Goal: Task Accomplishment & Management: Manage account settings

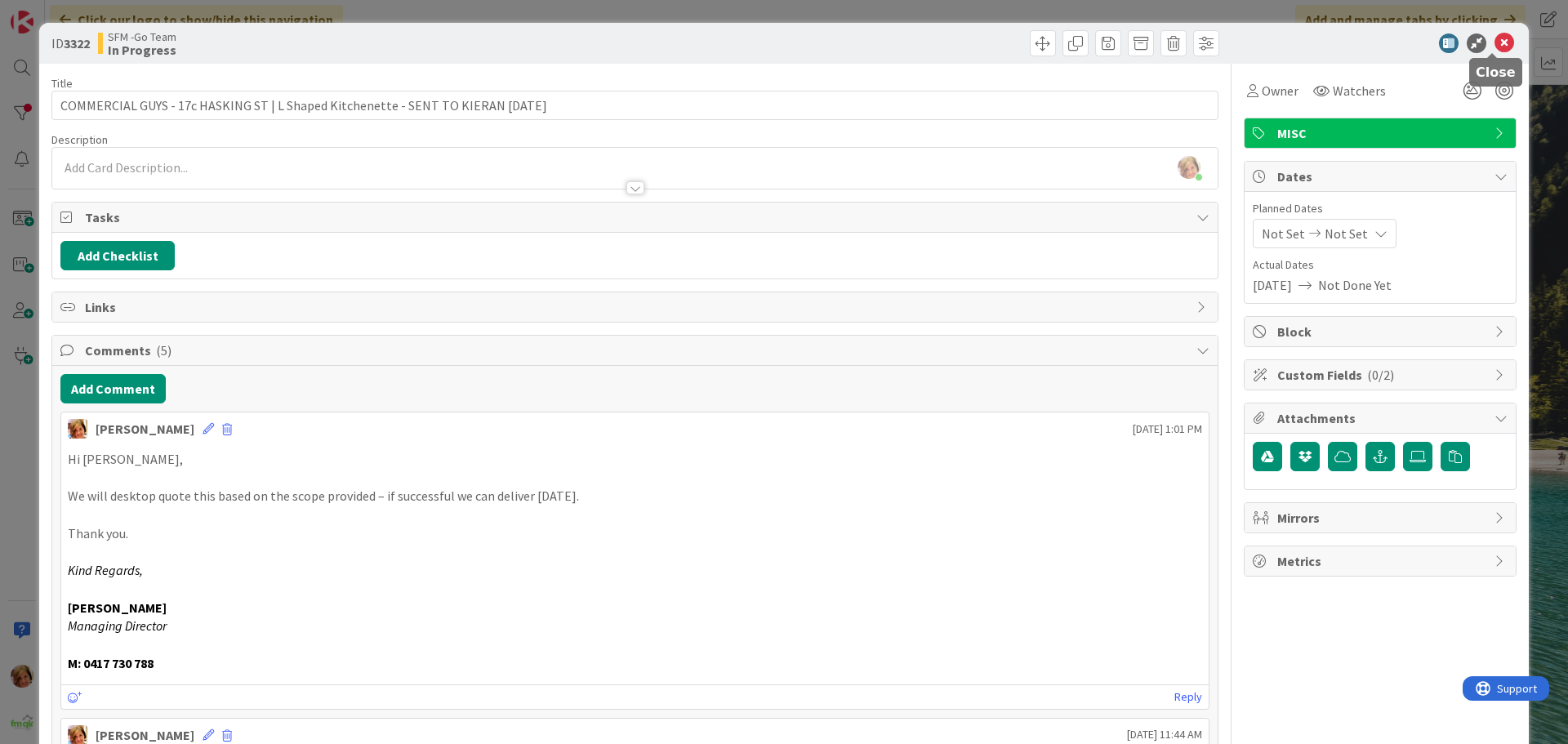
click at [1495, 42] on icon at bounding box center [1504, 43] width 19 height 19
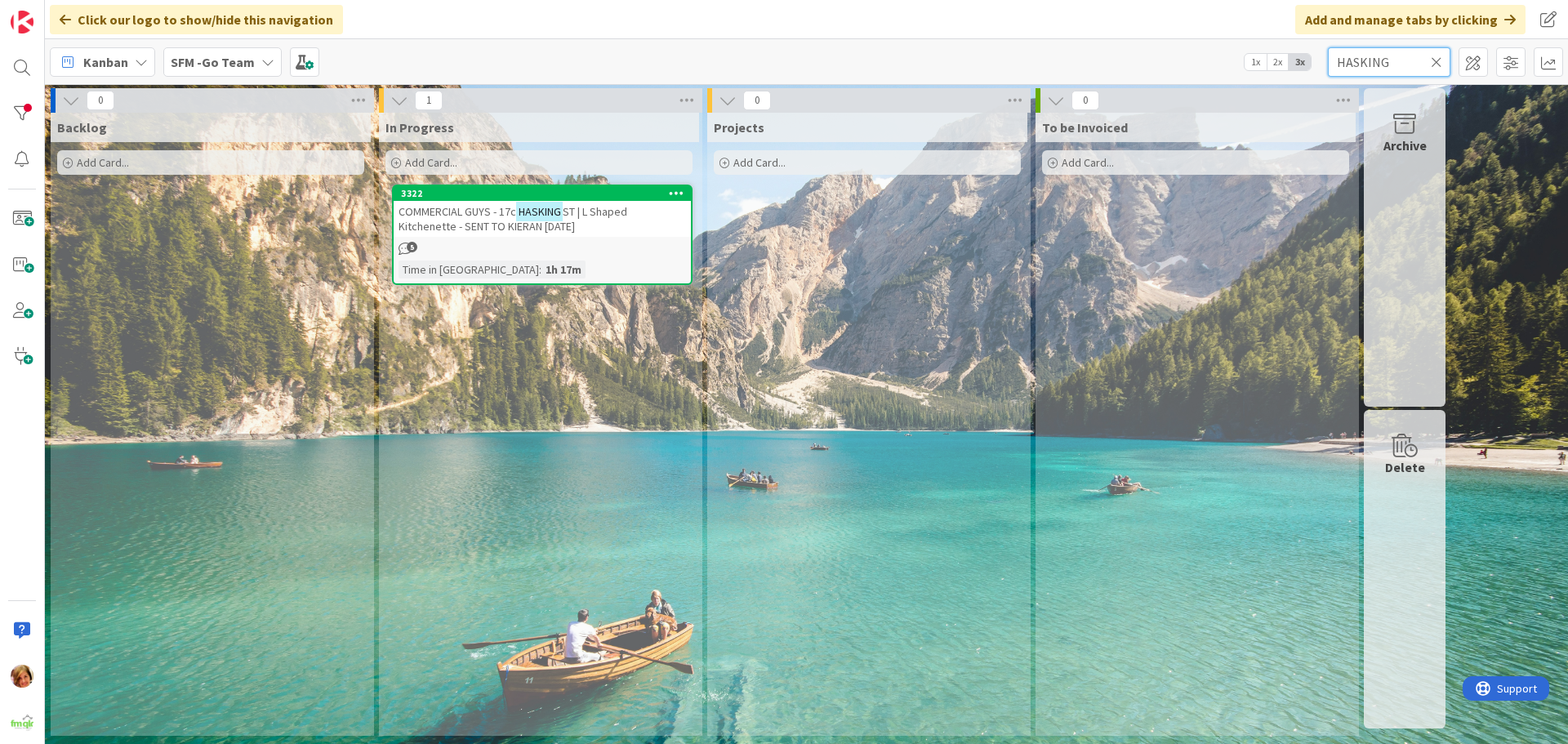
click at [1388, 65] on input "HASKING" at bounding box center [1389, 62] width 123 height 29
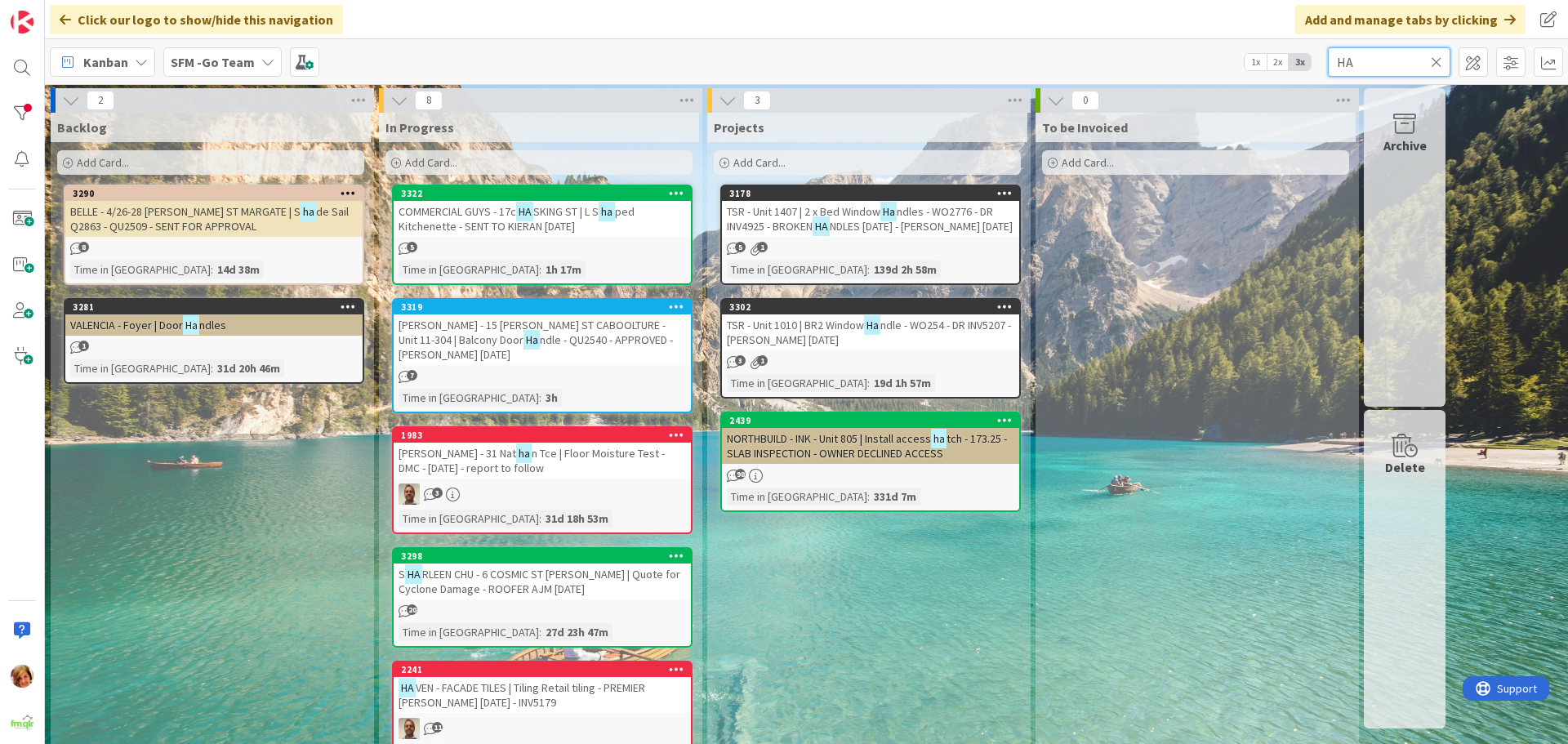
type input "H"
type input "SOUTHPORT"
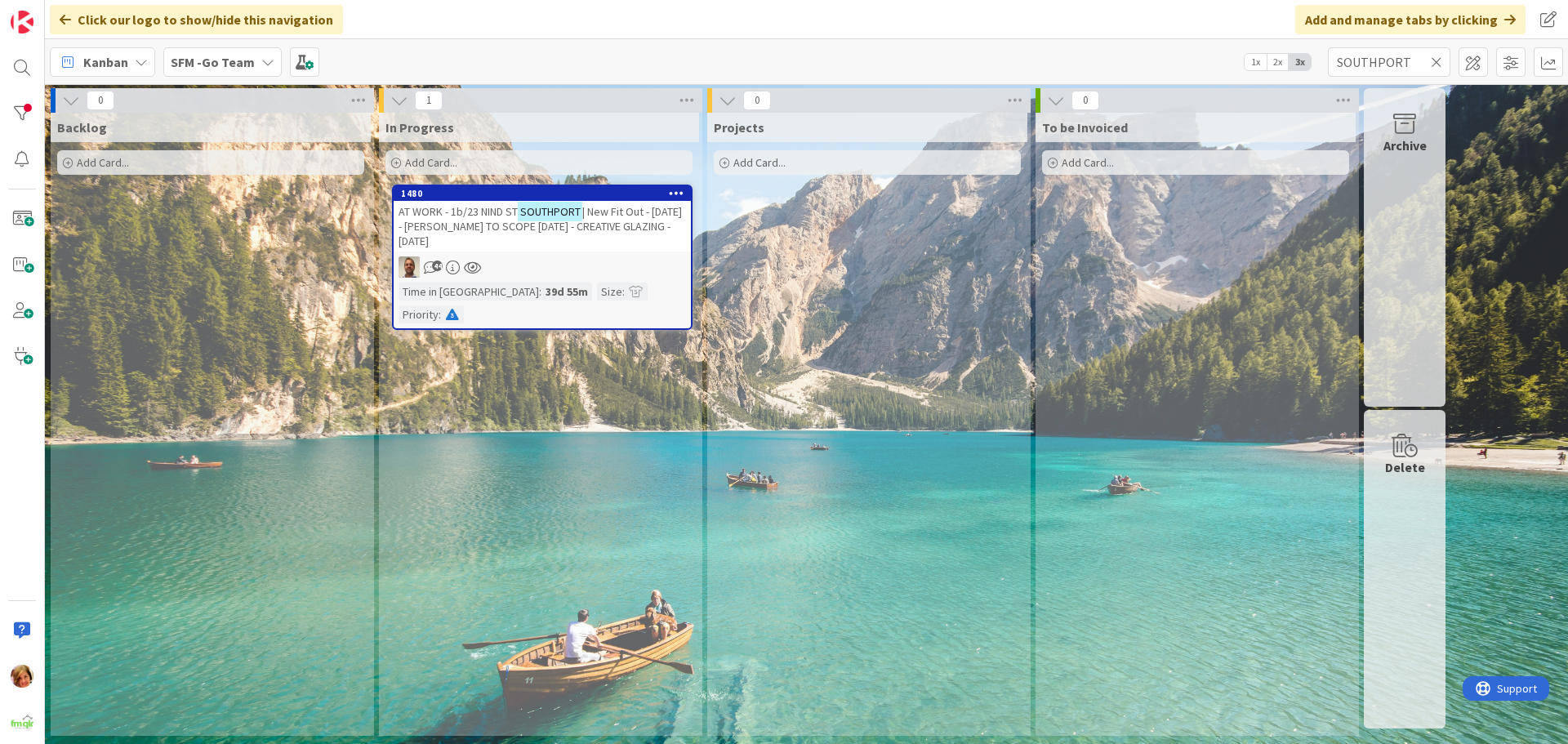
click at [486, 217] on span "AT WORK - 1b/23 NIND ST" at bounding box center [458, 211] width 119 height 15
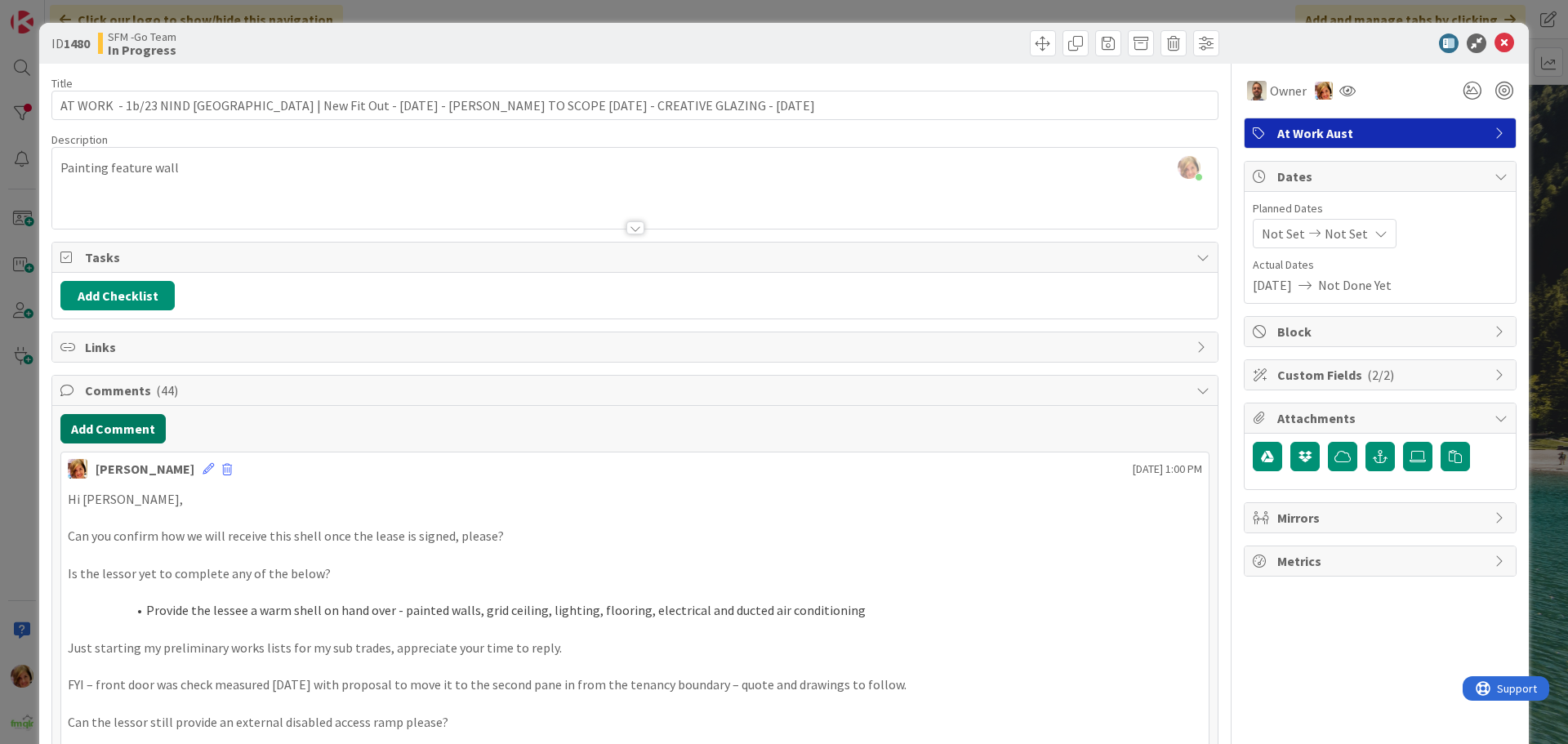
click at [103, 443] on button "Add Comment" at bounding box center [112, 428] width 105 height 29
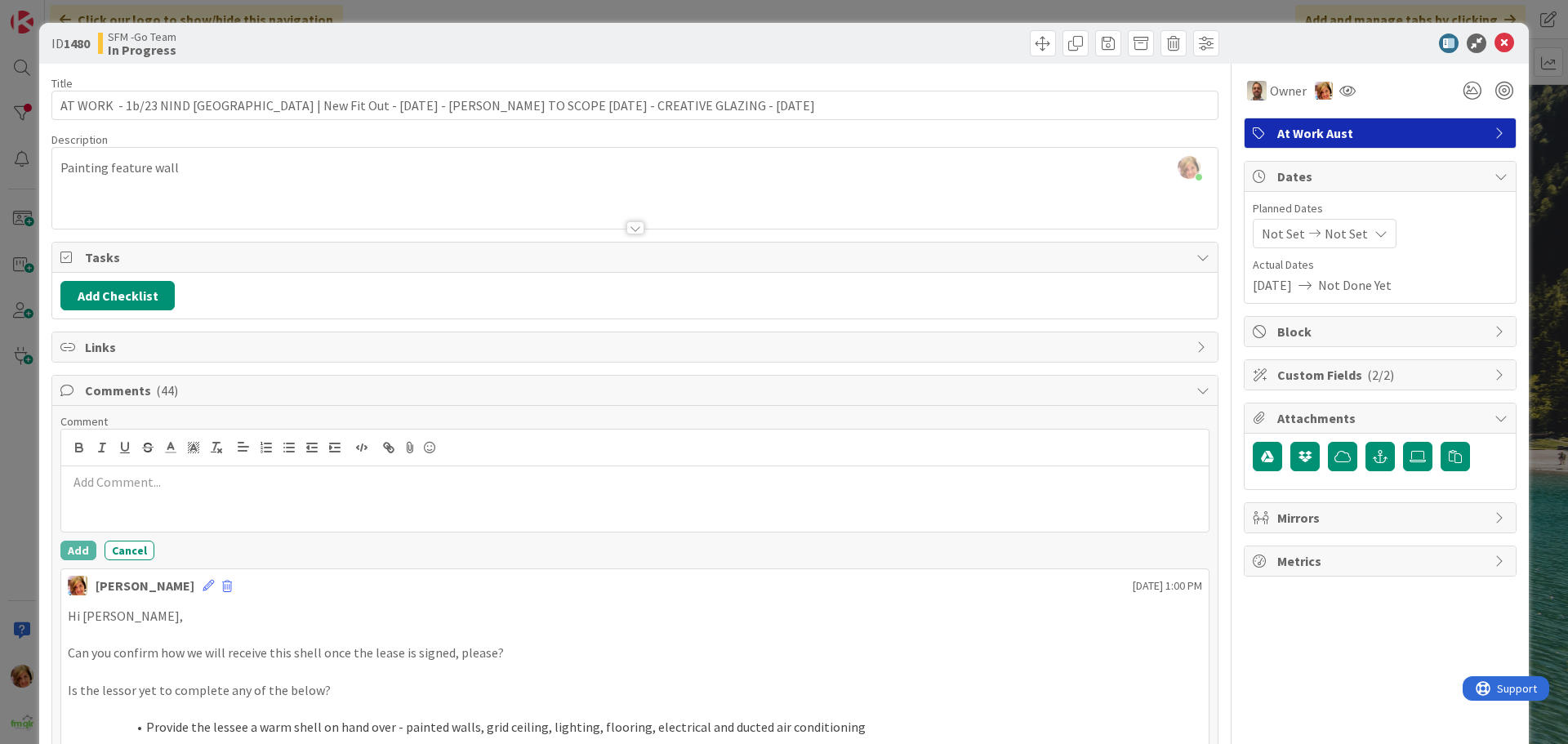
click at [160, 478] on p at bounding box center [635, 482] width 1135 height 19
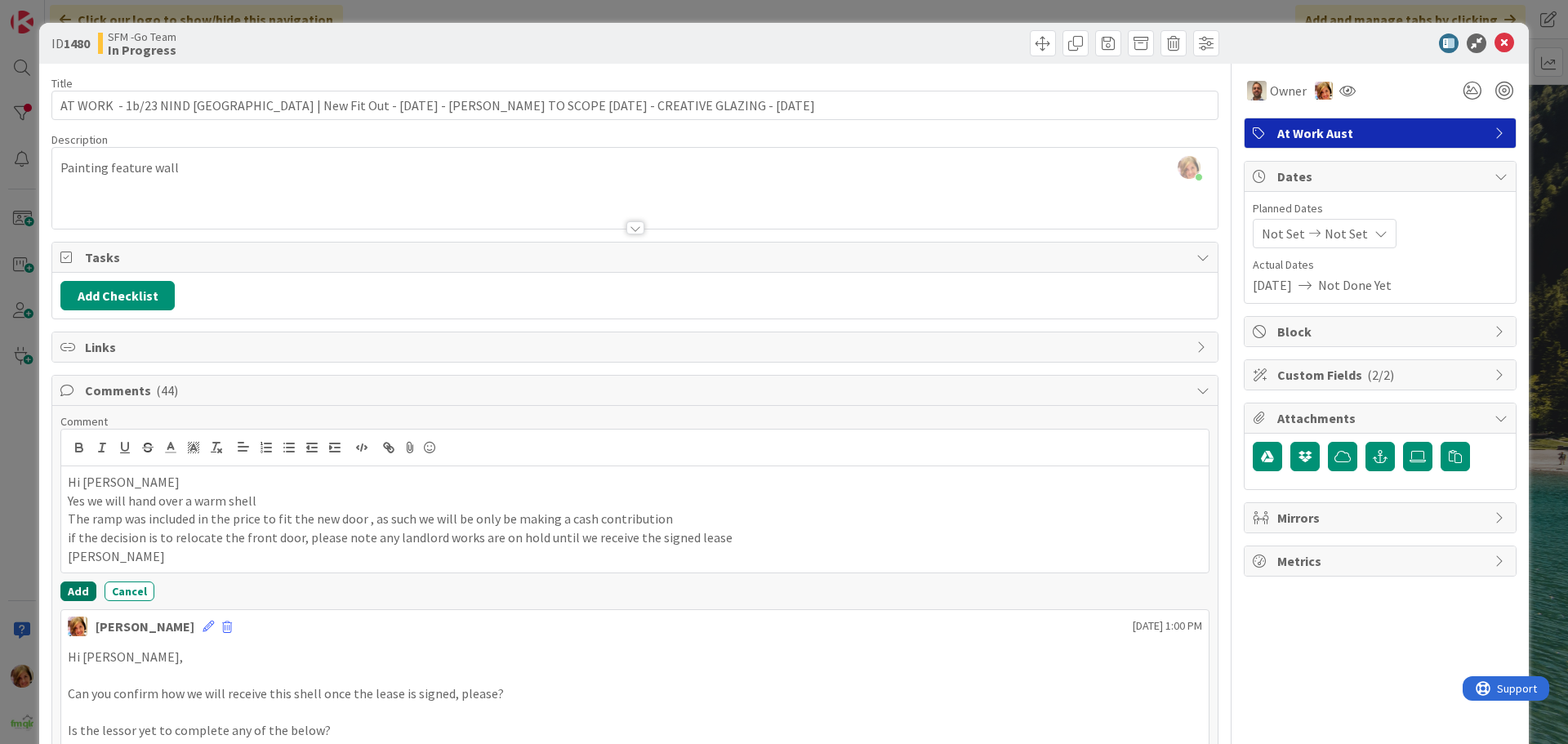
click at [78, 588] on button "Add" at bounding box center [78, 592] width 36 height 19
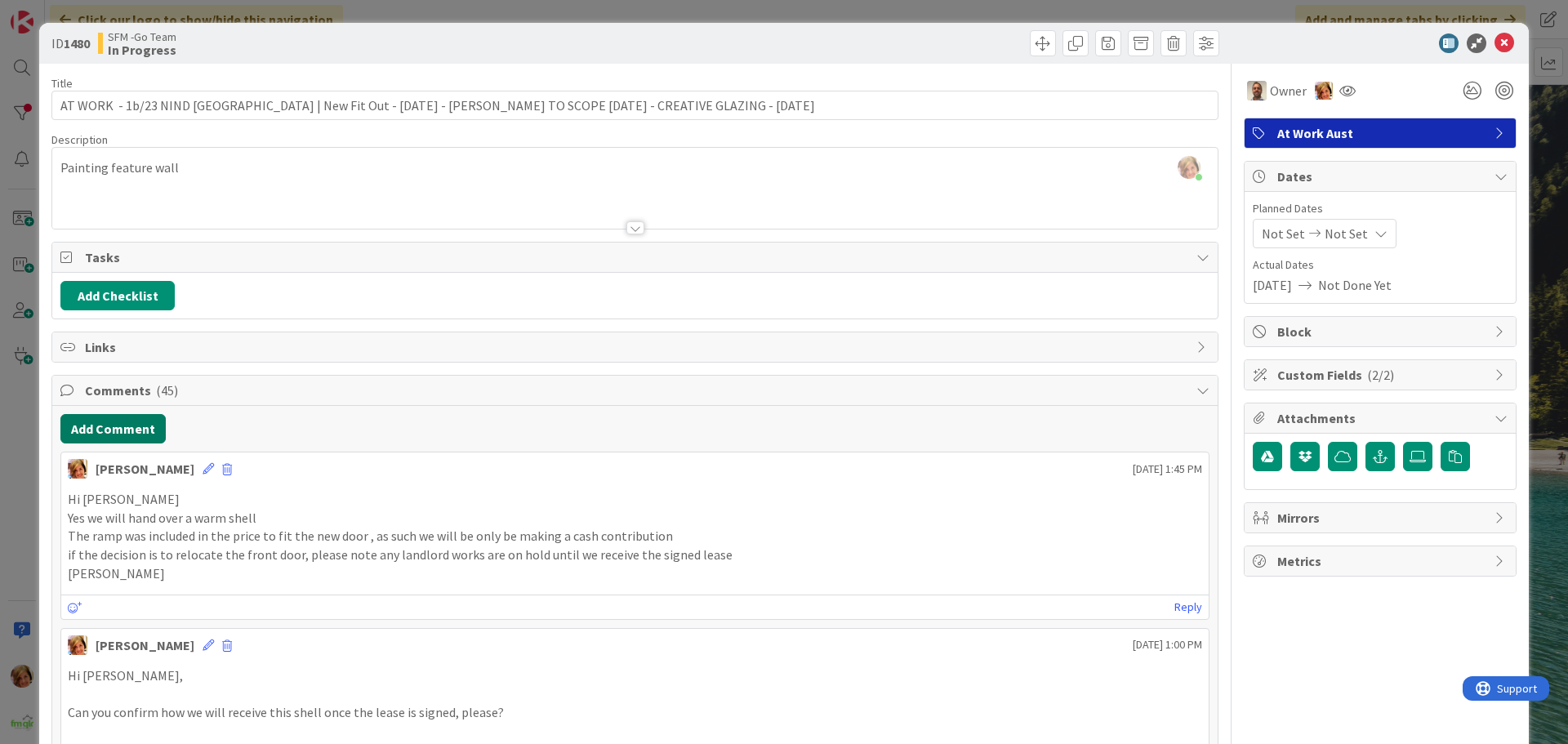
click at [114, 433] on button "Add Comment" at bounding box center [112, 428] width 105 height 29
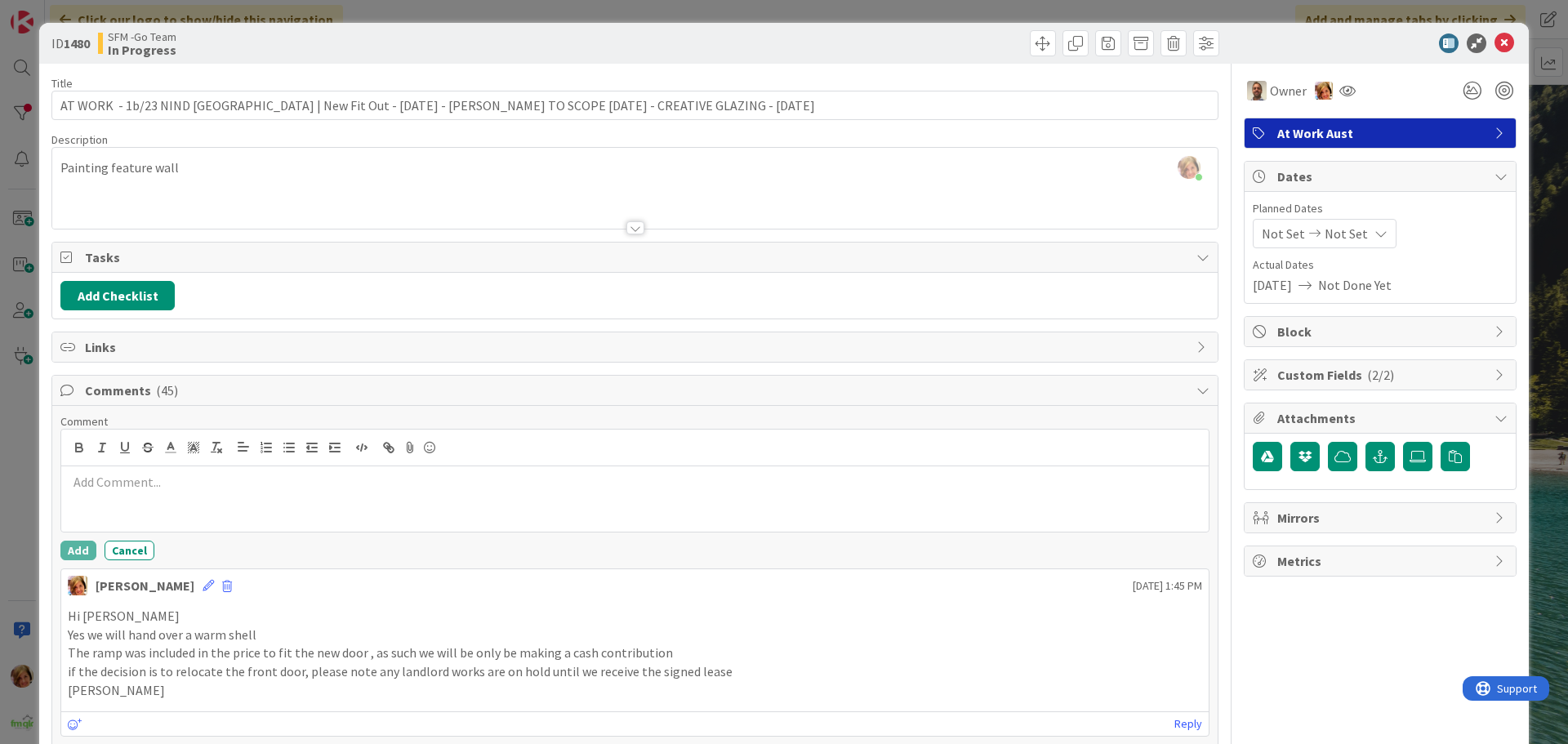
click at [161, 480] on p at bounding box center [635, 482] width 1135 height 19
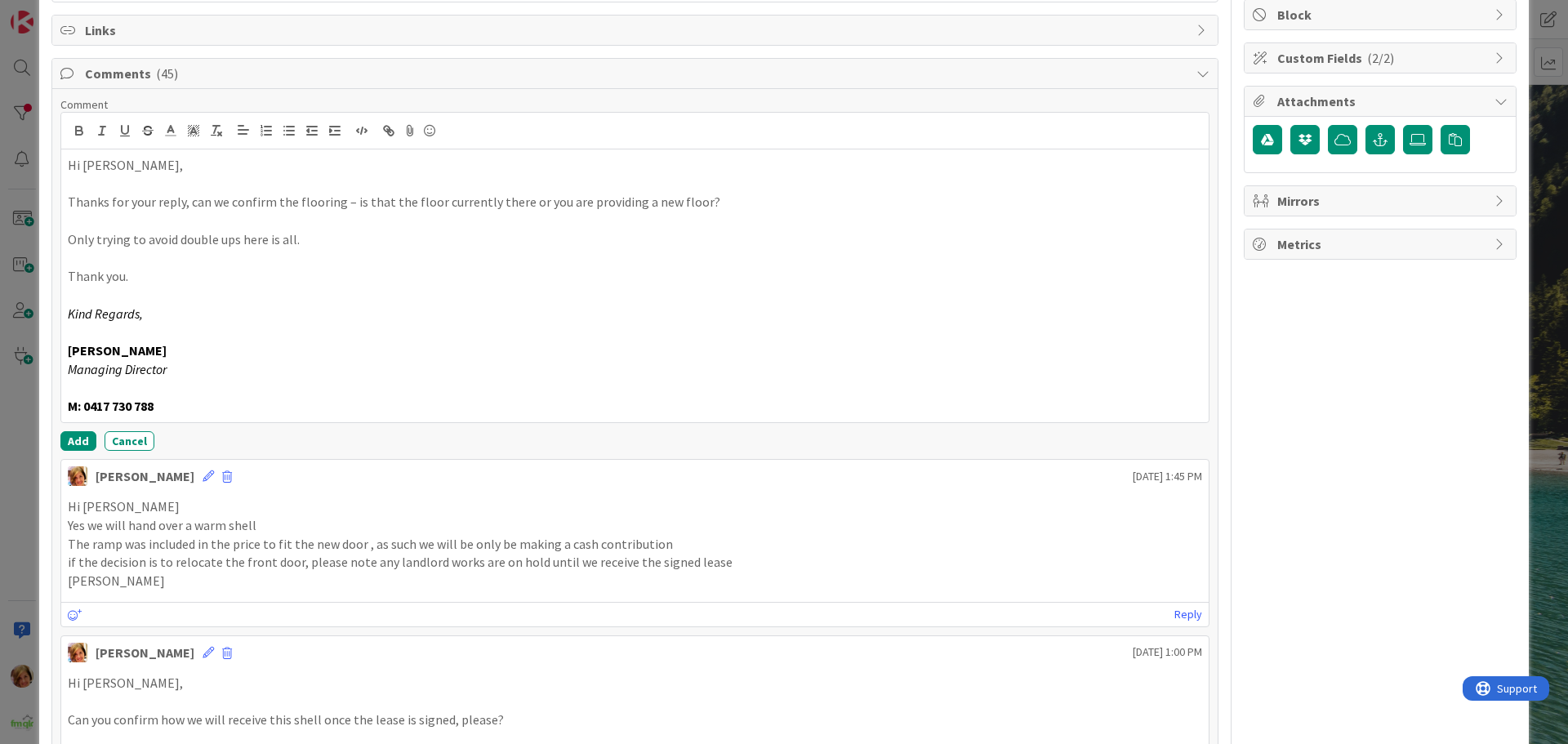
scroll to position [326, 0]
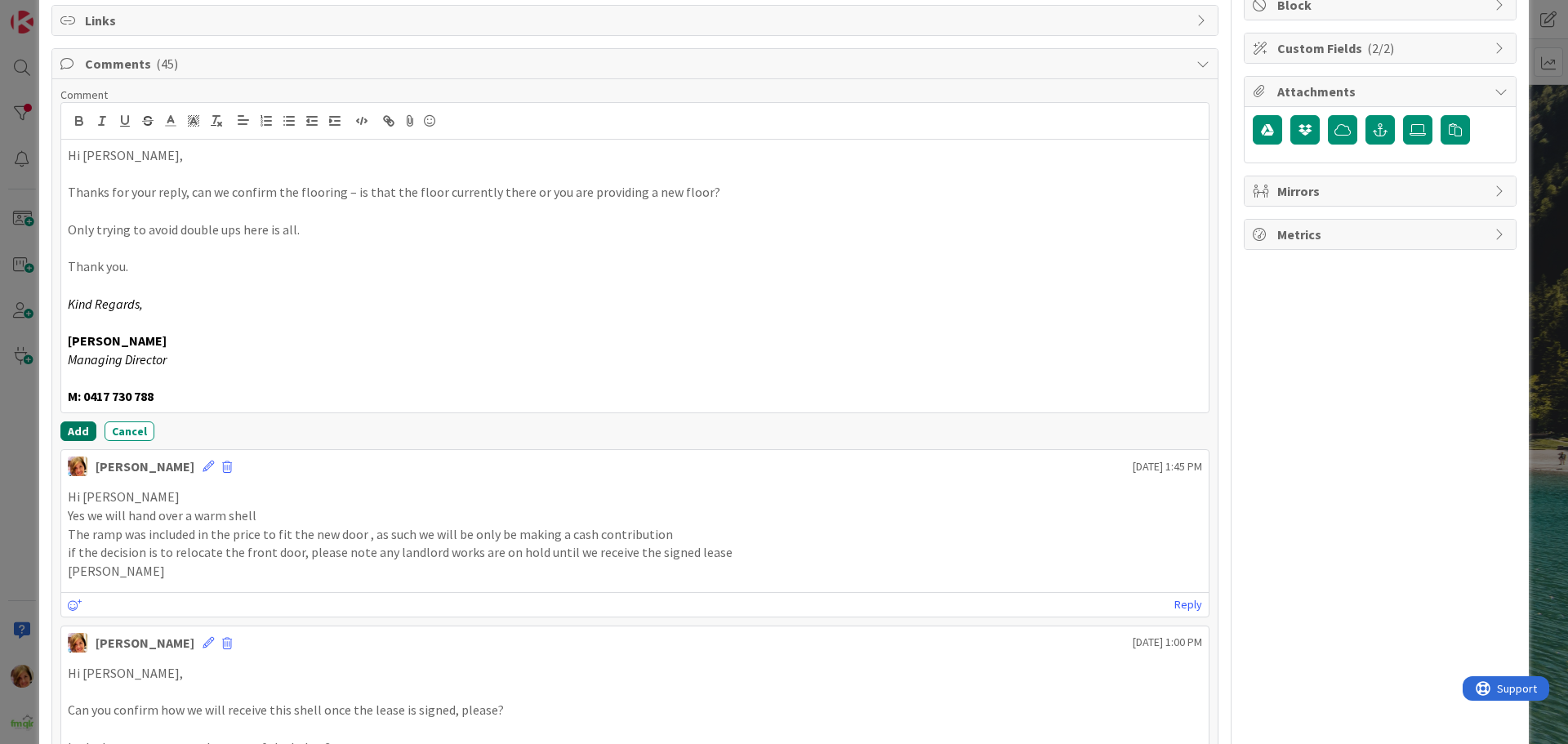
click at [69, 426] on button "Add" at bounding box center [78, 432] width 36 height 19
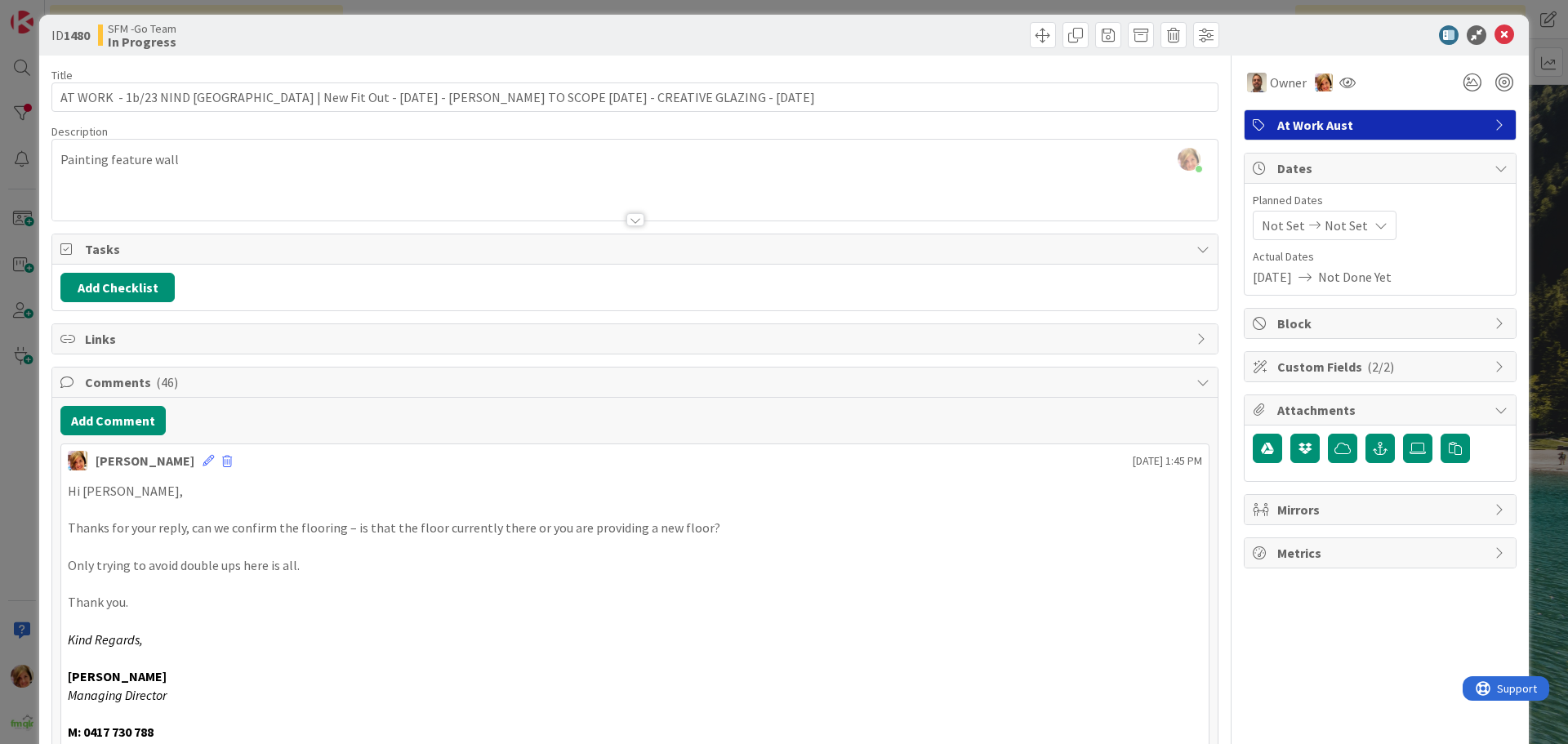
scroll to position [0, 0]
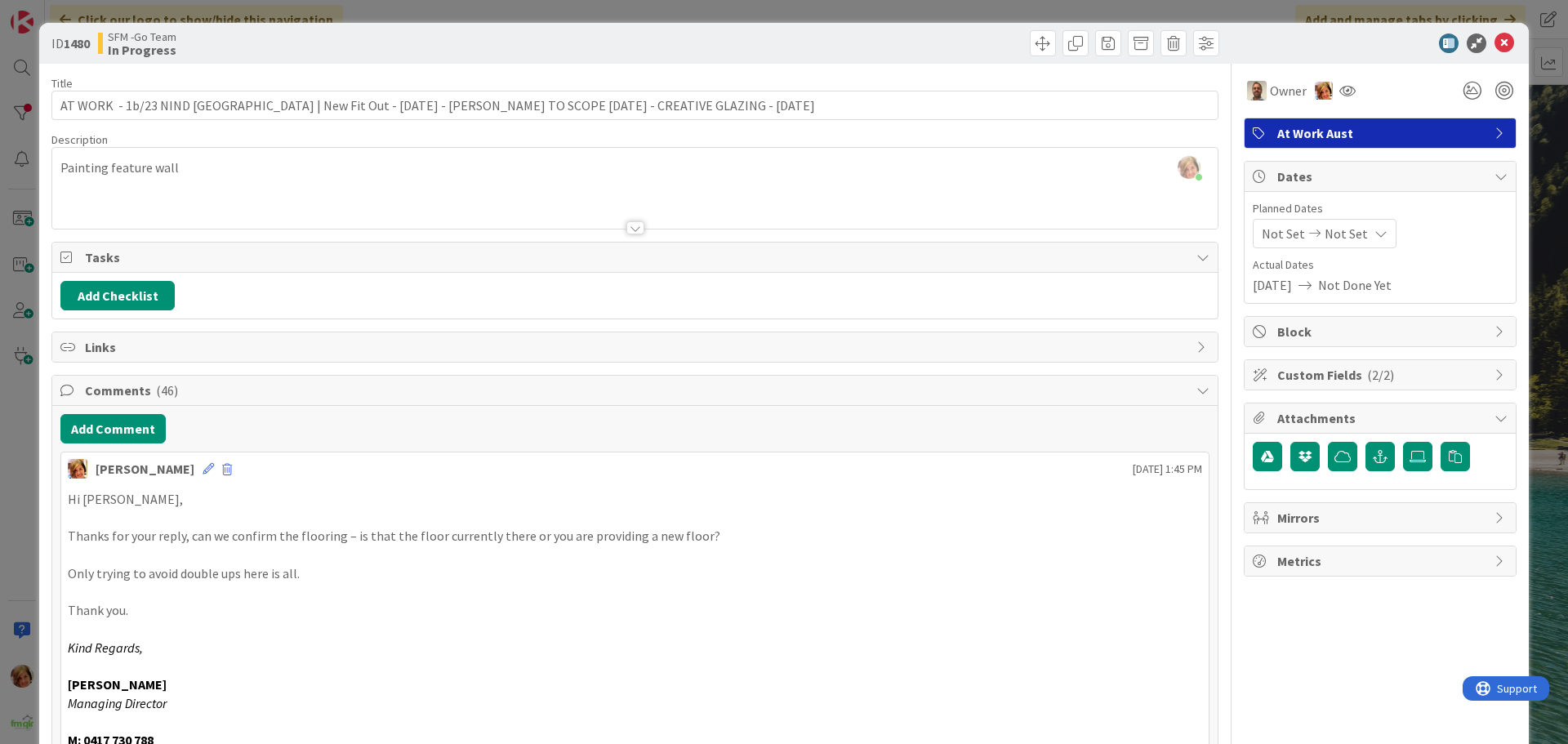
click at [1495, 35] on icon at bounding box center [1504, 43] width 19 height 19
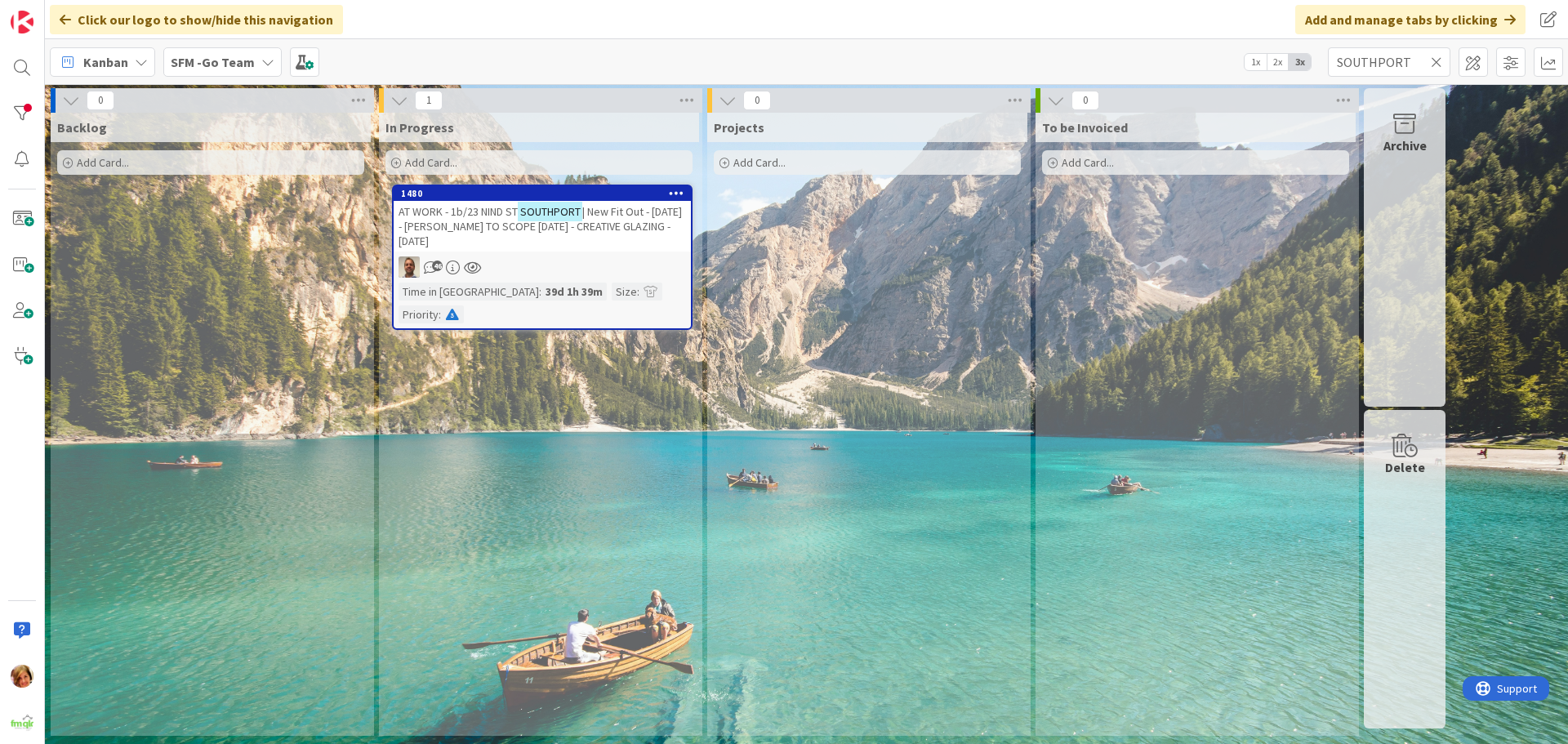
click at [1436, 62] on icon at bounding box center [1436, 62] width 11 height 15
click at [1436, 62] on input "text" at bounding box center [1389, 62] width 123 height 29
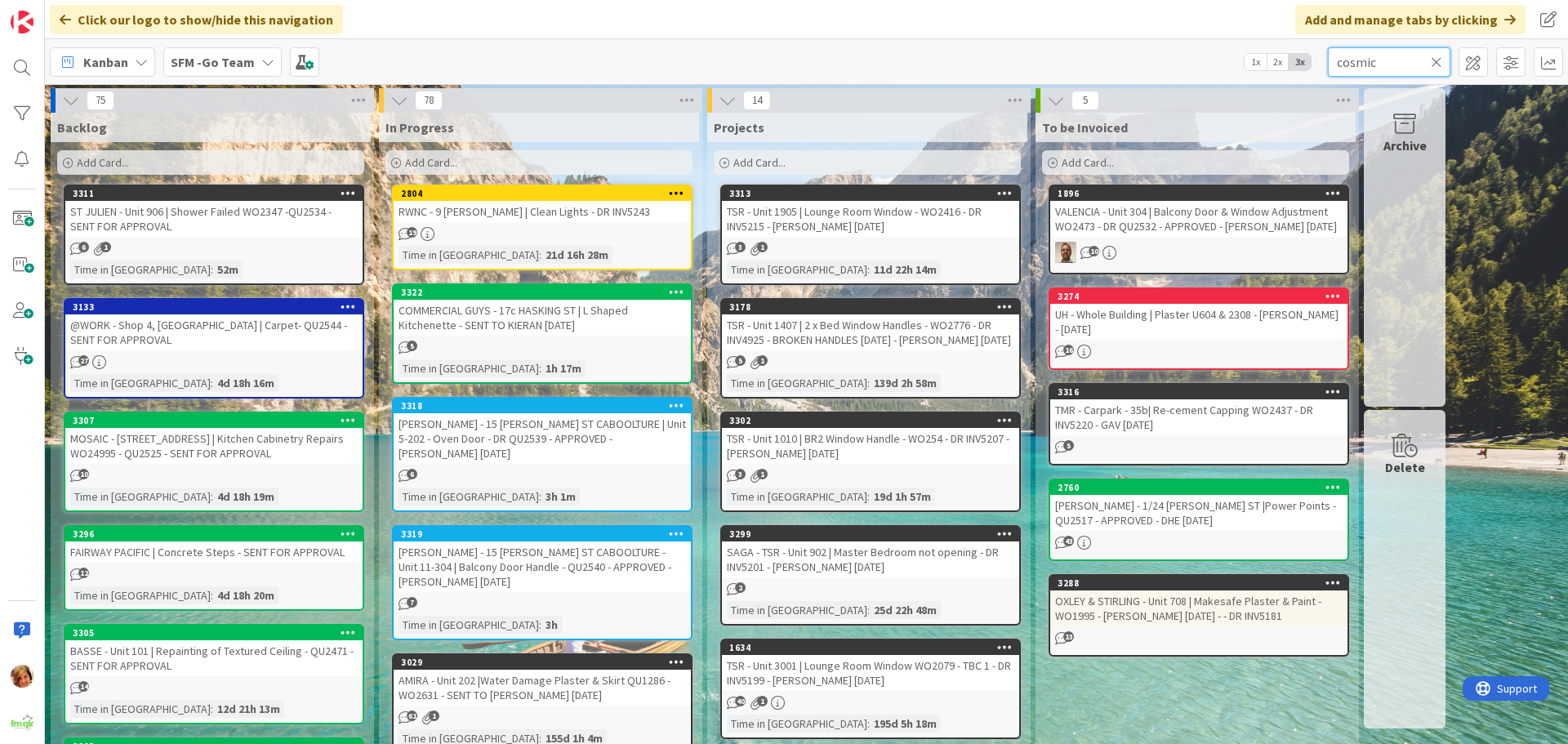
type input "cosmic"
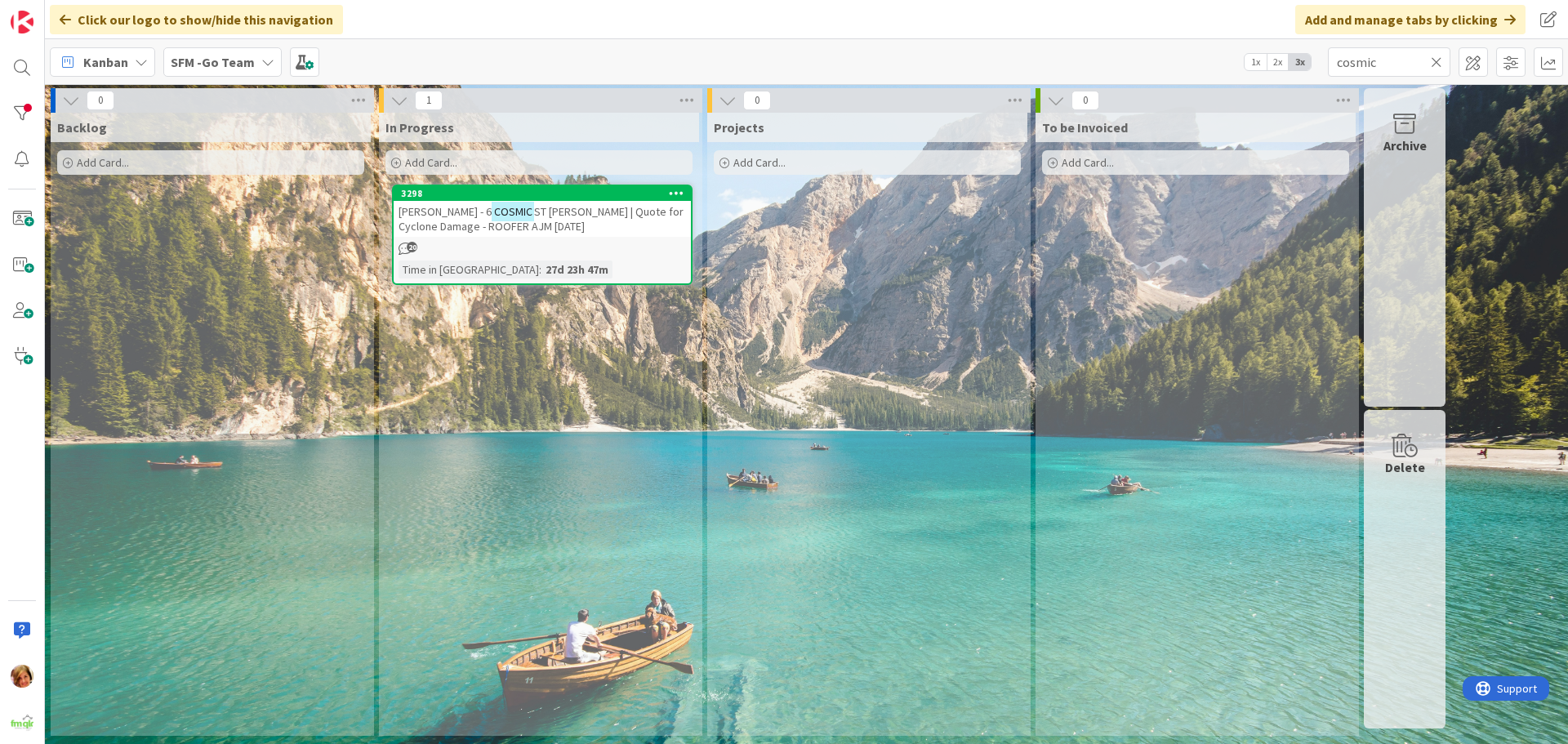
click at [450, 208] on span "[PERSON_NAME] - 6" at bounding box center [445, 211] width 93 height 15
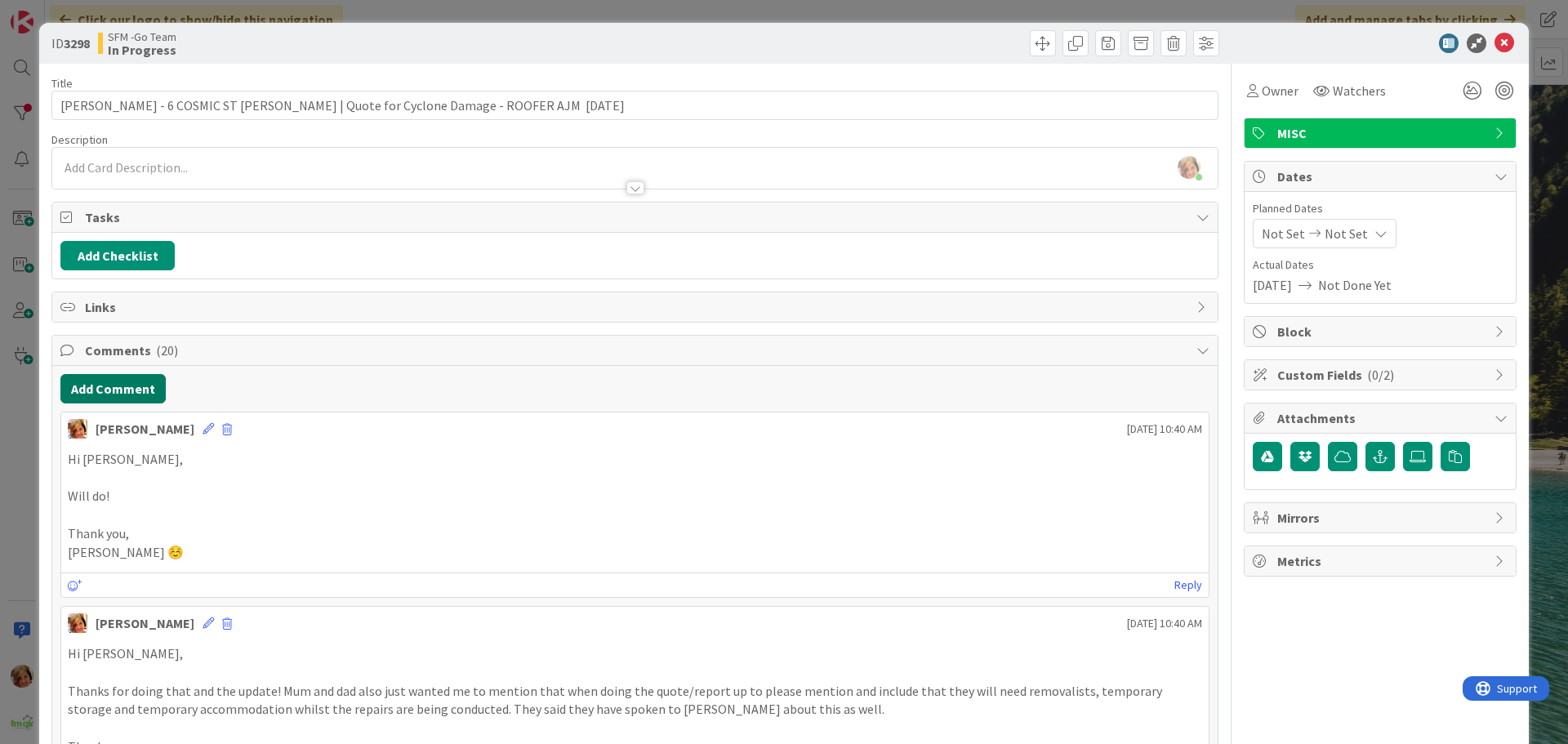
click at [124, 389] on button "Add Comment" at bounding box center [112, 388] width 105 height 29
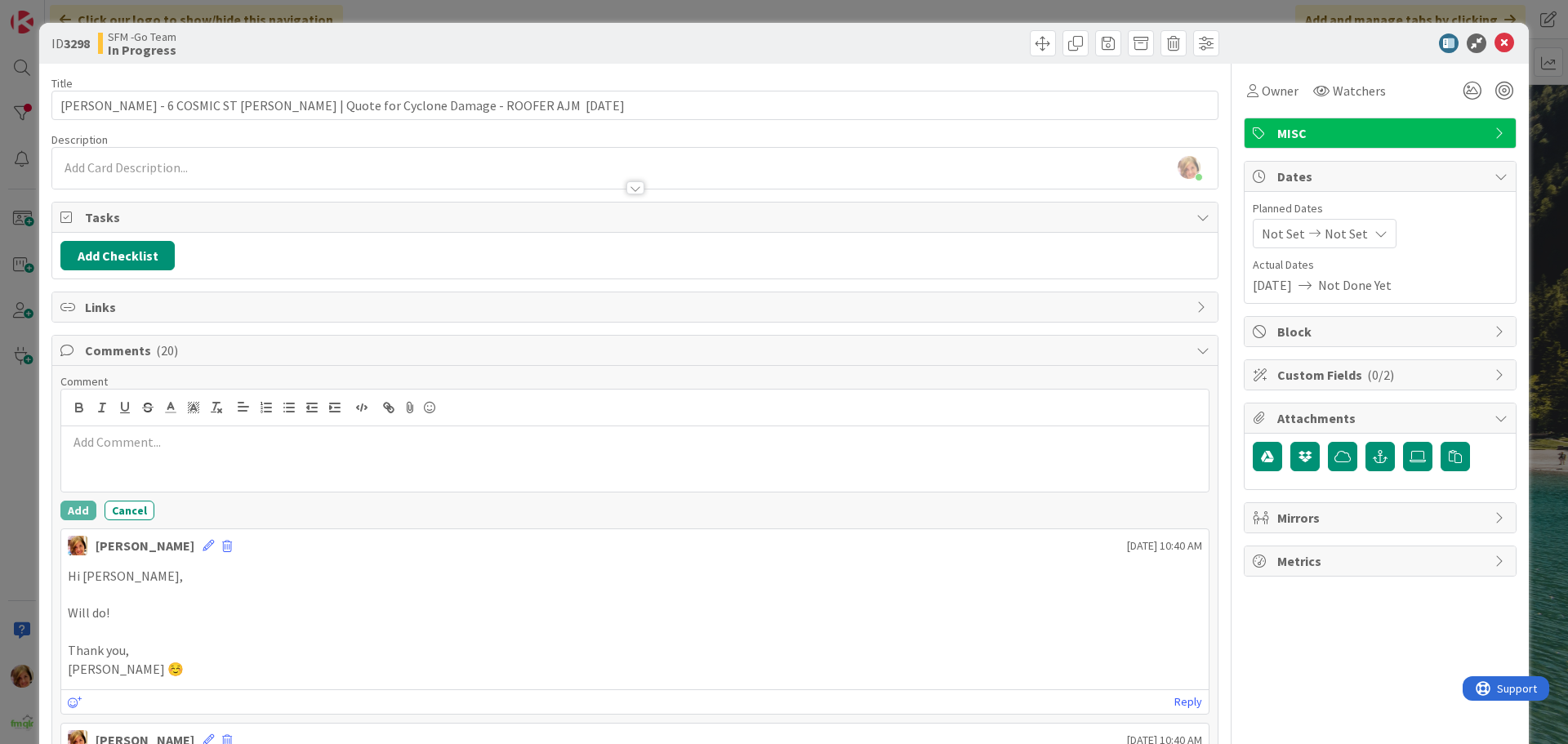
click at [184, 454] on div at bounding box center [635, 459] width 1148 height 65
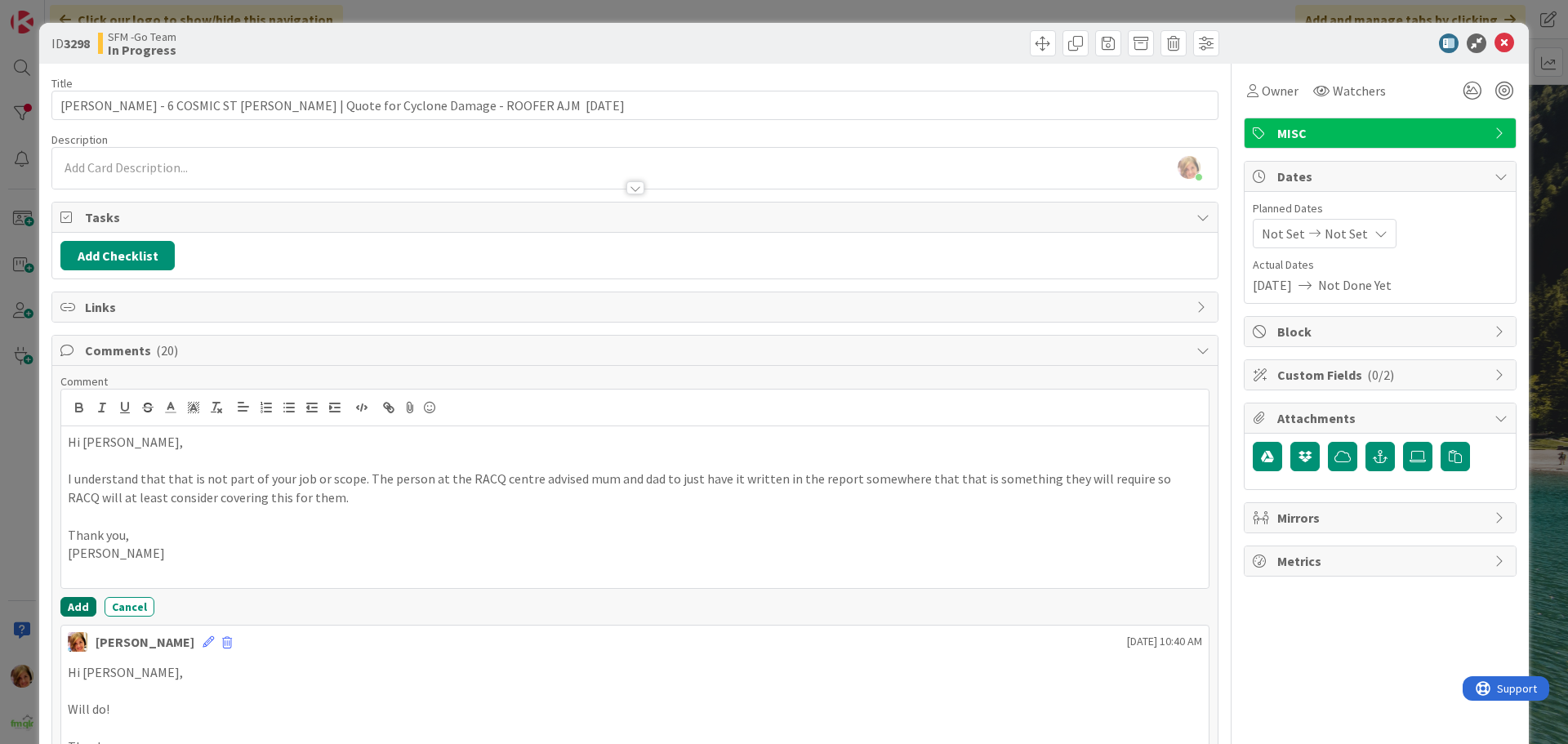
click at [77, 603] on button "Add" at bounding box center [78, 607] width 36 height 19
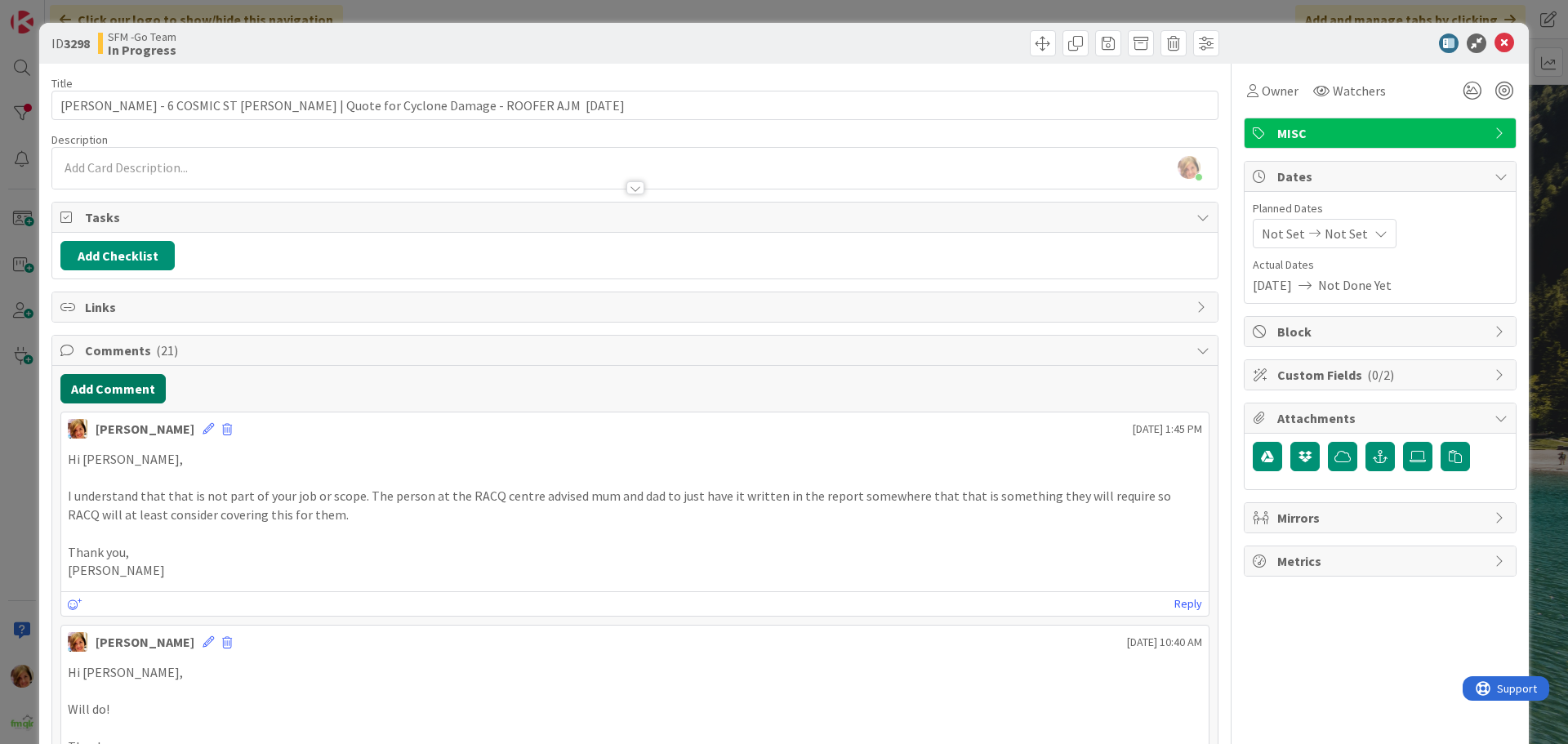
click at [114, 388] on button "Add Comment" at bounding box center [112, 388] width 105 height 29
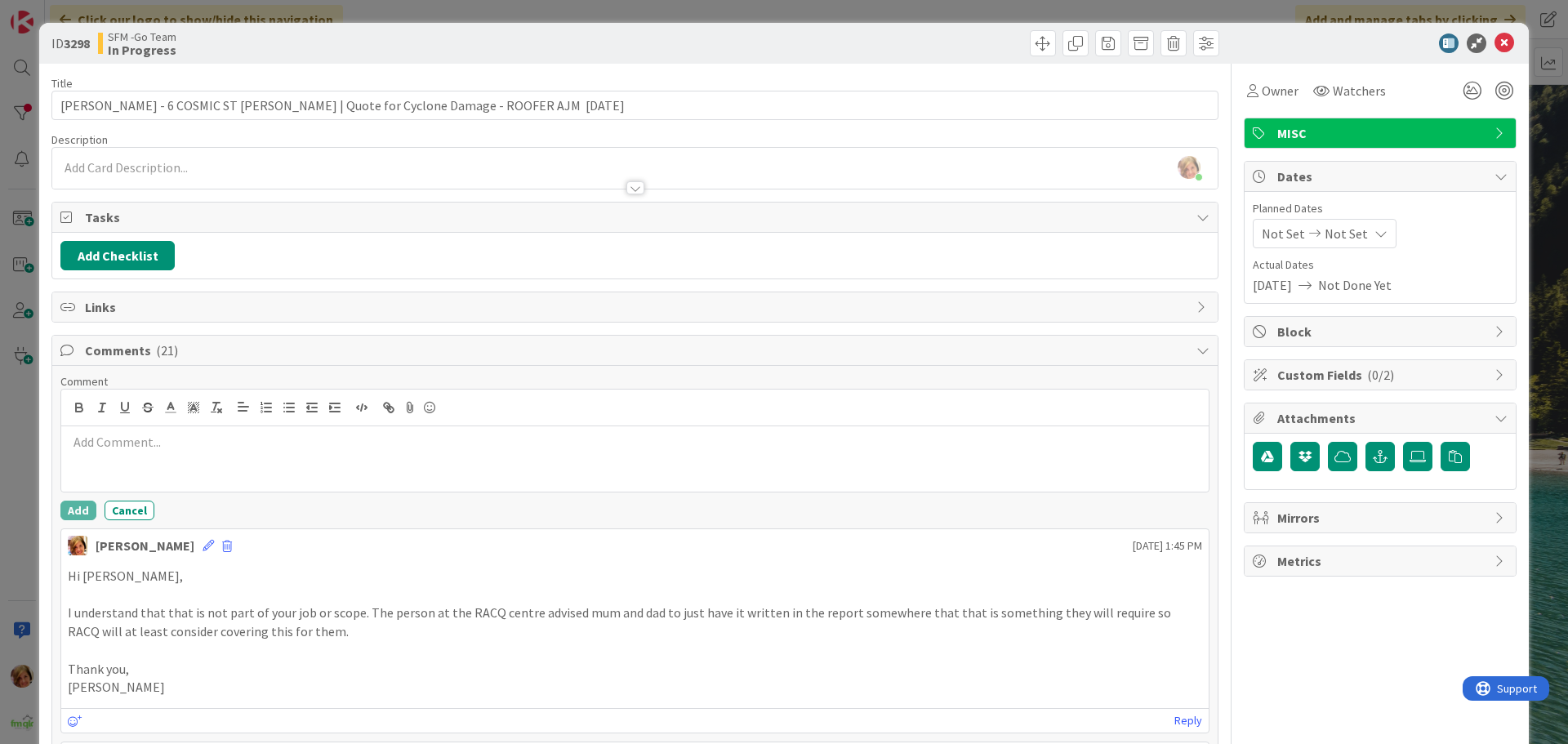
click at [239, 458] on div at bounding box center [635, 459] width 1148 height 65
drag, startPoint x: 80, startPoint y: 508, endPoint x: 683, endPoint y: 242, distance: 659.1
click at [80, 508] on button "Add" at bounding box center [78, 510] width 36 height 19
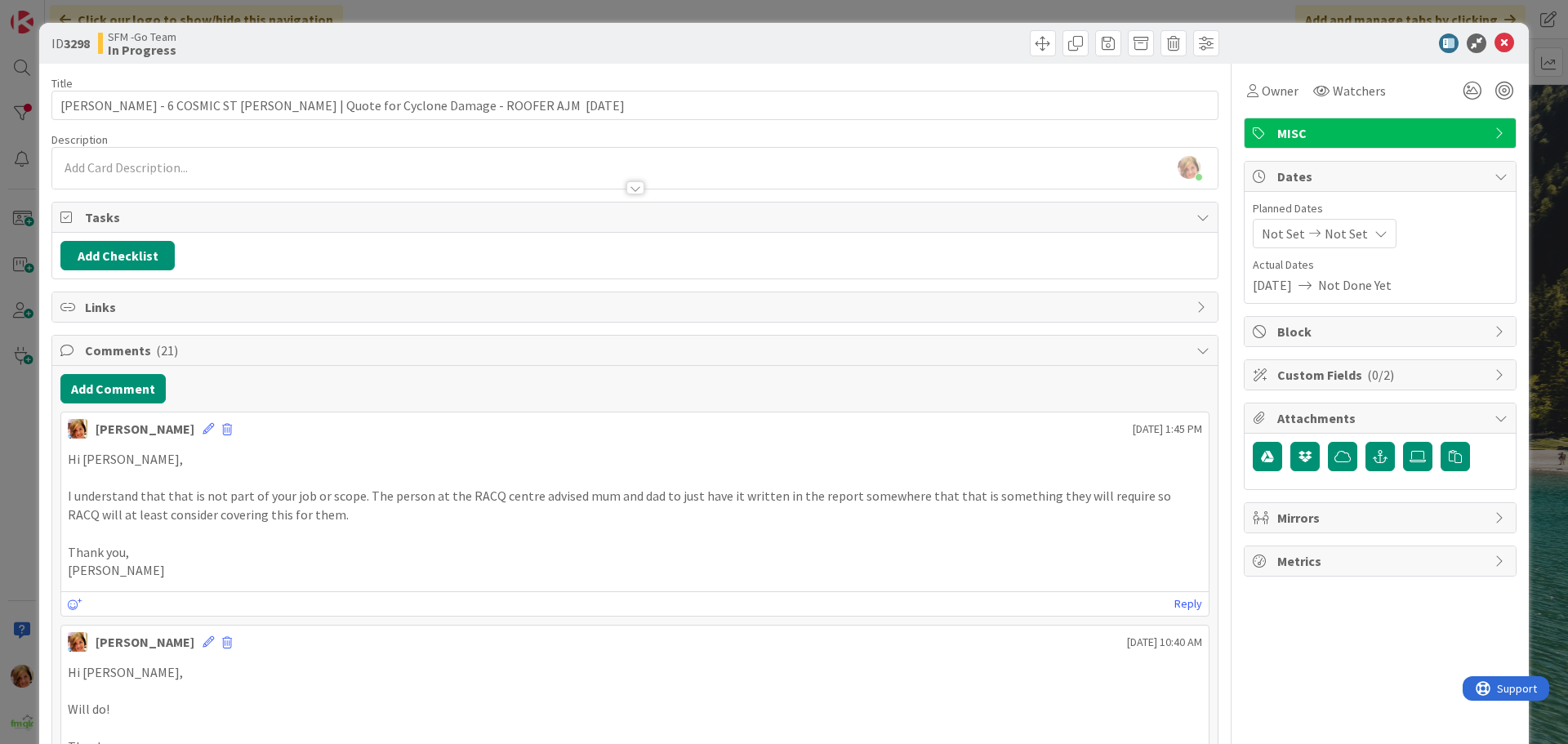
drag, startPoint x: 908, startPoint y: 36, endPoint x: 1071, endPoint y: 58, distance: 164.5
click at [909, 36] on div at bounding box center [929, 43] width 580 height 27
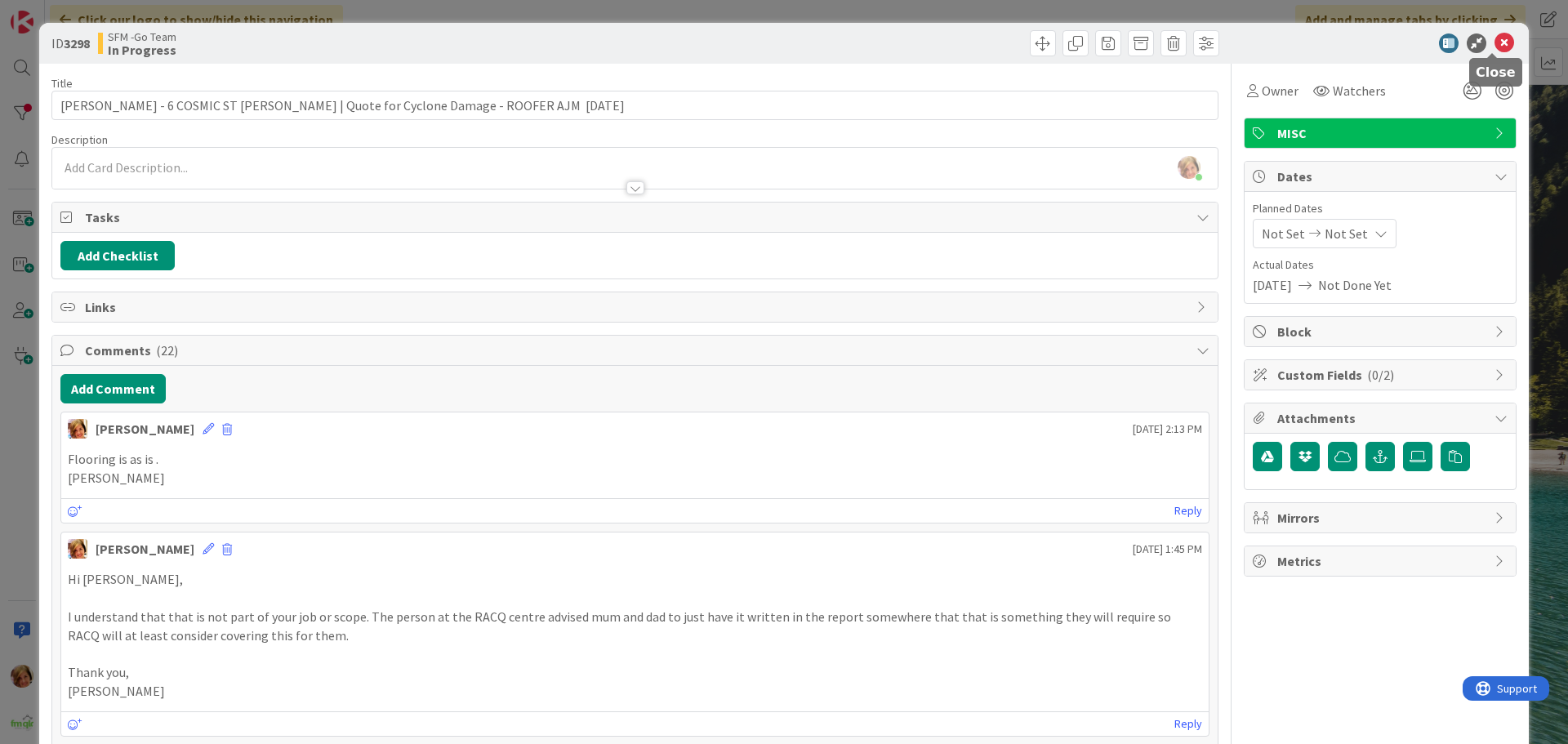
click at [1496, 45] on icon at bounding box center [1504, 43] width 19 height 19
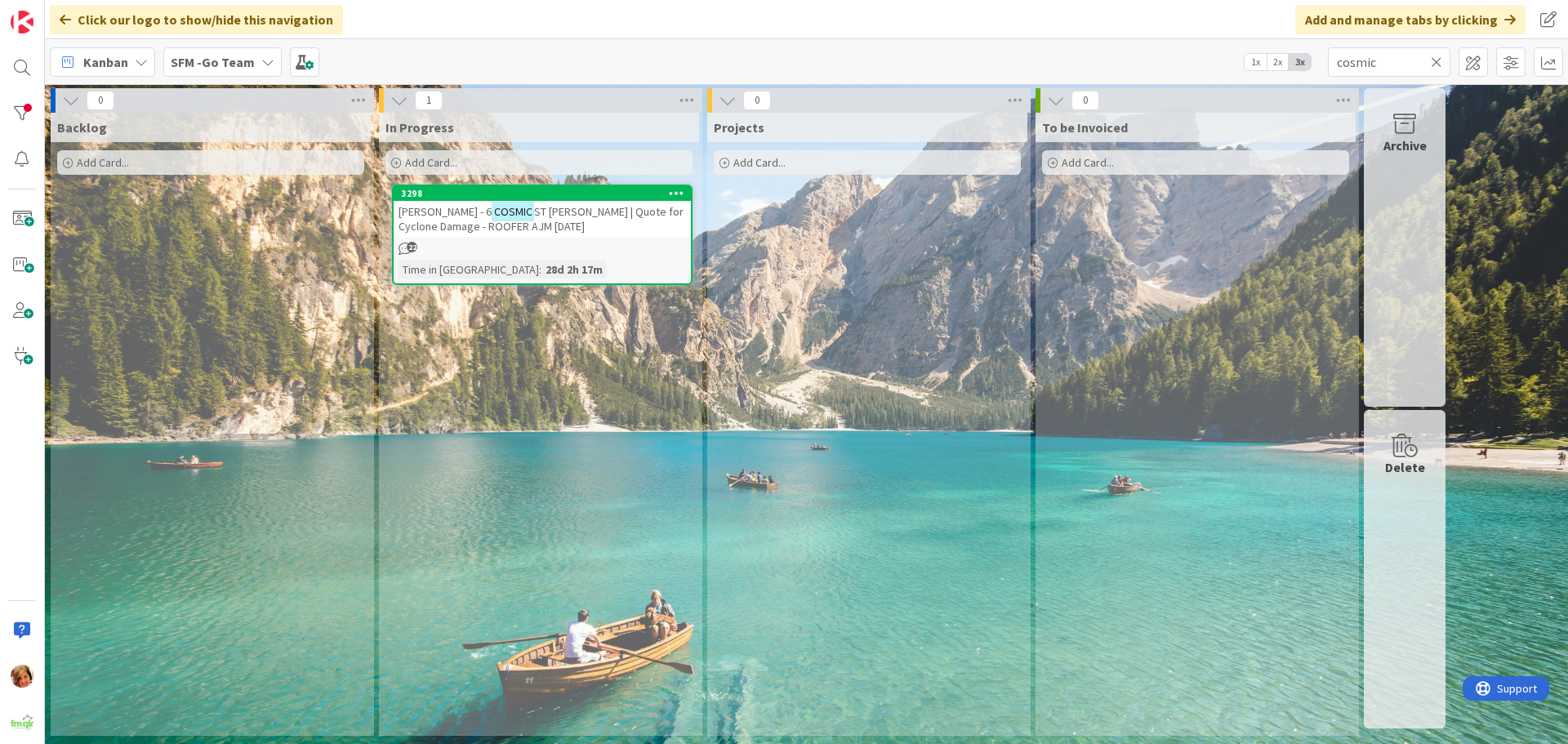
click at [1439, 62] on icon at bounding box center [1436, 62] width 11 height 15
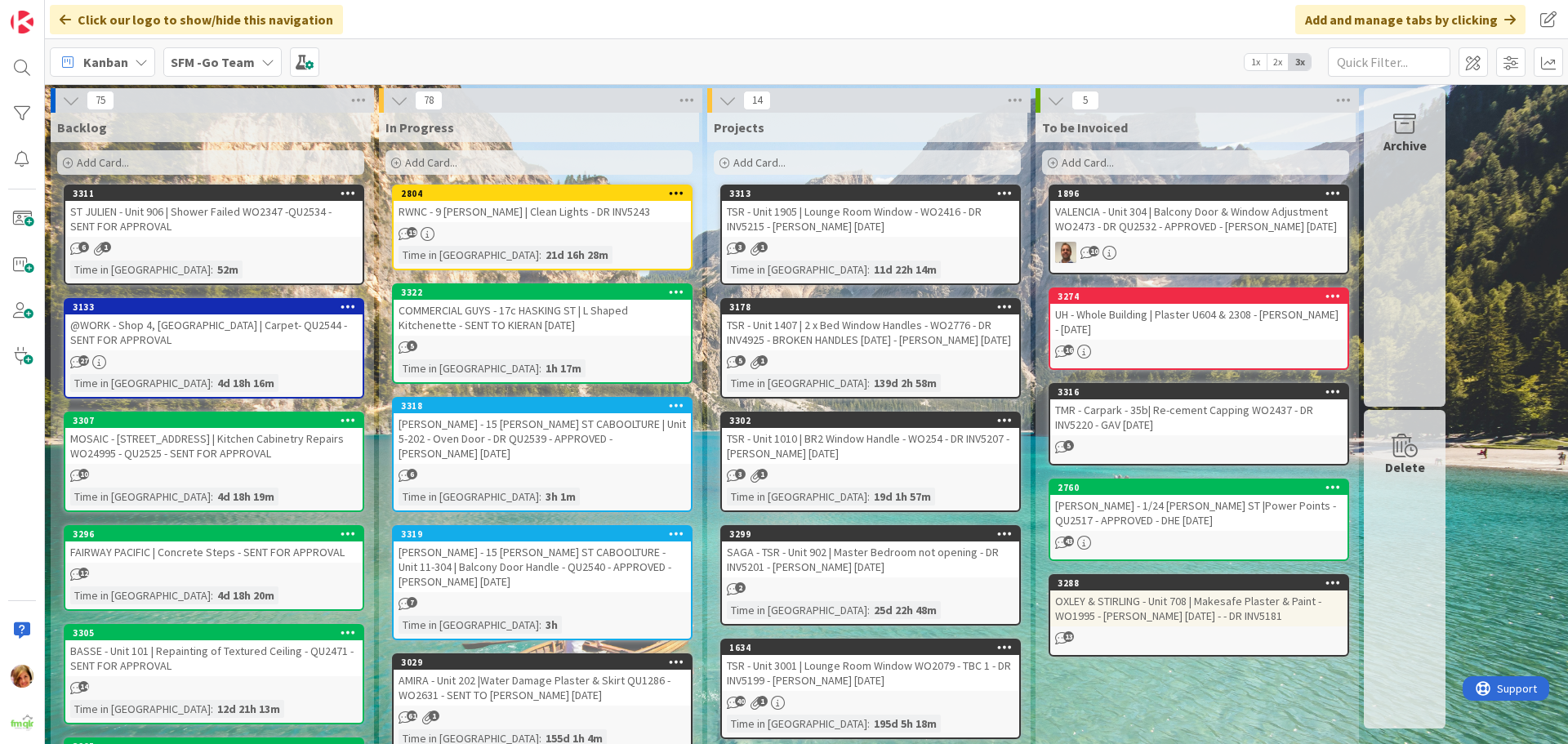
click at [489, 164] on div "Add Card..." at bounding box center [539, 163] width 307 height 25
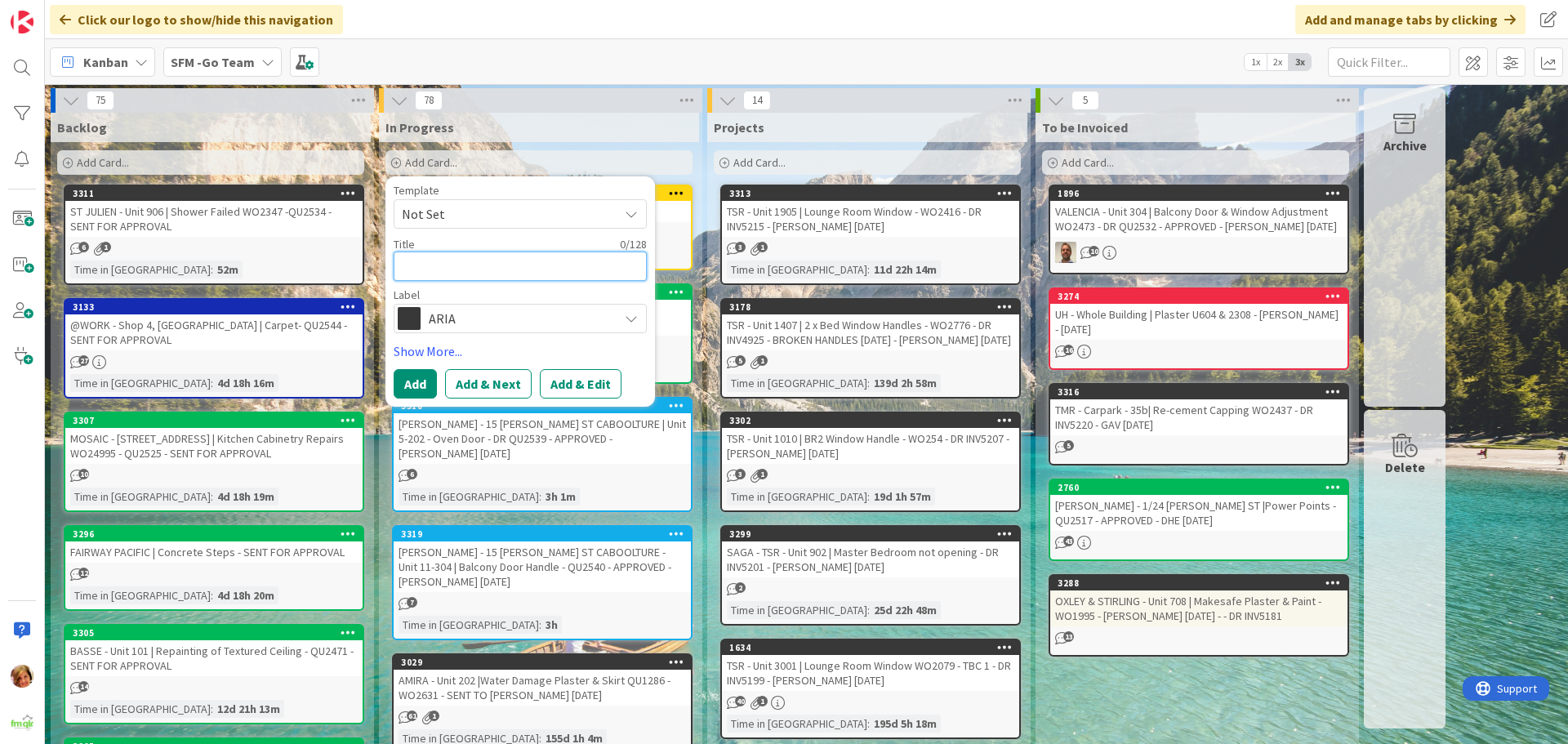
type textarea "@"
type textarea "x"
type textarea "@w"
type textarea "x"
type textarea "@wo"
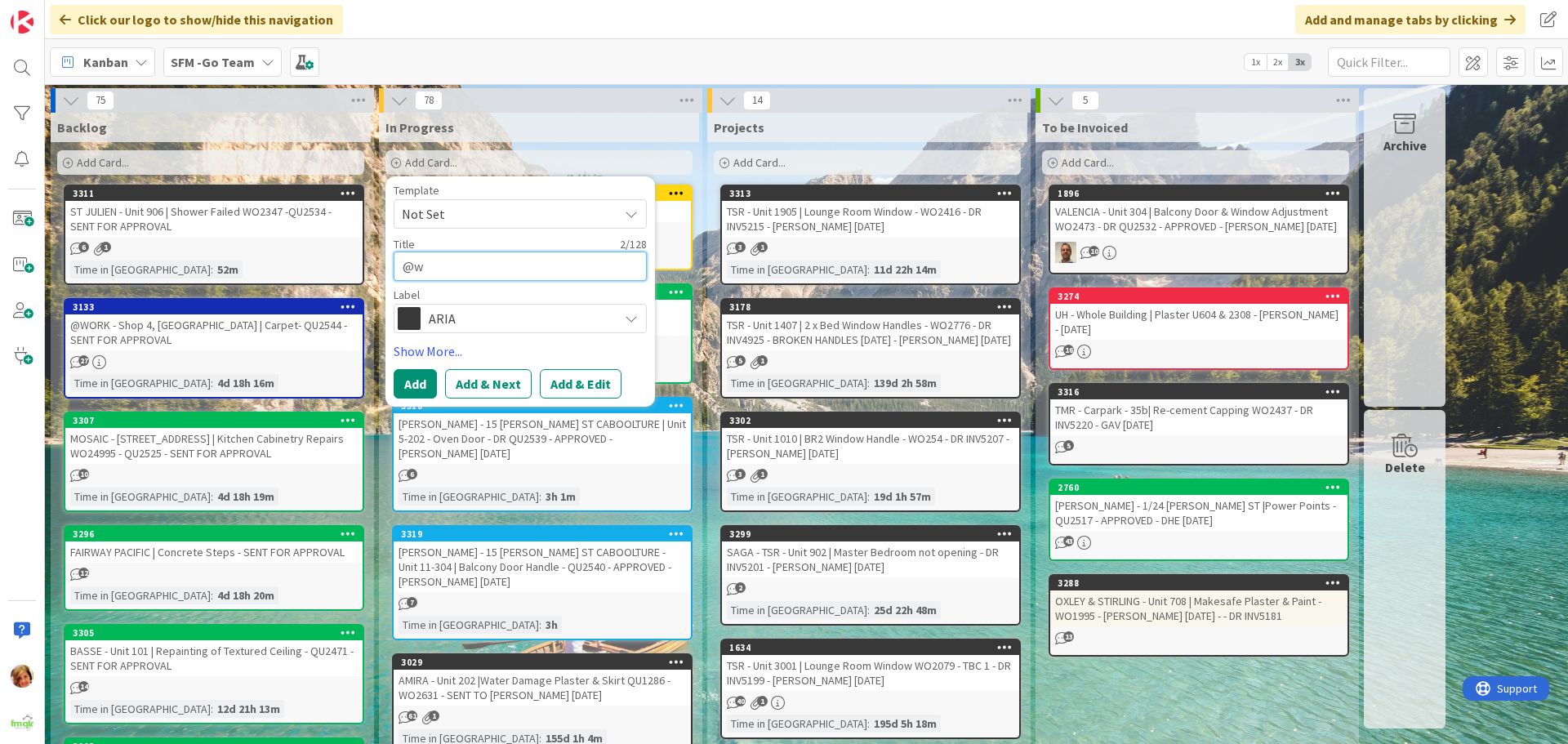
type textarea "x"
type textarea "@wor"
type textarea "x"
type textarea "@work"
type textarea "x"
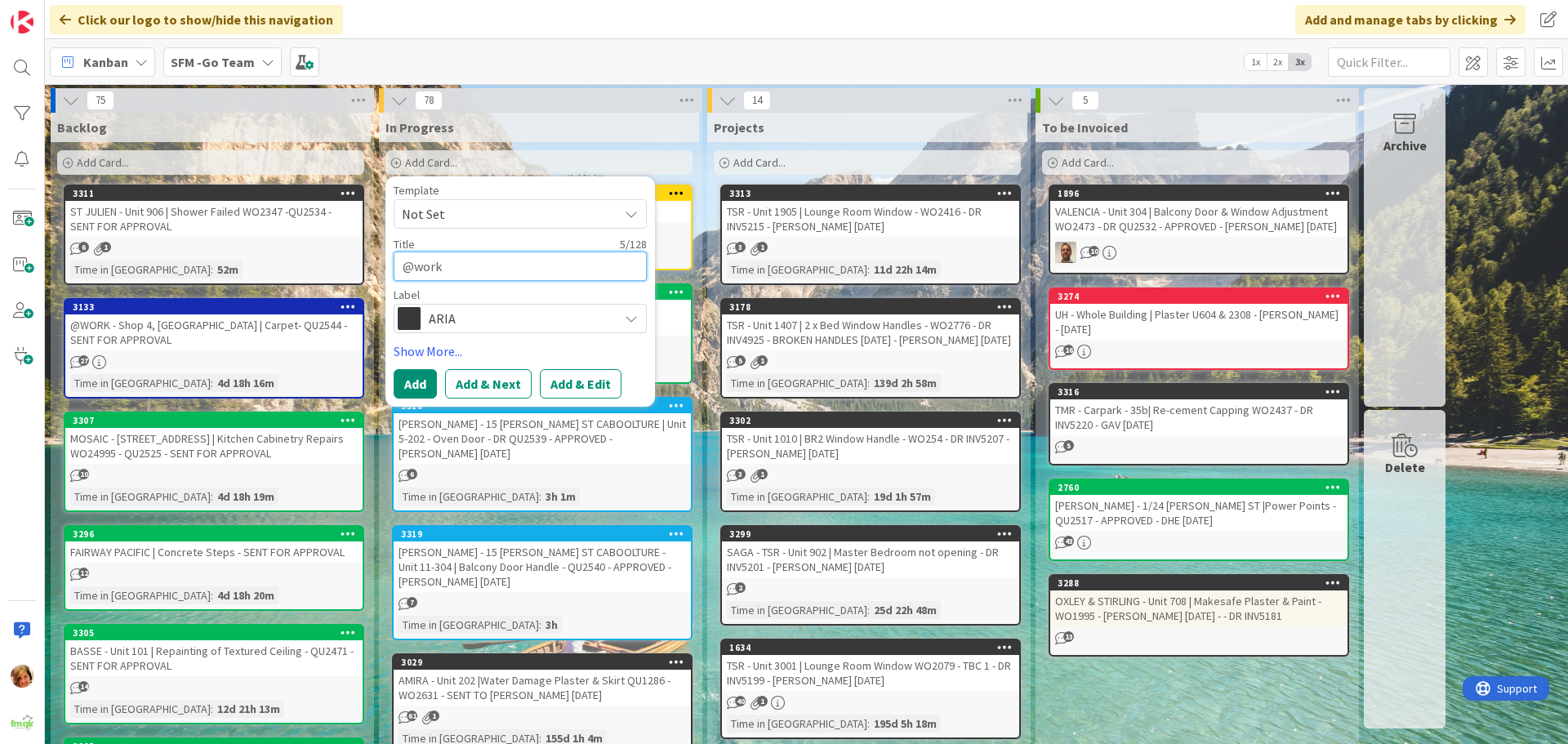
type textarea "@wor"
type textarea "x"
type textarea "@wo"
type textarea "x"
type textarea "@w"
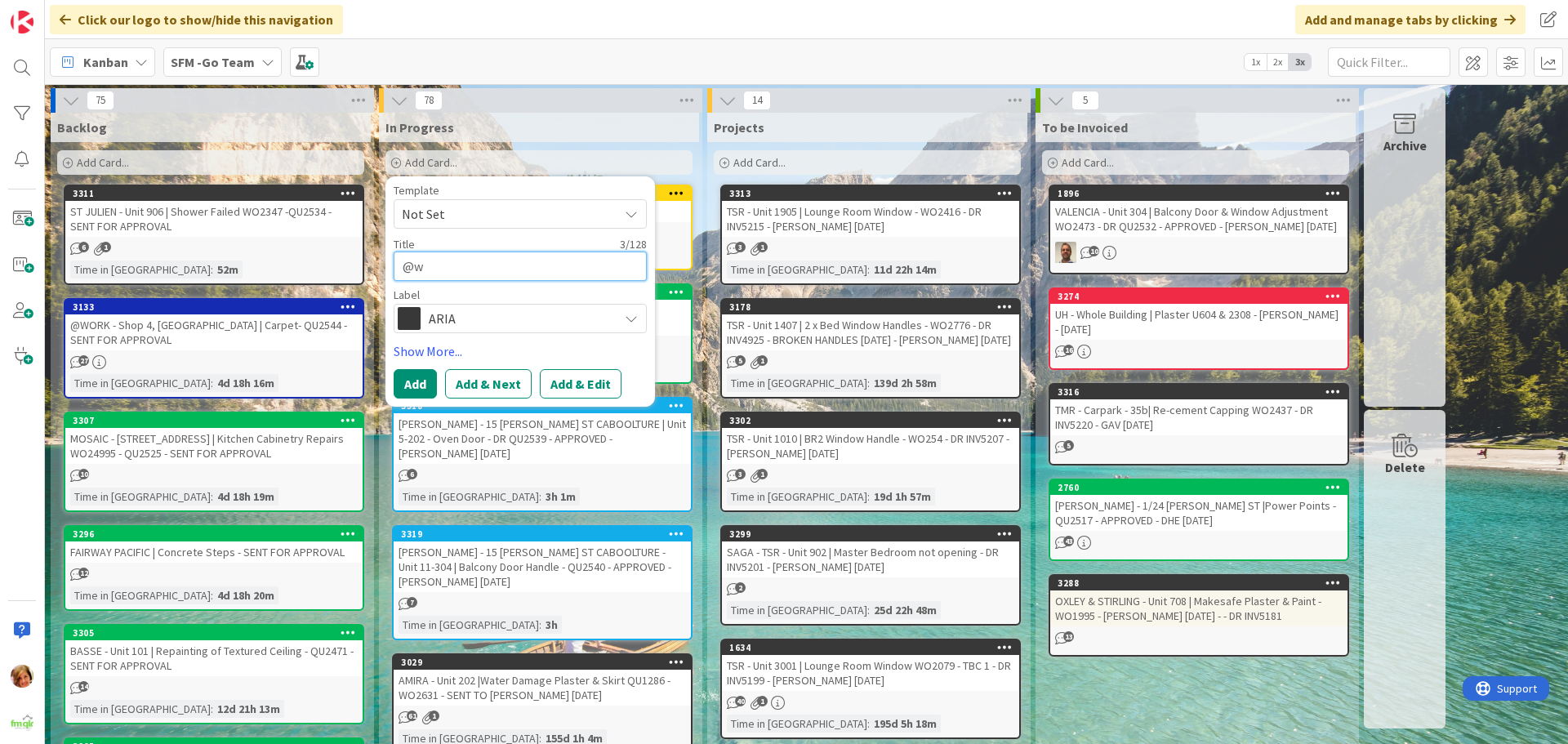
type textarea "x"
type textarea "@"
type textarea "x"
type textarea "@W"
type textarea "x"
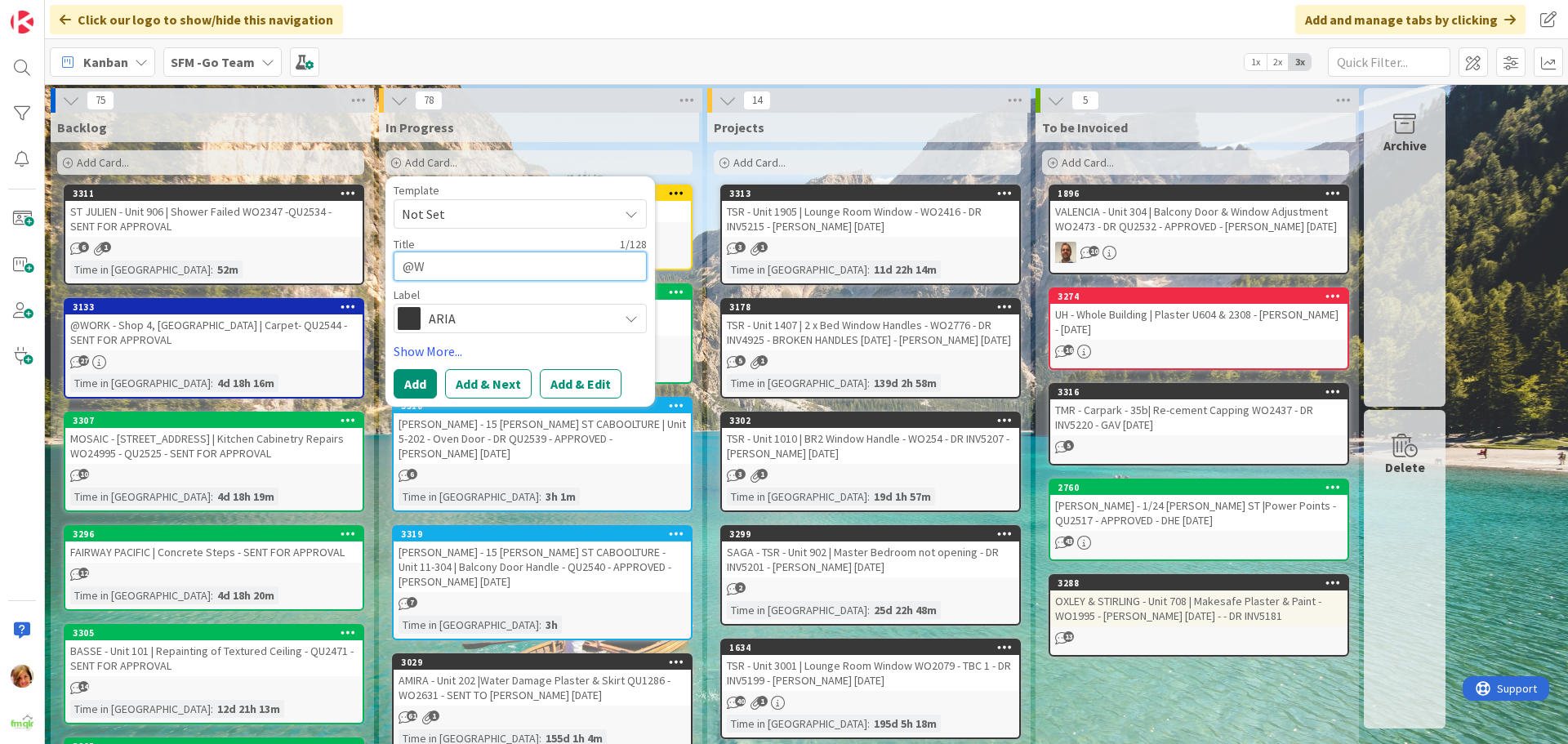
type textarea "@WO"
type textarea "x"
type textarea "@WOR"
type textarea "x"
type textarea "@WORK"
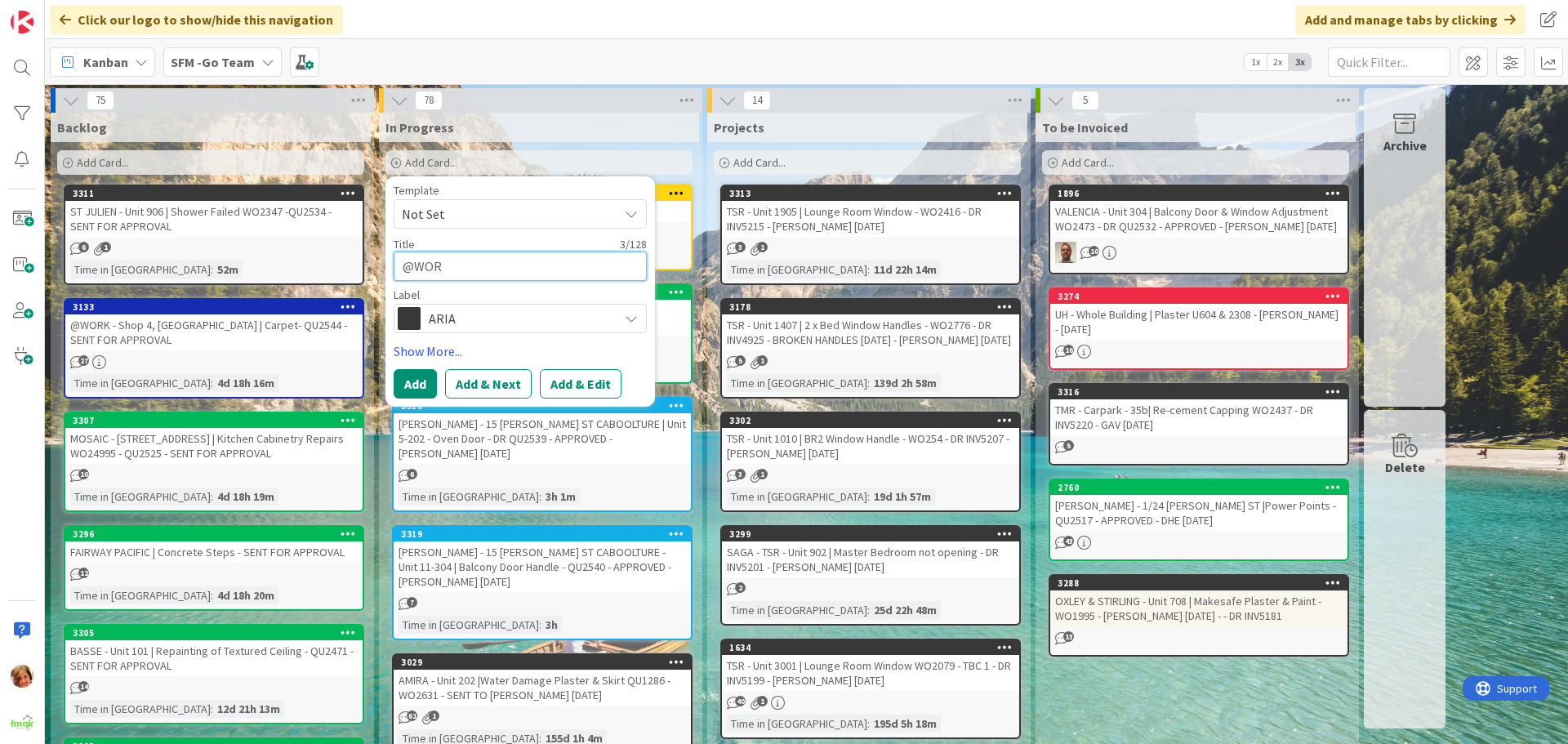
type textarea "x"
type textarea "@WORK"
type textarea "x"
type textarea "@WORK T"
type textarea "x"
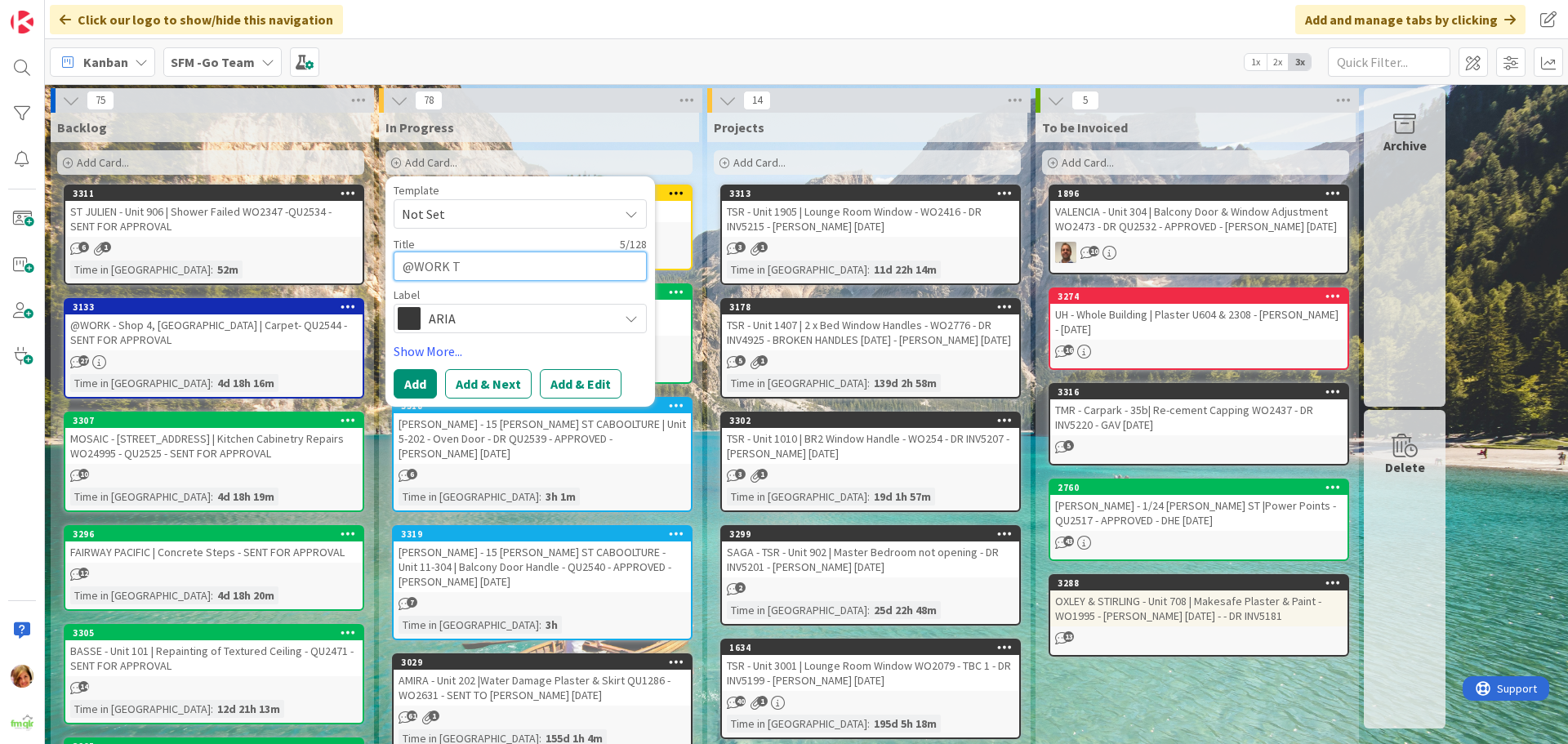
type textarea "@WORK TO"
type textarea "x"
type textarea "@WORK TOO"
type textarea "x"
type textarea "@WORK TOOW"
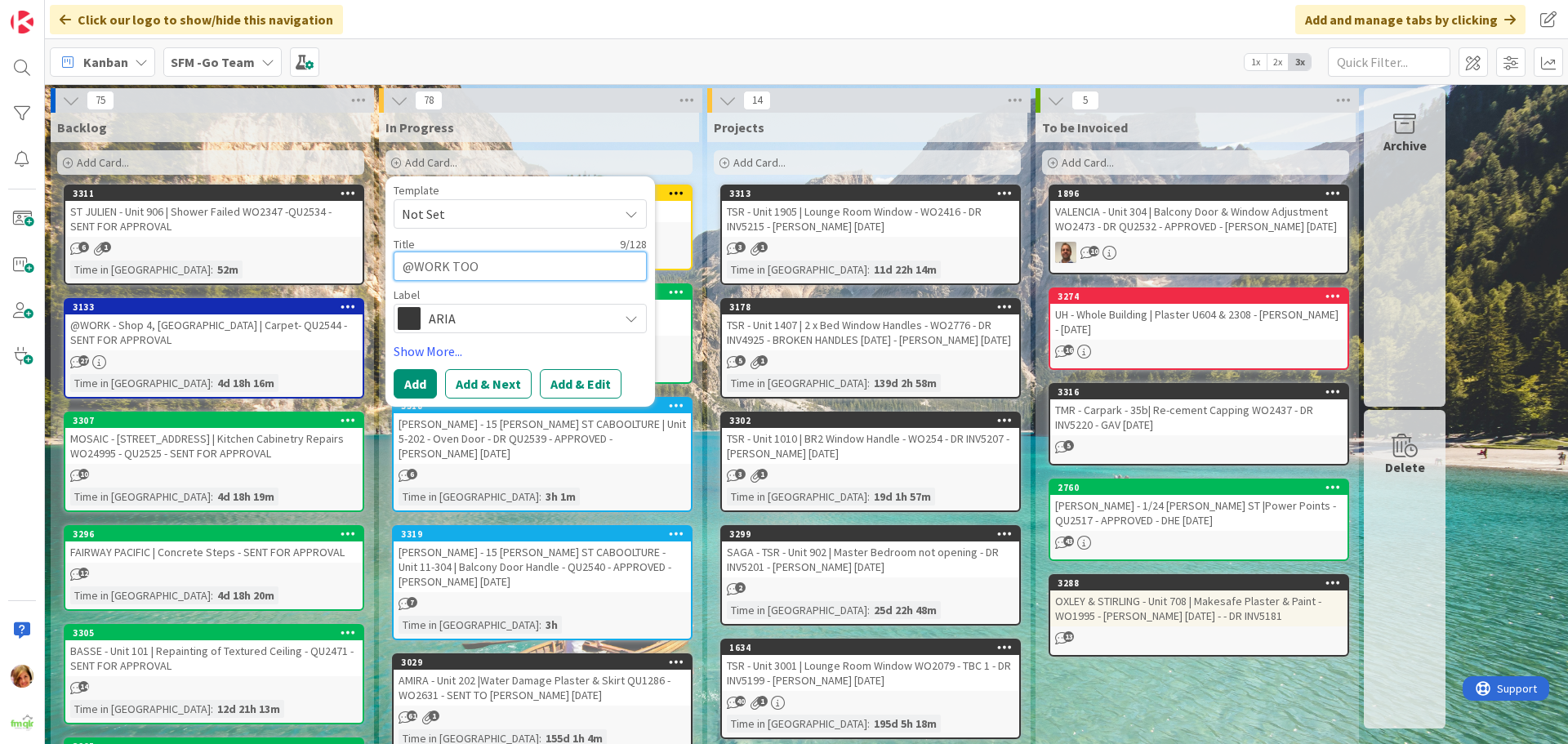
type textarea "x"
type textarea "@WORK TOOWO"
type textarea "x"
type textarea "@WORK TOOWOO"
type textarea "x"
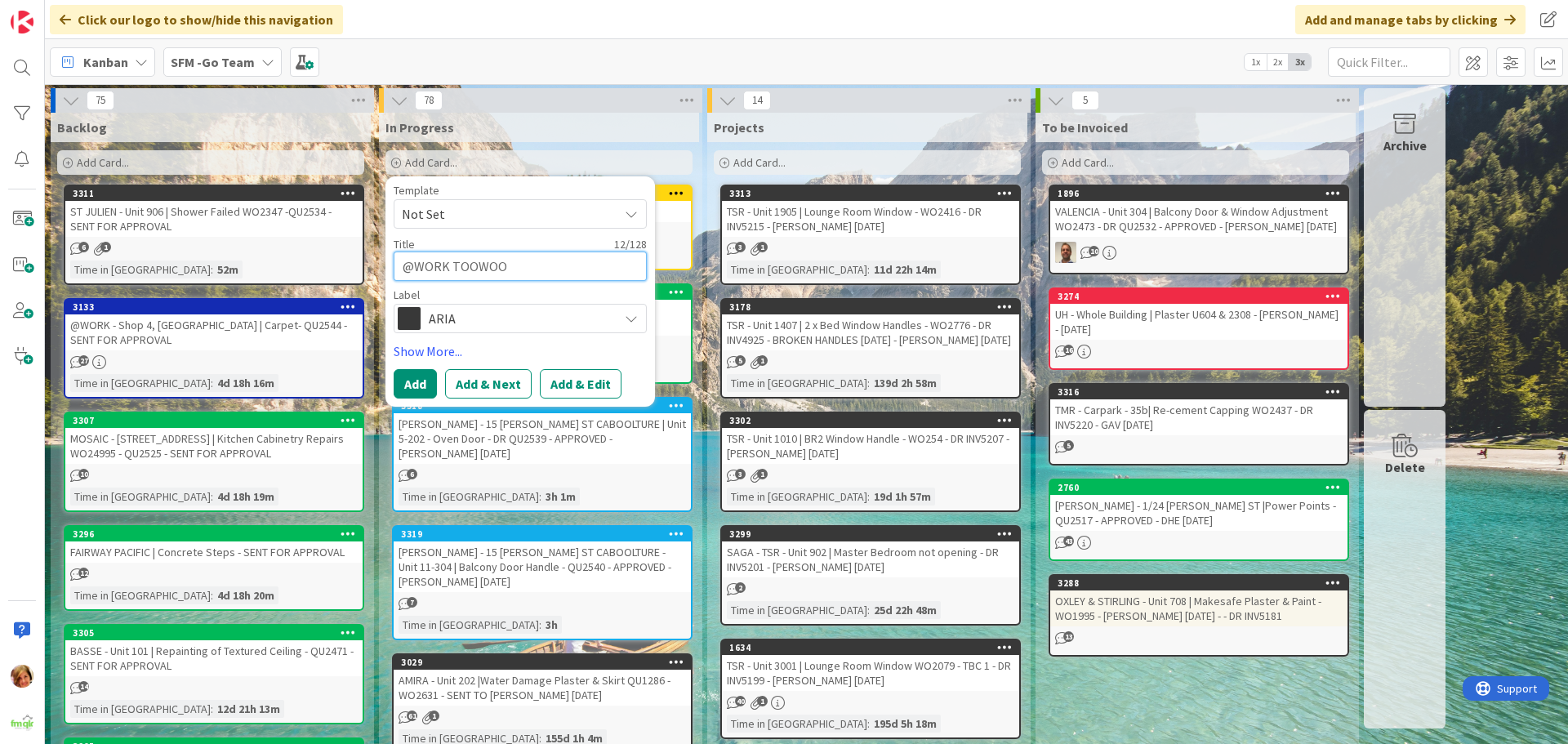
type textarea "@WORK TOOWOOM"
type textarea "x"
type textarea "@WORK TOOWOOMB"
type textarea "x"
type textarea "@WORK TOOWOOMBA"
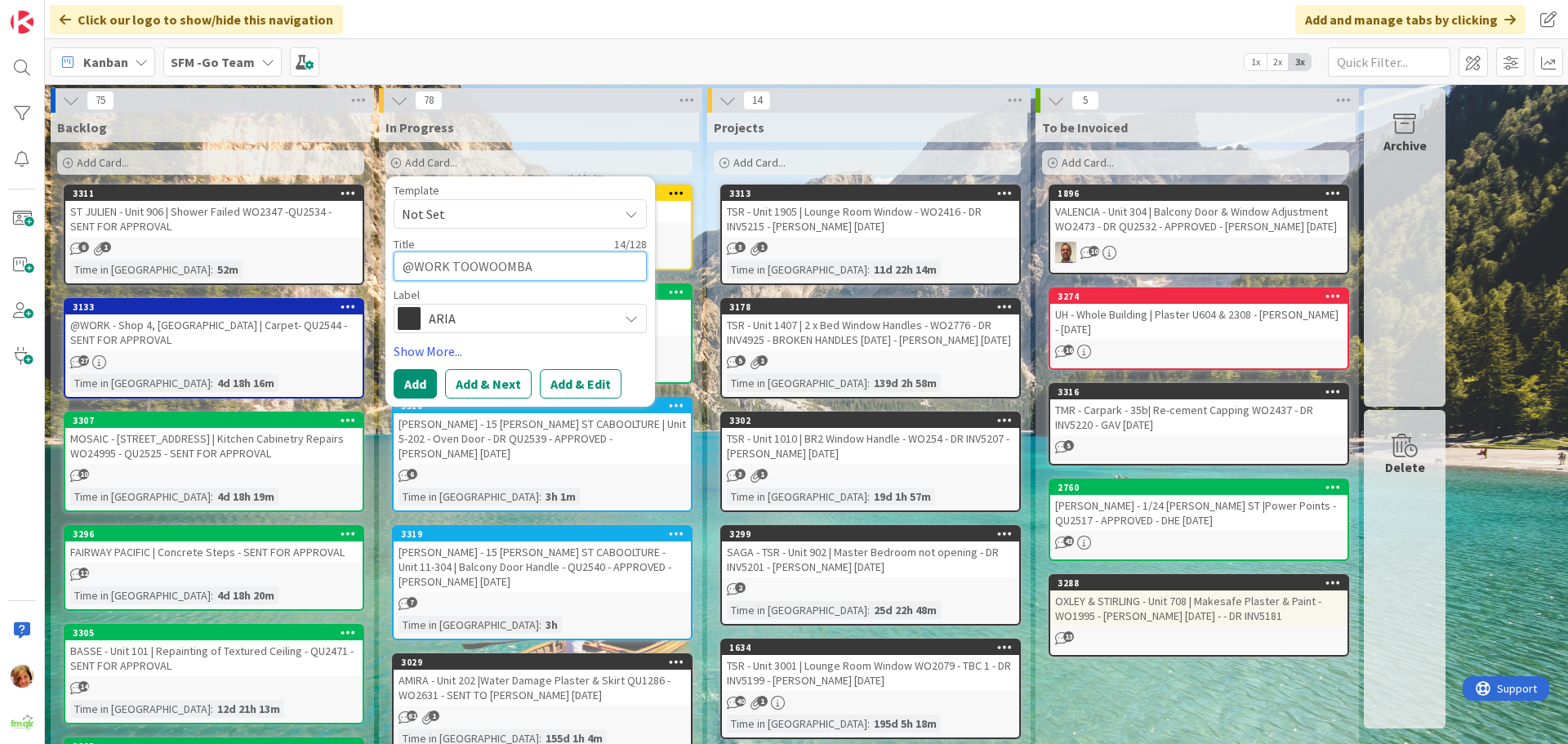
type textarea "x"
type textarea "@WORK TOOWOOMBA"
type textarea "x"
type textarea "@WORK TOOWOOMBA -"
type textarea "x"
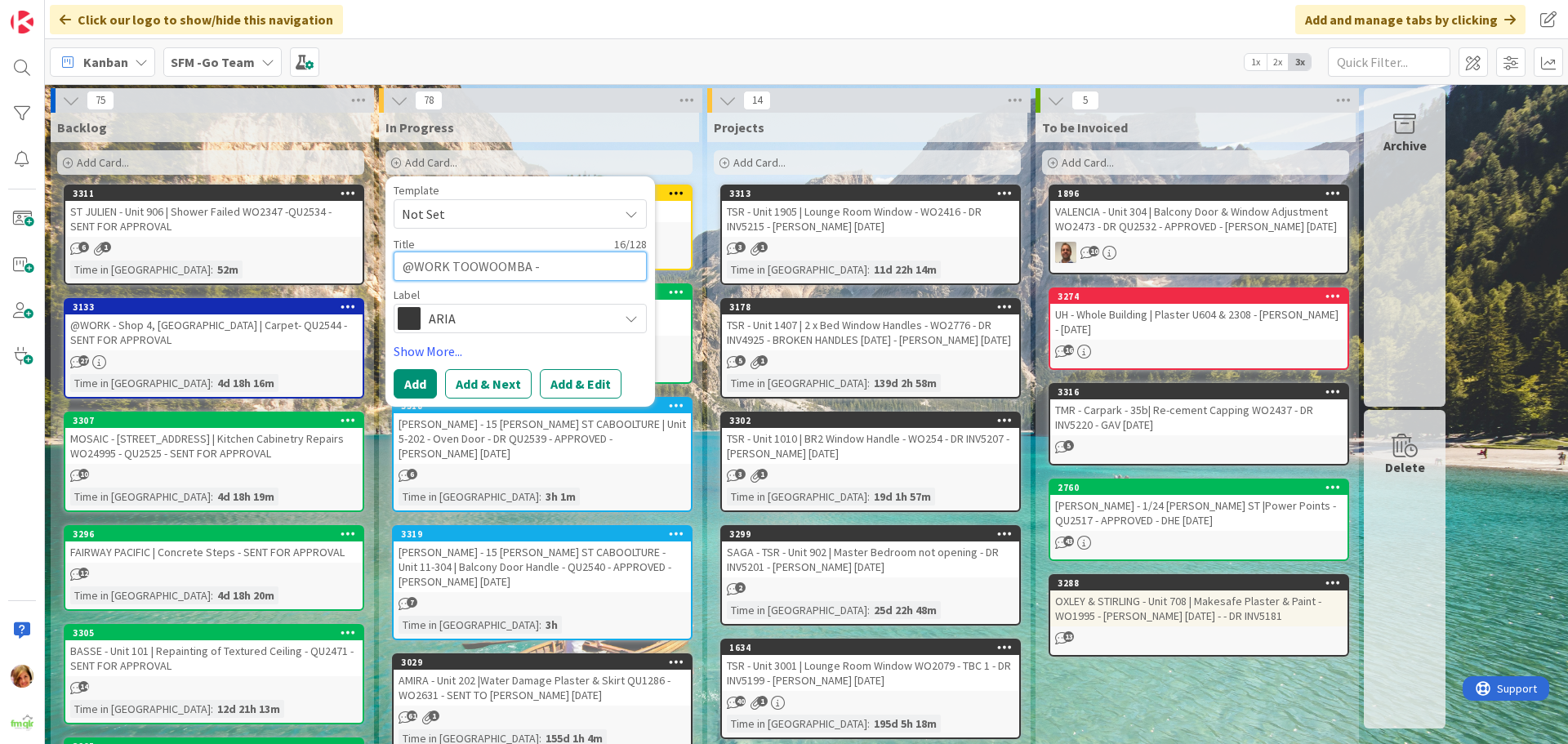
type textarea "@WORK TOOWOOMBA -"
type textarea "x"
type textarea "@WORK TOOWOOMBA - 3"
type textarea "x"
type textarea "@WORK TOOWOOMBA - 3C"
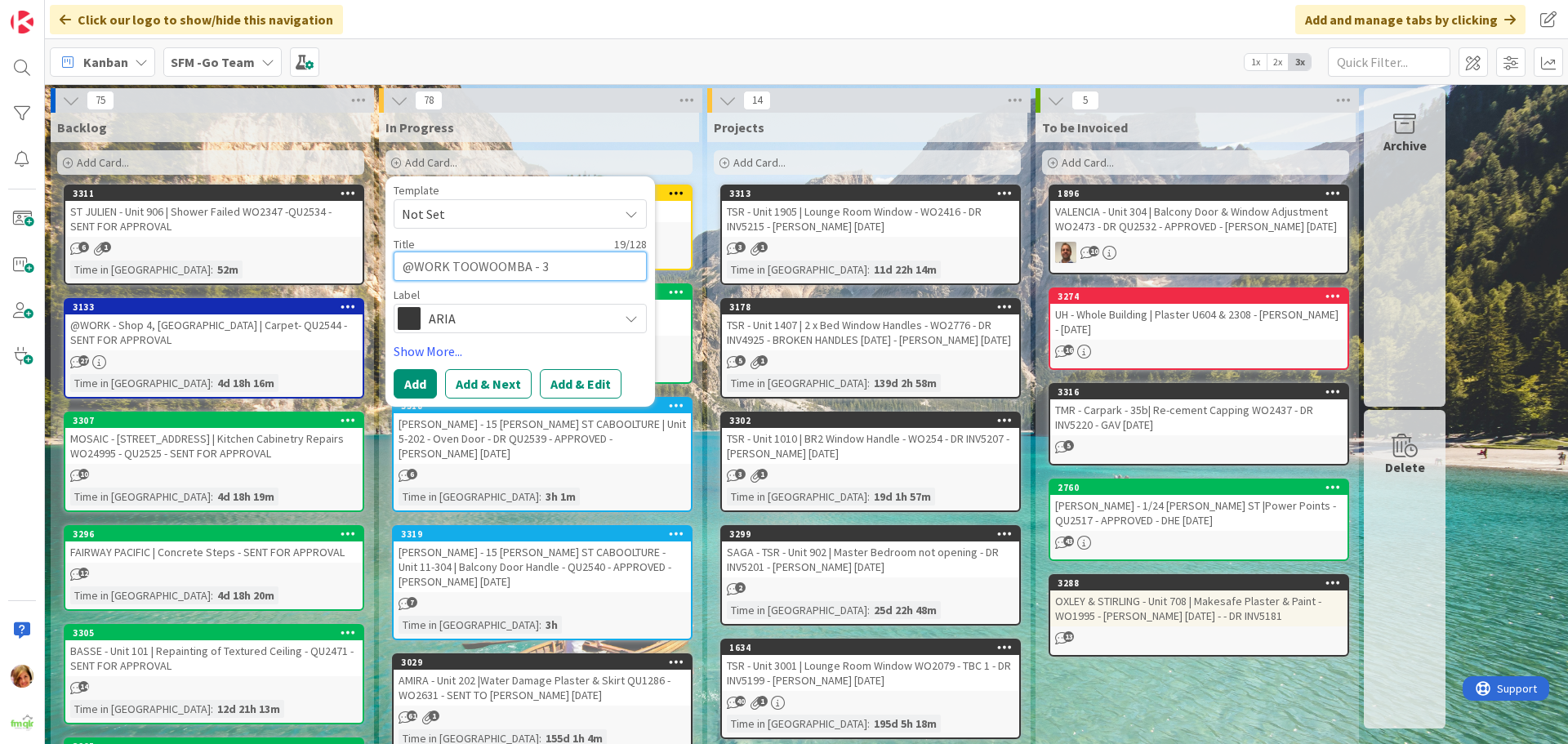
type textarea "x"
type textarea "@WORK TOOWOOMBA - 3C"
type textarea "x"
type textarea "@WORK TOOWOOMBA - 3C T"
type textarea "x"
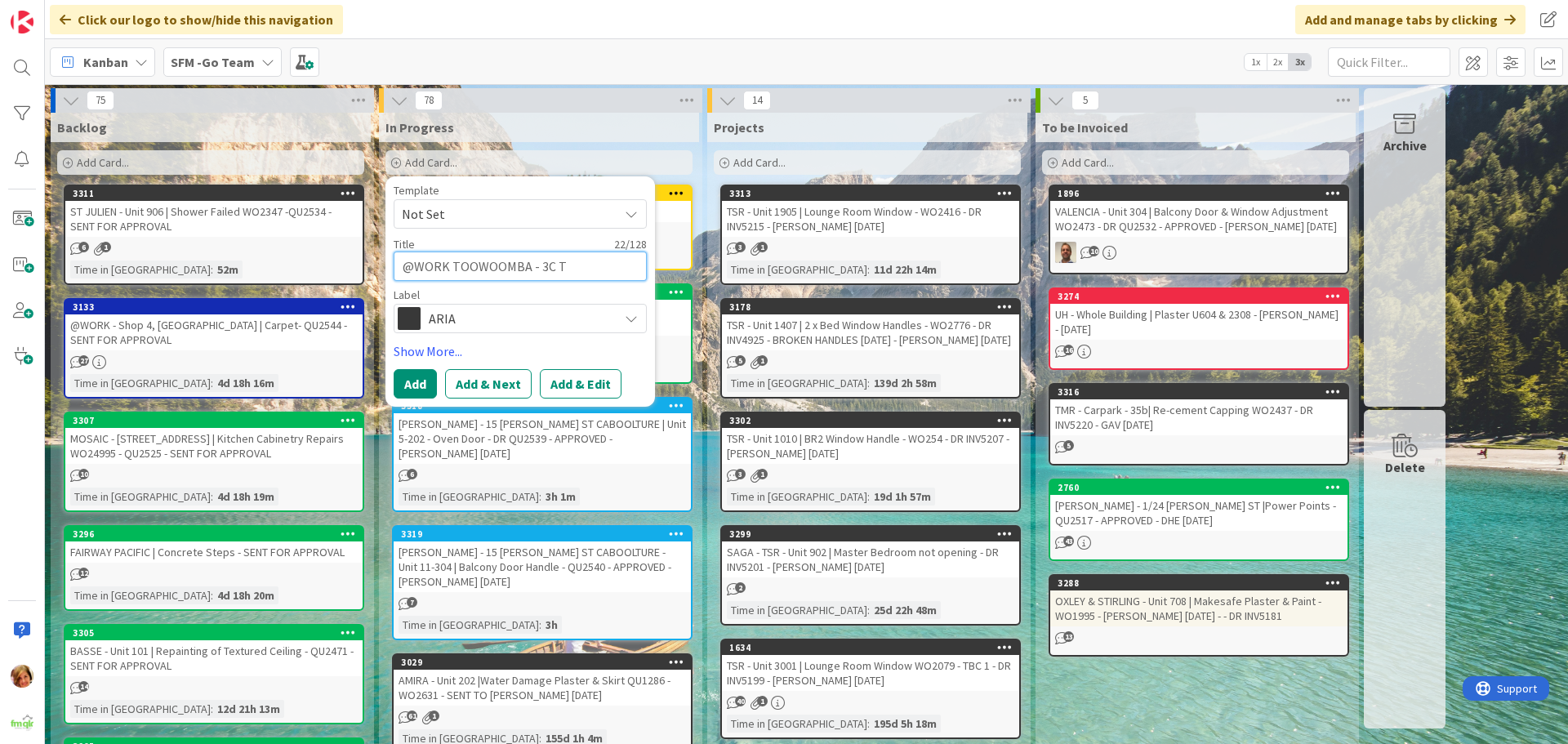
type textarea "@WORK TOOWOOMBA - 3C Th"
type textarea "x"
type textarea "@WORK TOOWOOMBA - 3C The"
type textarea "x"
type textarea "@WORK TOOWOOMBA - 3C The"
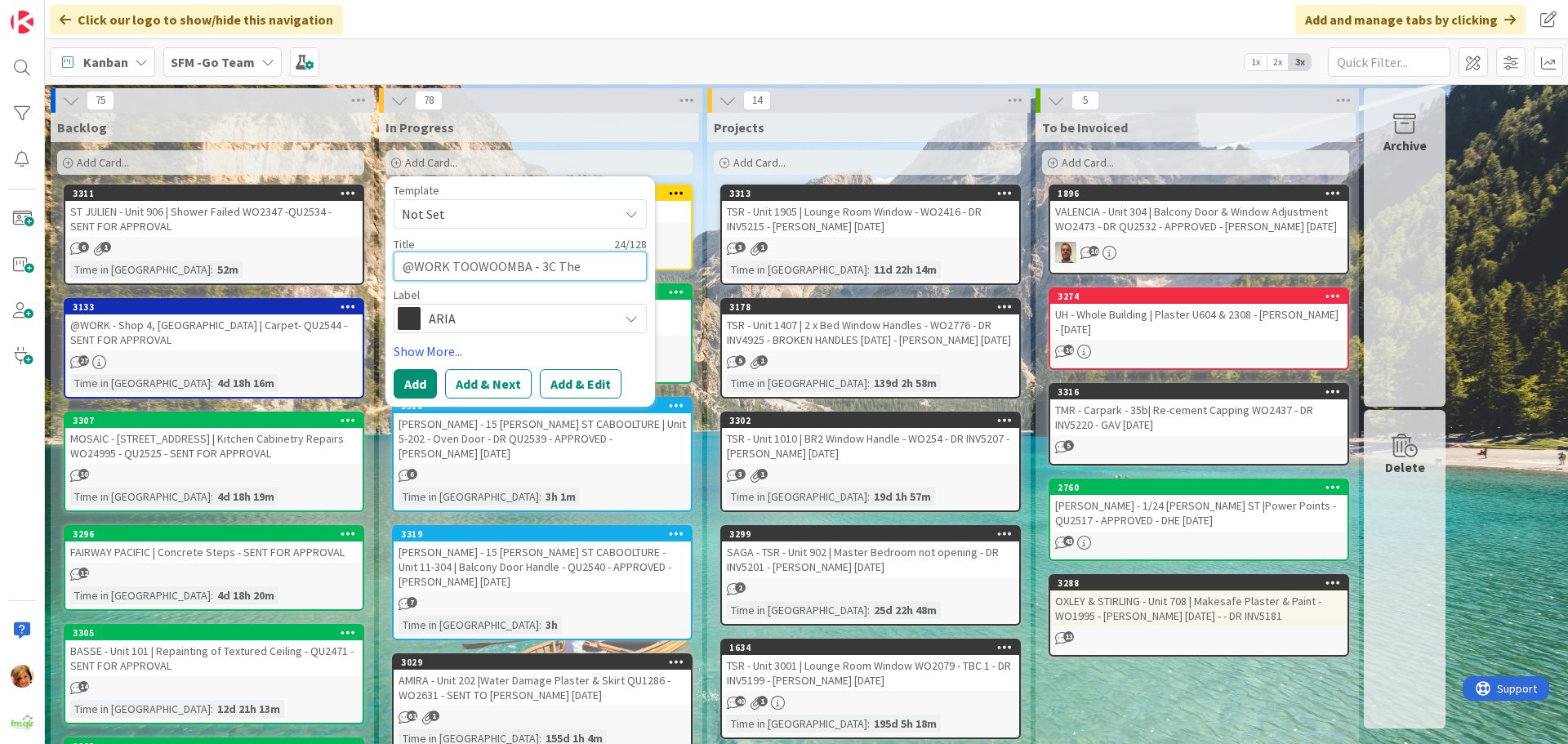
type textarea "x"
type textarea "@WORK TOOWOOMBA - 3C The H"
type textarea "x"
type textarea "@WORK TOOWOOMBA - 3C The Ho"
type textarea "x"
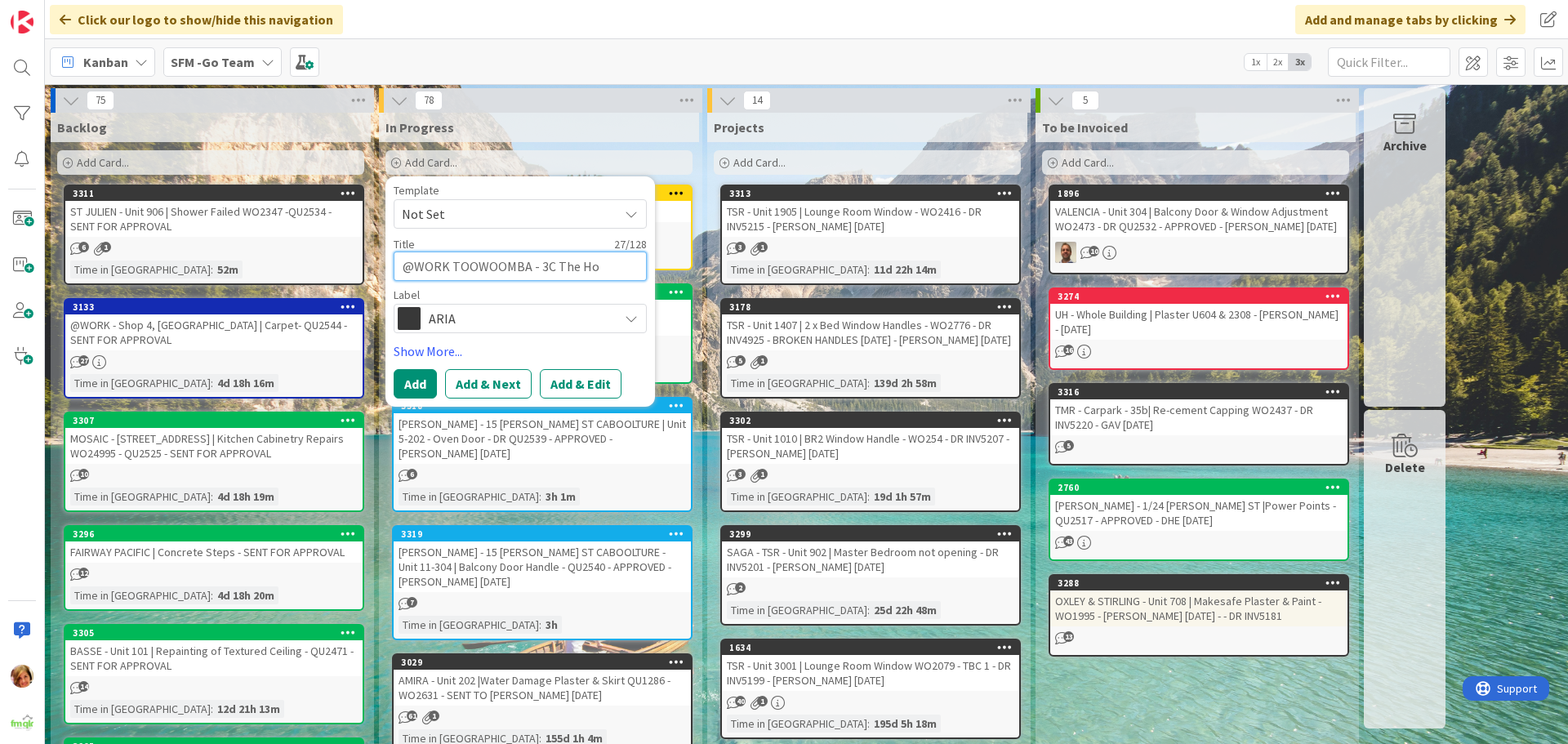
type textarea "@WORK TOOWOOMBA - 3C The Hoo"
type textarea "x"
type textarea "@WORK TOOWOOMBA - 3C The Hoop"
type textarea "x"
type textarea "@WORK TOOWOOMBA - 3C The Hoope"
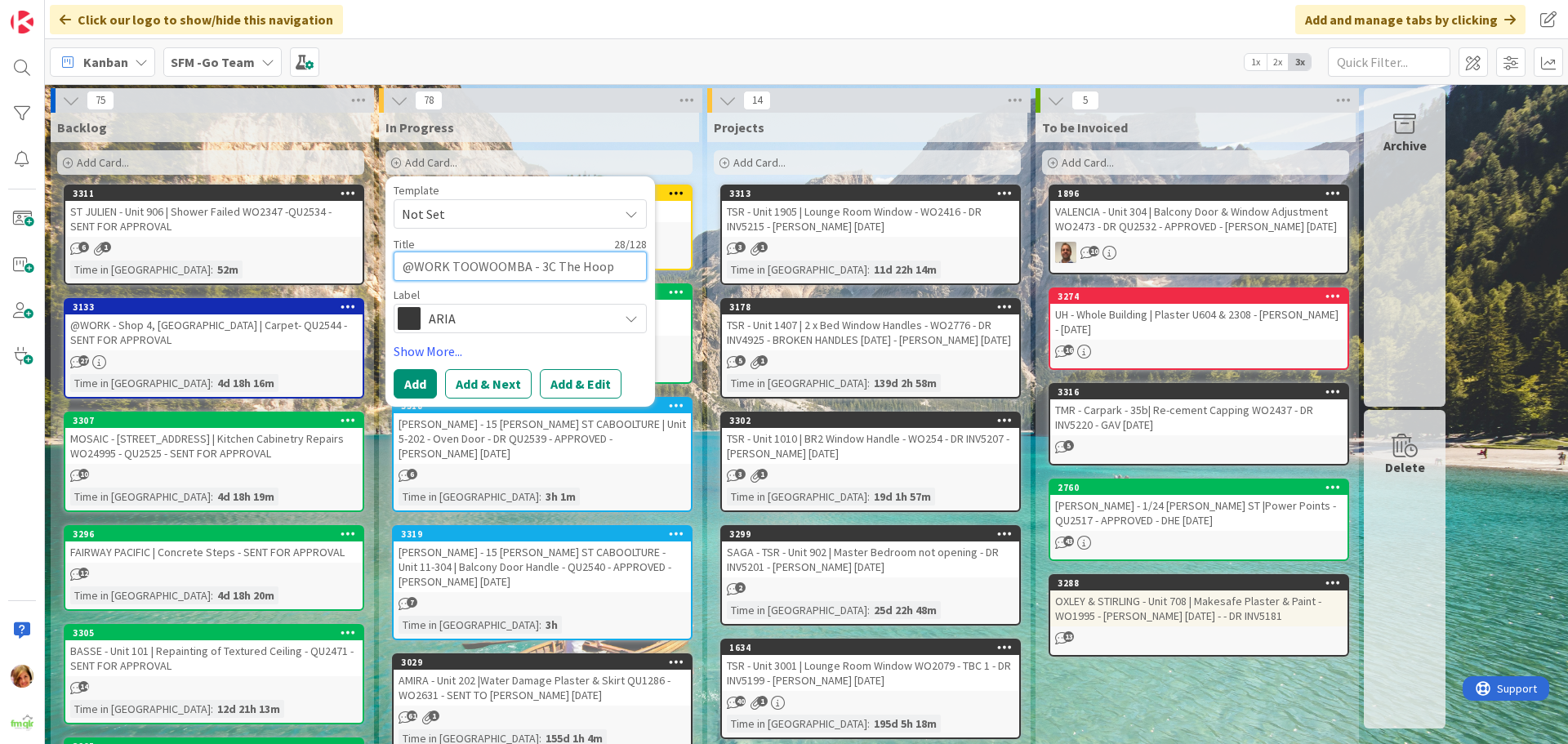
type textarea "x"
type textarea "@WORK TOOWOOMBA - 3C The [PERSON_NAME]"
type textarea "x"
type textarea "@WORK TOOWOOMBA - 3C The [PERSON_NAME]"
type textarea "x"
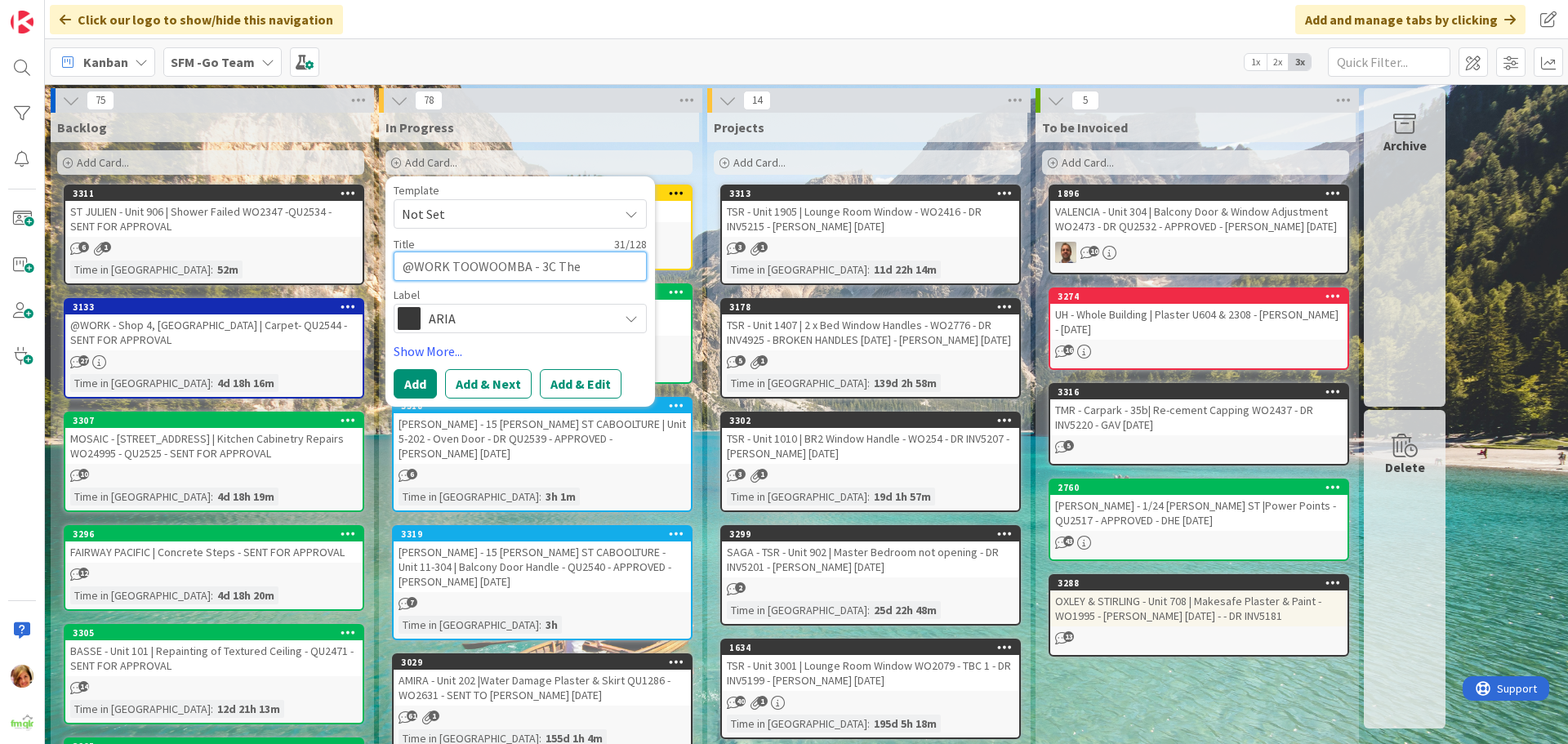
type textarea "@WORK TOOWOOMBA - 3C The [PERSON_NAME] C"
type textarea "x"
type textarea "@WORK TOOWOOMBA - 3C The [PERSON_NAME]"
type textarea "x"
type textarea "@WORK TOOWOOMBA - 3C The [PERSON_NAME] Cen"
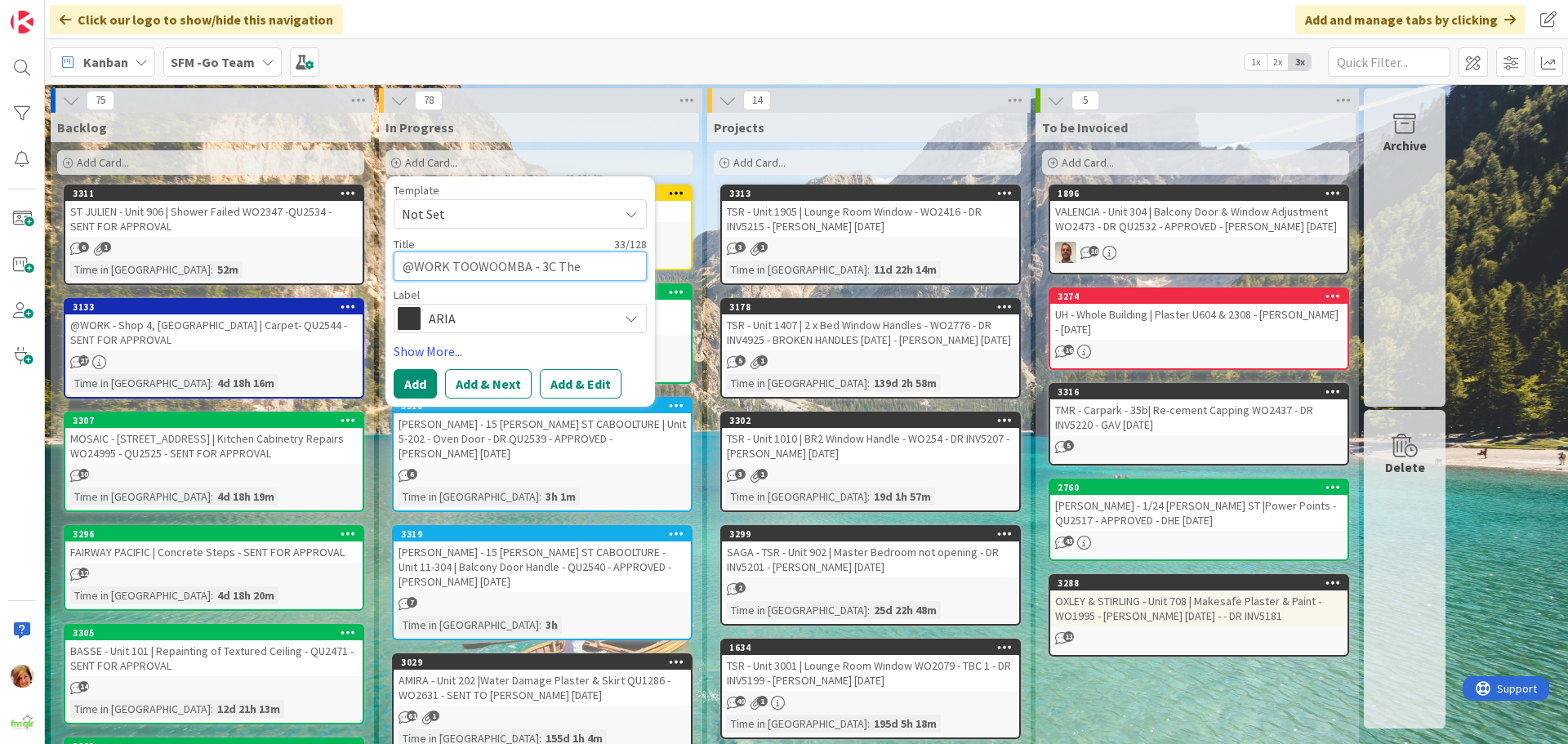
type textarea "x"
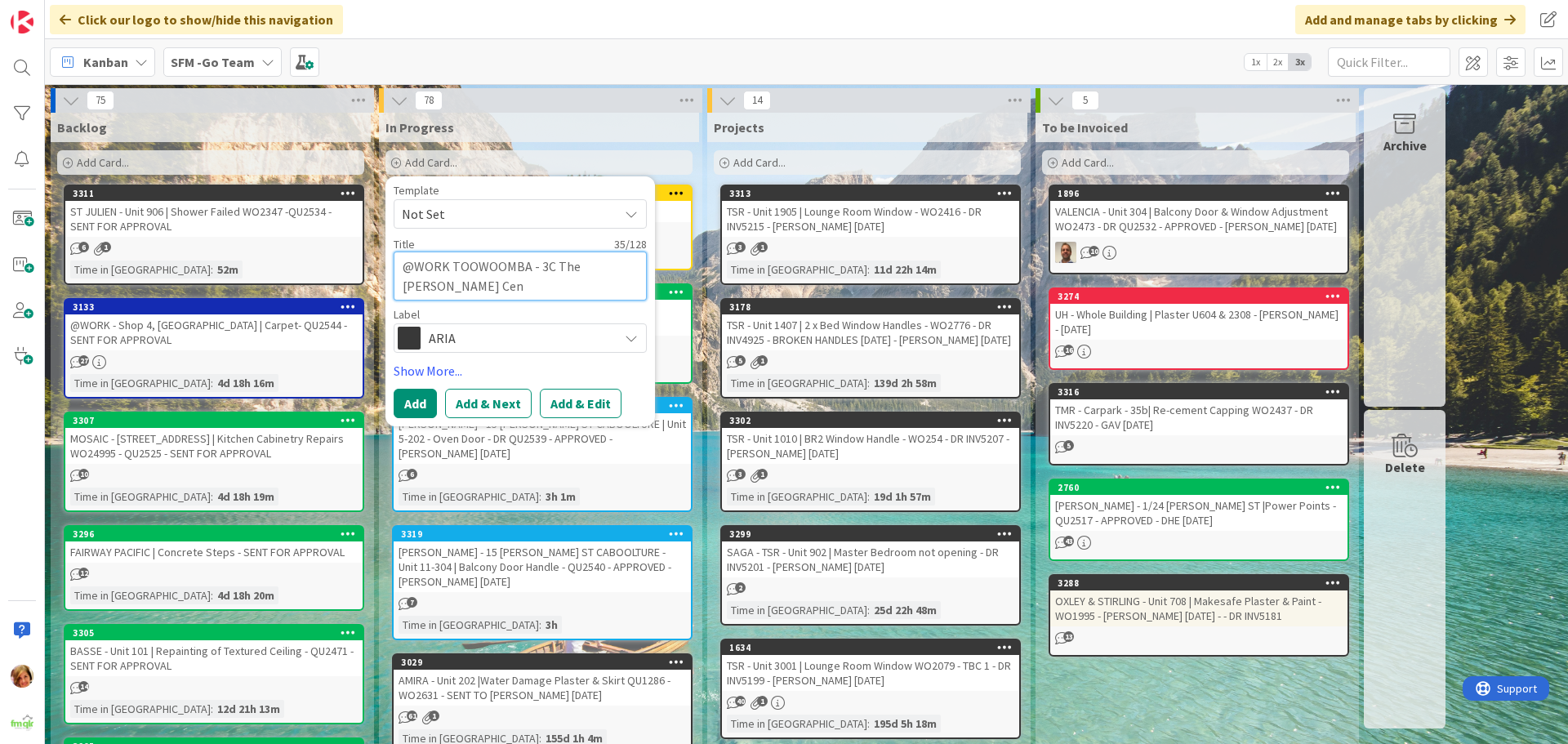
type textarea "@WORK TOOWOOMBA - 3C The [PERSON_NAME] Cent"
type textarea "x"
type textarea "@WORK TOOWOOMBA - 3C The [PERSON_NAME] Cente"
type textarea "x"
type textarea "@WORK TOOWOOMBA - 3C The [PERSON_NAME] Cent"
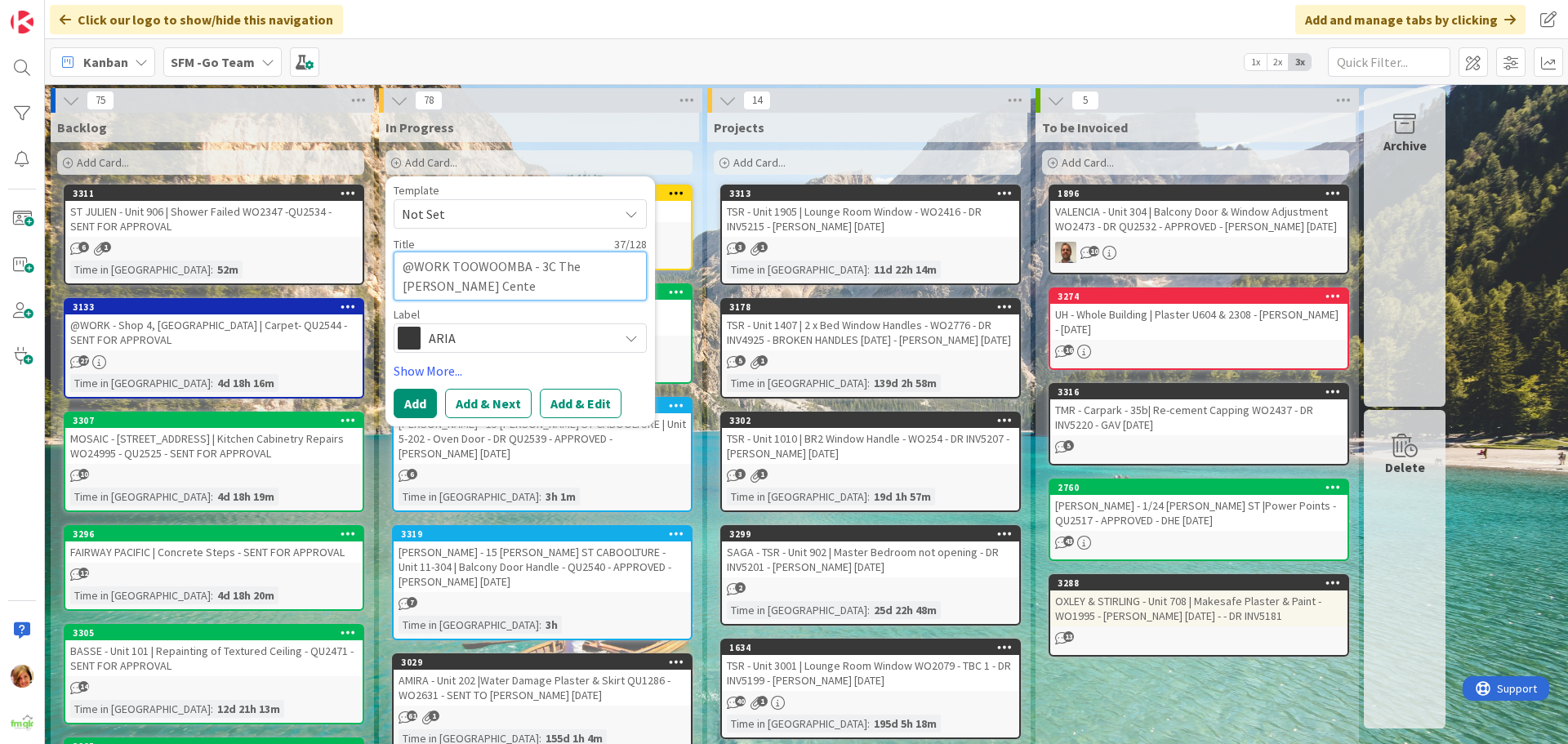
type textarea "x"
type textarea "@WORK TOOWOOMBA - 3C The [PERSON_NAME] Centr"
type textarea "x"
type textarea "@WORK TOOWOOMBA - 3C The [PERSON_NAME][GEOGRAPHIC_DATA]"
type textarea "x"
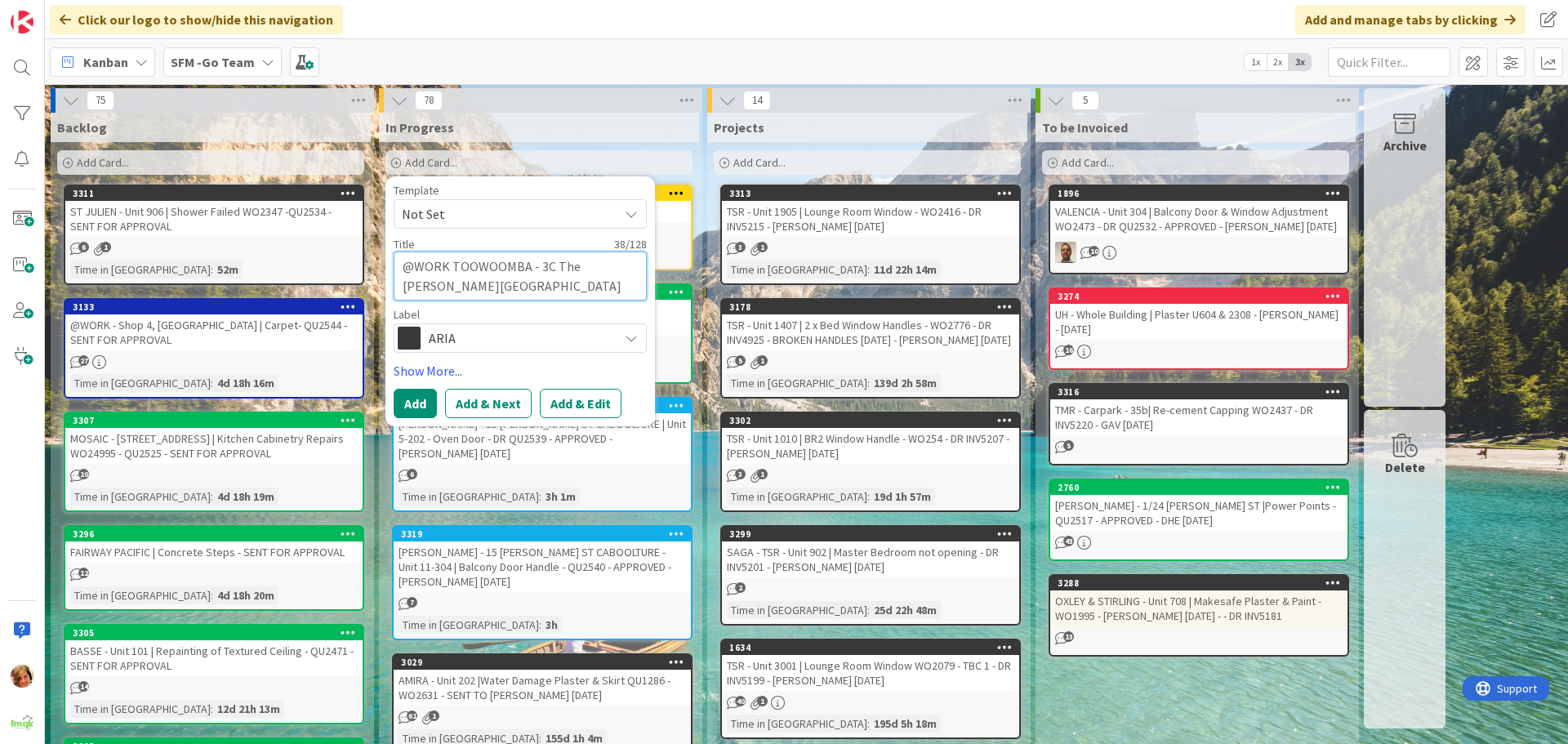
type textarea "@WORK TOOWOOMBA - 3C The [PERSON_NAME][GEOGRAPHIC_DATA]"
type textarea "x"
type textarea "@WORK TOOWOOMBA - 3C The [PERSON_NAME][GEOGRAPHIC_DATA] |"
type textarea "x"
type textarea "@WORK TOOWOOMBA - 3C The [PERSON_NAME][GEOGRAPHIC_DATA] |"
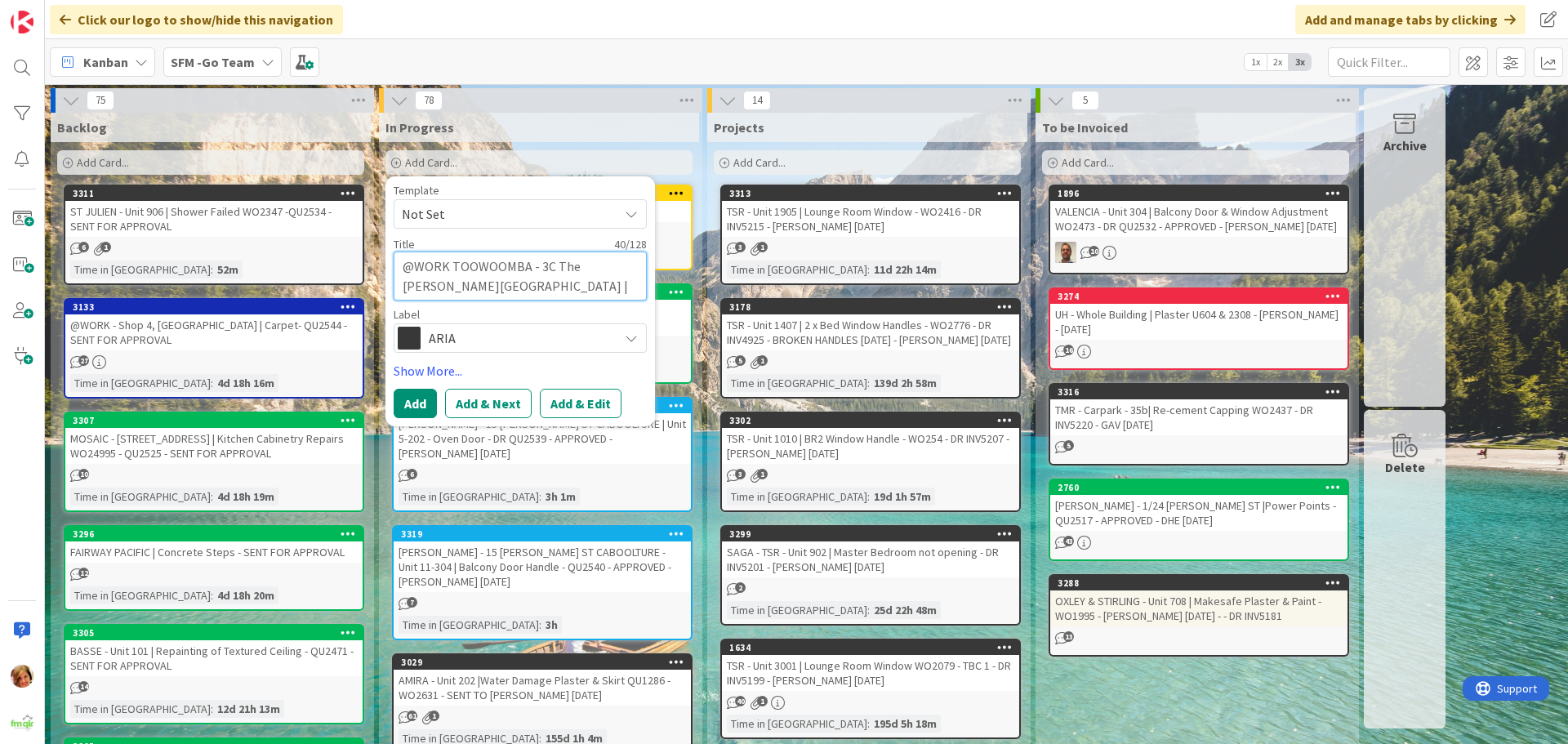
type textarea "x"
type textarea "@WORK TOOWOOMBA - 3C The [PERSON_NAME][GEOGRAPHIC_DATA] | F"
type textarea "x"
type textarea "@WORK TOOWOOMBA - 3C The [PERSON_NAME][GEOGRAPHIC_DATA] | Fi"
type textarea "x"
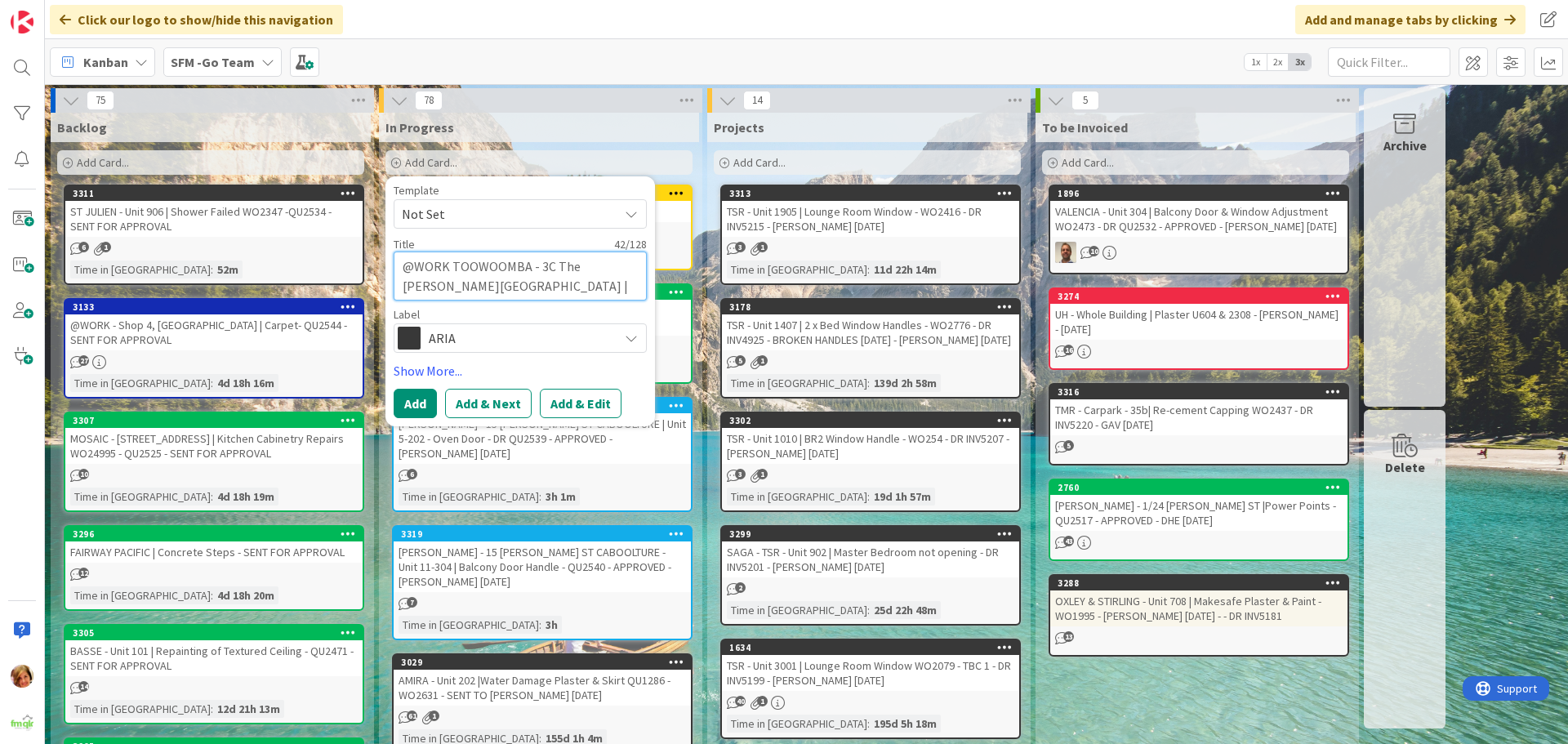
type textarea "@WORK TOOWOOMBA - 3C The [PERSON_NAME][GEOGRAPHIC_DATA] | Fit"
type textarea "x"
type textarea "@WORK TOOWOOMBA - 3C The [PERSON_NAME][GEOGRAPHIC_DATA] | Fit"
type textarea "x"
type textarea "@WORK TOOWOOMBA - 3C The [PERSON_NAME] Centre | Fit o"
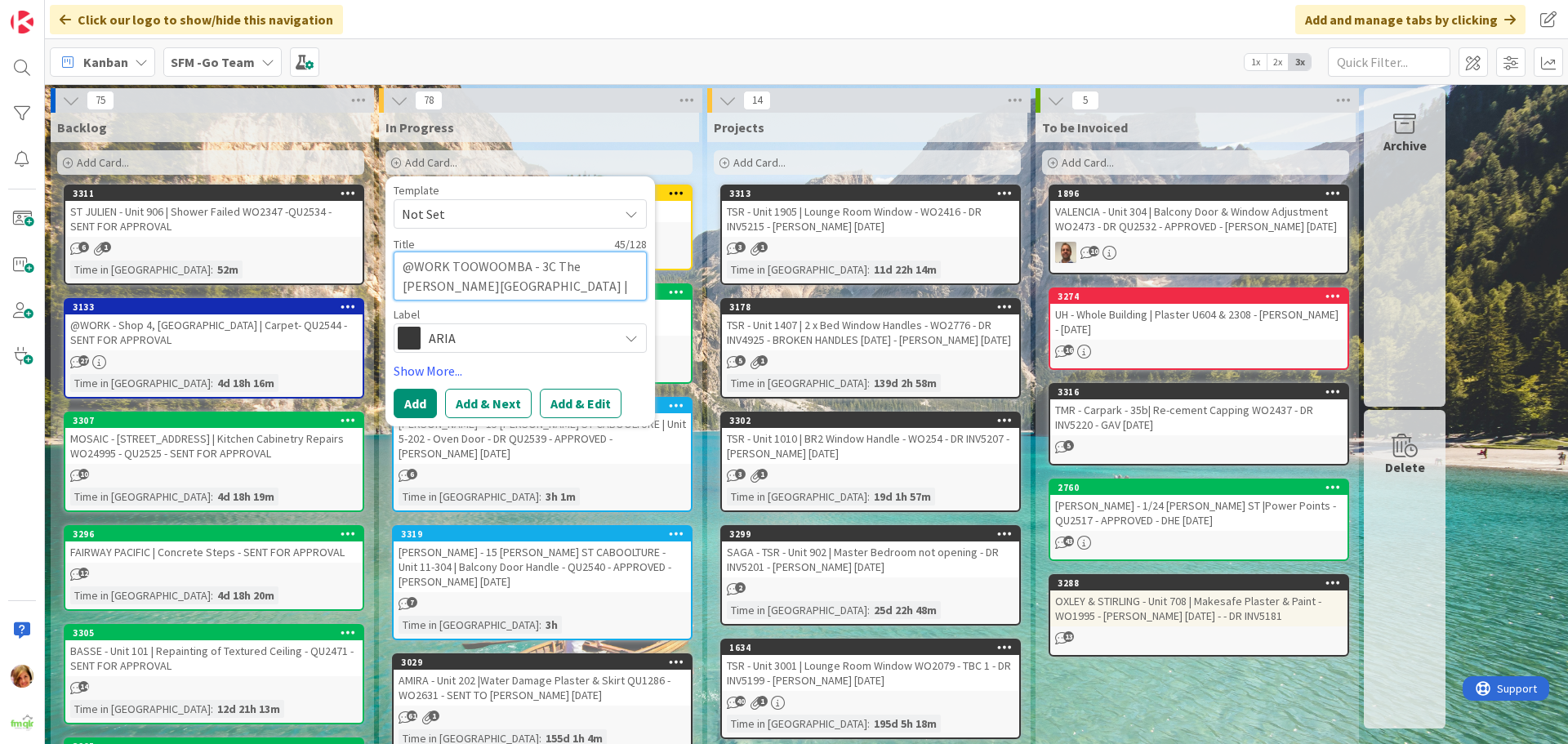
type textarea "x"
type textarea "@WORK TOOWOOMBA - 3C The [PERSON_NAME][GEOGRAPHIC_DATA] | Fit ou"
type textarea "x"
type textarea "@WORK TOOWOOMBA - 3C The [PERSON_NAME][GEOGRAPHIC_DATA] | Fit out"
type textarea "x"
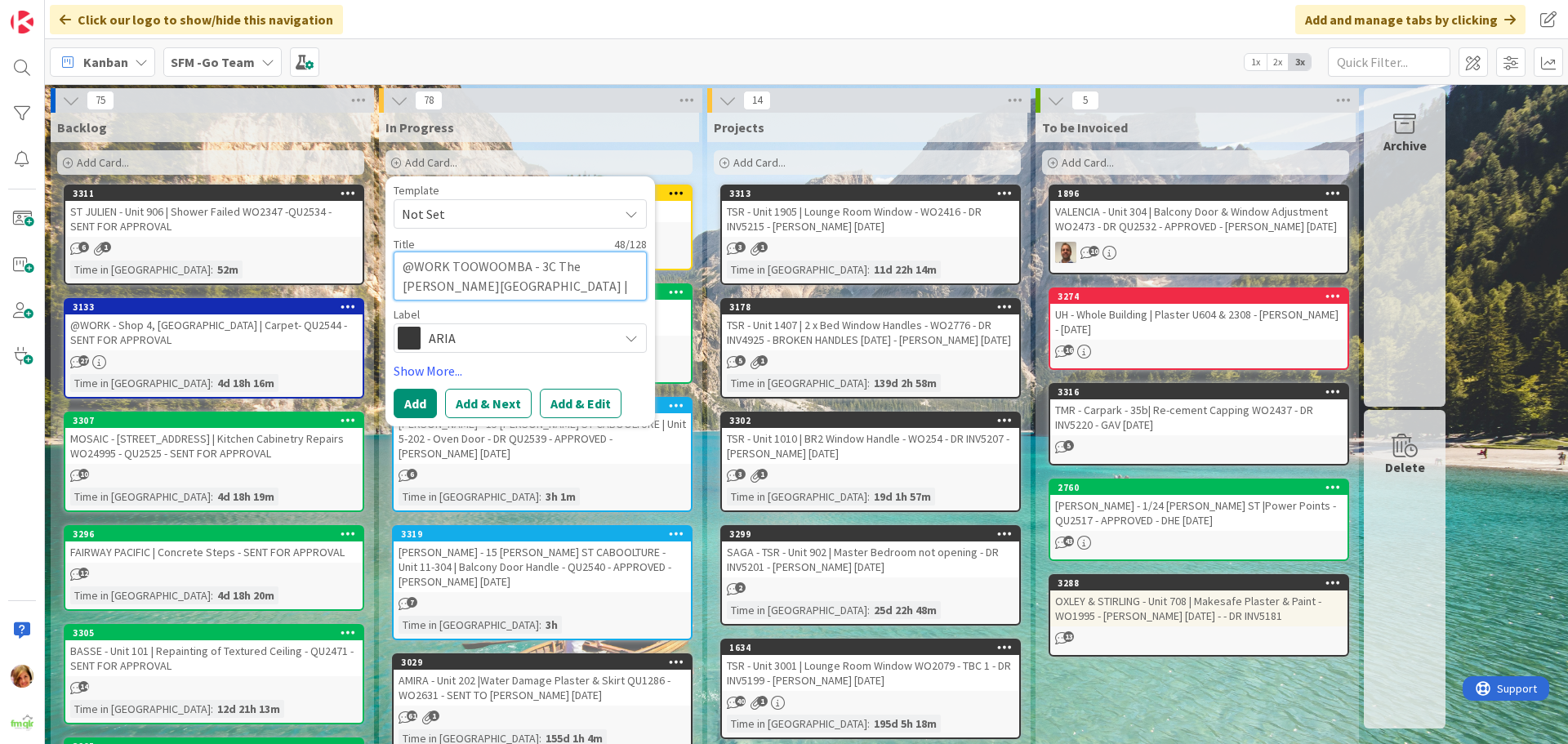
type textarea "@WORK TOOWOOMBA - 3C The [PERSON_NAME][GEOGRAPHIC_DATA] | Fit out"
click at [478, 337] on span "ARIA" at bounding box center [519, 338] width 181 height 23
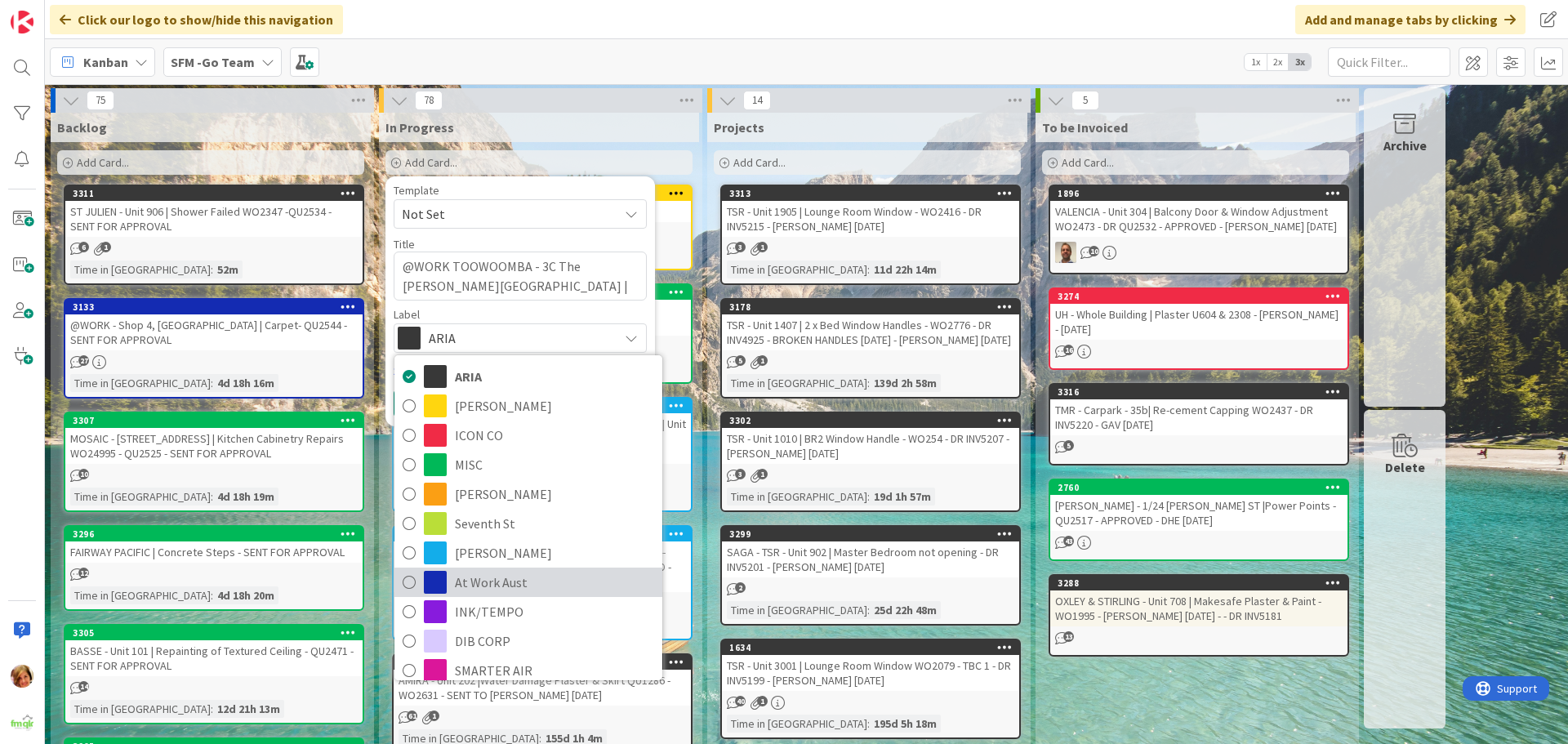
click at [486, 579] on span "At Work Aust" at bounding box center [554, 583] width 199 height 25
type textarea "x"
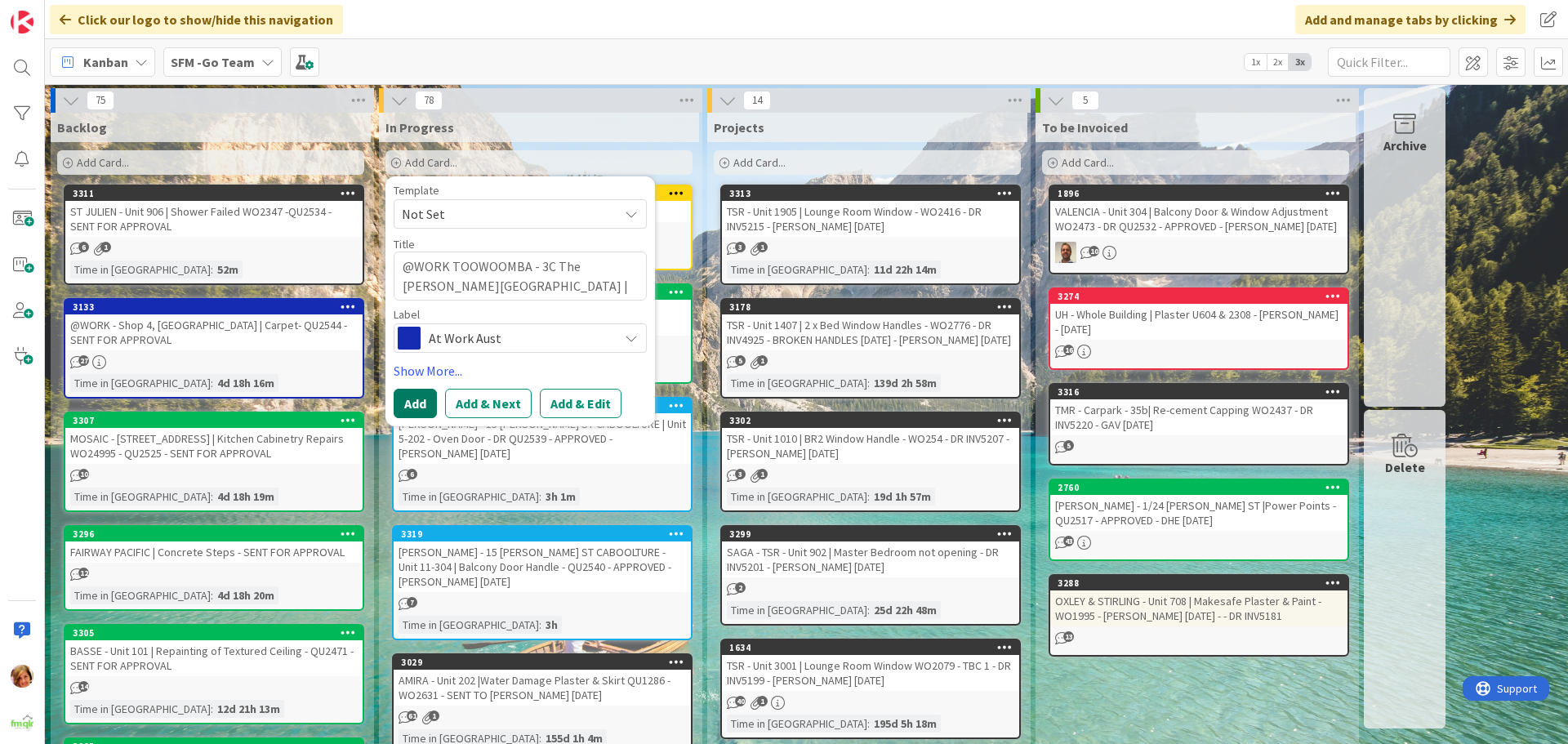
click at [417, 406] on button "Add" at bounding box center [415, 403] width 43 height 29
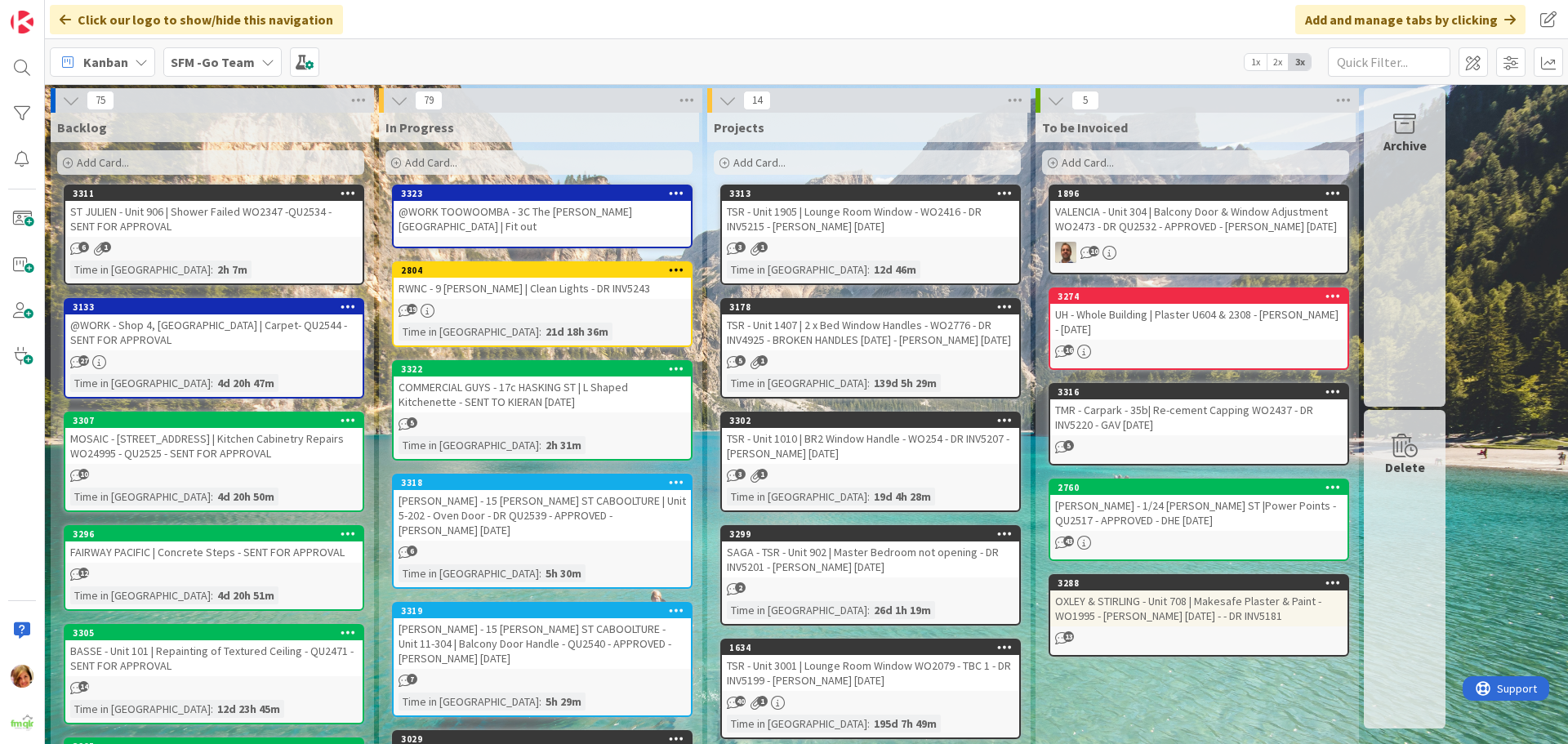
click at [539, 203] on div "@WORK TOOWOOMBA - 3C The [PERSON_NAME][GEOGRAPHIC_DATA] | Fit out" at bounding box center [542, 219] width 297 height 36
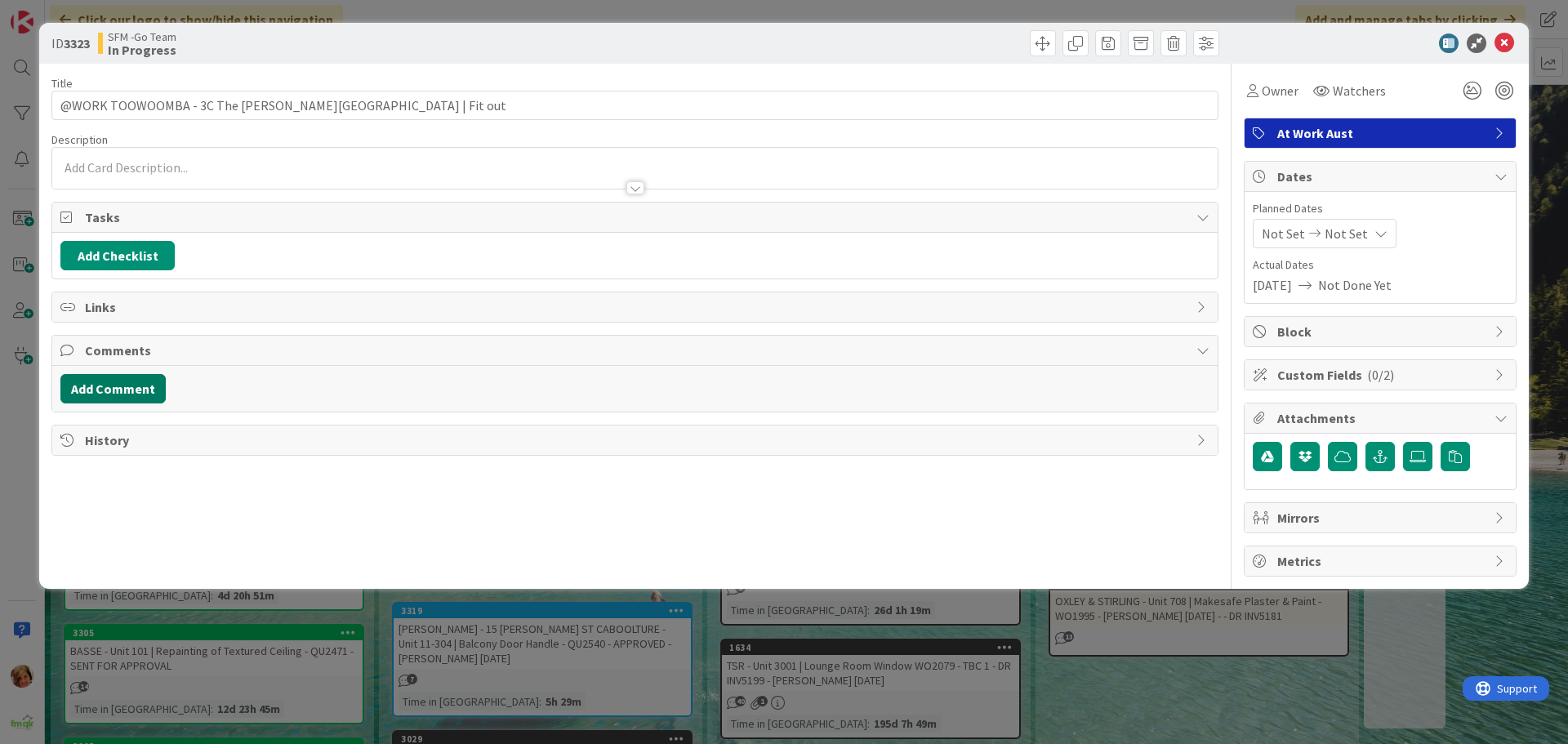
click at [93, 385] on button "Add Comment" at bounding box center [112, 388] width 105 height 29
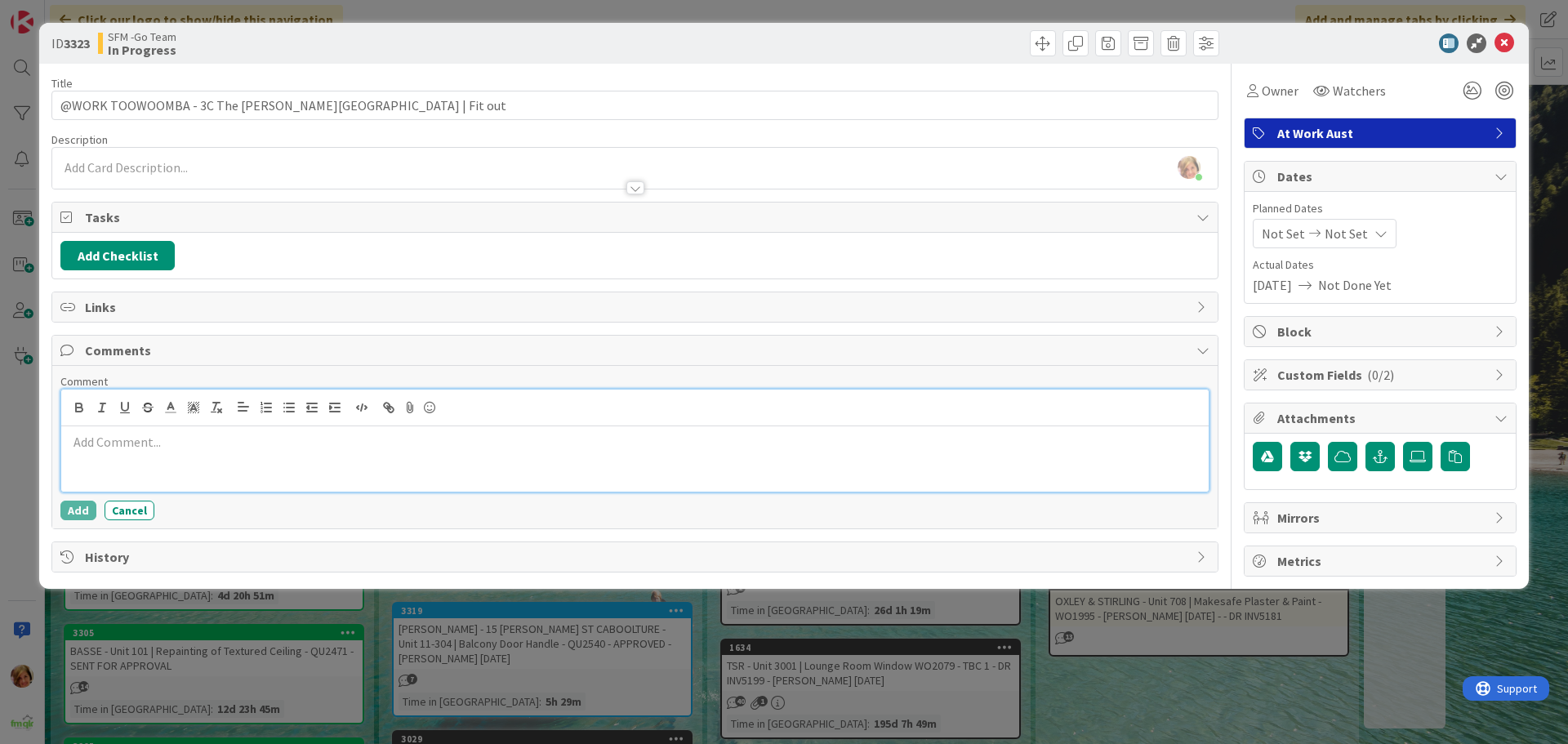
click at [201, 464] on div at bounding box center [635, 459] width 1148 height 65
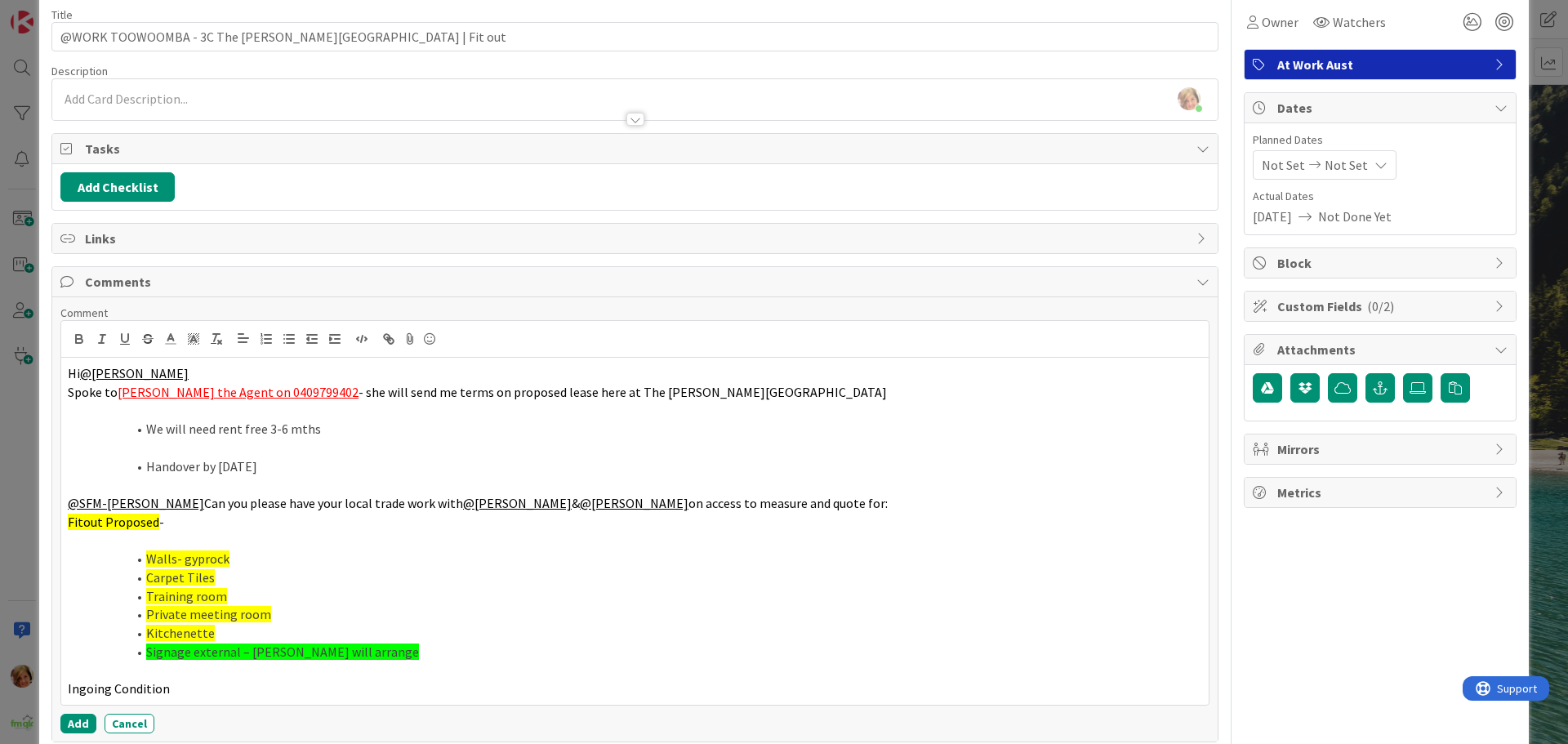
scroll to position [145, 0]
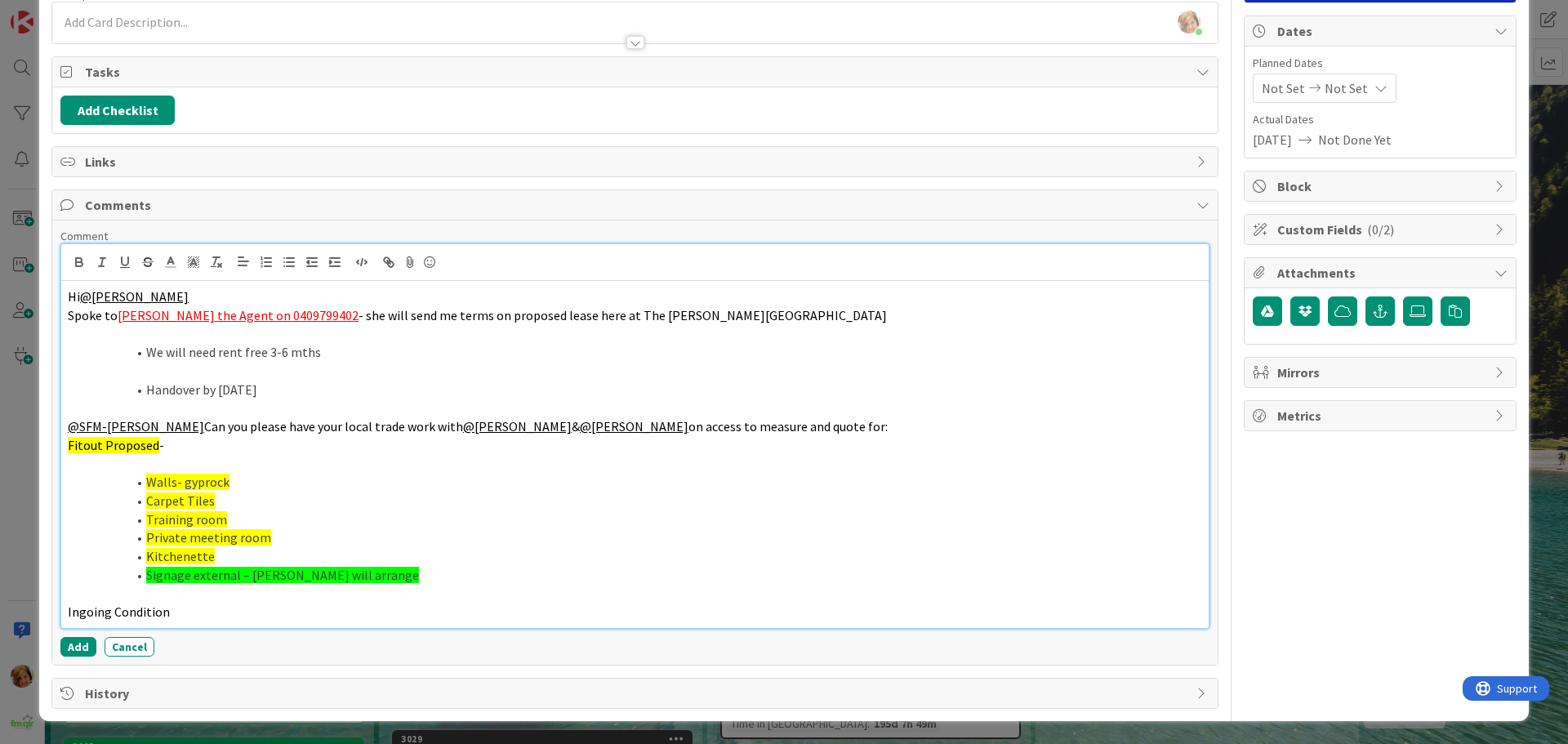
click at [195, 615] on p "Ingoing Condition" at bounding box center [635, 612] width 1135 height 19
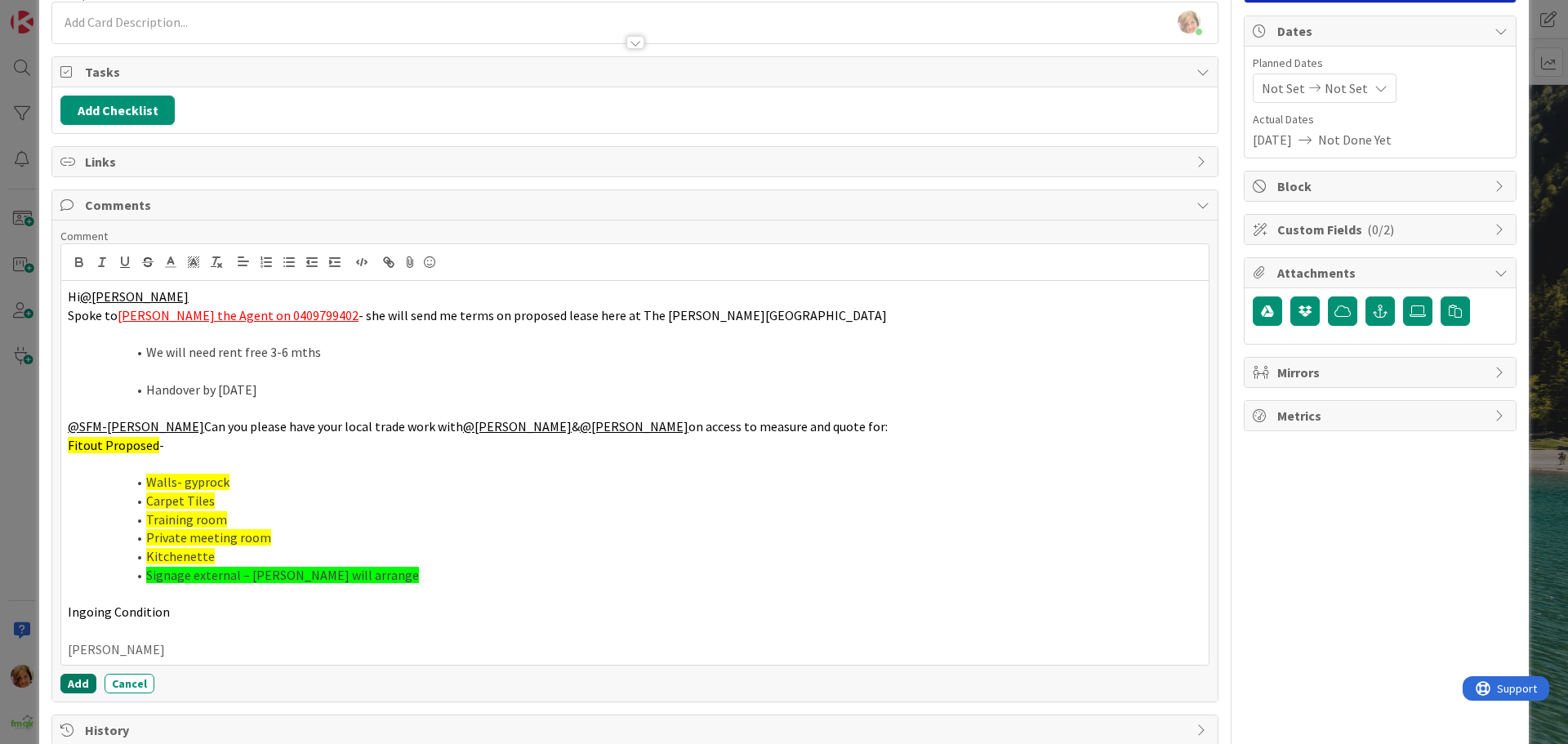
click at [81, 679] on button "Add" at bounding box center [78, 684] width 36 height 19
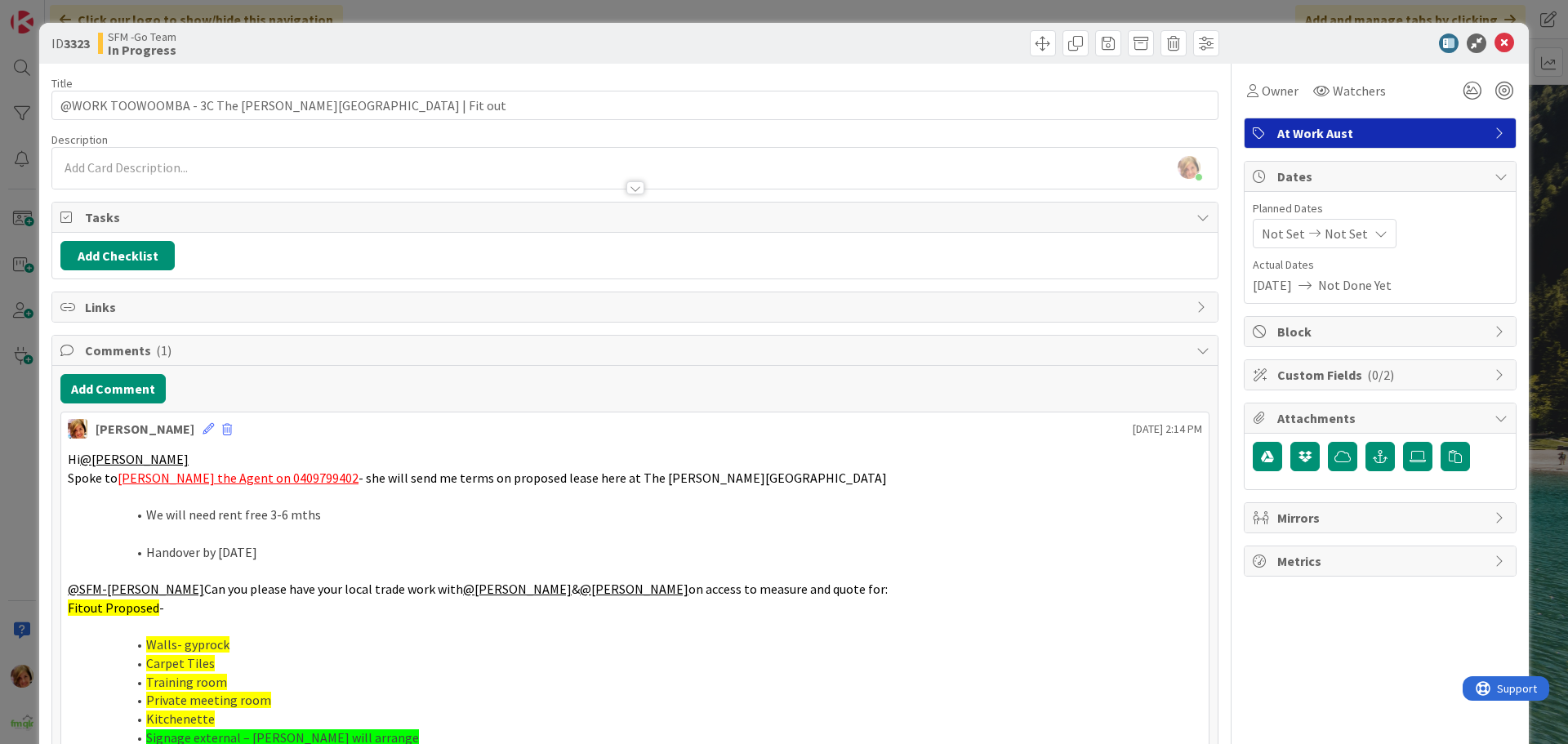
click at [605, 50] on div "SFM -Go Team In Progress" at bounding box center [364, 43] width 533 height 27
click at [1495, 42] on icon at bounding box center [1504, 43] width 19 height 19
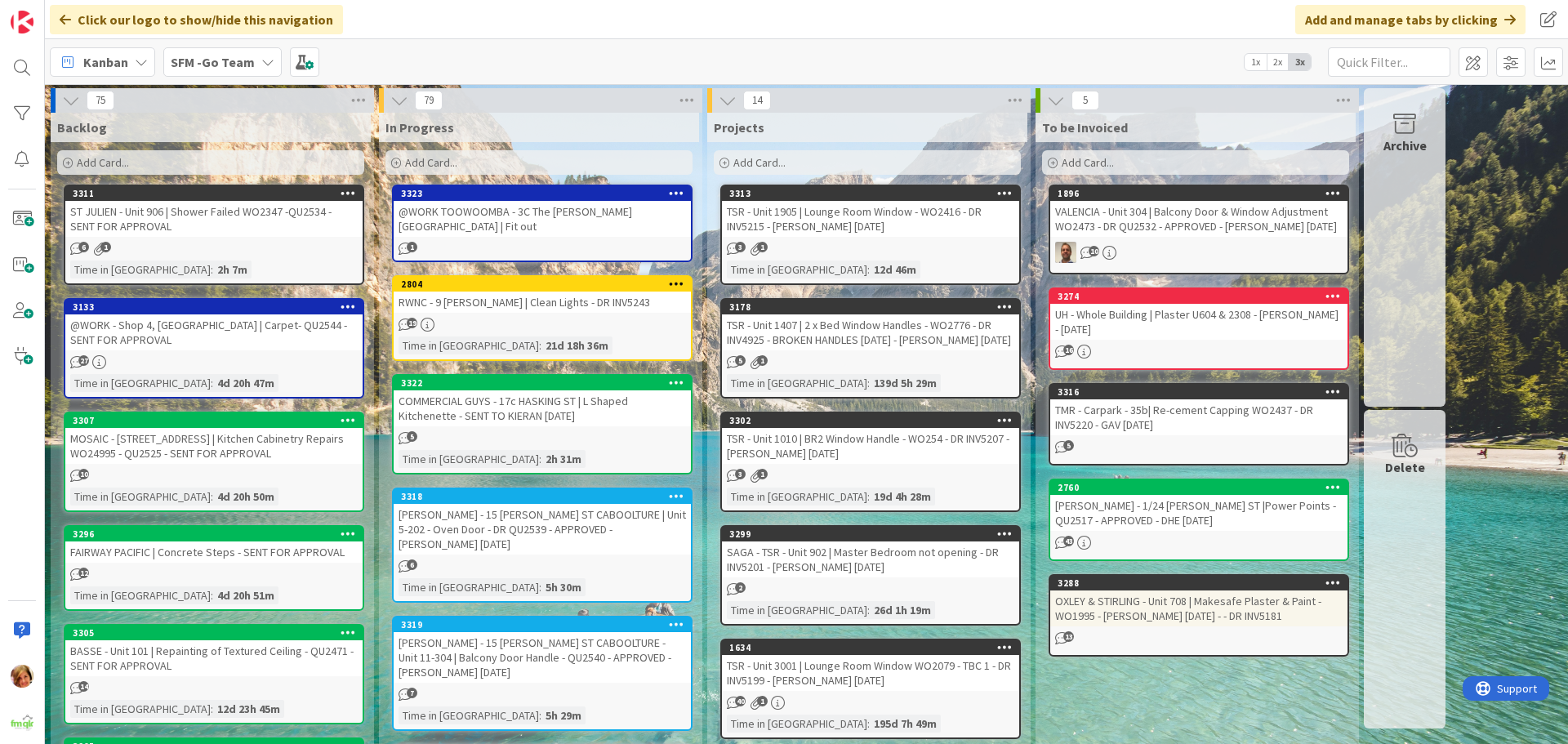
click at [824, 209] on div "TSR - Unit 1905 | Lounge Room Window - WO2416 - DR INV5215 - [PERSON_NAME] [DAT…" at bounding box center [870, 219] width 297 height 36
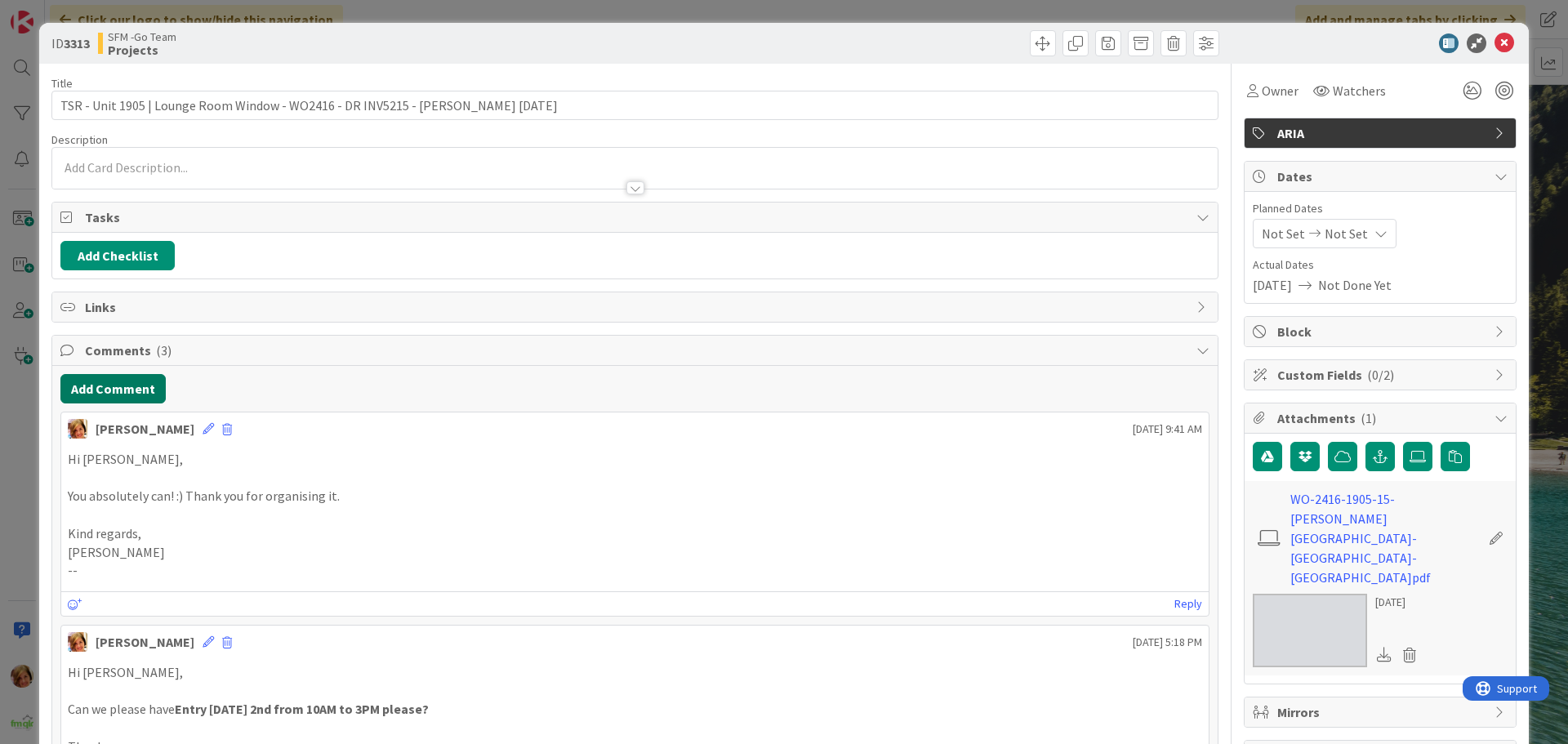
drag, startPoint x: 142, startPoint y: 383, endPoint x: 41, endPoint y: 390, distance: 101.2
click at [142, 387] on button "Add Comment" at bounding box center [112, 388] width 105 height 29
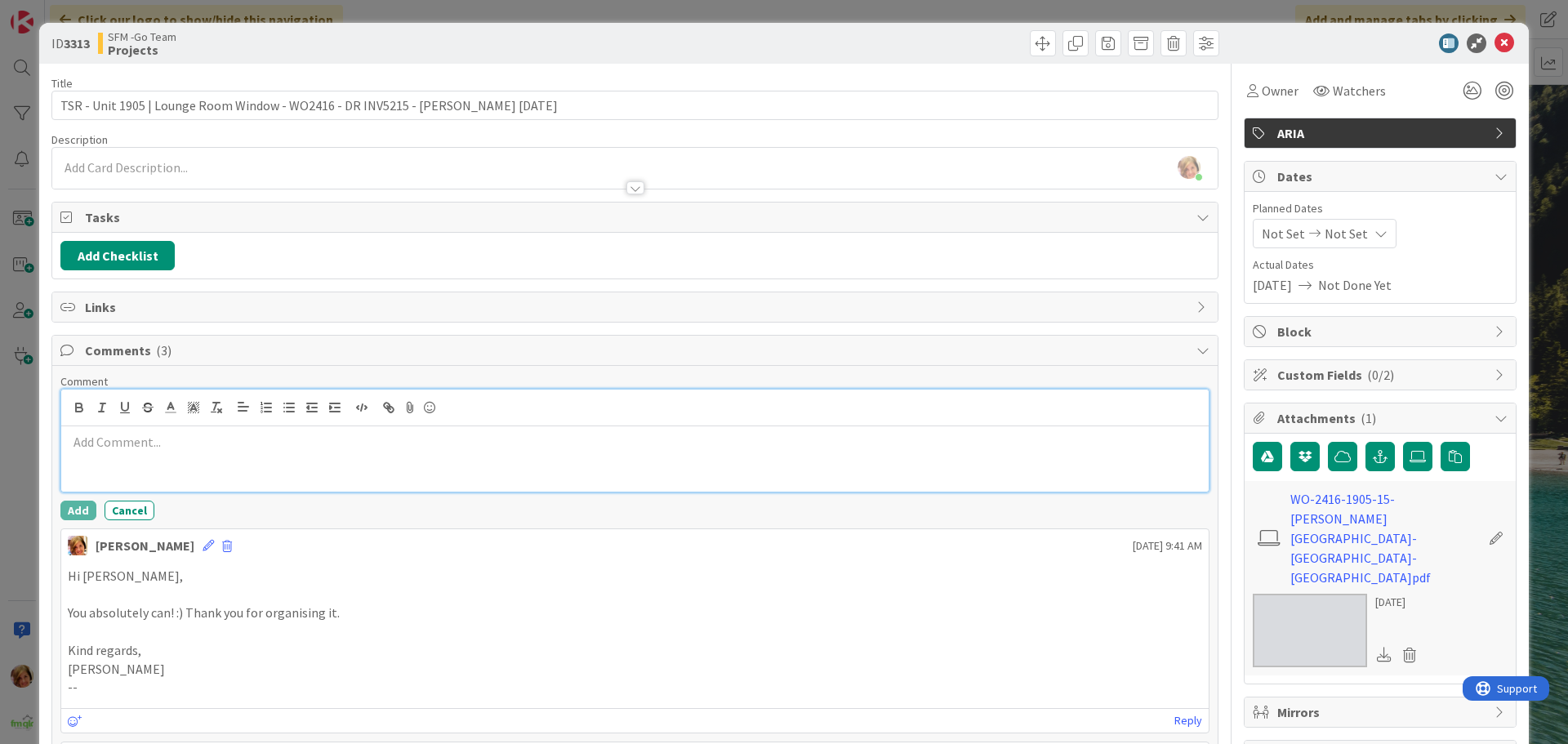
click at [195, 464] on div at bounding box center [635, 459] width 1148 height 65
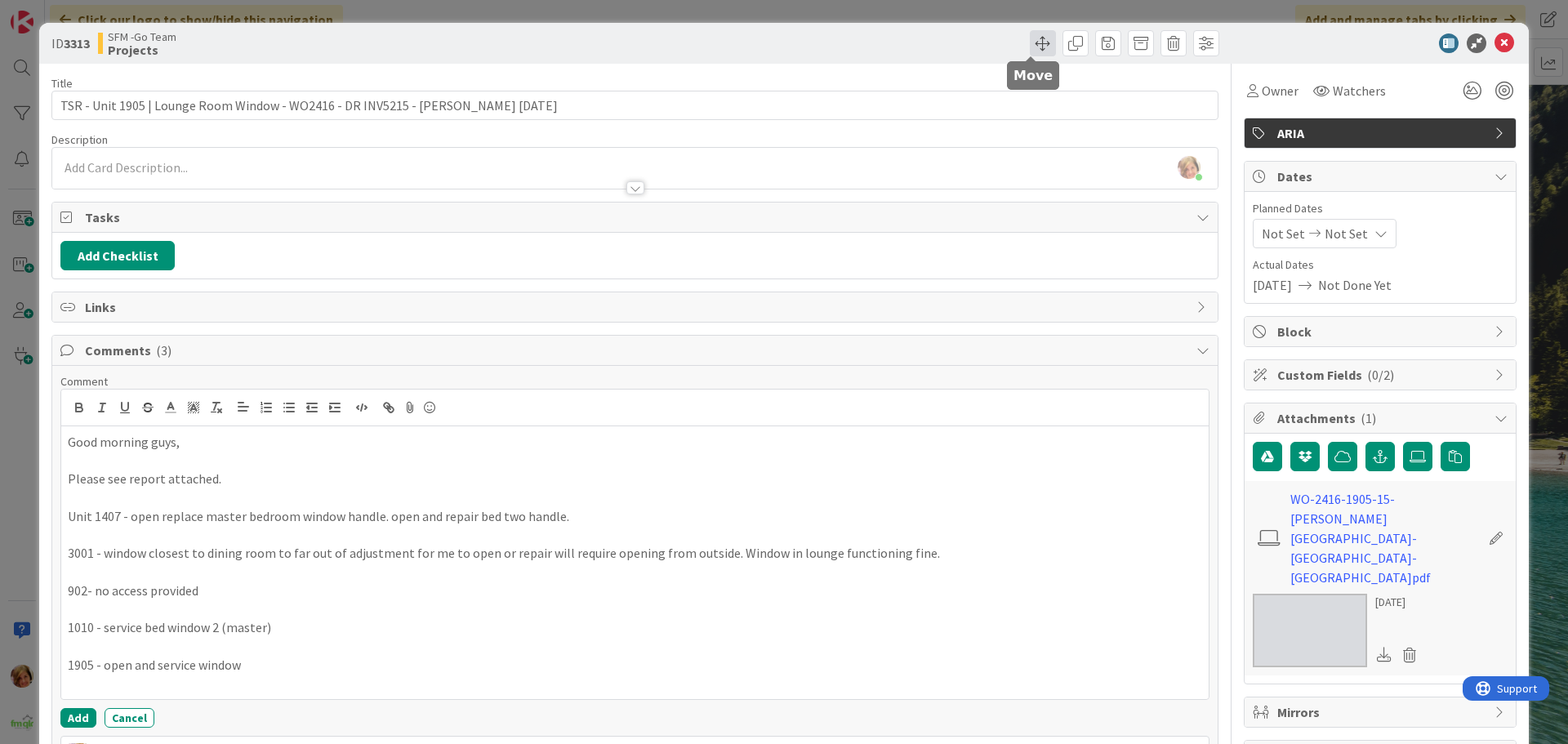
click at [1030, 51] on span at bounding box center [1044, 43] width 27 height 27
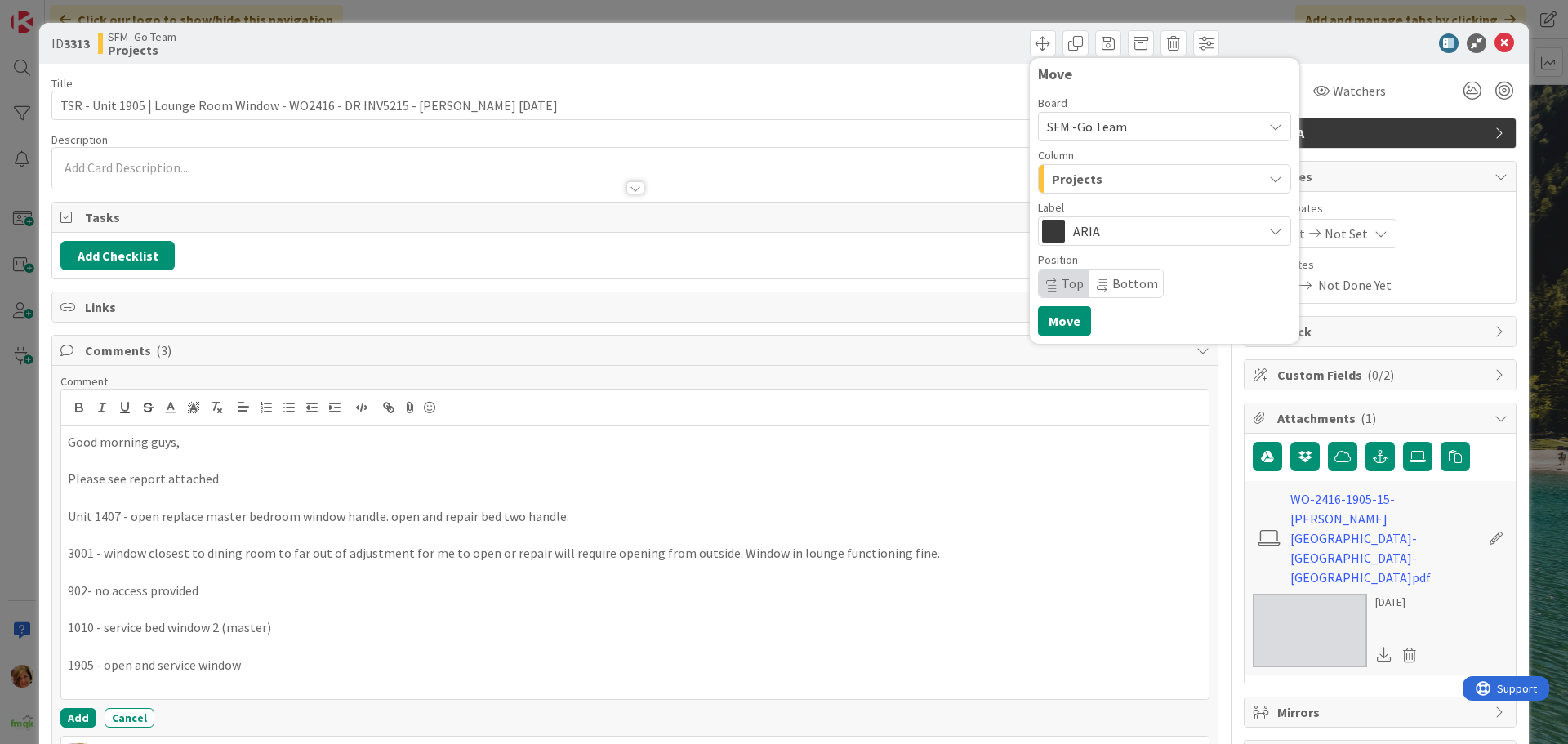
click at [1114, 191] on div "Projects" at bounding box center [1155, 179] width 215 height 27
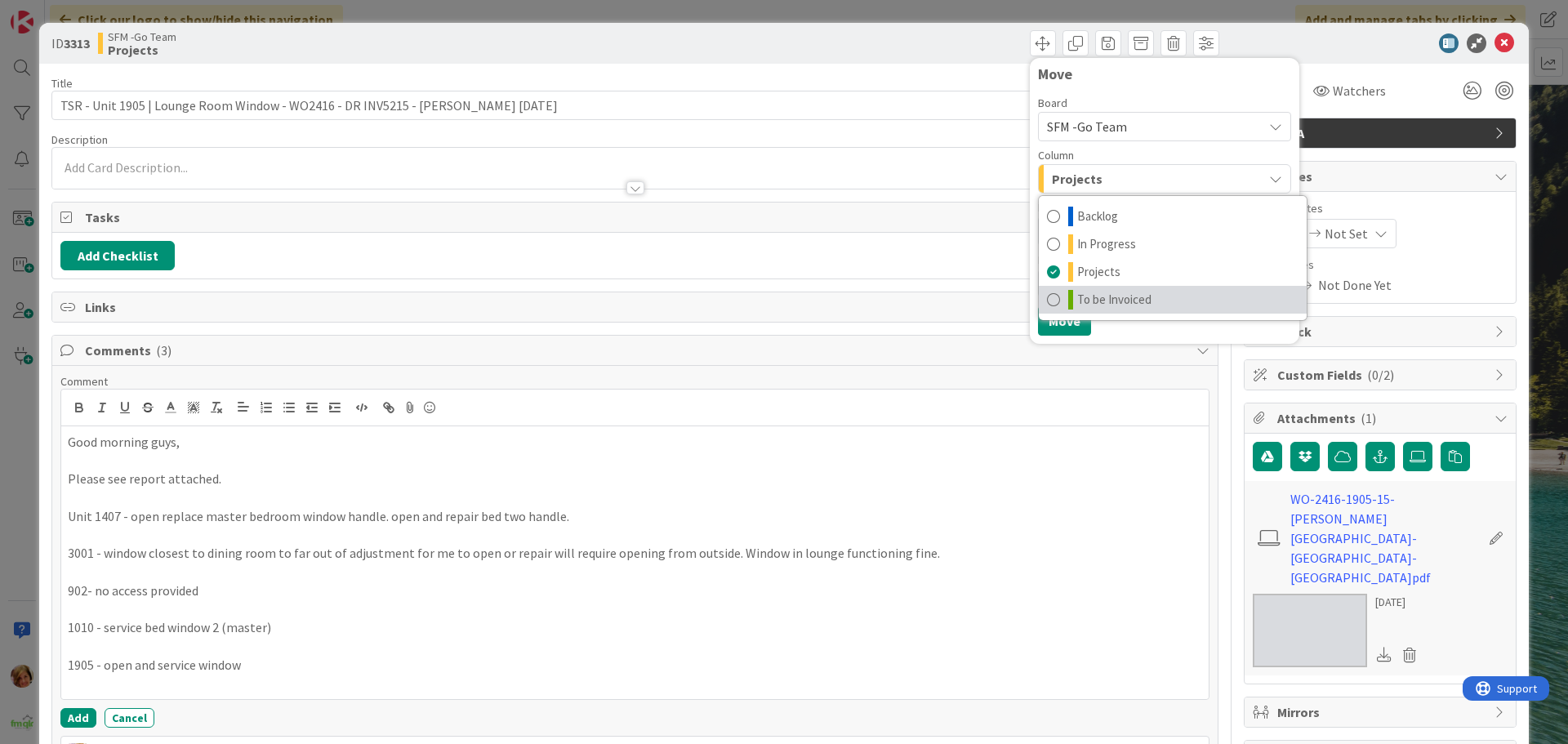
click at [1136, 302] on span "To be Invoiced" at bounding box center [1114, 300] width 74 height 19
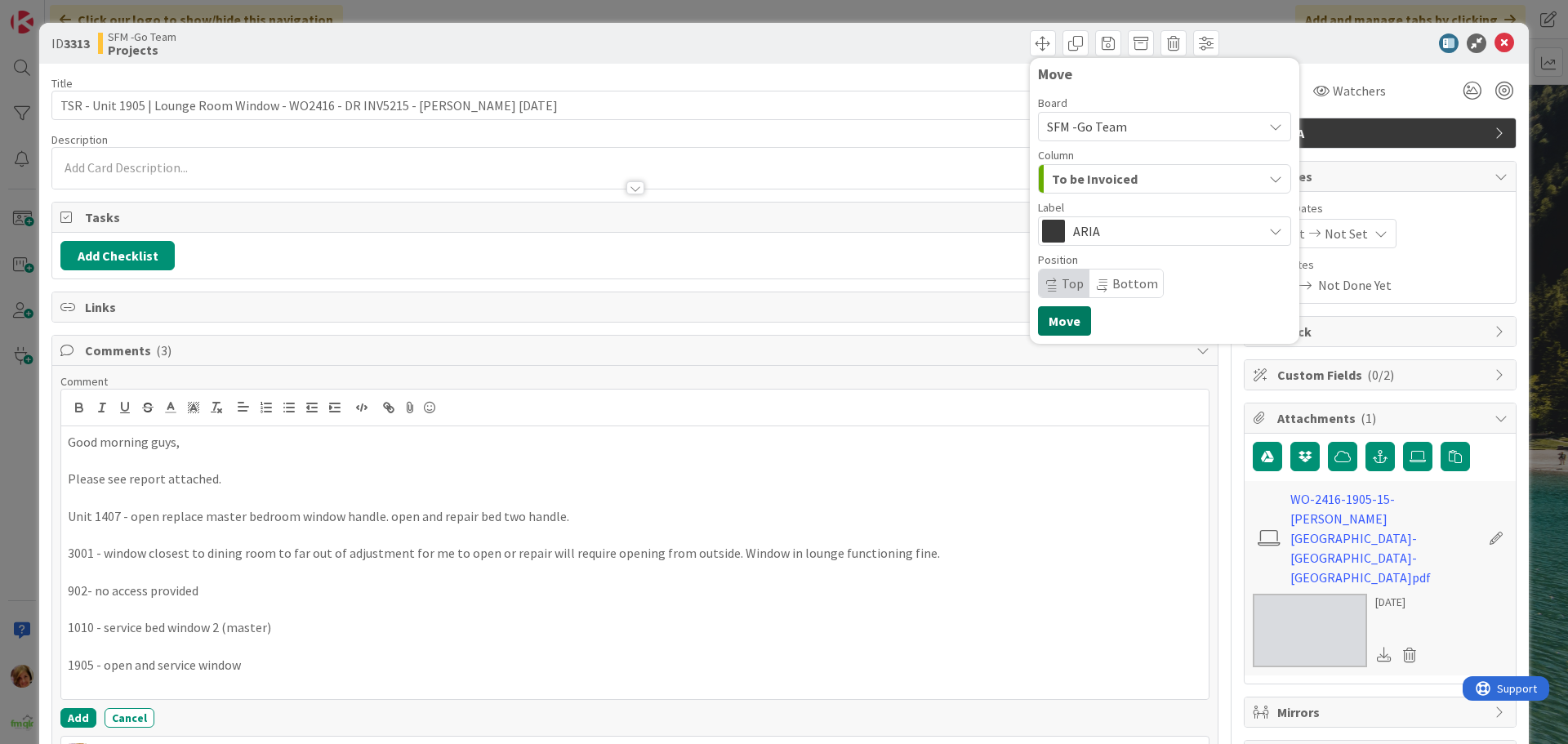
drag, startPoint x: 1057, startPoint y: 321, endPoint x: 987, endPoint y: 193, distance: 145.9
click at [1057, 318] on button "Move" at bounding box center [1065, 320] width 53 height 29
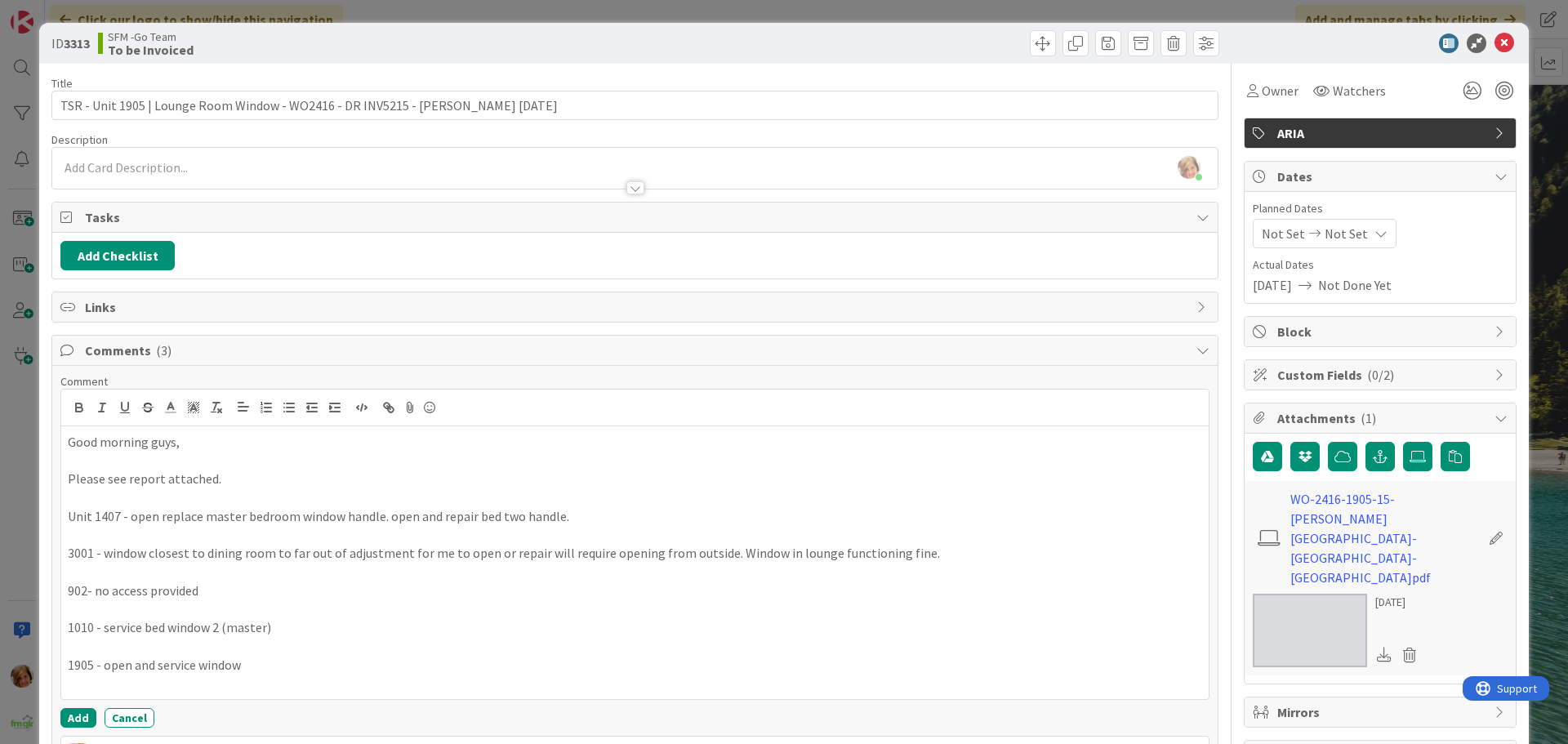
click at [974, 50] on div "Move Move" at bounding box center [929, 43] width 580 height 27
click at [1501, 40] on icon at bounding box center [1504, 43] width 19 height 19
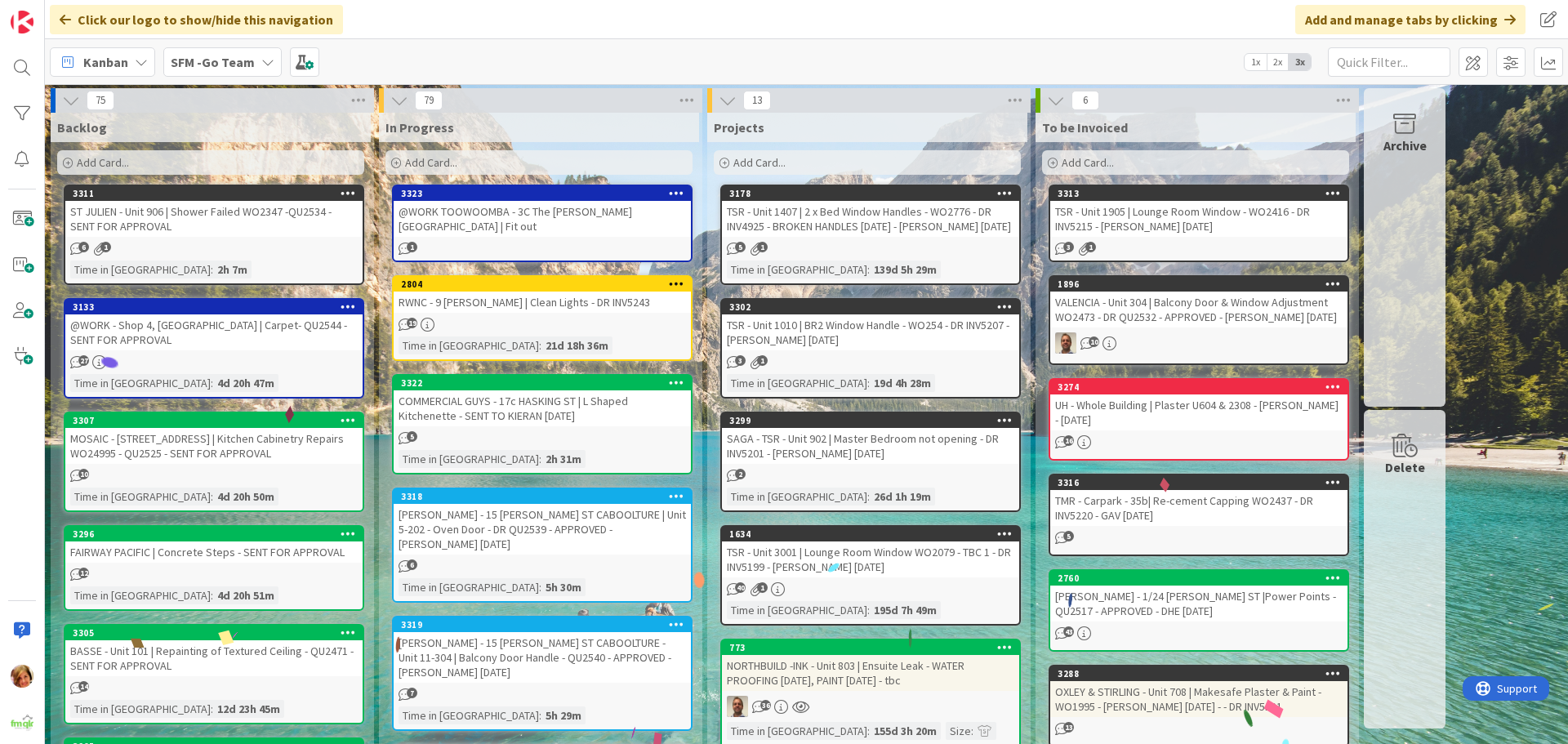
click at [866, 222] on div "TSR - Unit 1407 | 2 x Bed Window Handles - WO2776 - DR INV4925 - BROKEN HANDLES…" at bounding box center [870, 219] width 297 height 36
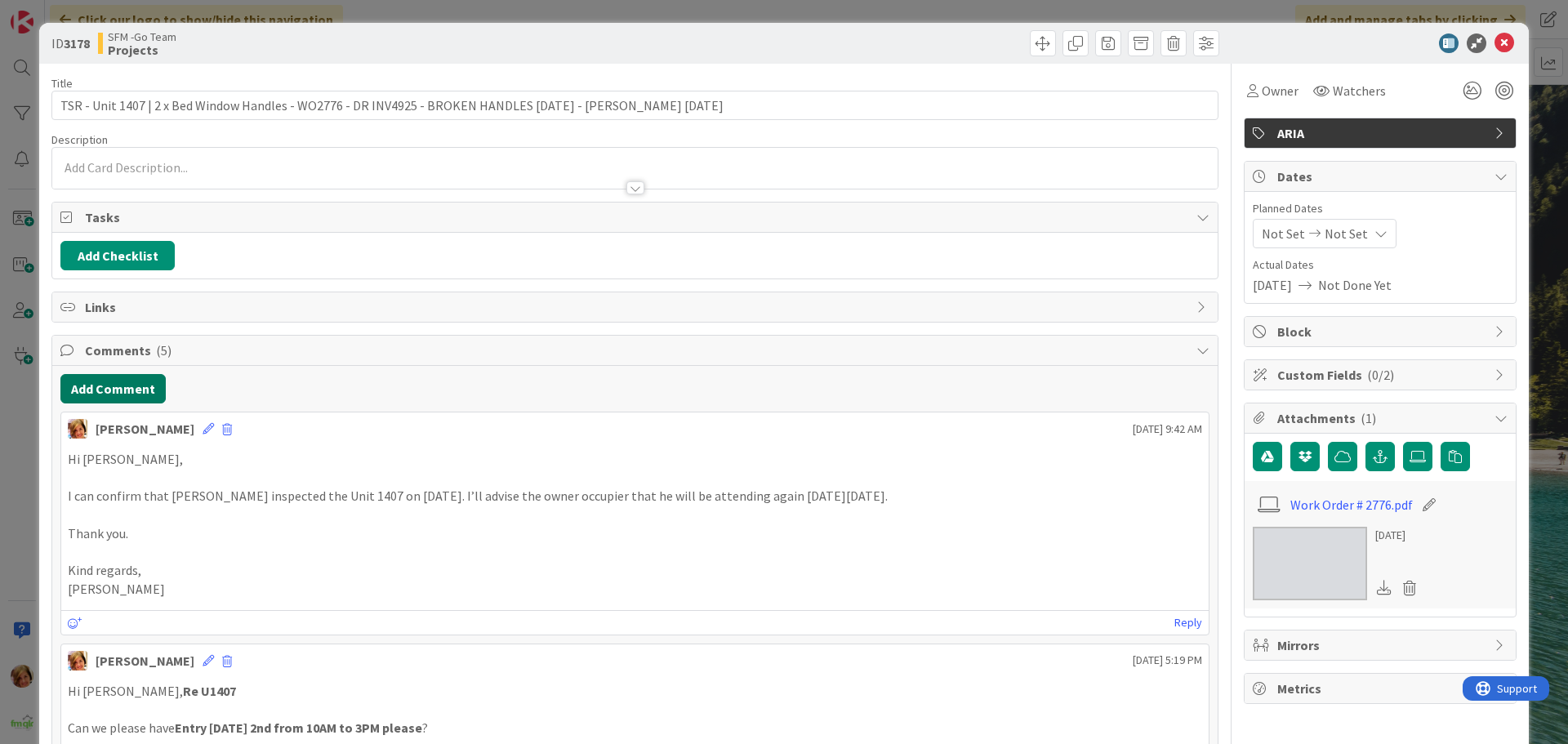
click at [107, 389] on button "Add Comment" at bounding box center [112, 388] width 105 height 29
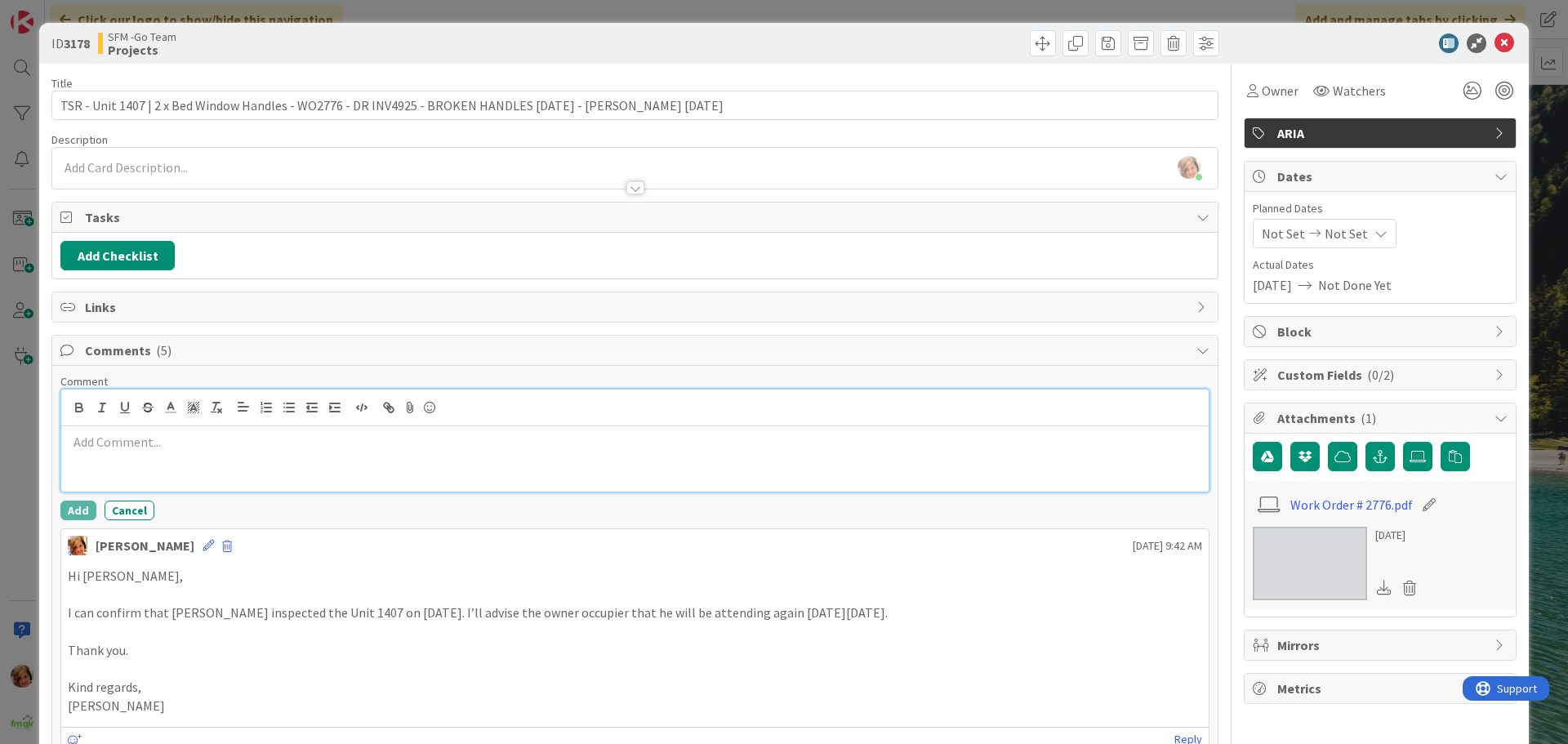
click at [256, 449] on p at bounding box center [635, 441] width 1135 height 19
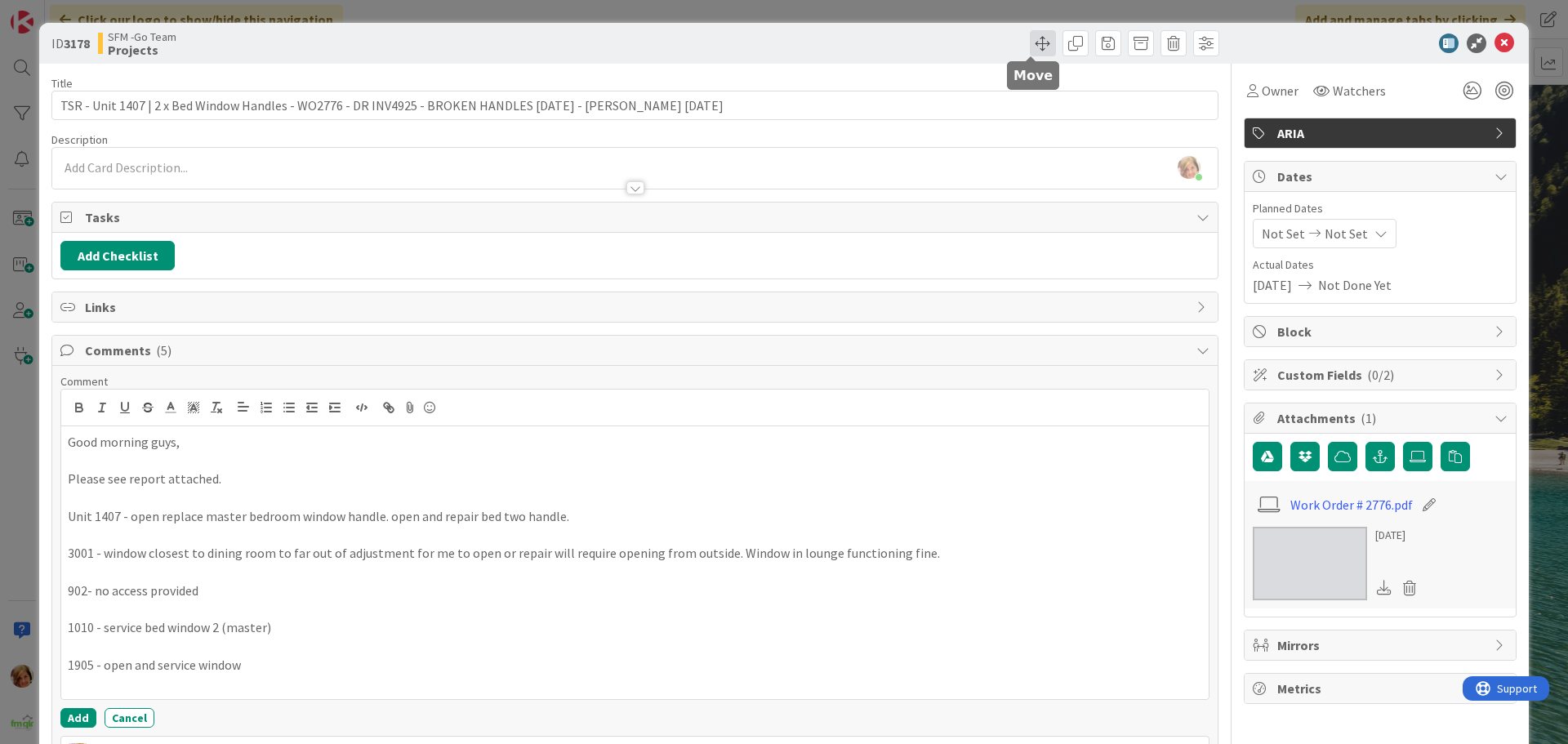
click at [1033, 42] on span at bounding box center [1044, 43] width 27 height 27
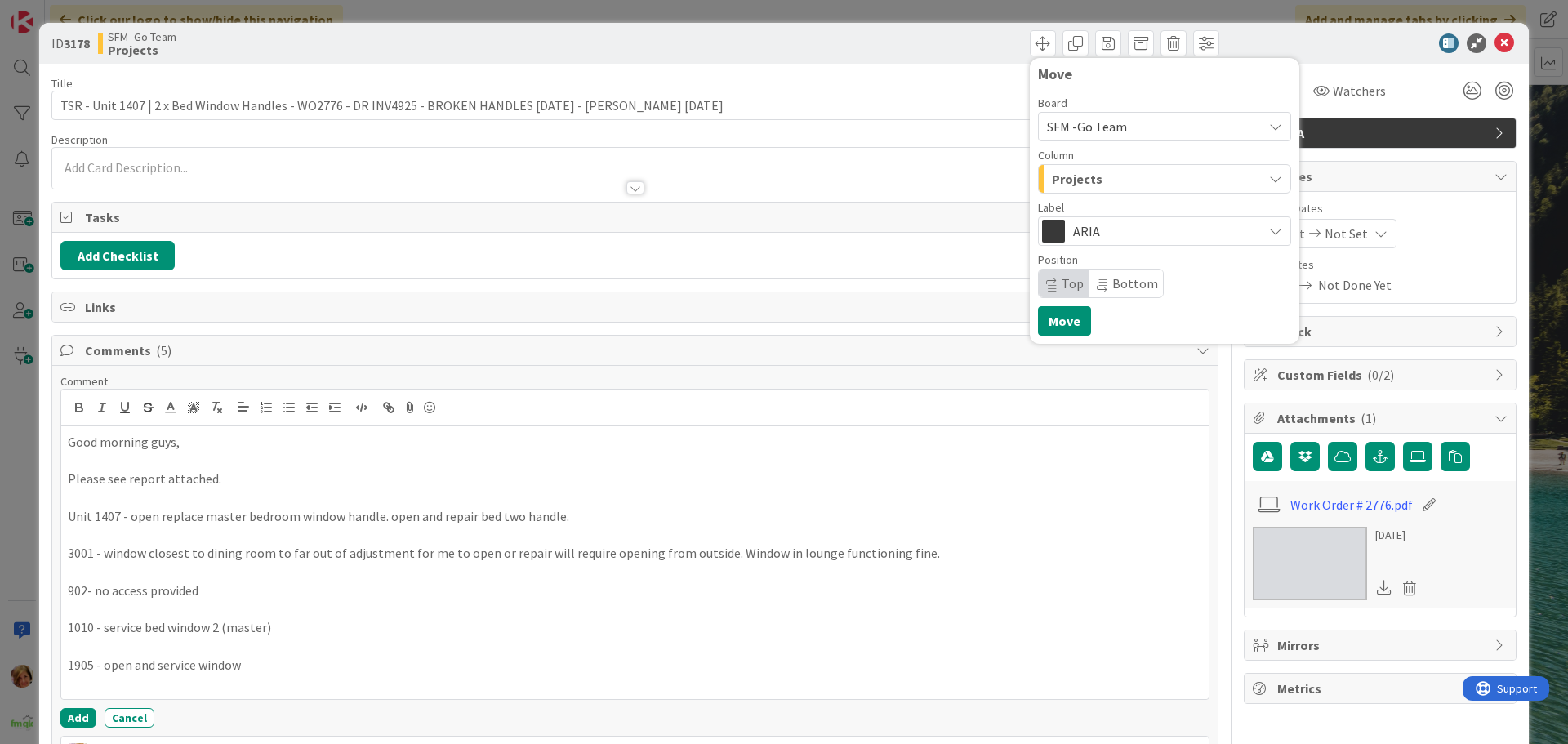
click at [1113, 182] on div "Projects" at bounding box center [1155, 179] width 215 height 27
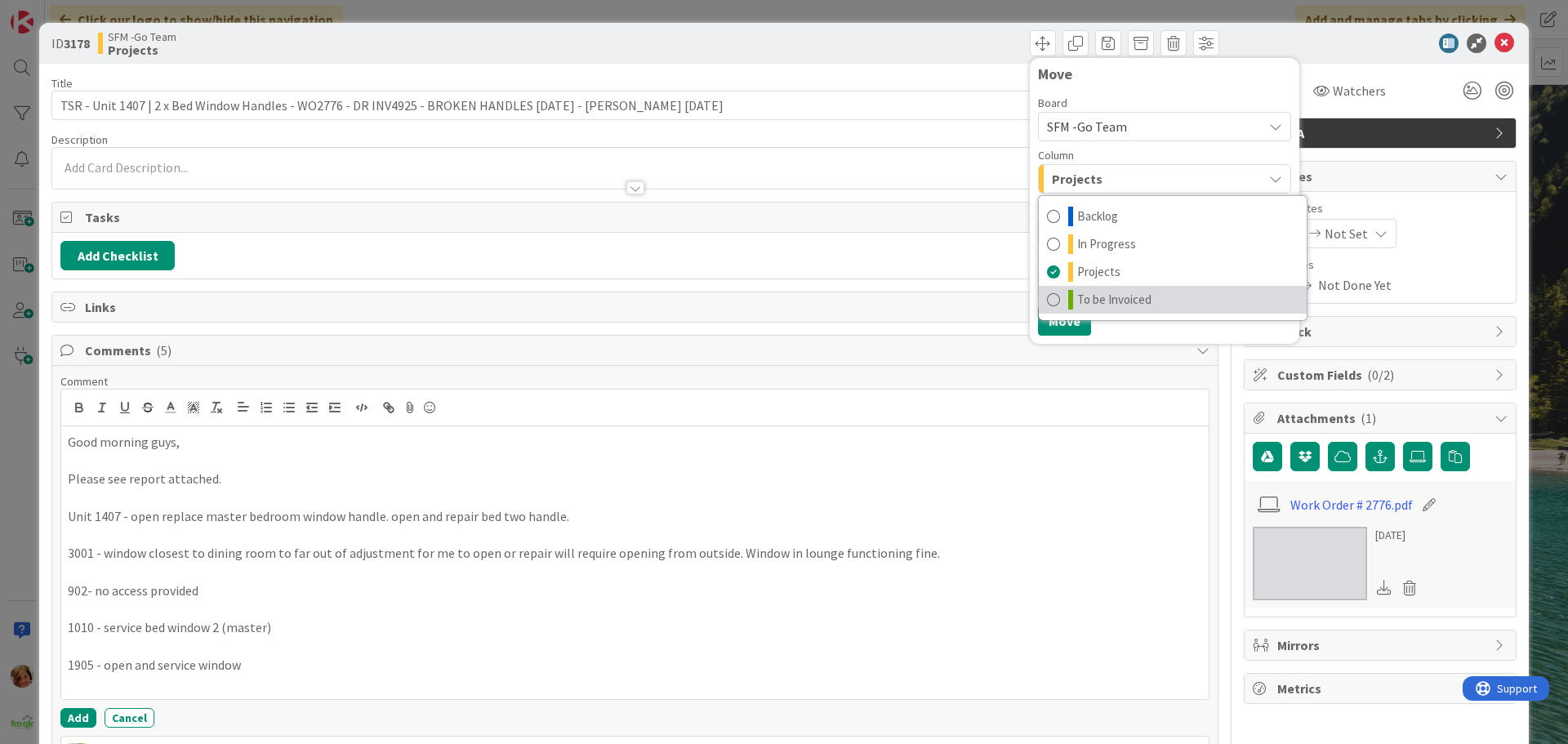
click at [1106, 295] on span "To be Invoiced" at bounding box center [1114, 300] width 74 height 19
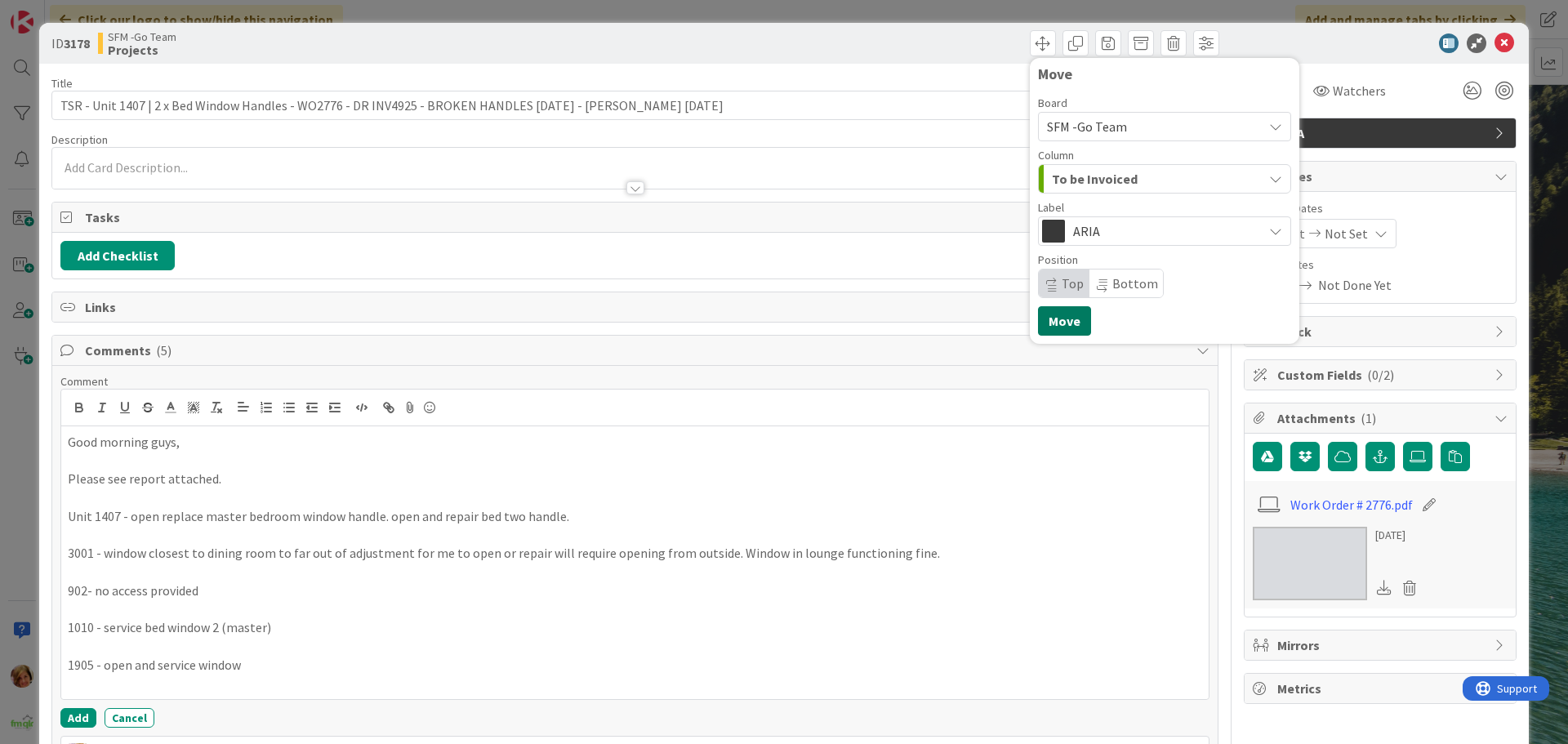
click at [1048, 310] on button "Move" at bounding box center [1065, 320] width 53 height 29
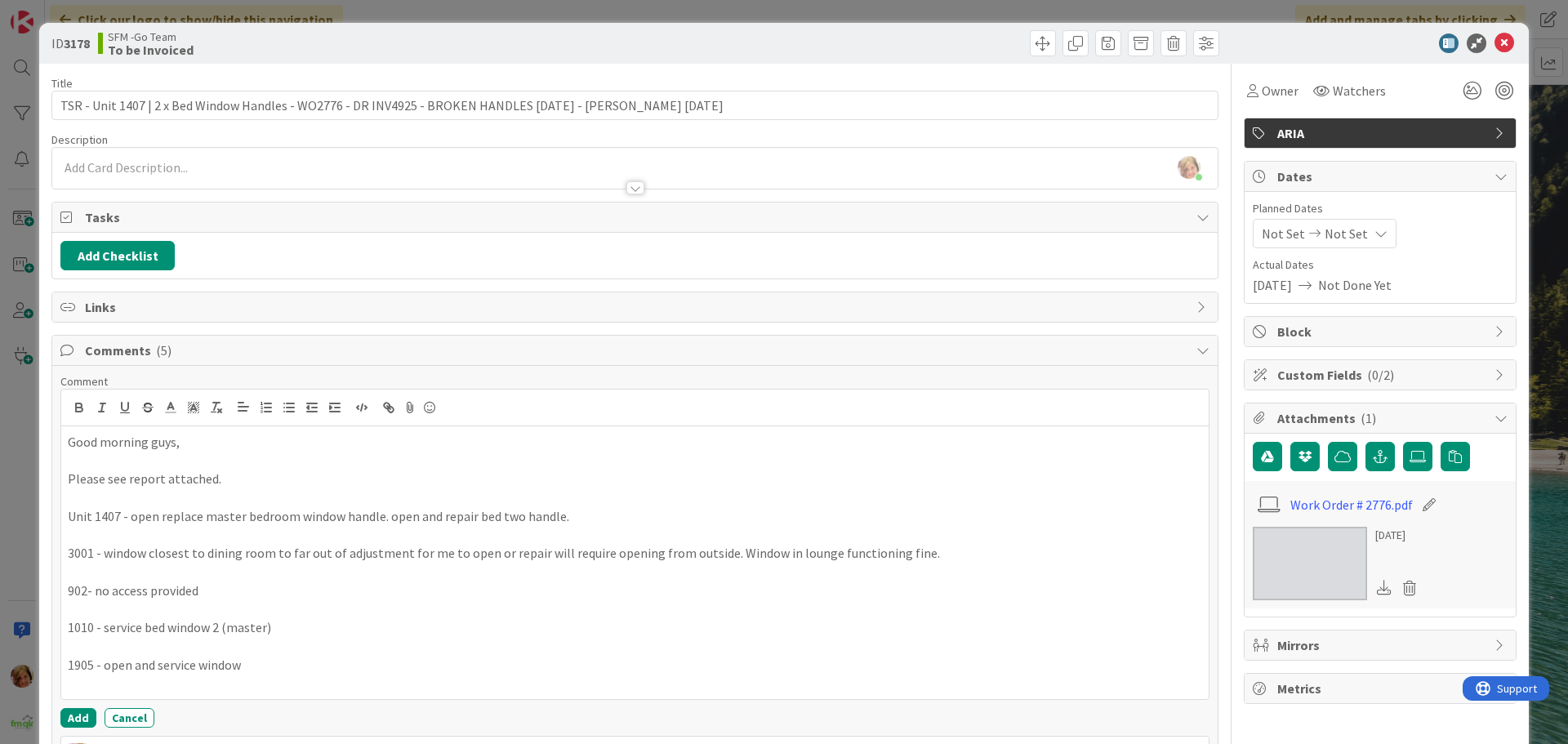
click at [960, 27] on div "ID 3178 SFM -Go Team To be Invoiced Move Move" at bounding box center [784, 43] width 1490 height 41
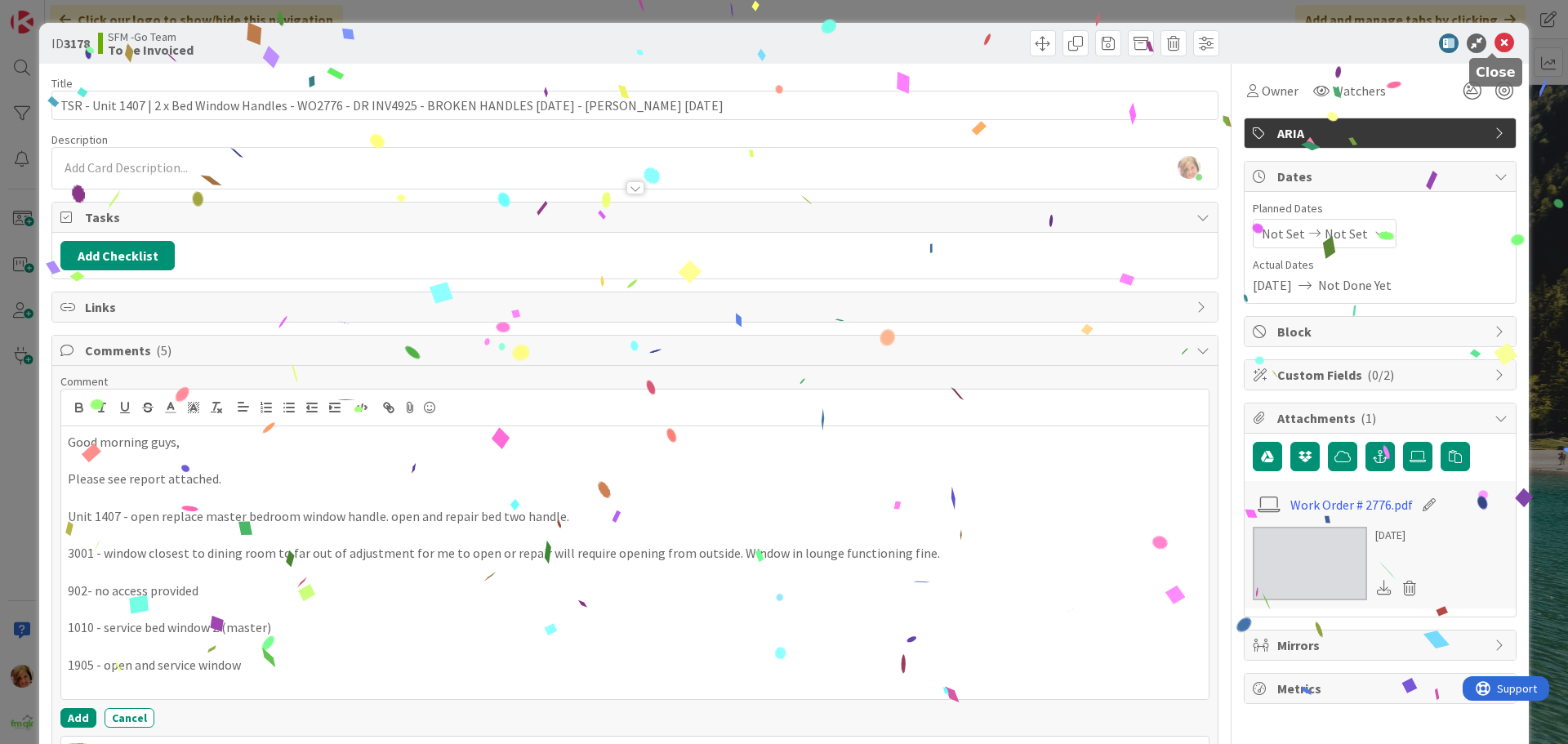
click at [1495, 38] on icon at bounding box center [1504, 43] width 19 height 19
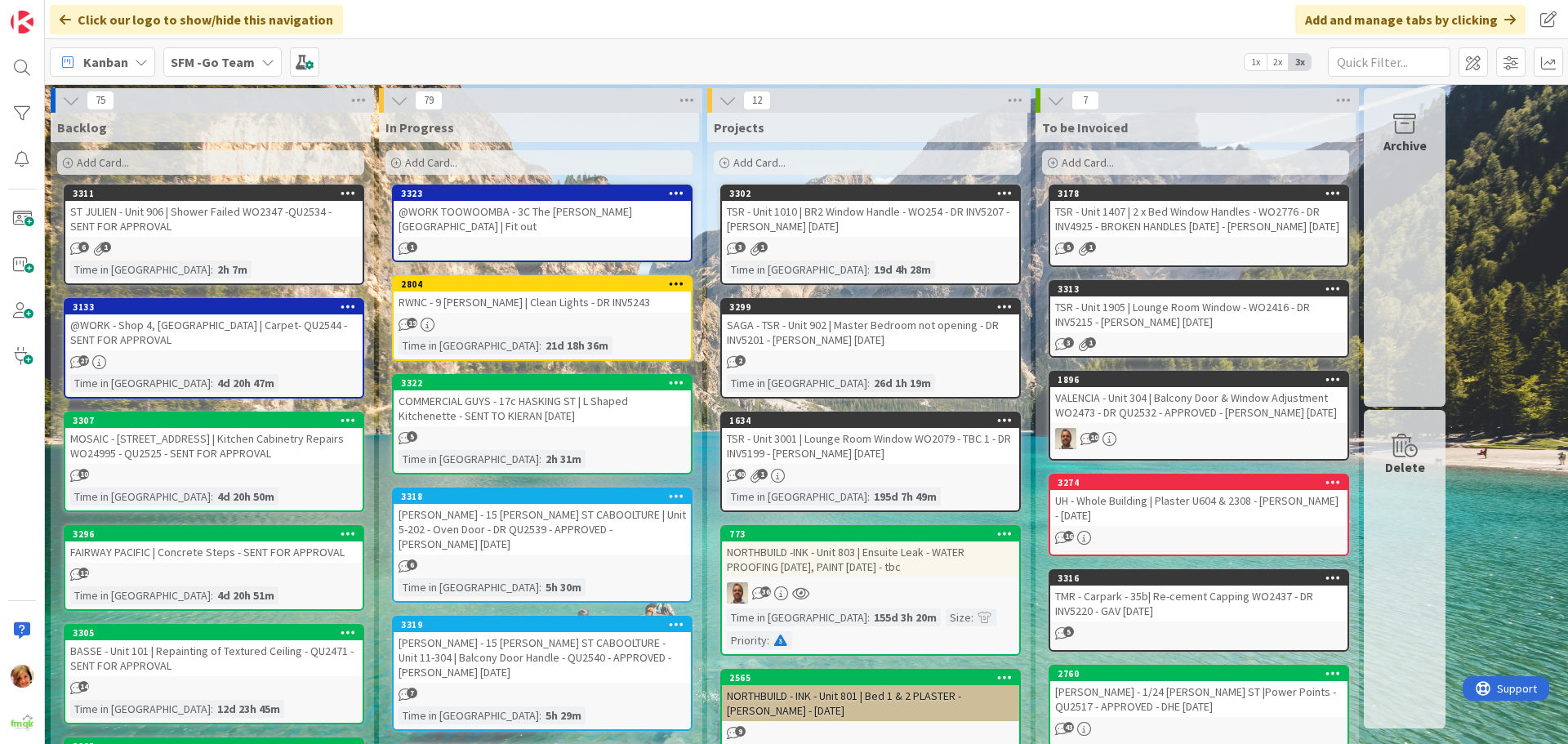
click at [888, 445] on div "TSR - Unit 3001 | Lounge Room Window WO2079 - TBC 1 - DR INV5199 - [PERSON_NAME…" at bounding box center [870, 446] width 297 height 36
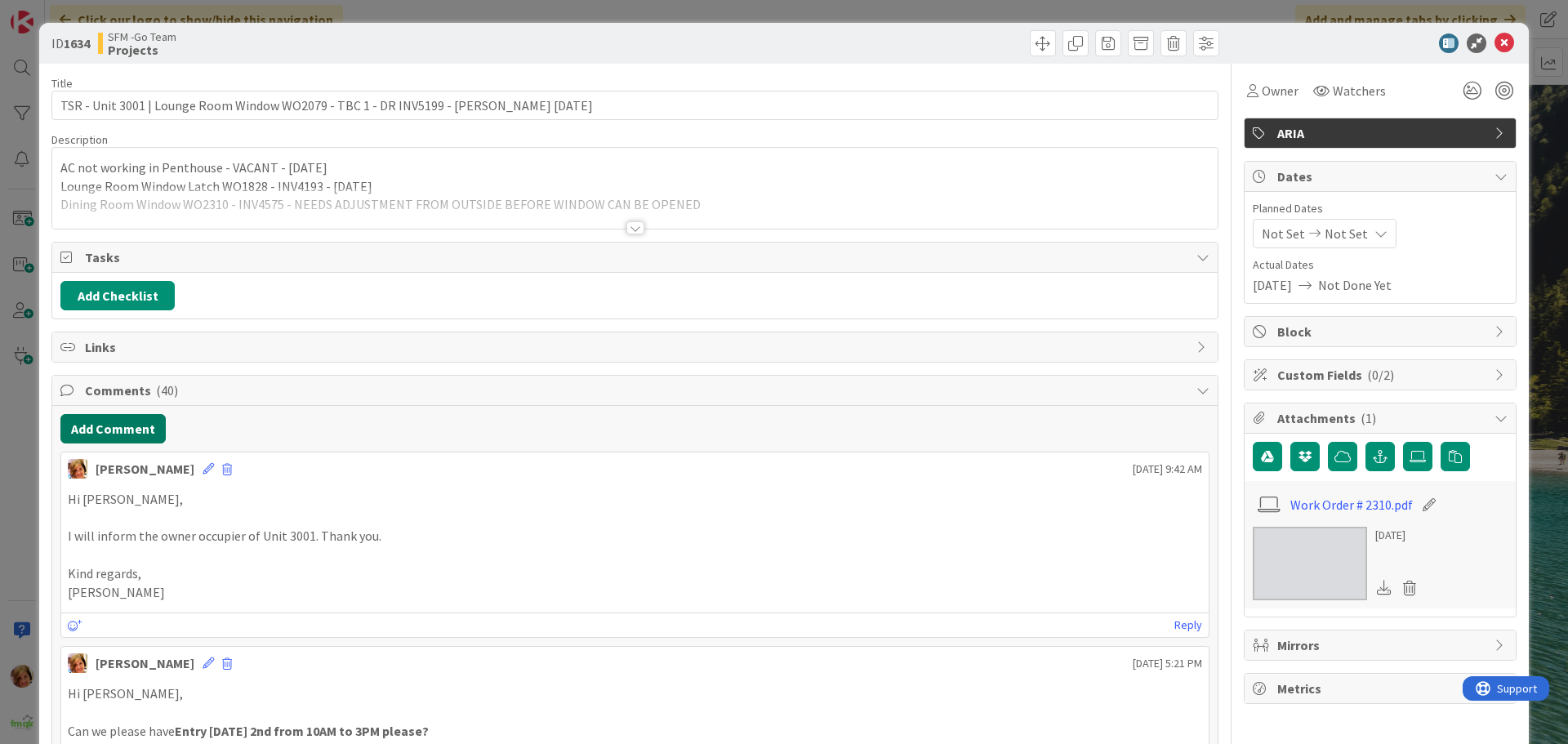
click at [104, 432] on button "Add Comment" at bounding box center [112, 428] width 105 height 29
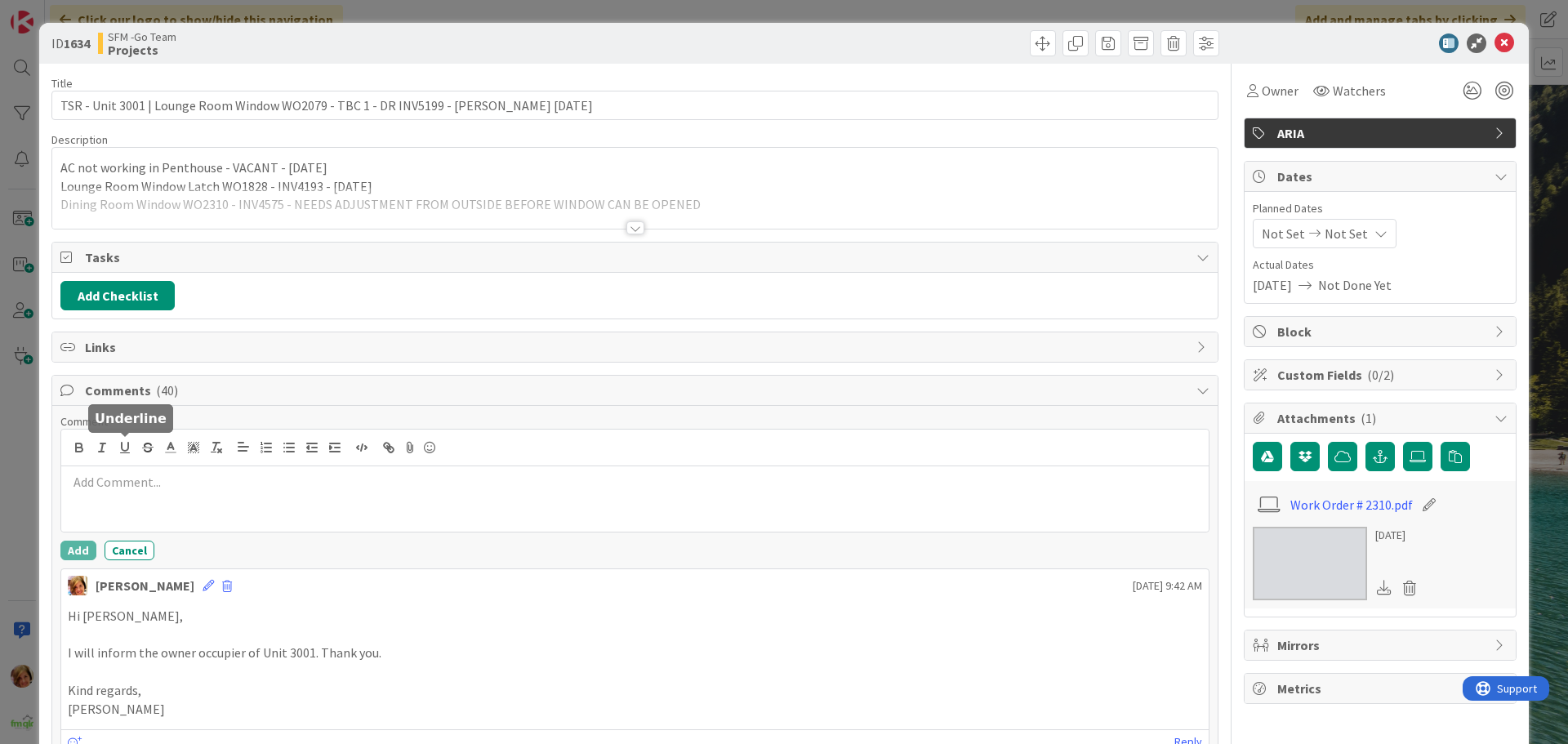
click at [153, 470] on div at bounding box center [635, 499] width 1148 height 65
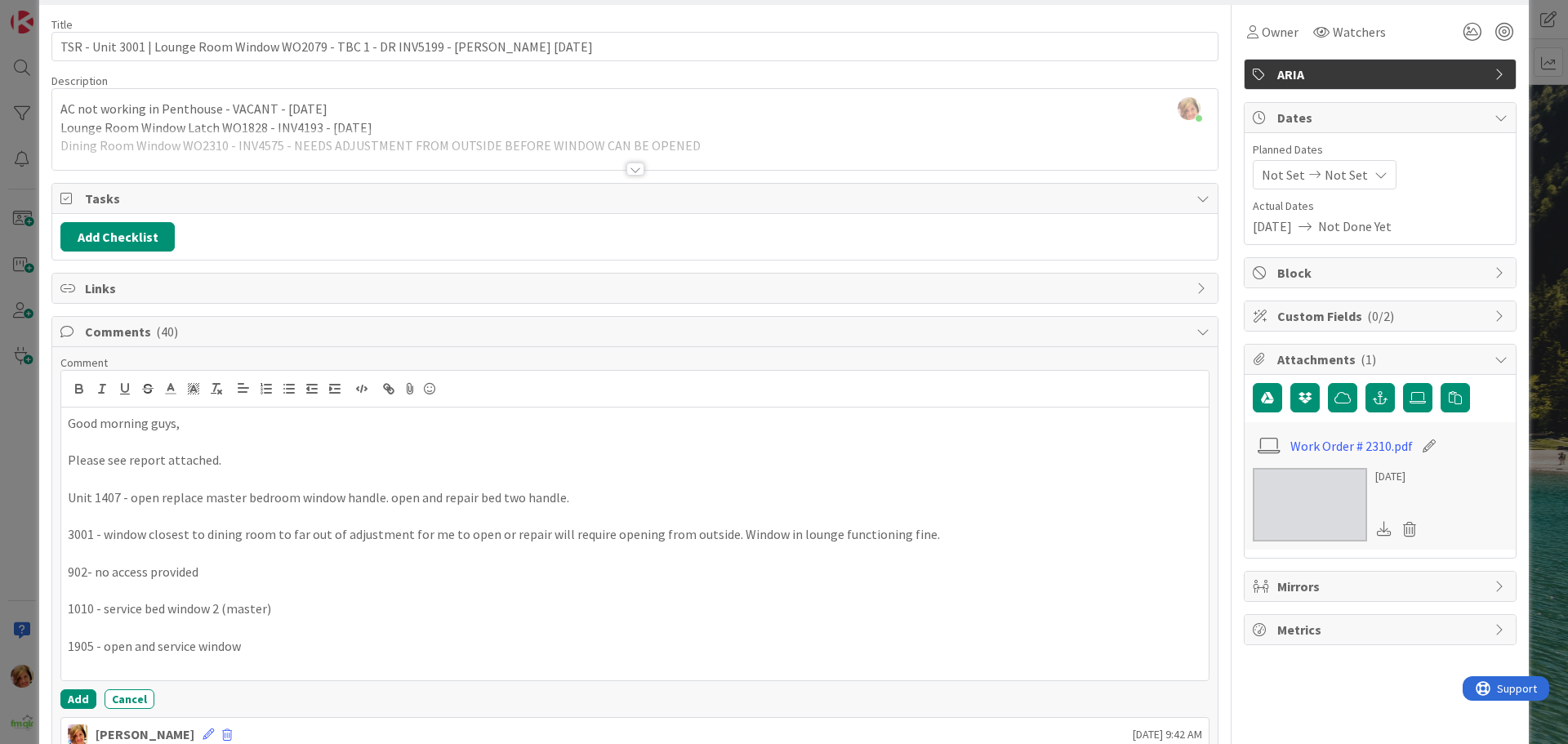
scroll to position [164, 0]
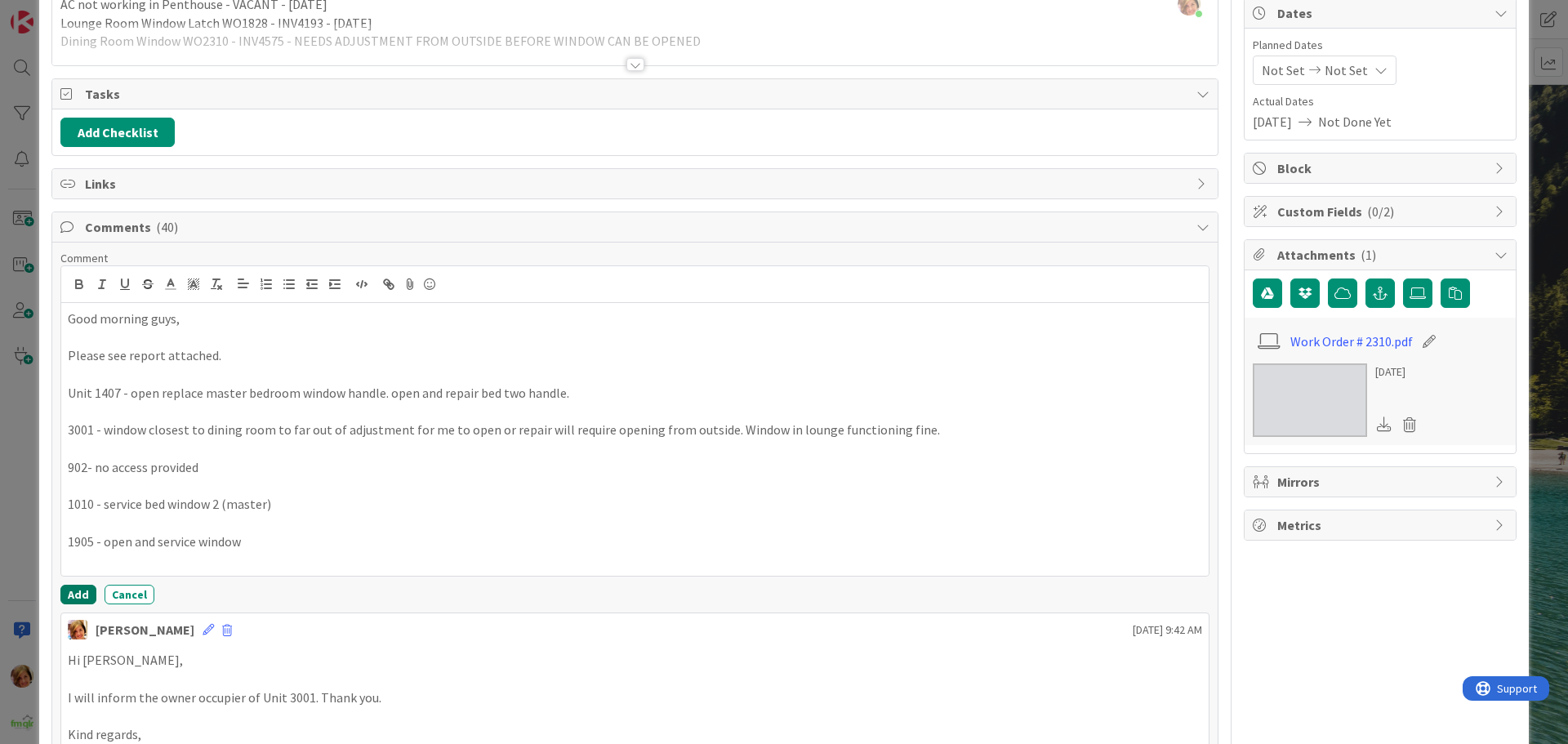
click at [76, 592] on button "Add" at bounding box center [78, 594] width 36 height 19
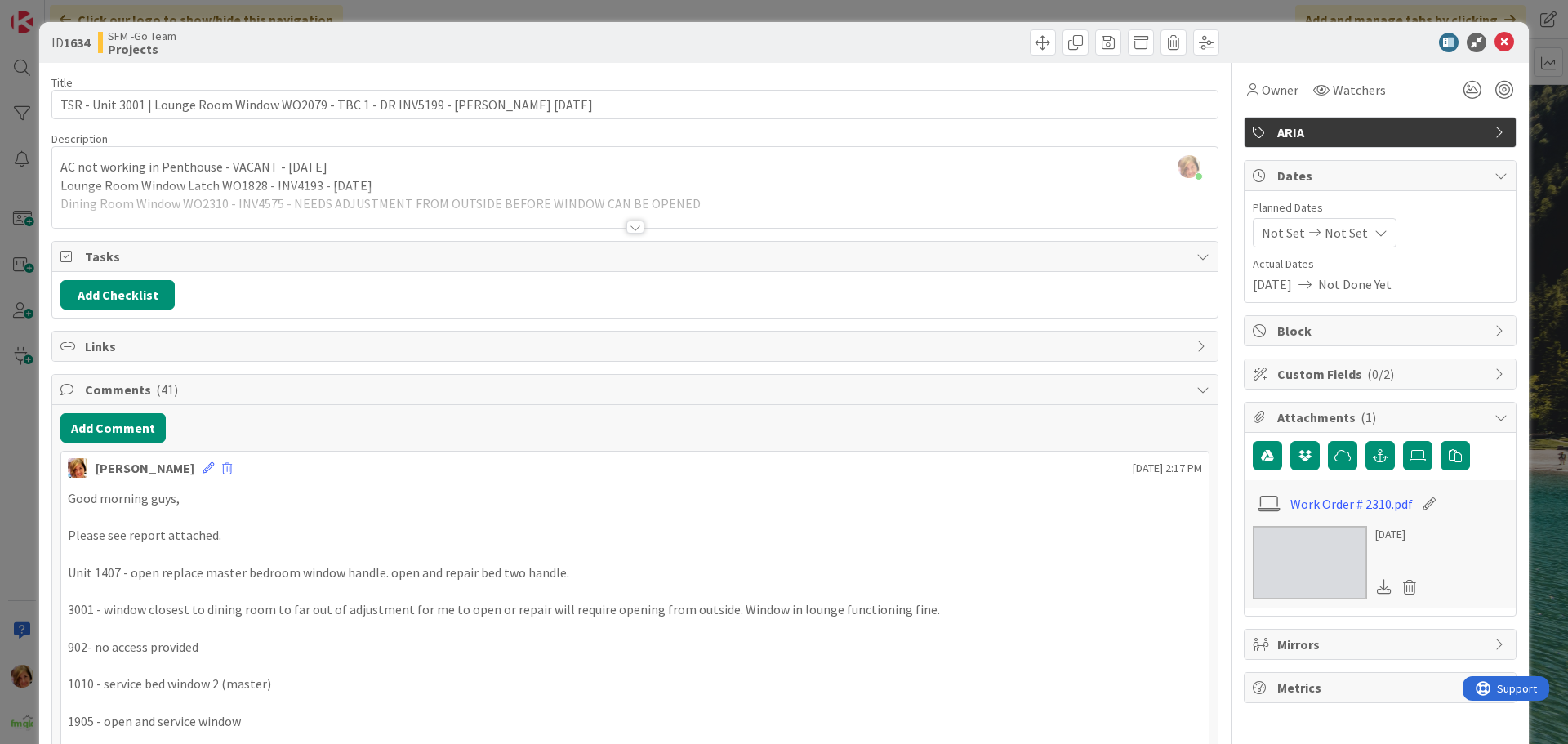
scroll to position [0, 0]
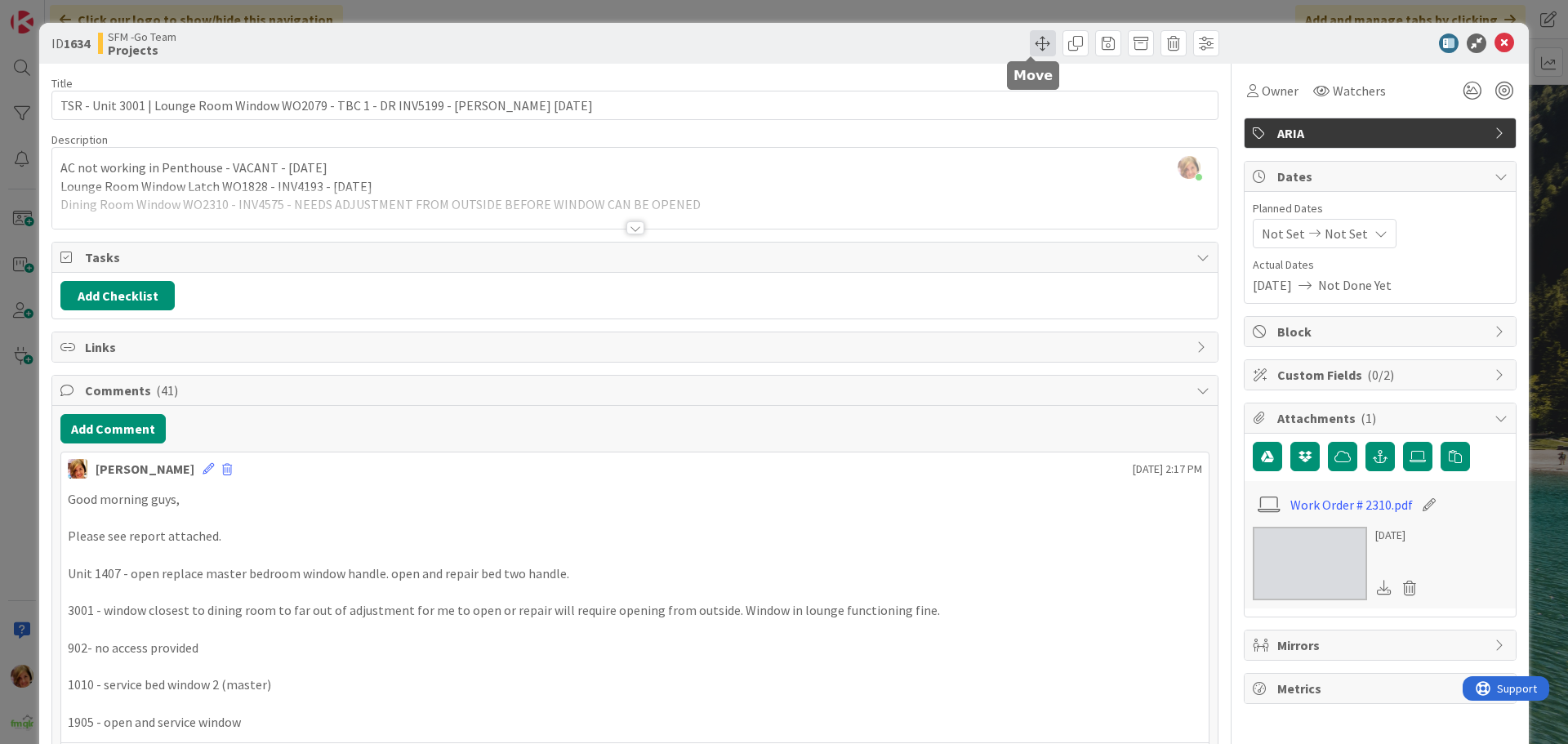
click at [1030, 47] on span at bounding box center [1044, 43] width 27 height 27
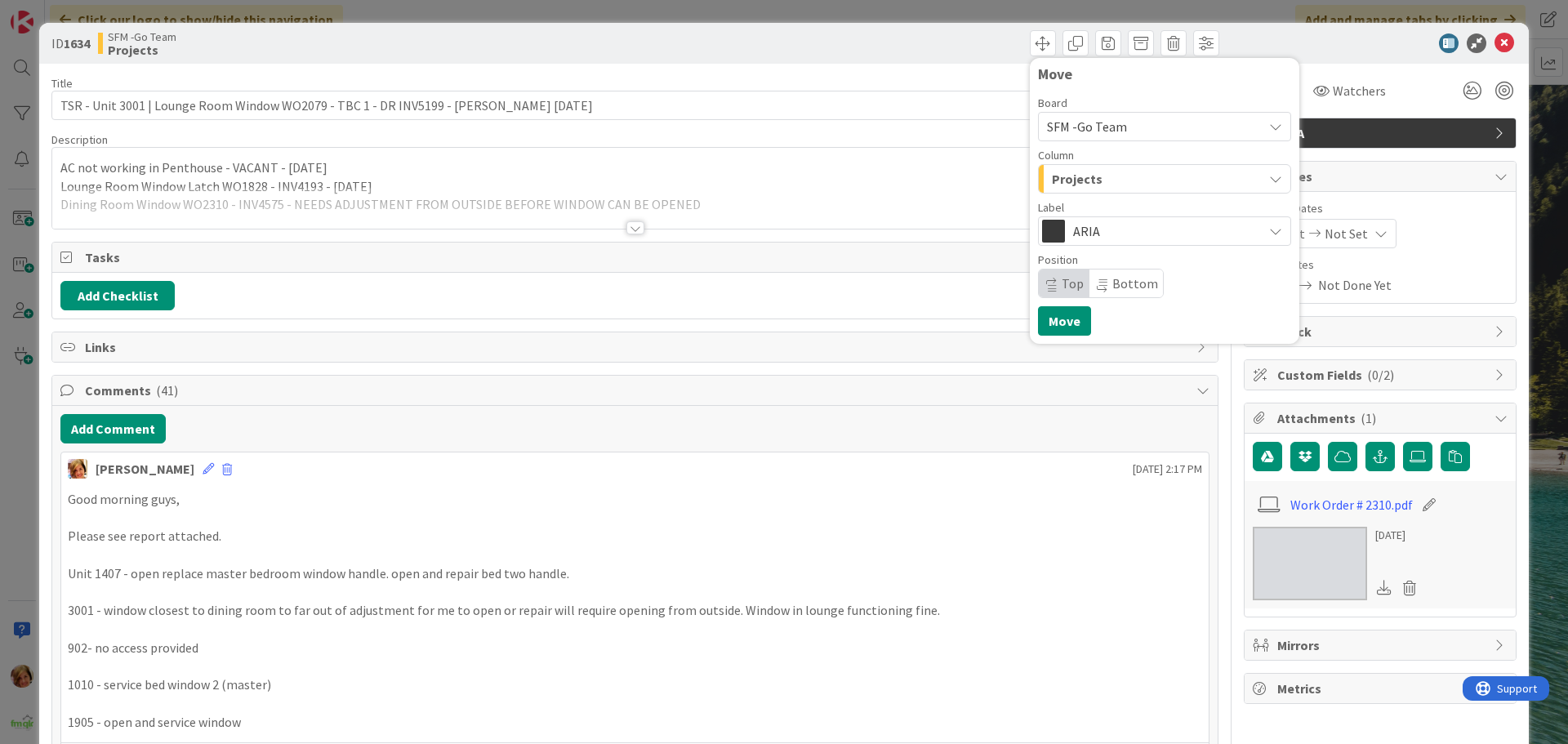
click at [1104, 189] on div "Projects" at bounding box center [1155, 179] width 215 height 27
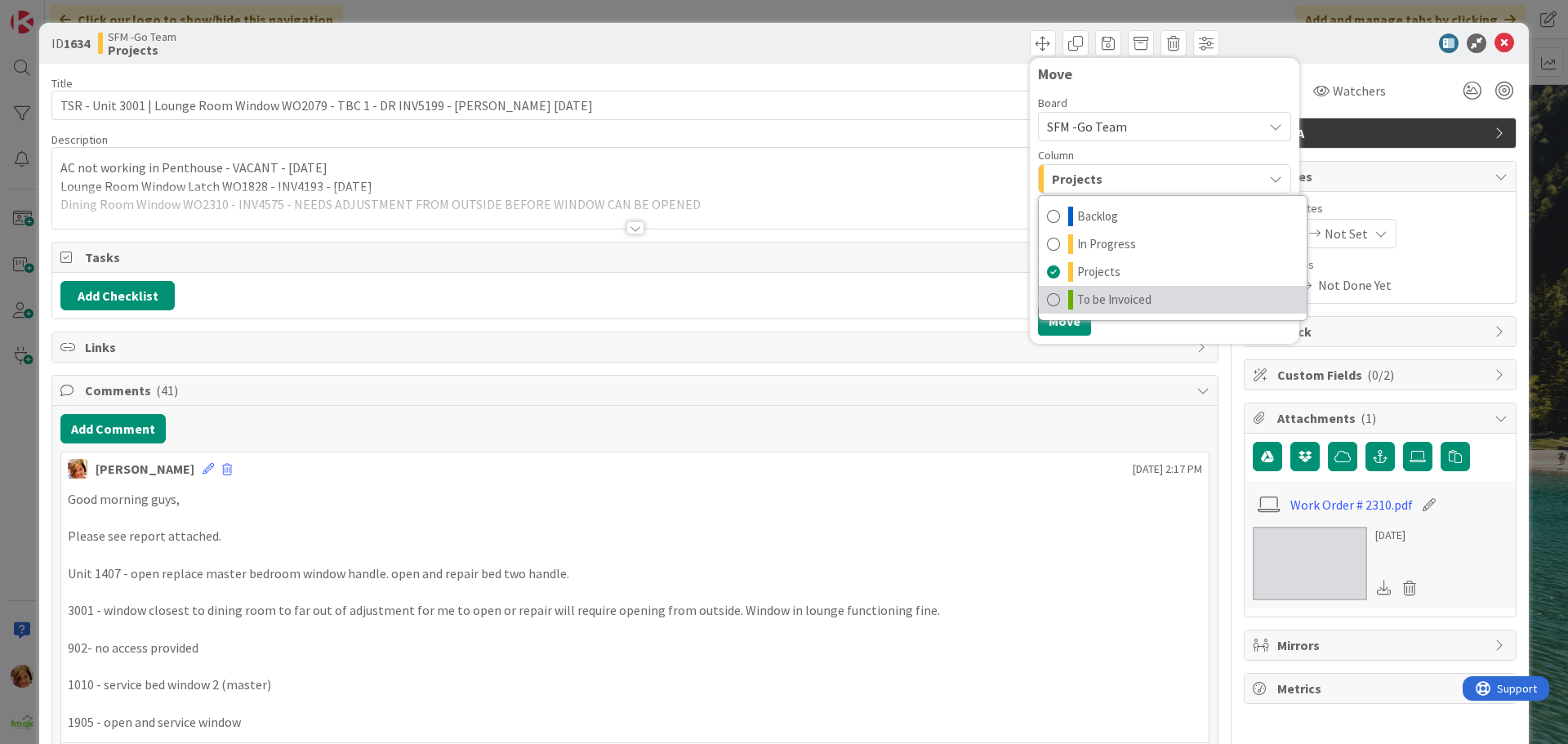
click at [1114, 303] on span "To be Invoiced" at bounding box center [1114, 300] width 74 height 19
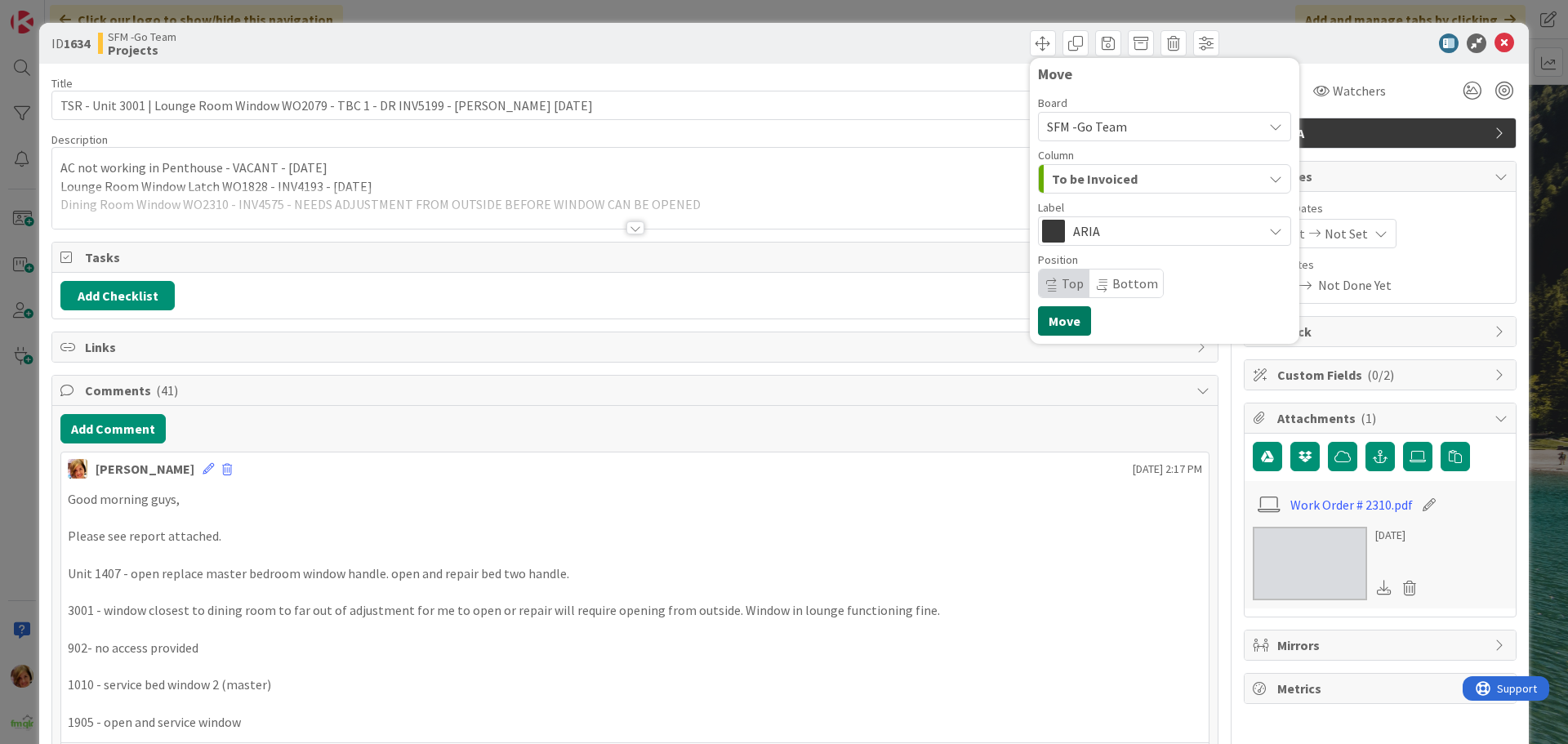
drag, startPoint x: 1056, startPoint y: 326, endPoint x: 926, endPoint y: 113, distance: 249.5
click at [1053, 322] on button "Move" at bounding box center [1065, 320] width 53 height 29
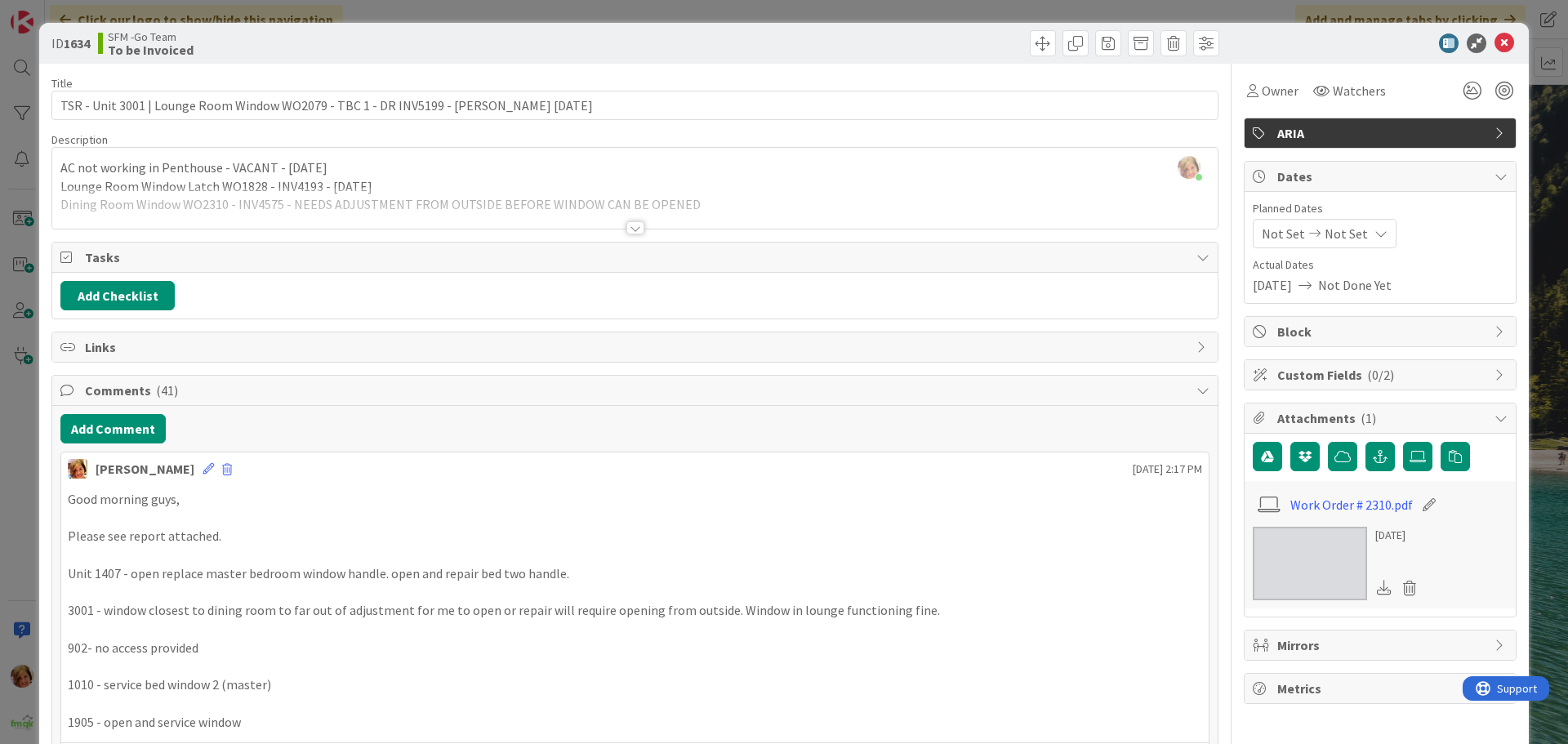
click at [916, 37] on div "Move Move" at bounding box center [929, 43] width 580 height 27
click at [1495, 37] on icon at bounding box center [1504, 43] width 19 height 19
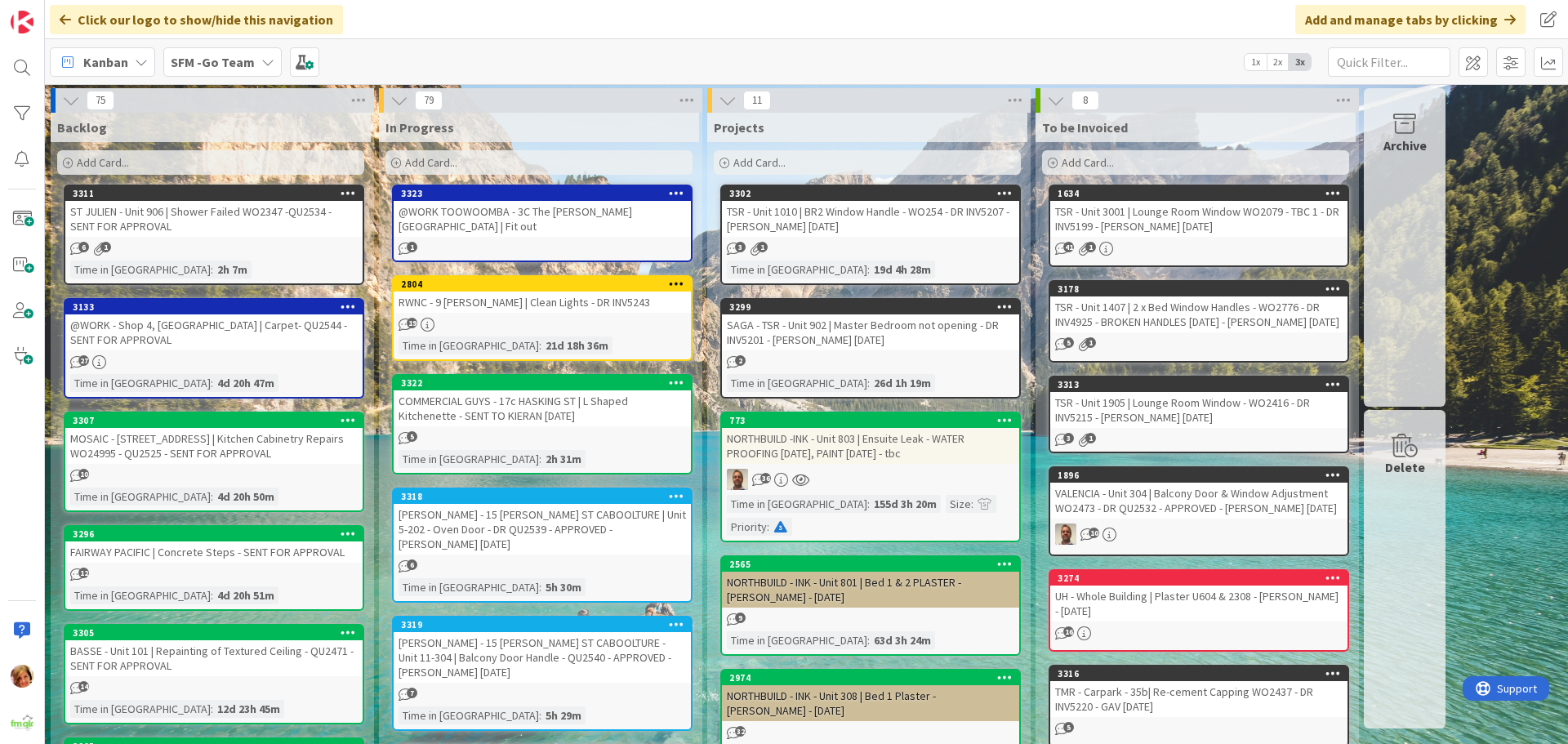
click at [877, 341] on div "SAGA - TSR - Unit 902 | Master Bedroom not opening - DR INV5201 - [PERSON_NAME]…" at bounding box center [870, 333] width 297 height 36
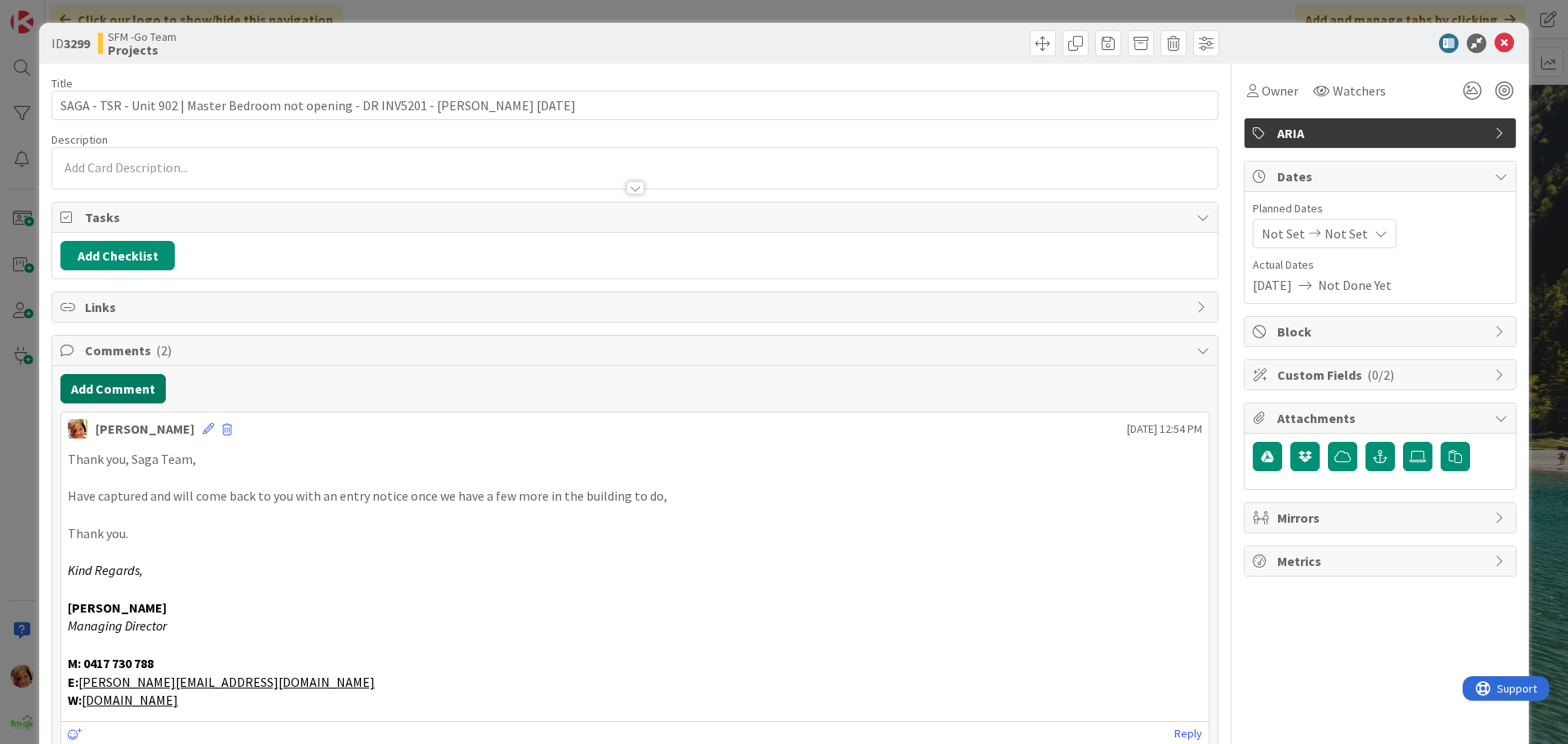
click at [119, 388] on button "Add Comment" at bounding box center [112, 388] width 105 height 29
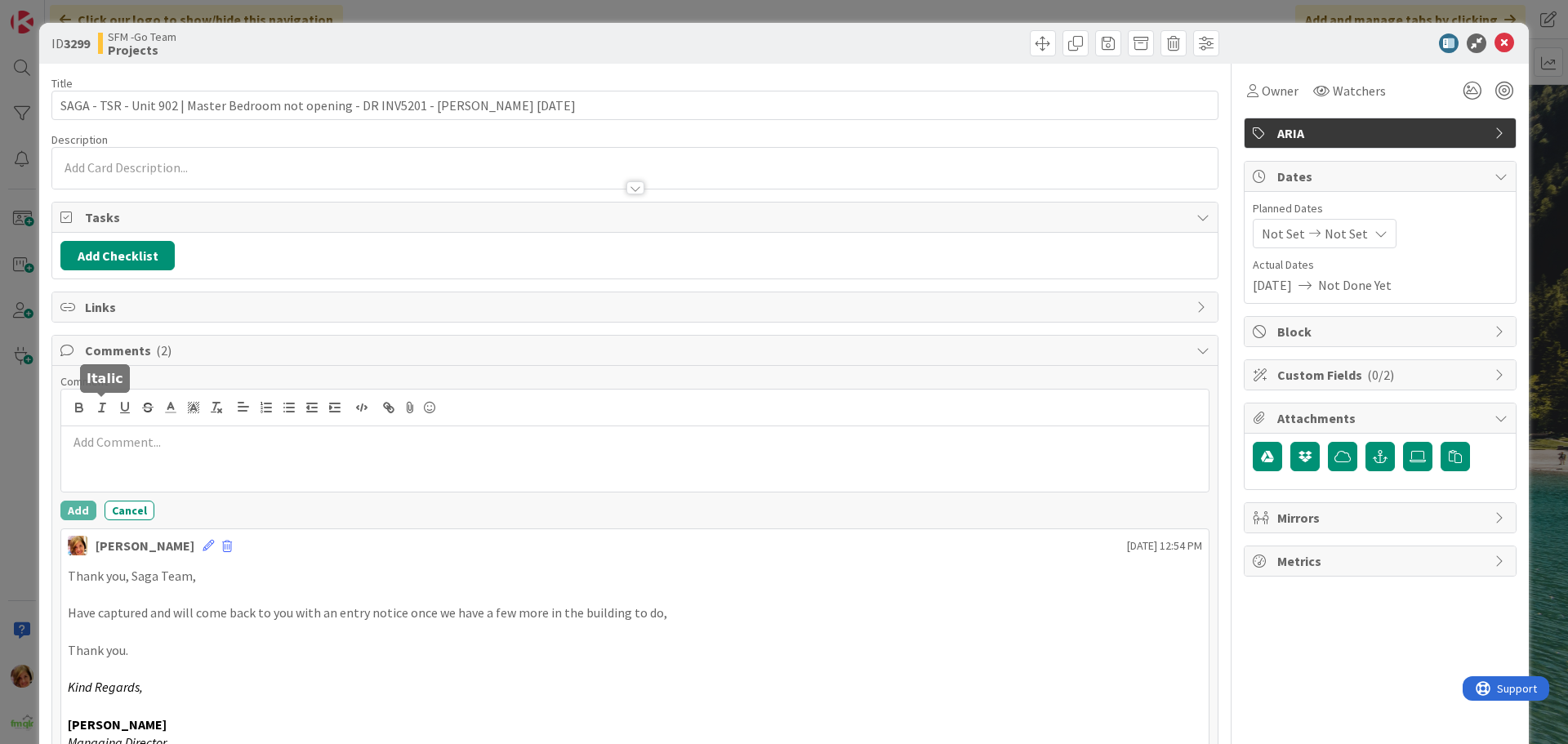
click at [107, 464] on div at bounding box center [635, 459] width 1148 height 65
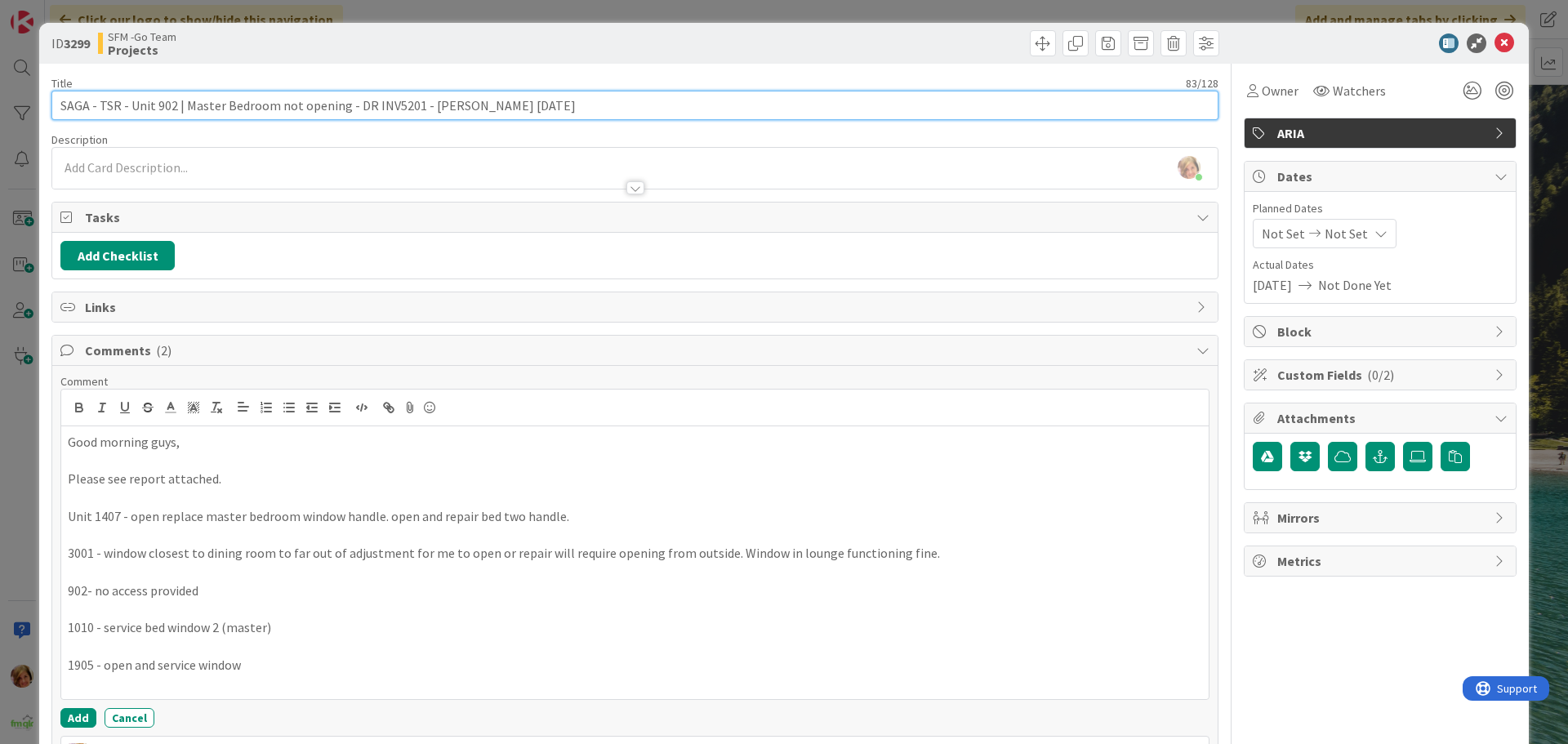
click at [540, 111] on input "SAGA - TSR - Unit 902 | Master Bedroom not opening - DR INV5201 - [PERSON_NAME]…" at bounding box center [635, 105] width 1167 height 29
type input "SAGA - TSR - Unit 902 | Master Bedroom not opening - DR INV5201 - [PERSON_NAME]…"
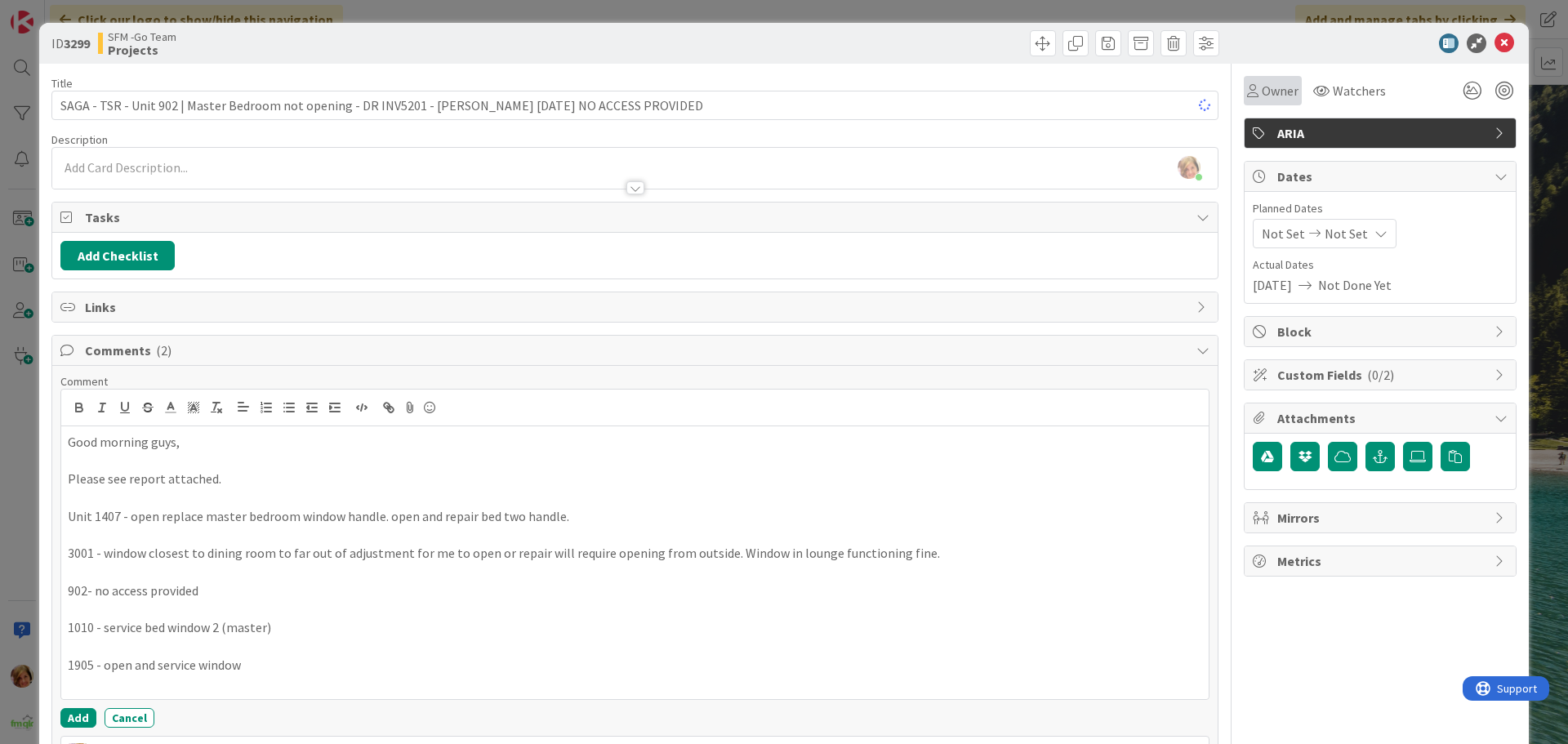
drag, startPoint x: 830, startPoint y: 42, endPoint x: 1263, endPoint y: 104, distance: 437.4
click at [831, 42] on div at bounding box center [929, 43] width 580 height 27
click at [1495, 44] on icon at bounding box center [1504, 43] width 19 height 19
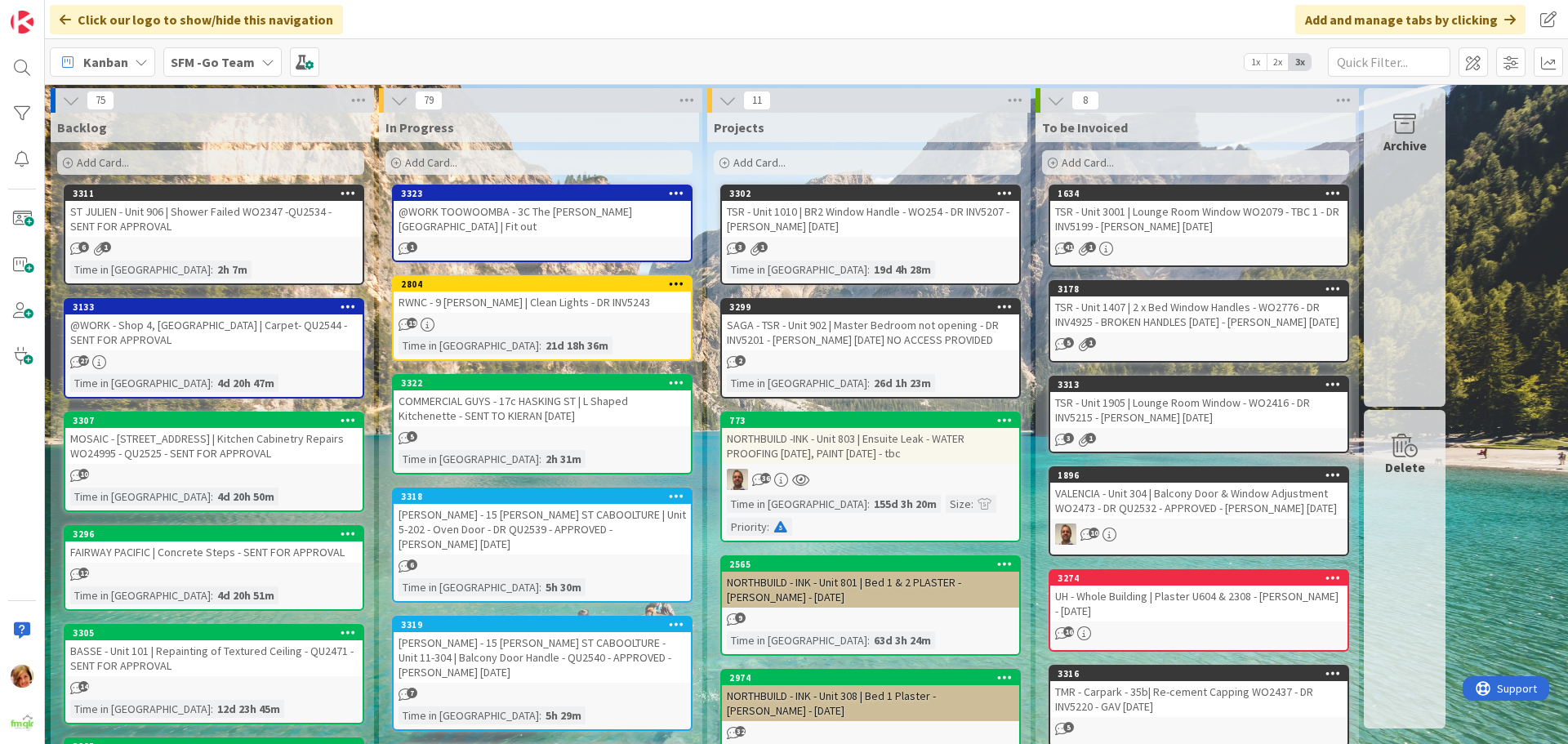
click at [827, 225] on div "TSR - Unit 1010 | BR2 Window Handle - WO254 - DR INV5207 - [PERSON_NAME] [DATE]" at bounding box center [870, 219] width 297 height 36
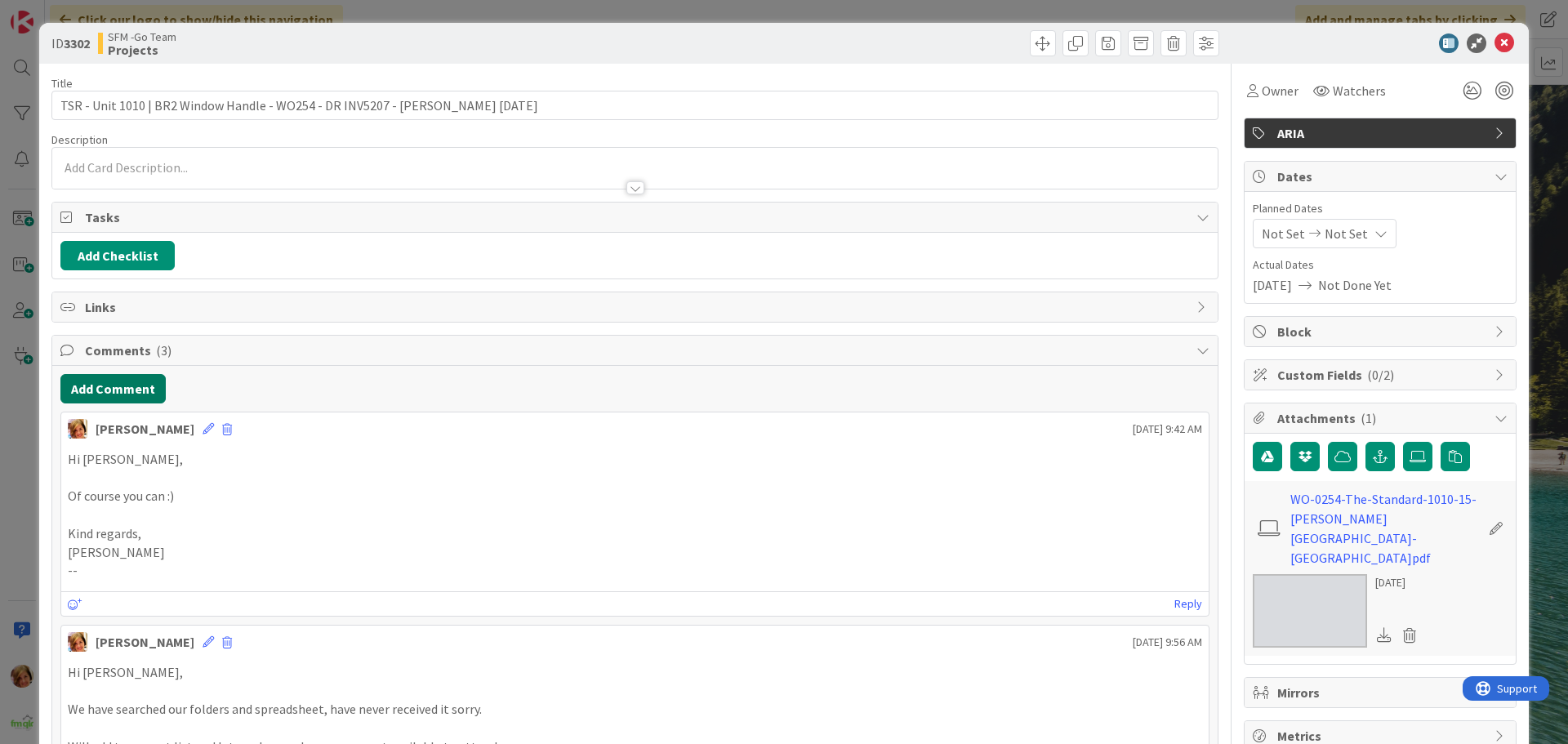
click at [111, 389] on button "Add Comment" at bounding box center [112, 388] width 105 height 29
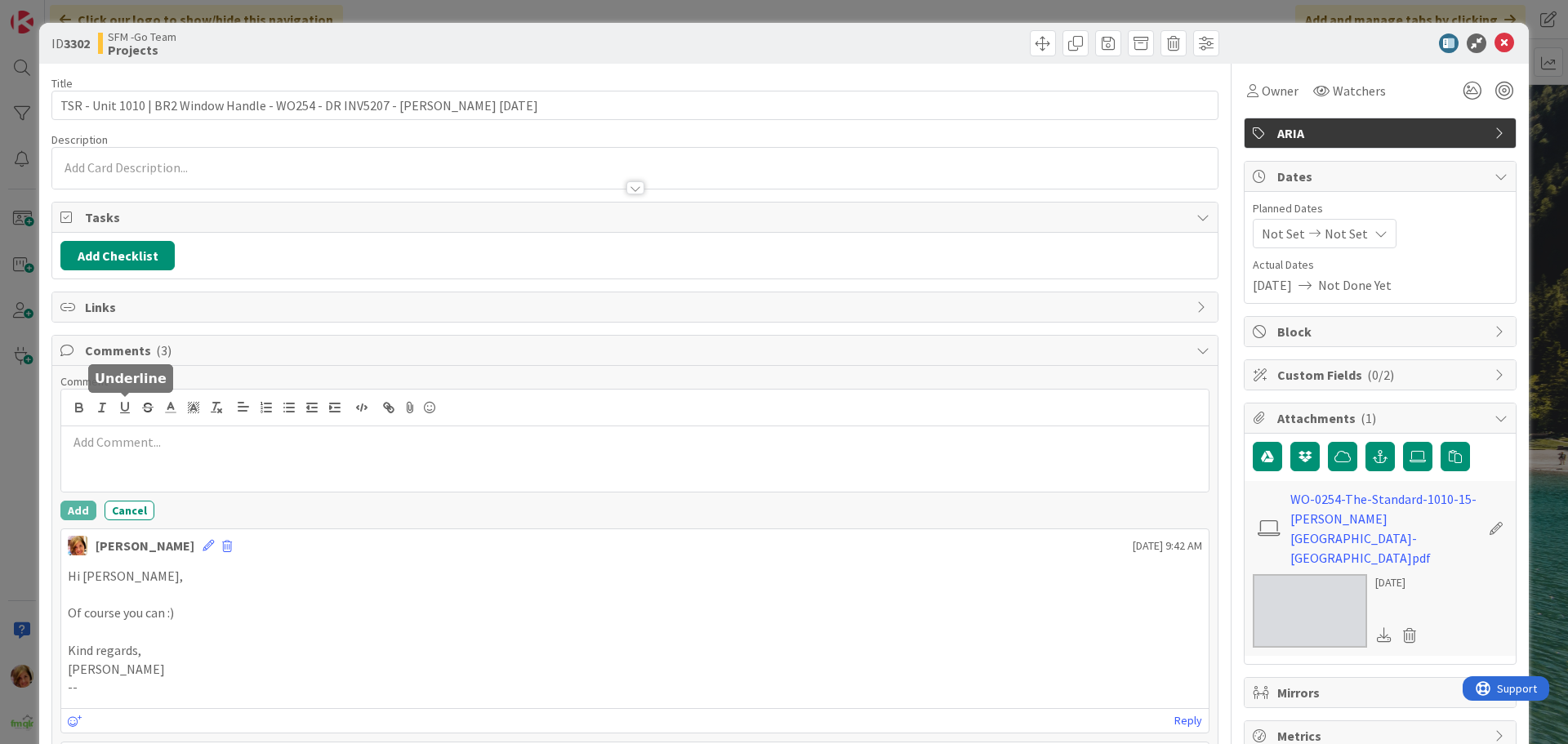
click at [127, 440] on p at bounding box center [635, 441] width 1135 height 19
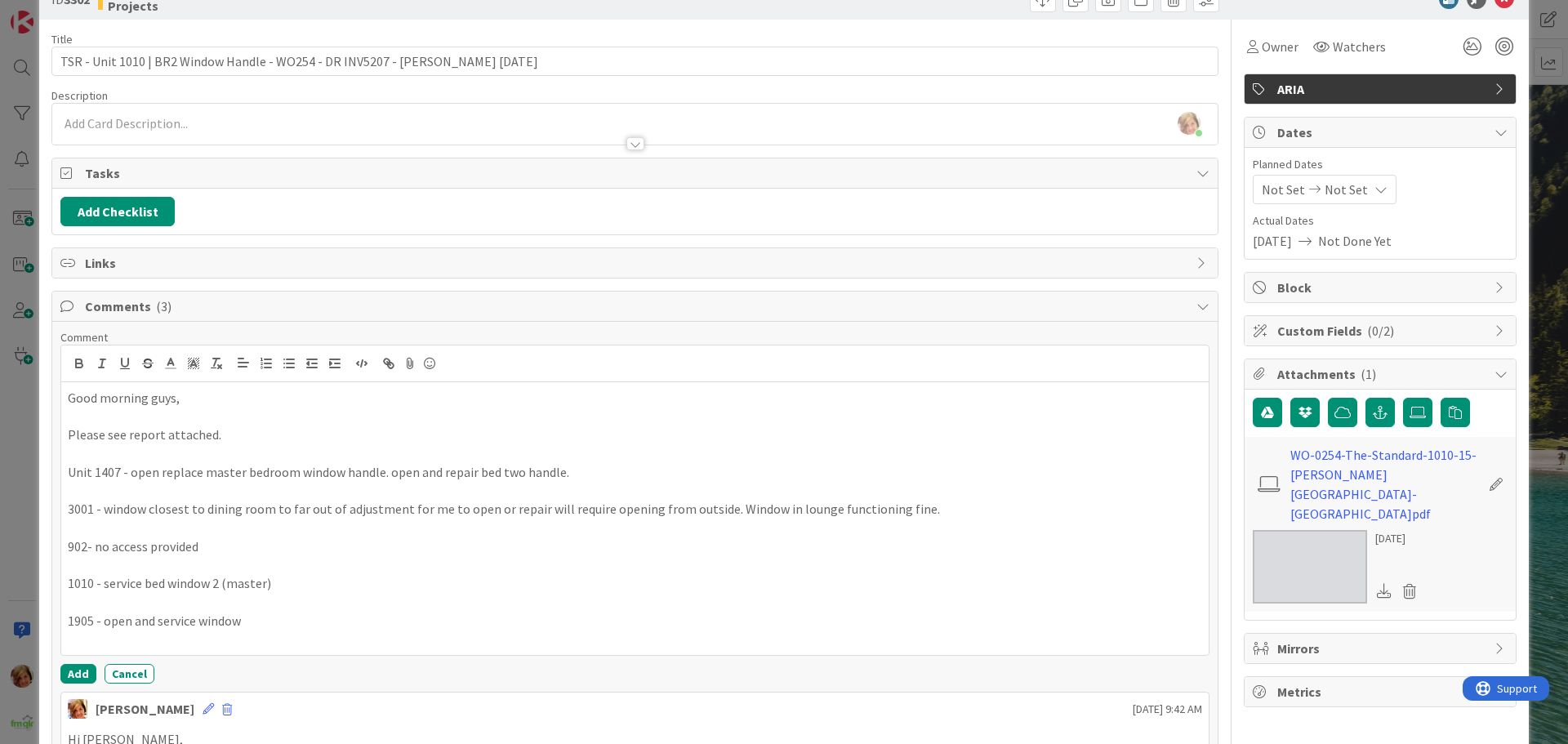
scroll to position [164, 0]
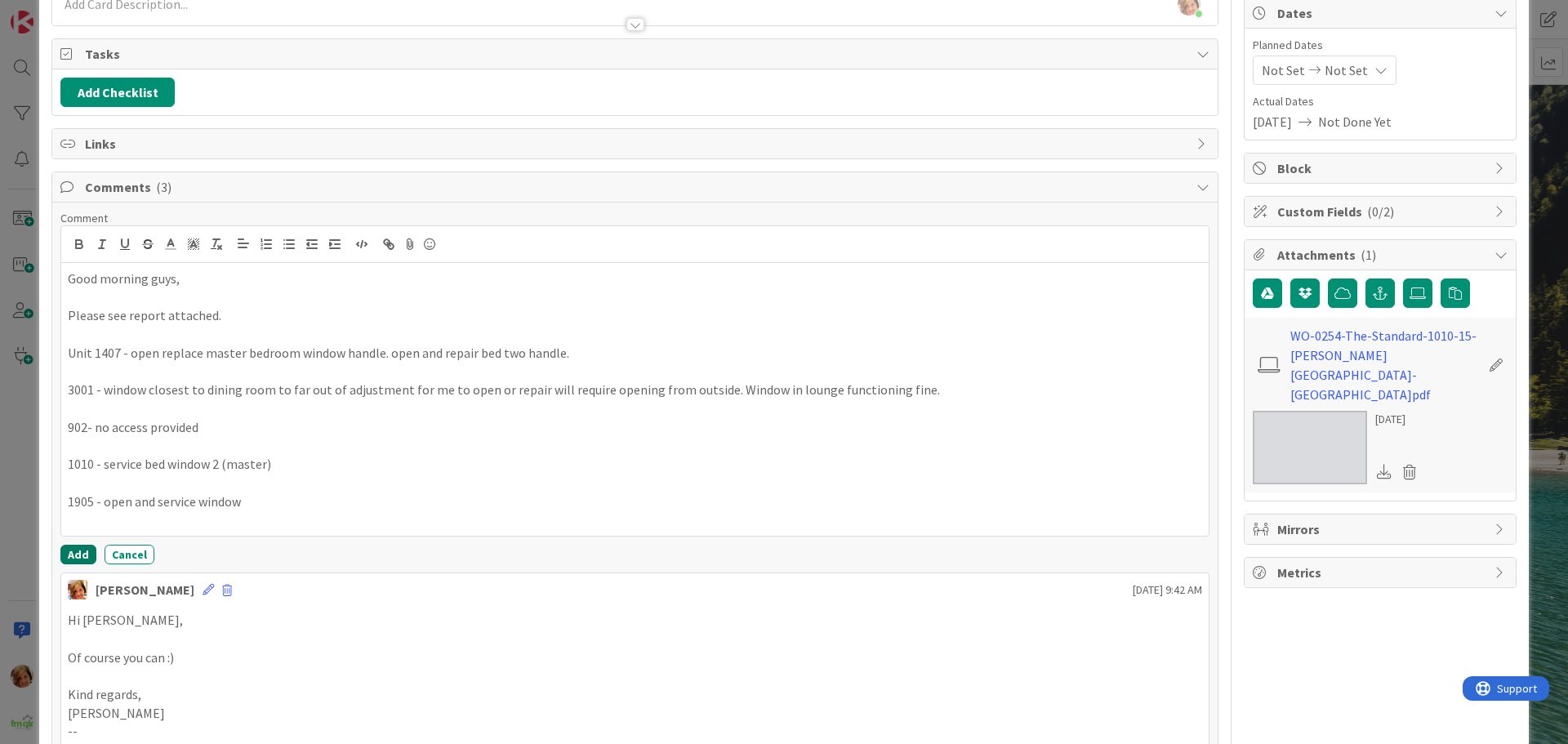
click at [80, 548] on button "Add" at bounding box center [78, 555] width 36 height 19
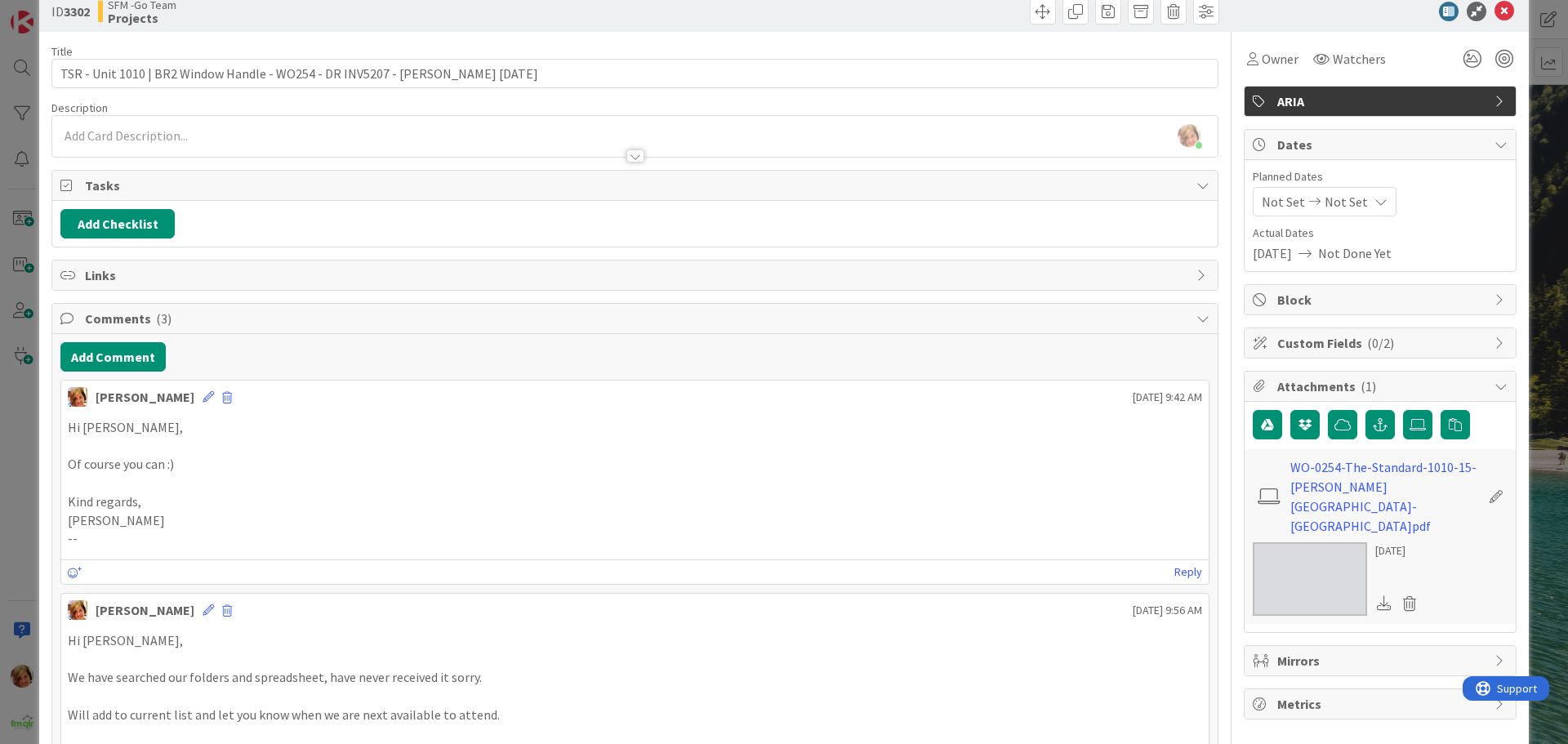
scroll to position [0, 0]
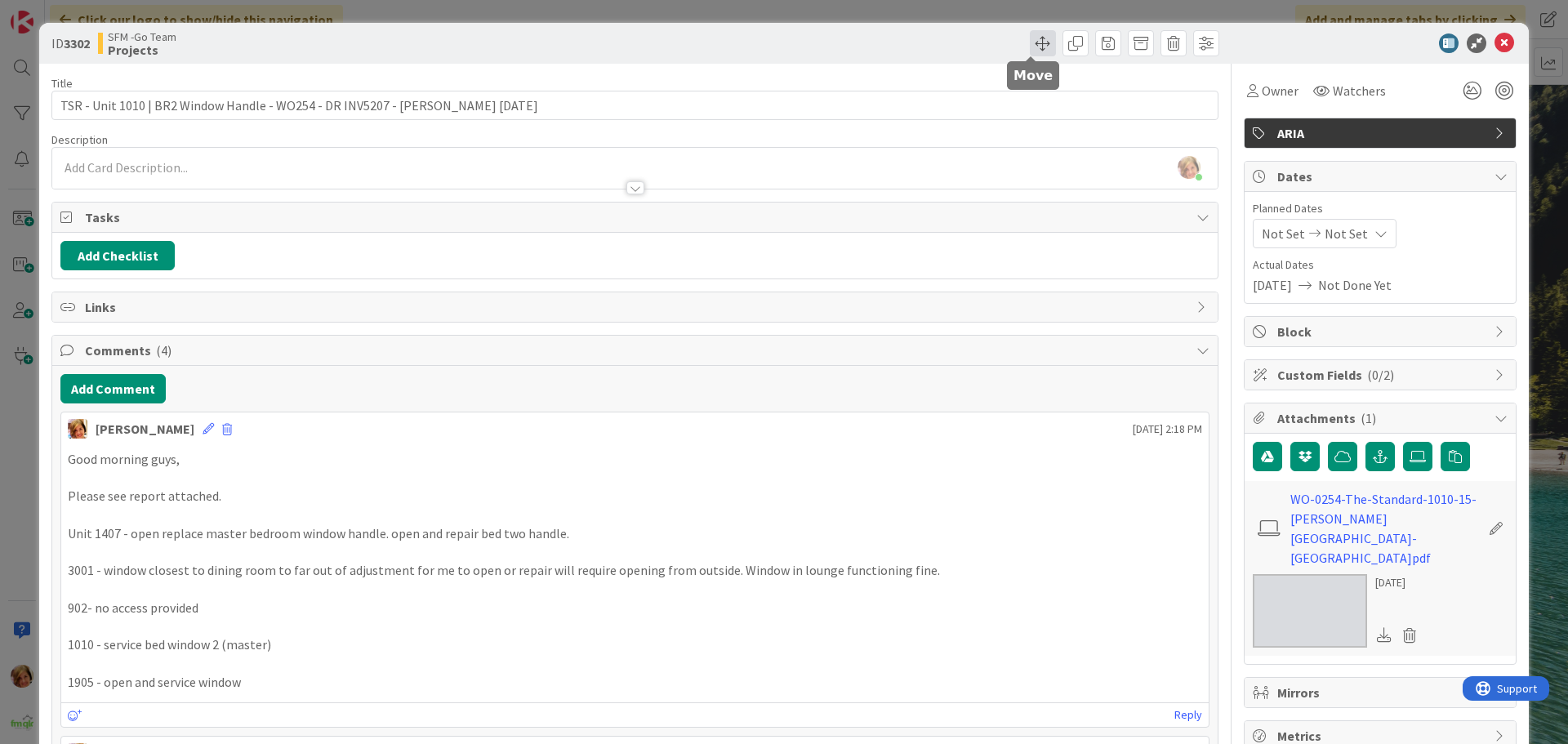
click at [1030, 43] on span at bounding box center [1044, 43] width 27 height 27
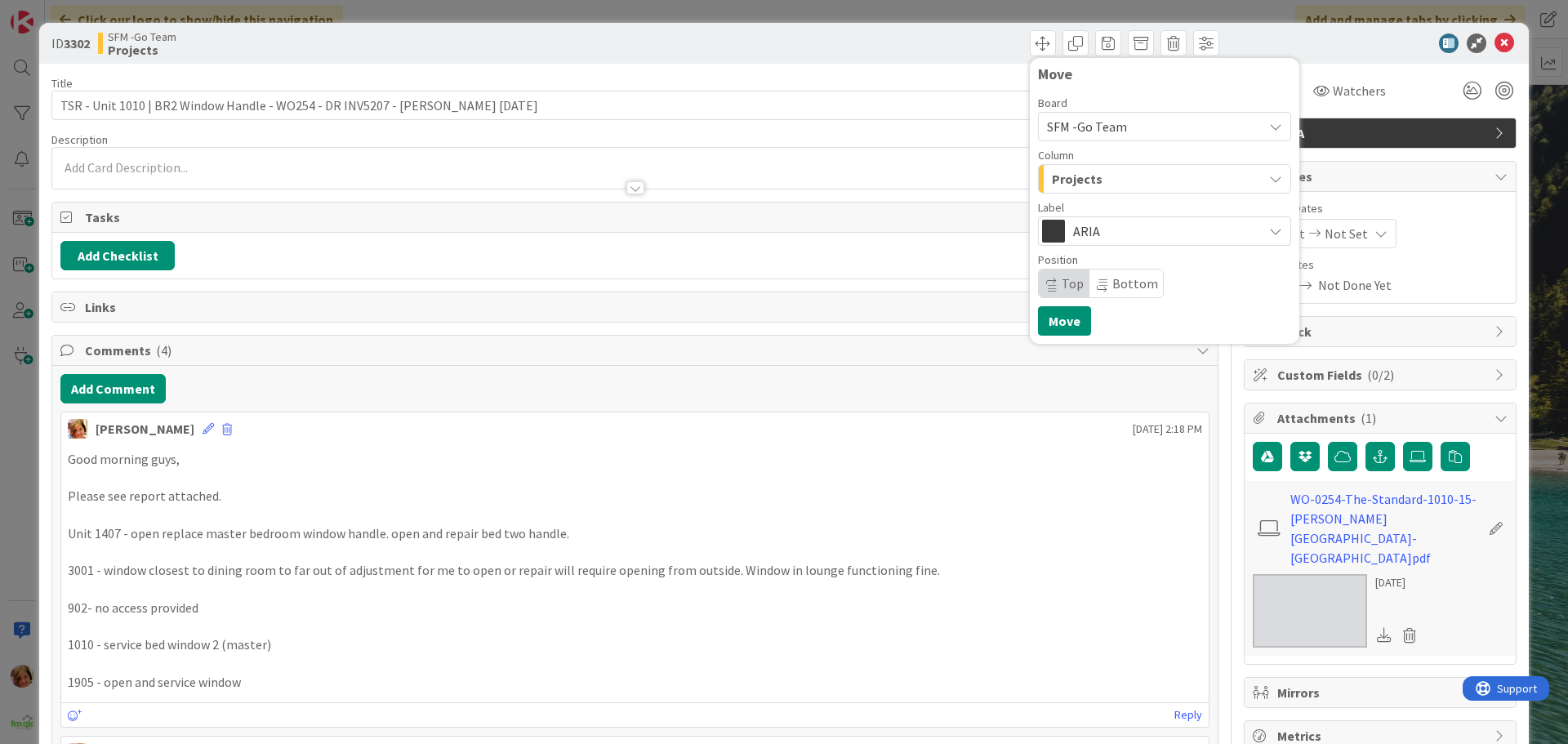
click at [1122, 188] on div "Projects" at bounding box center [1155, 179] width 215 height 27
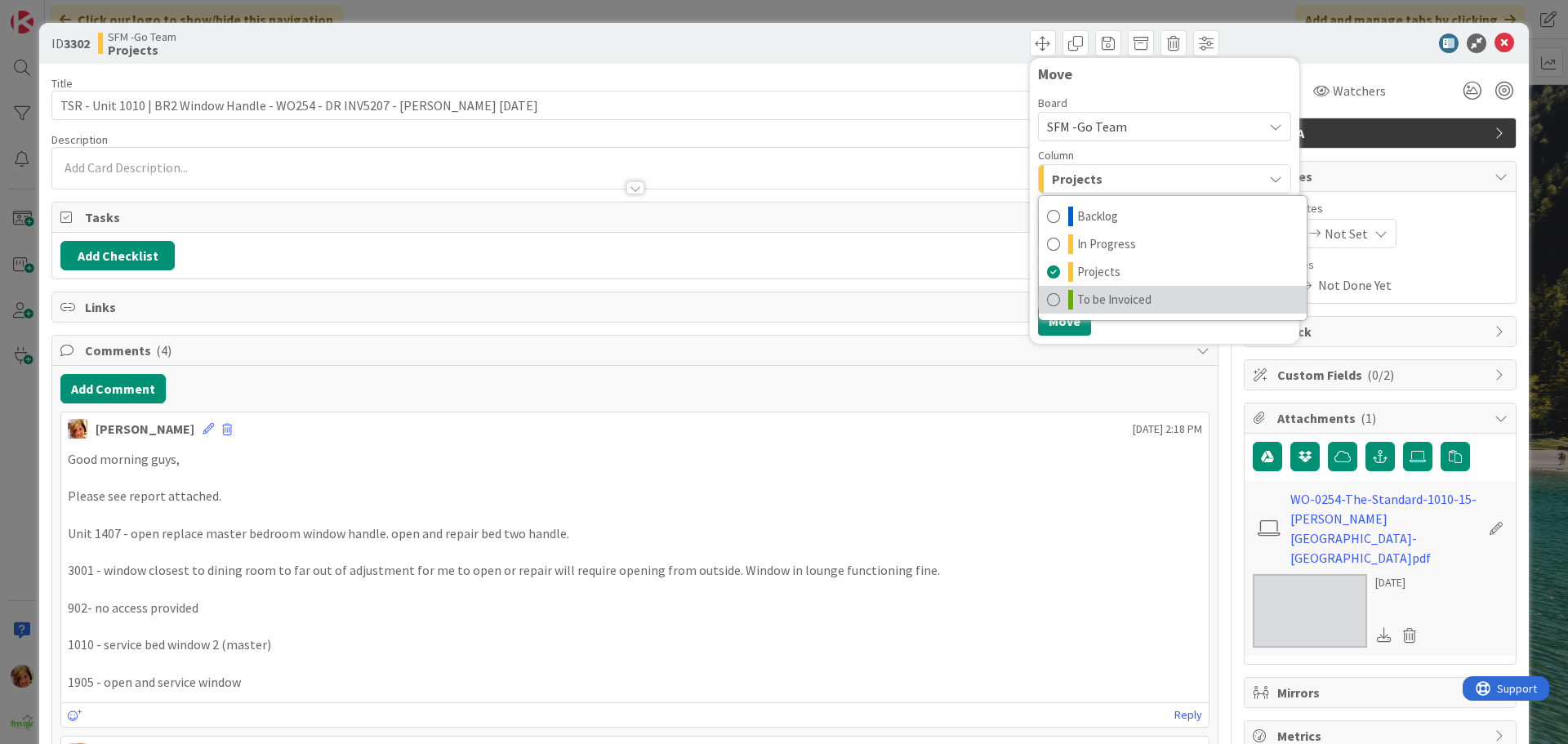
click at [1107, 296] on span "To be Invoiced" at bounding box center [1114, 300] width 74 height 19
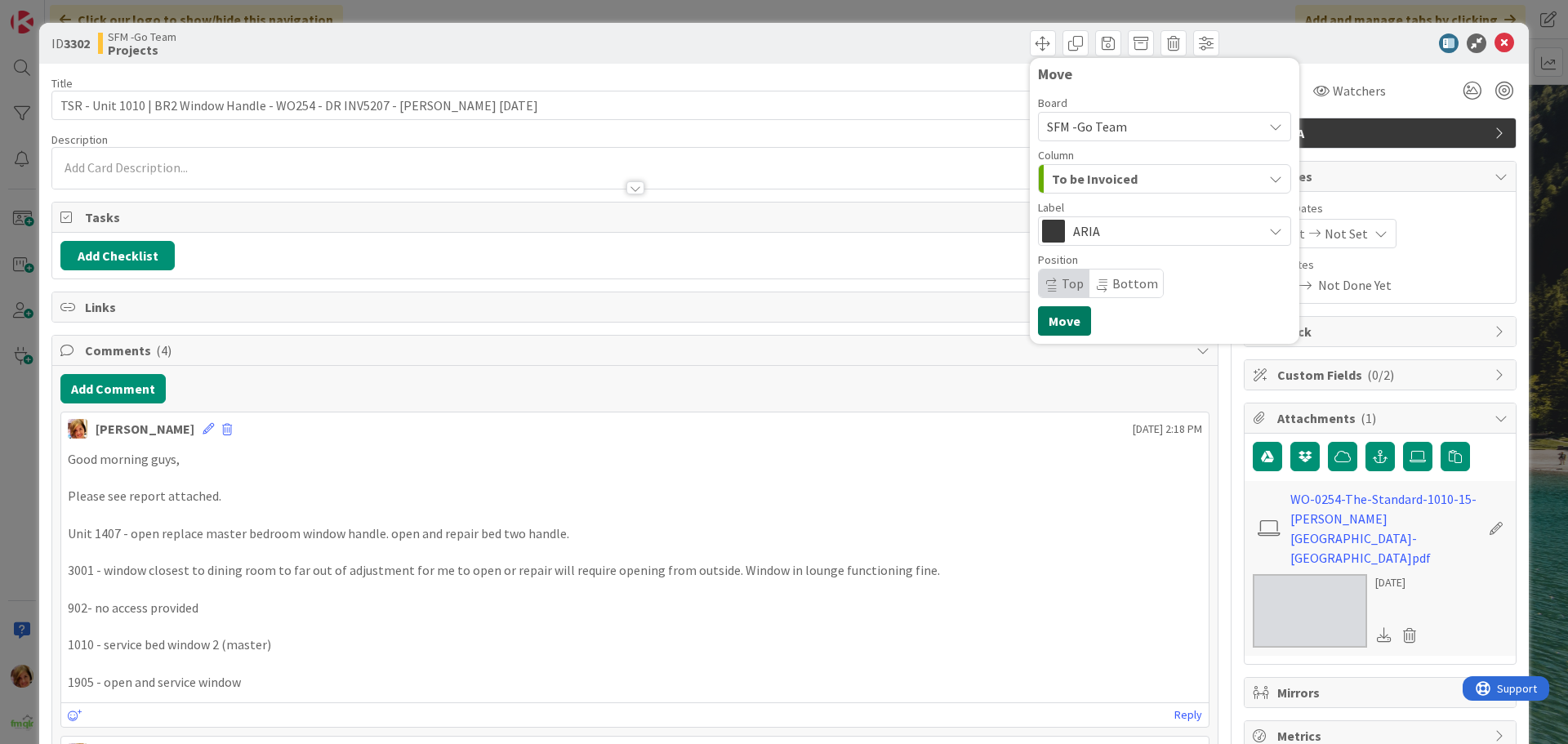
click at [1059, 319] on button "Move" at bounding box center [1065, 320] width 53 height 29
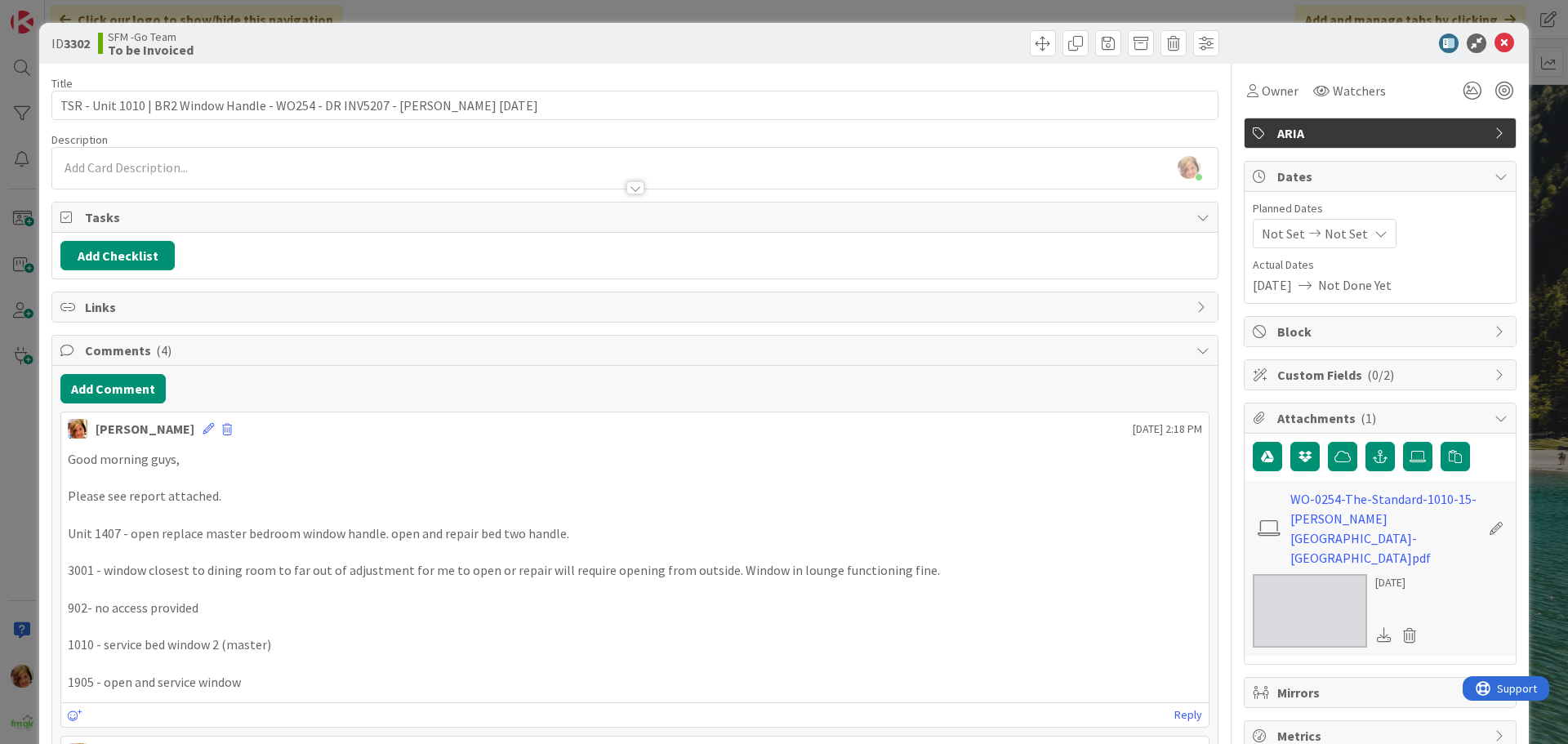
click at [905, 28] on div "ID 3302 SFM -Go Team To be Invoiced Move Move" at bounding box center [784, 43] width 1490 height 41
click at [1495, 40] on icon at bounding box center [1504, 43] width 19 height 19
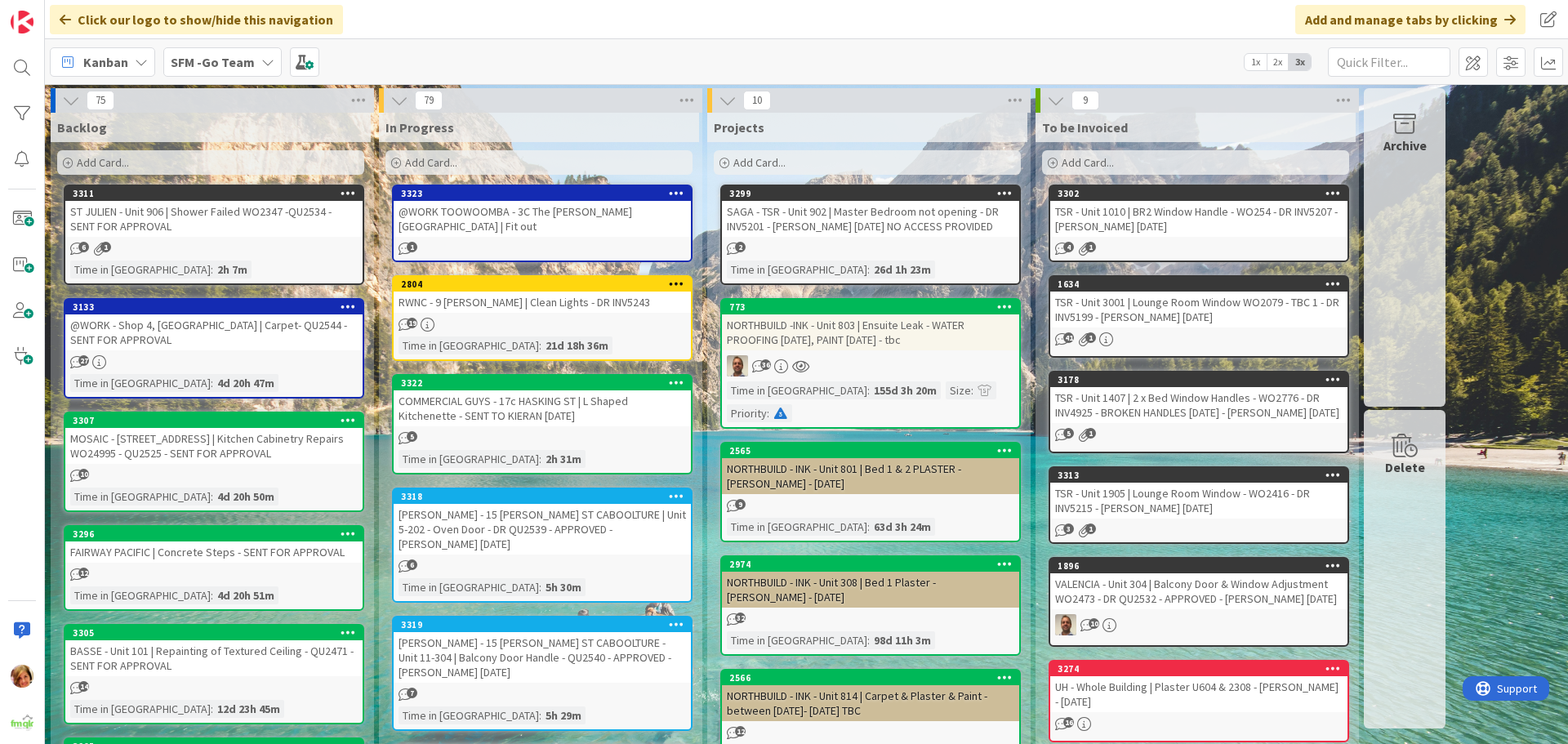
click at [559, 208] on div "@WORK TOOWOOMBA - 3C The [PERSON_NAME][GEOGRAPHIC_DATA] | Fit out" at bounding box center [542, 219] width 297 height 36
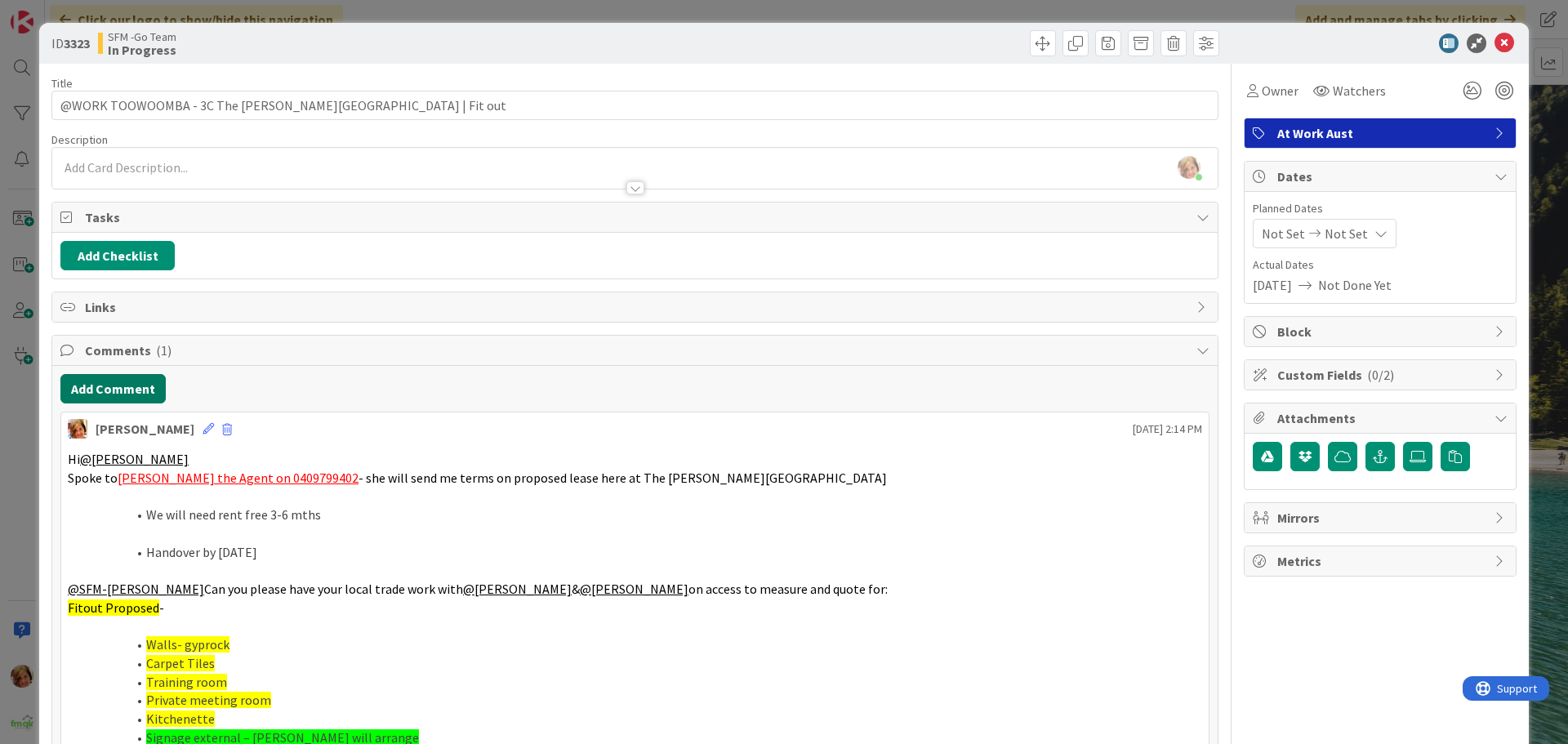
click at [125, 380] on button "Add Comment" at bounding box center [112, 388] width 105 height 29
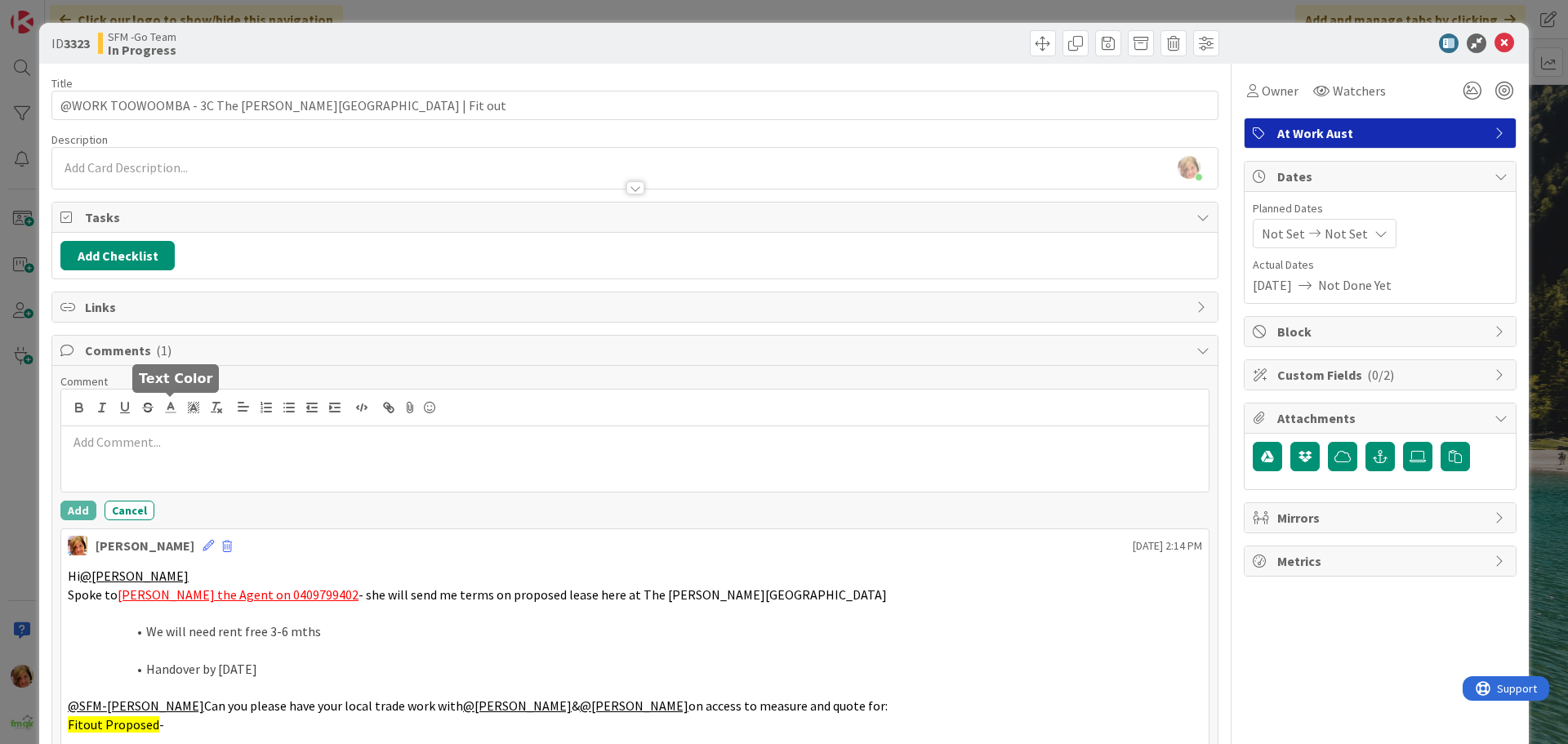
click at [166, 424] on div at bounding box center [635, 409] width 1148 height 37
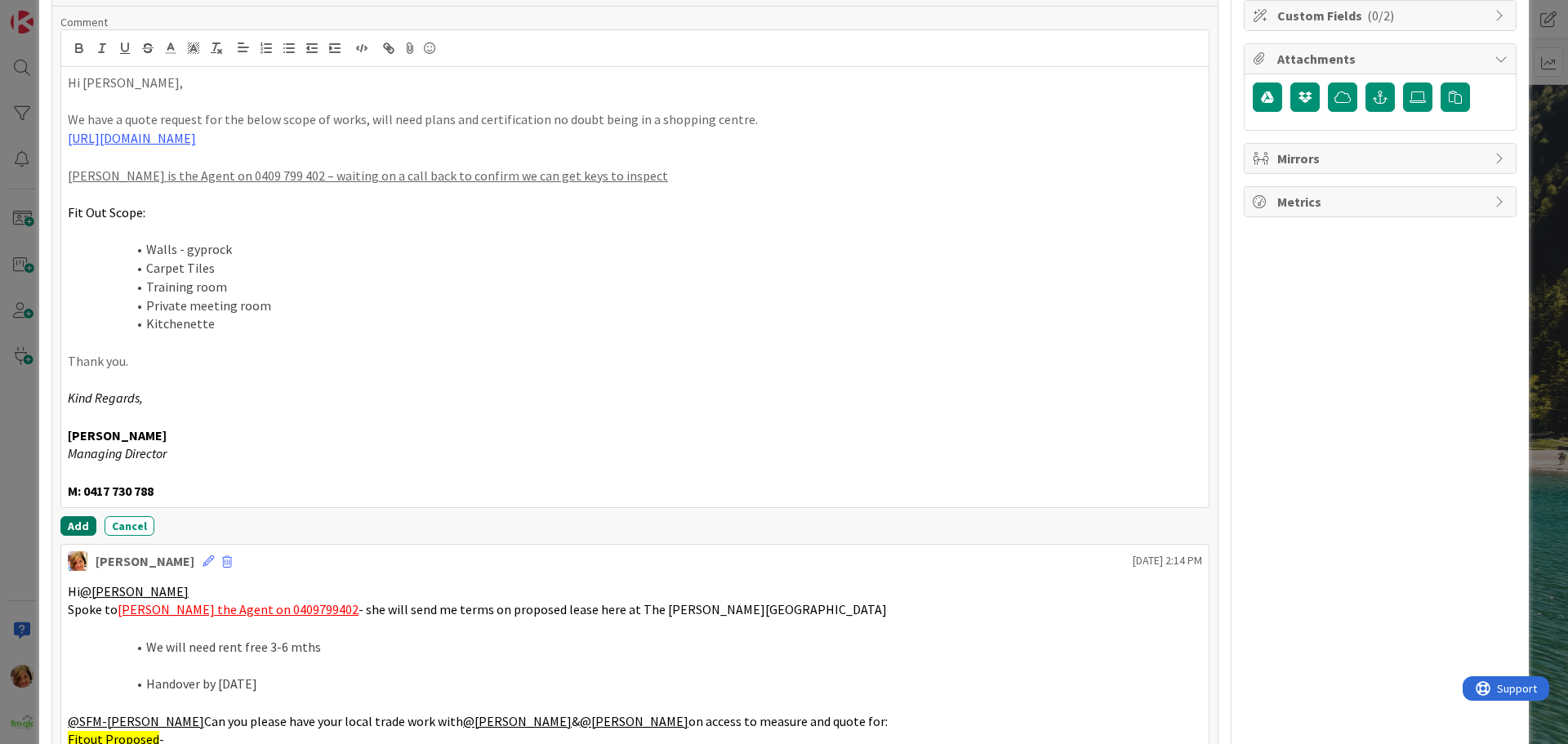
click at [76, 522] on button "Add" at bounding box center [78, 526] width 36 height 19
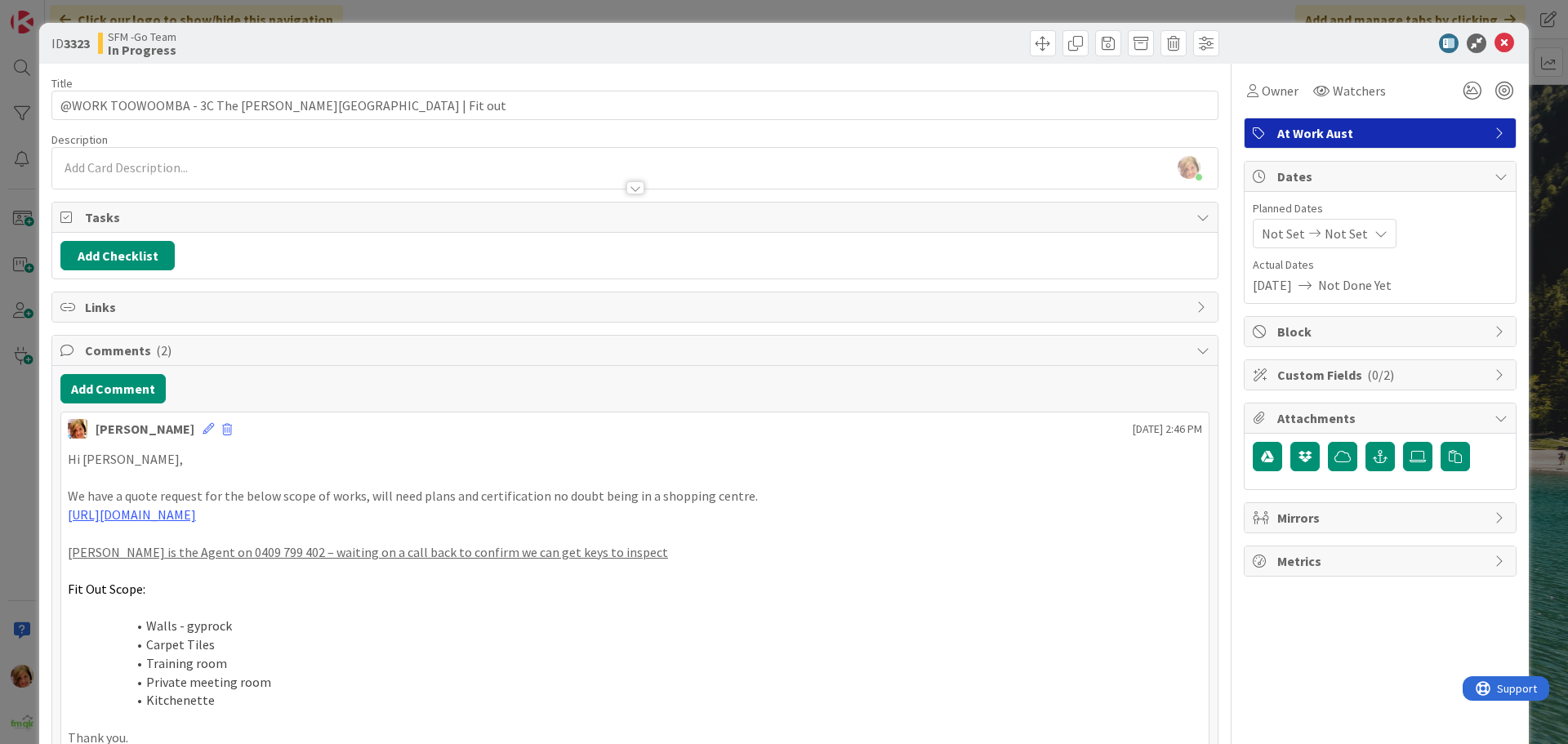
click at [1507, 42] on div "ID 3323 SFM -Go Team In Progress" at bounding box center [784, 43] width 1490 height 41
click at [1495, 47] on icon at bounding box center [1504, 43] width 19 height 19
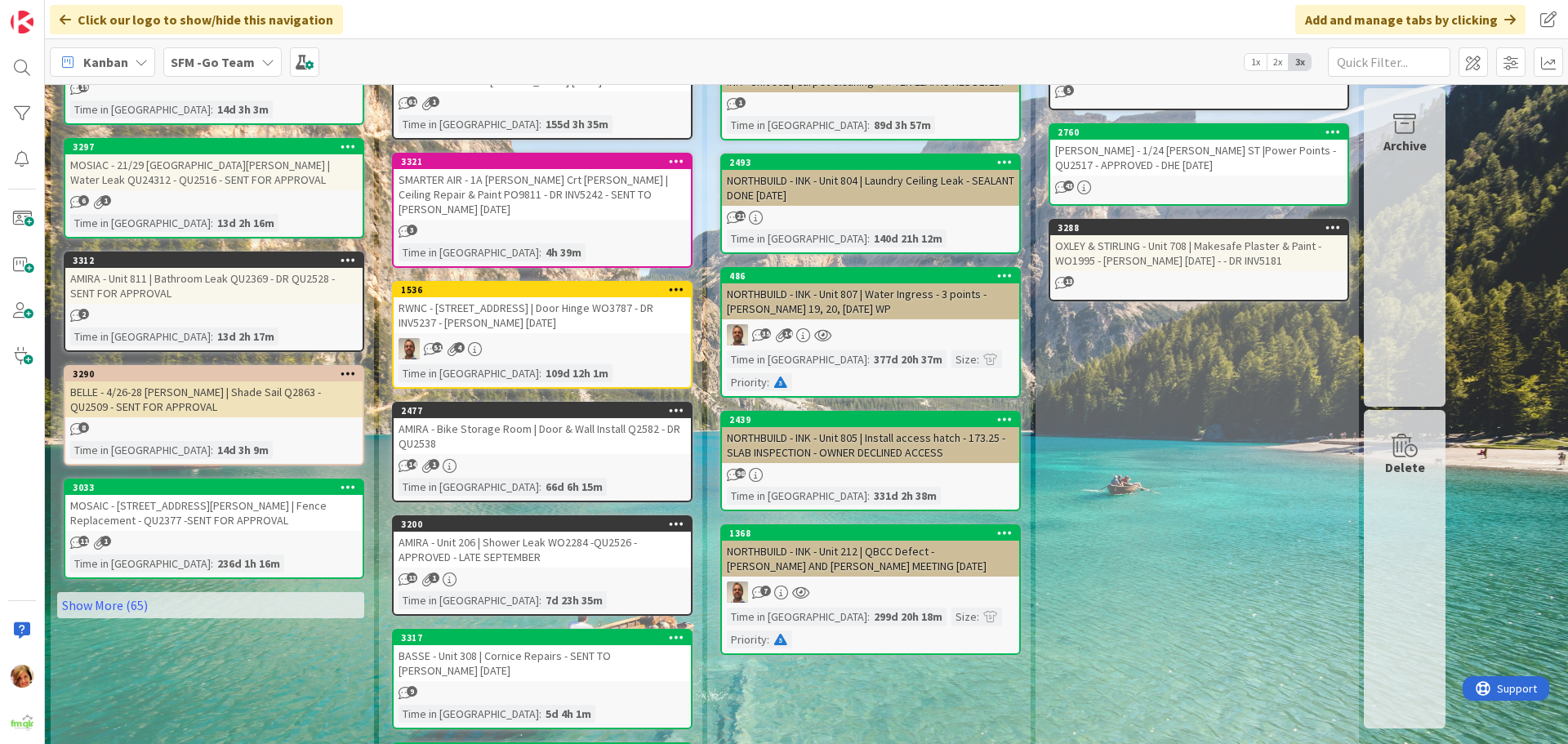
scroll to position [735, 0]
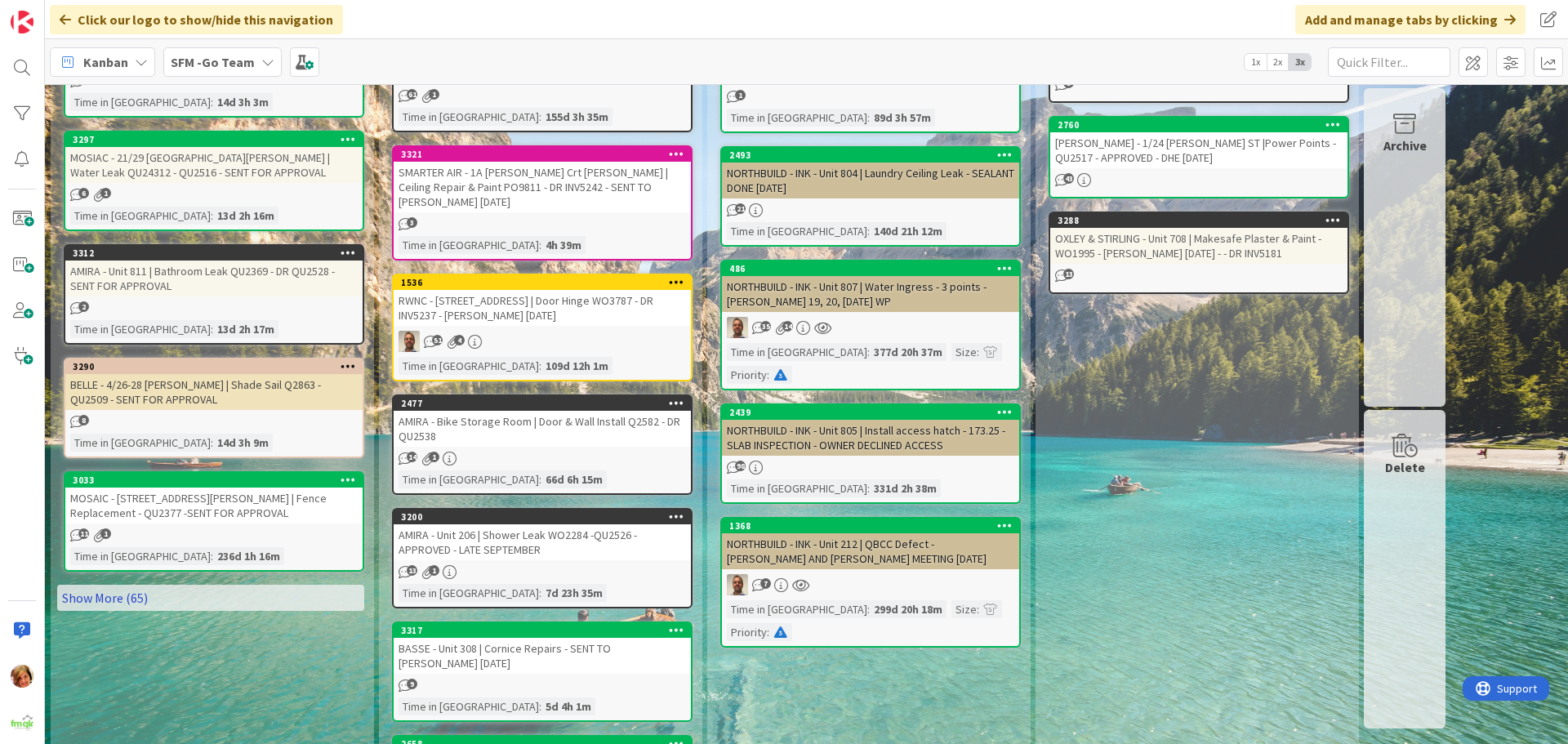
click at [191, 585] on link "Show More (65)" at bounding box center [210, 598] width 307 height 27
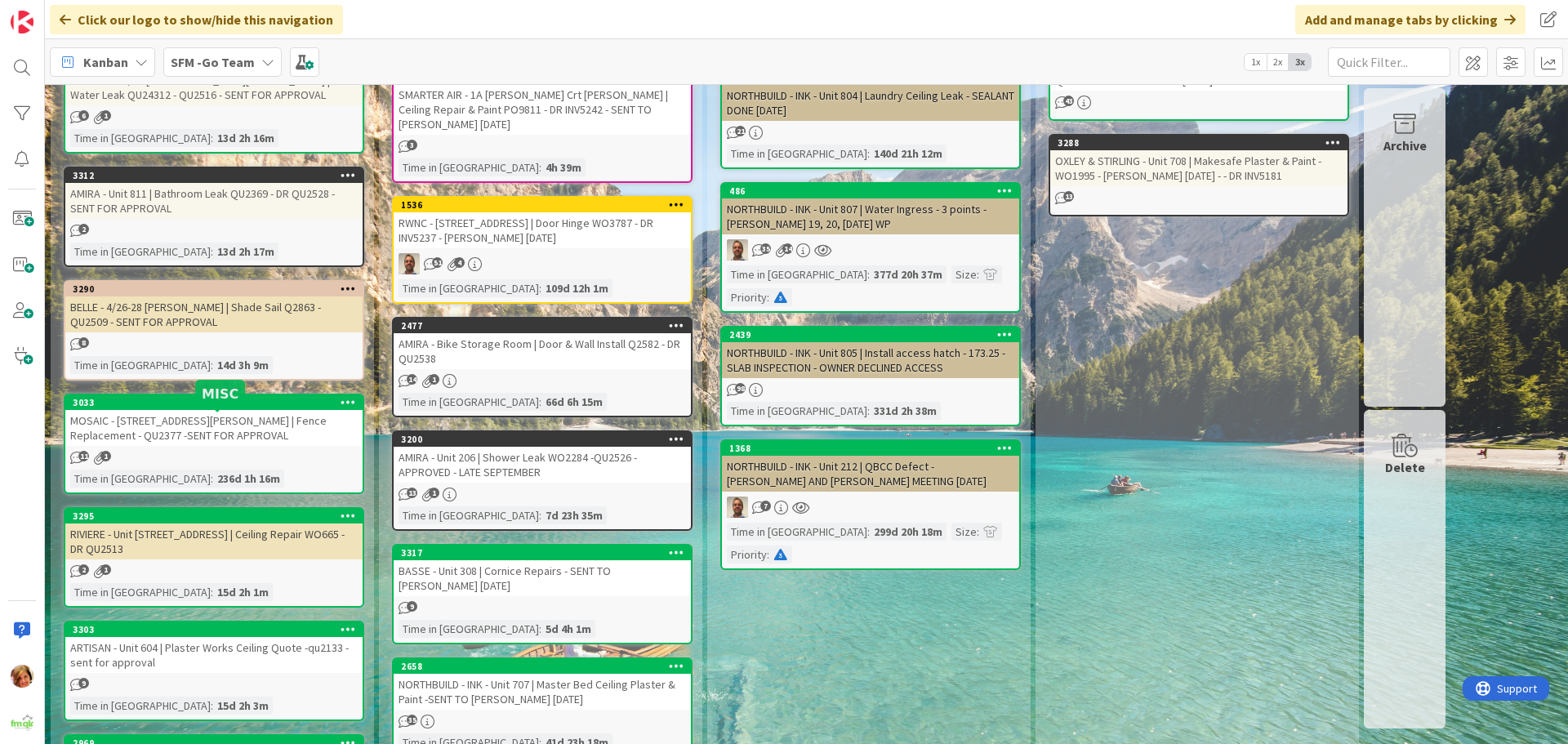
scroll to position [899, 0]
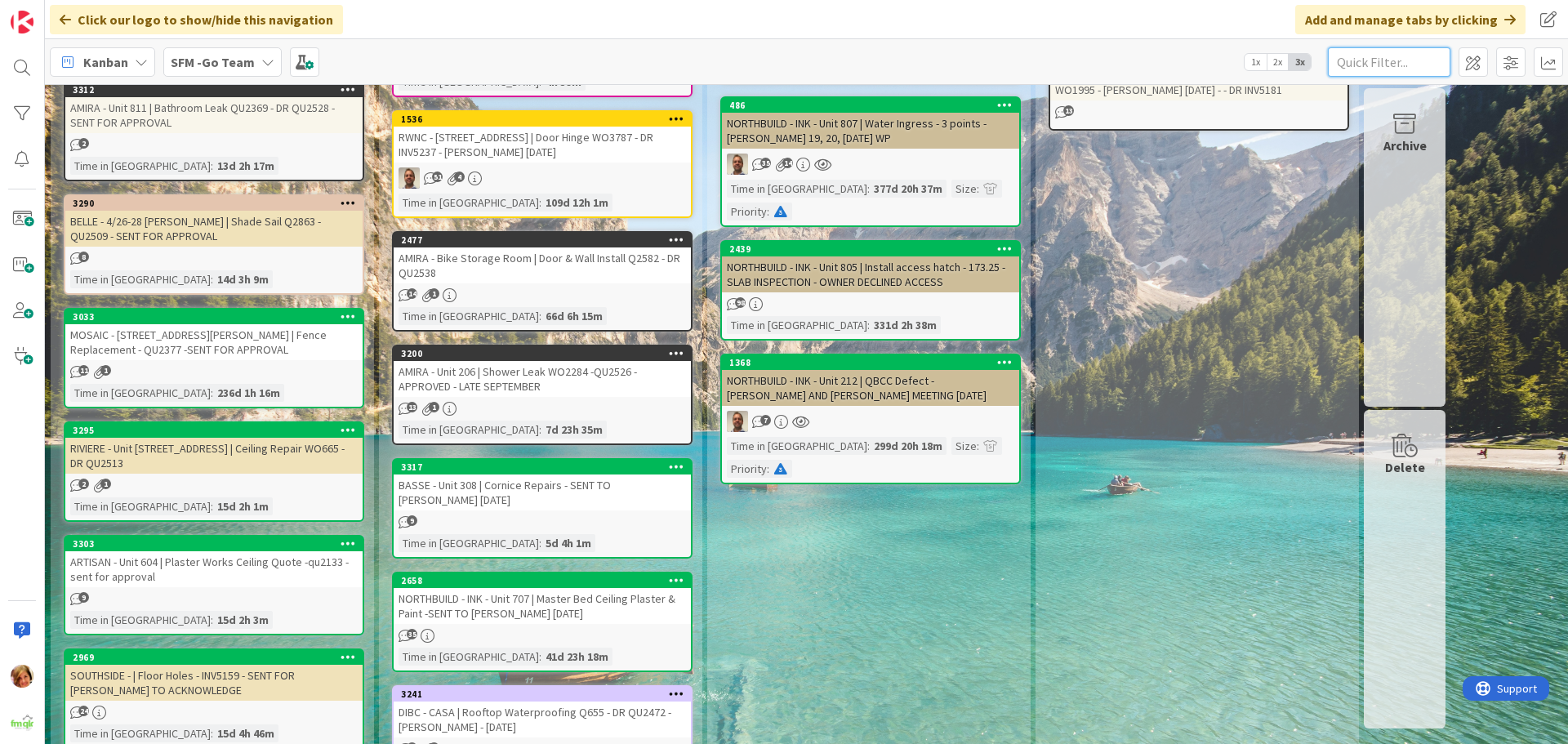
click at [1346, 70] on input "text" at bounding box center [1389, 62] width 123 height 29
type input "[PERSON_NAME]"
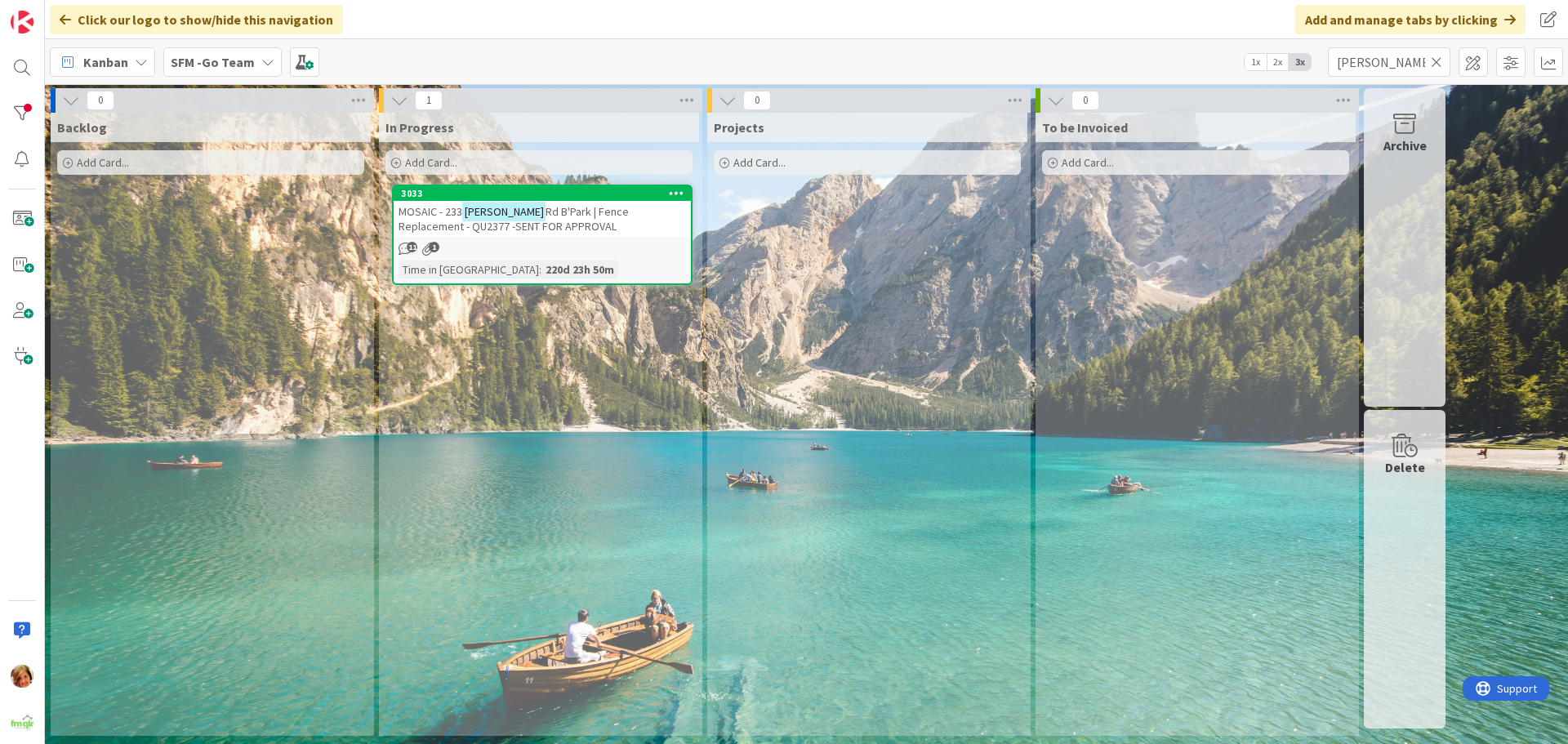
click at [515, 209] on span "Rd B'Park | Fence Replacement - QU2377 -SENT FOR APPROVAL" at bounding box center [514, 219] width 230 height 29
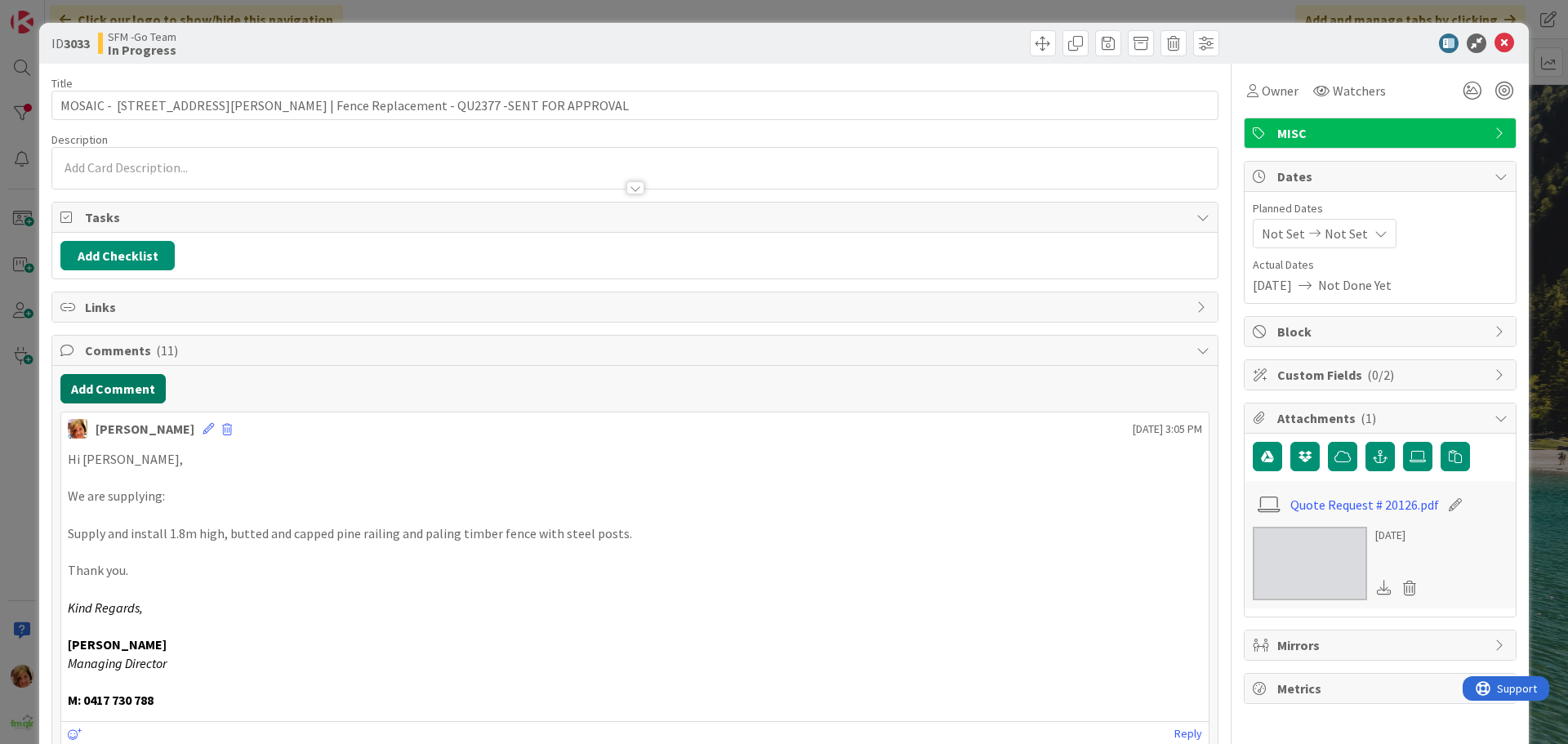
click at [112, 388] on button "Add Comment" at bounding box center [112, 388] width 105 height 29
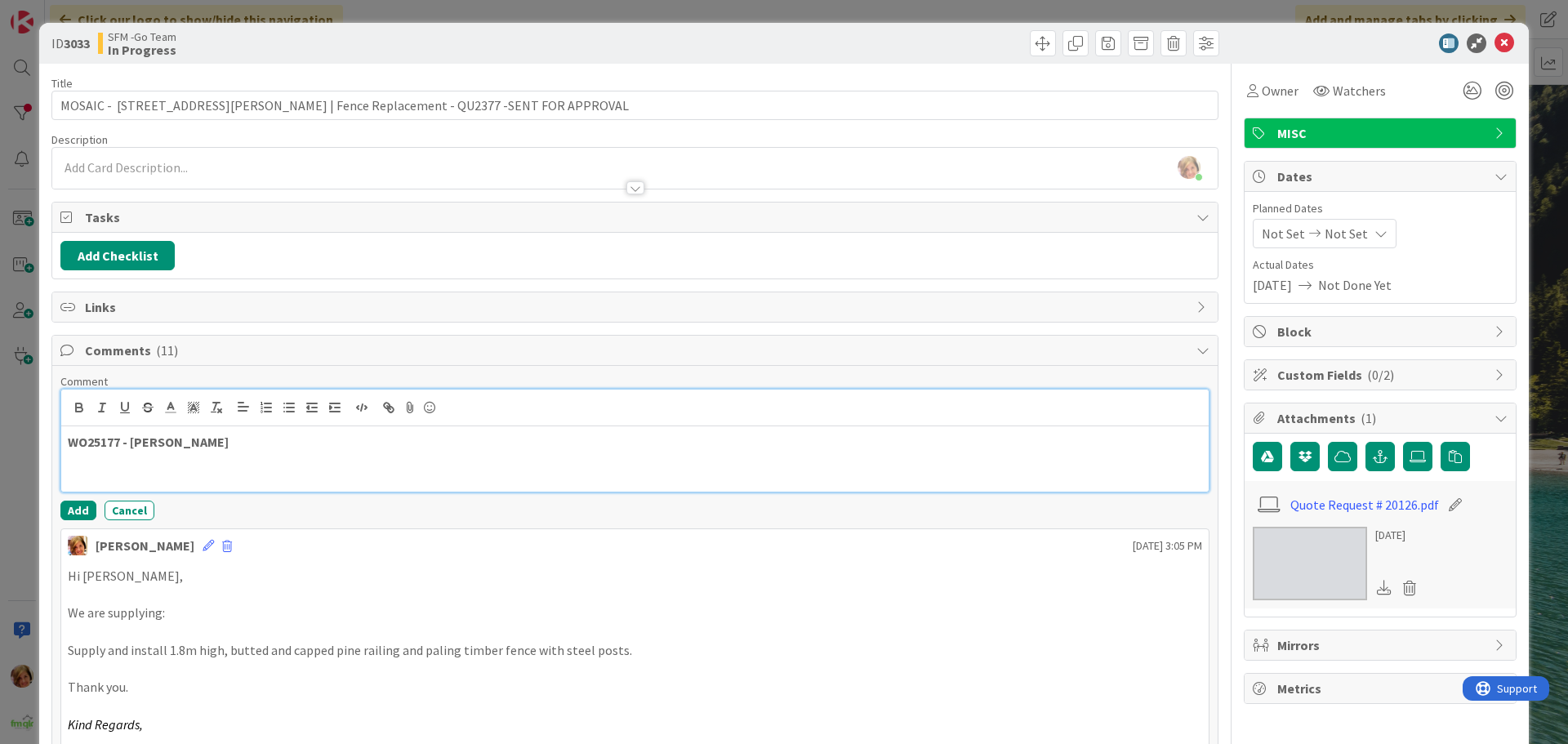
drag, startPoint x: 236, startPoint y: 432, endPoint x: 241, endPoint y: 441, distance: 10.3
click at [238, 435] on div "WO25177 - [PERSON_NAME]" at bounding box center [635, 459] width 1148 height 65
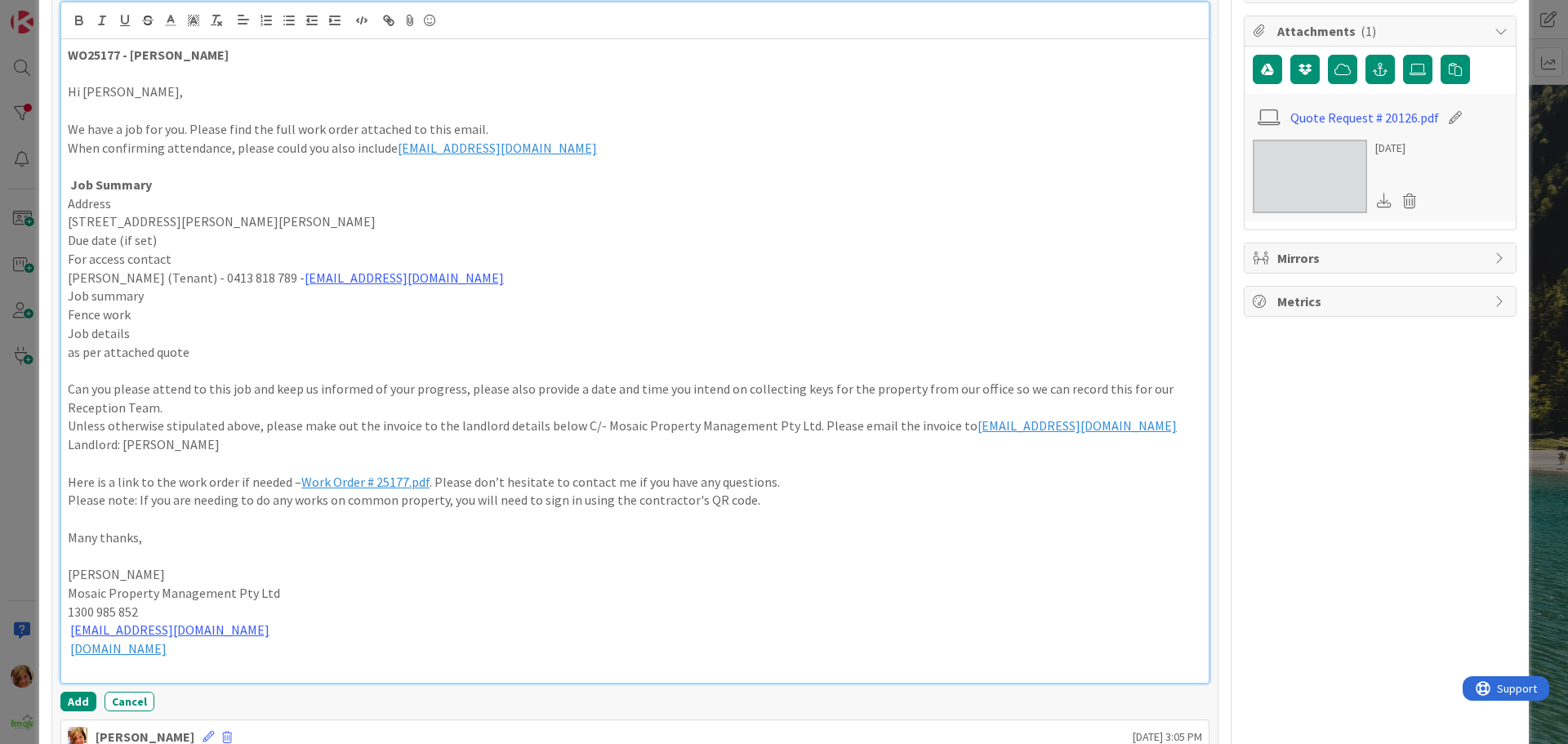
scroll to position [545, 0]
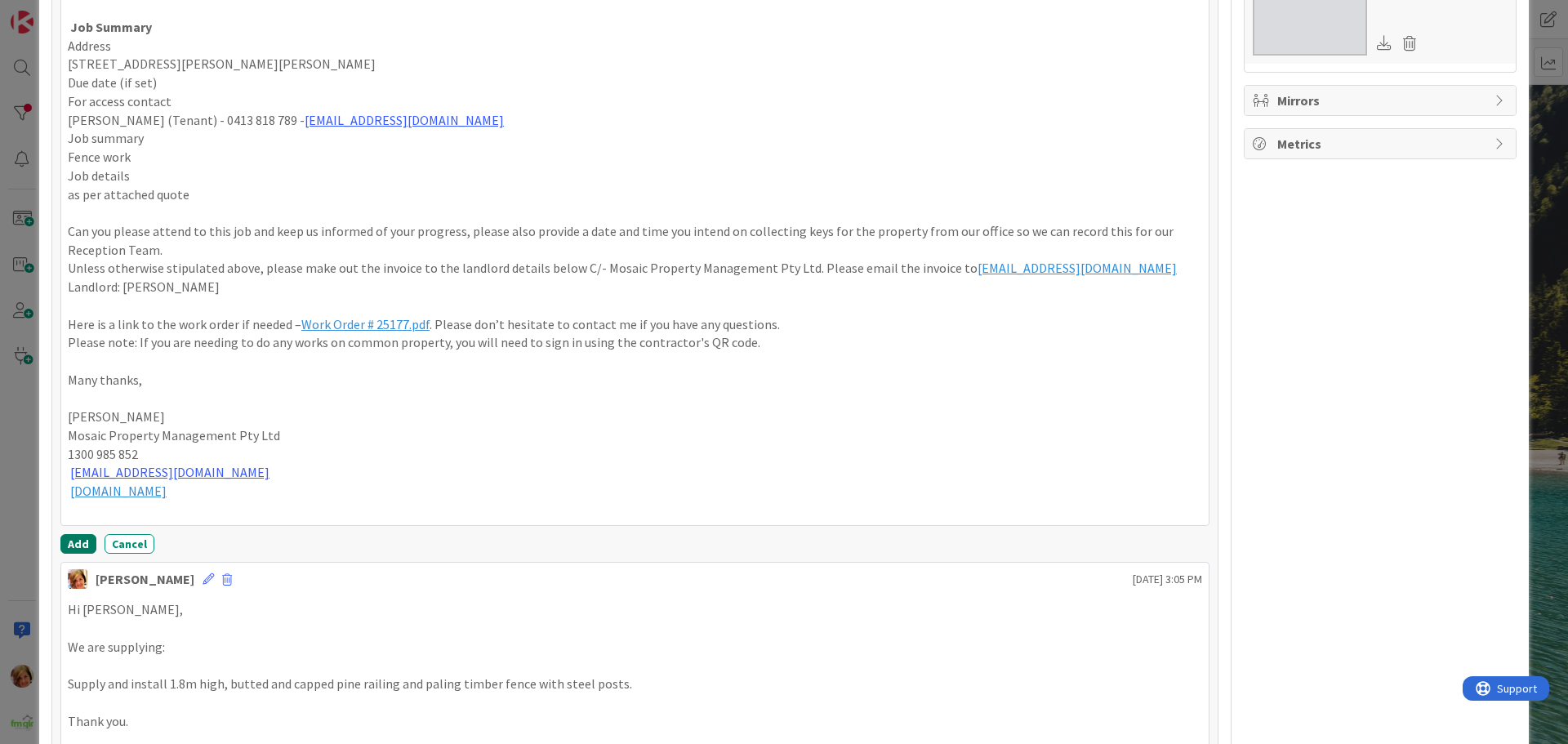
click at [73, 548] on button "Add" at bounding box center [78, 544] width 36 height 19
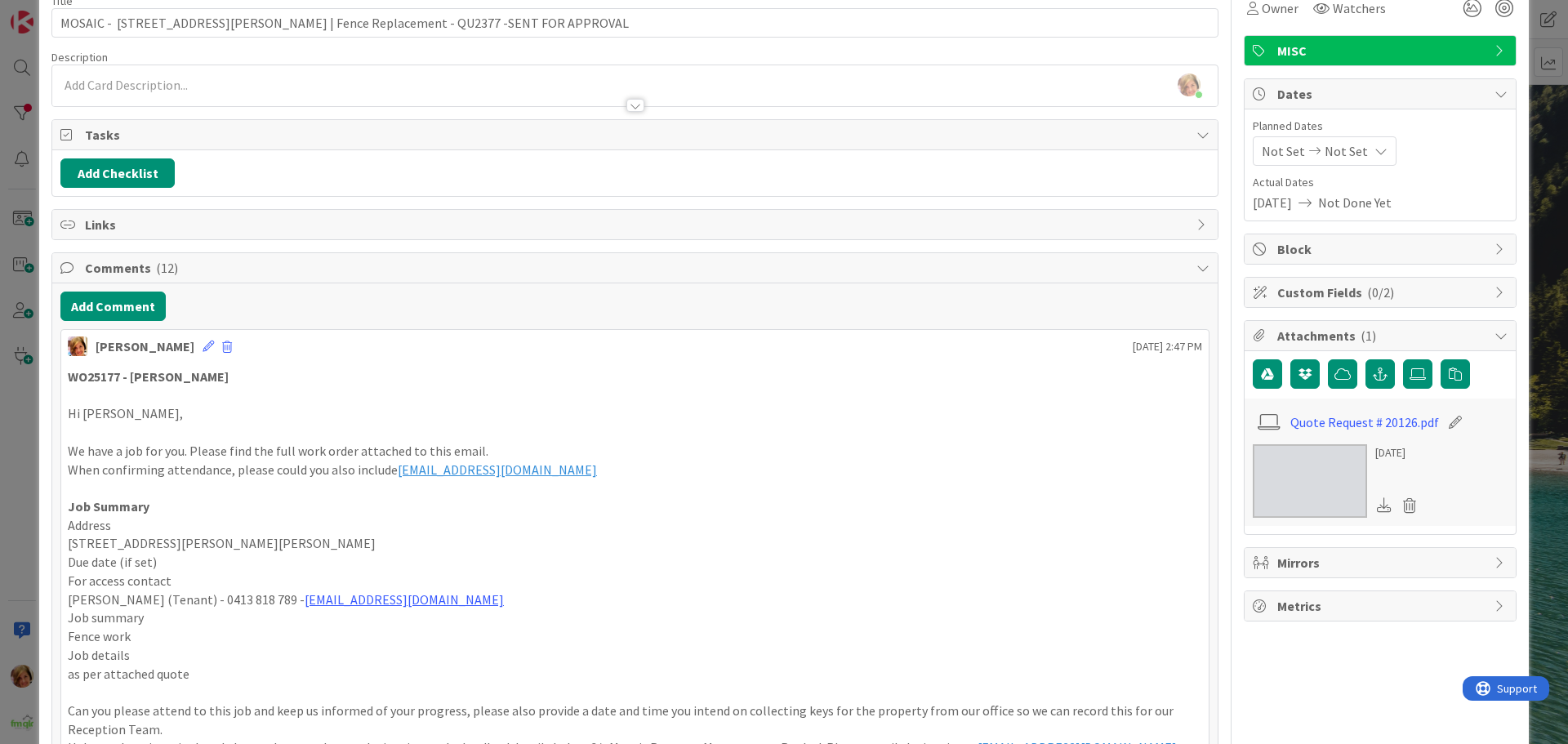
scroll to position [0, 0]
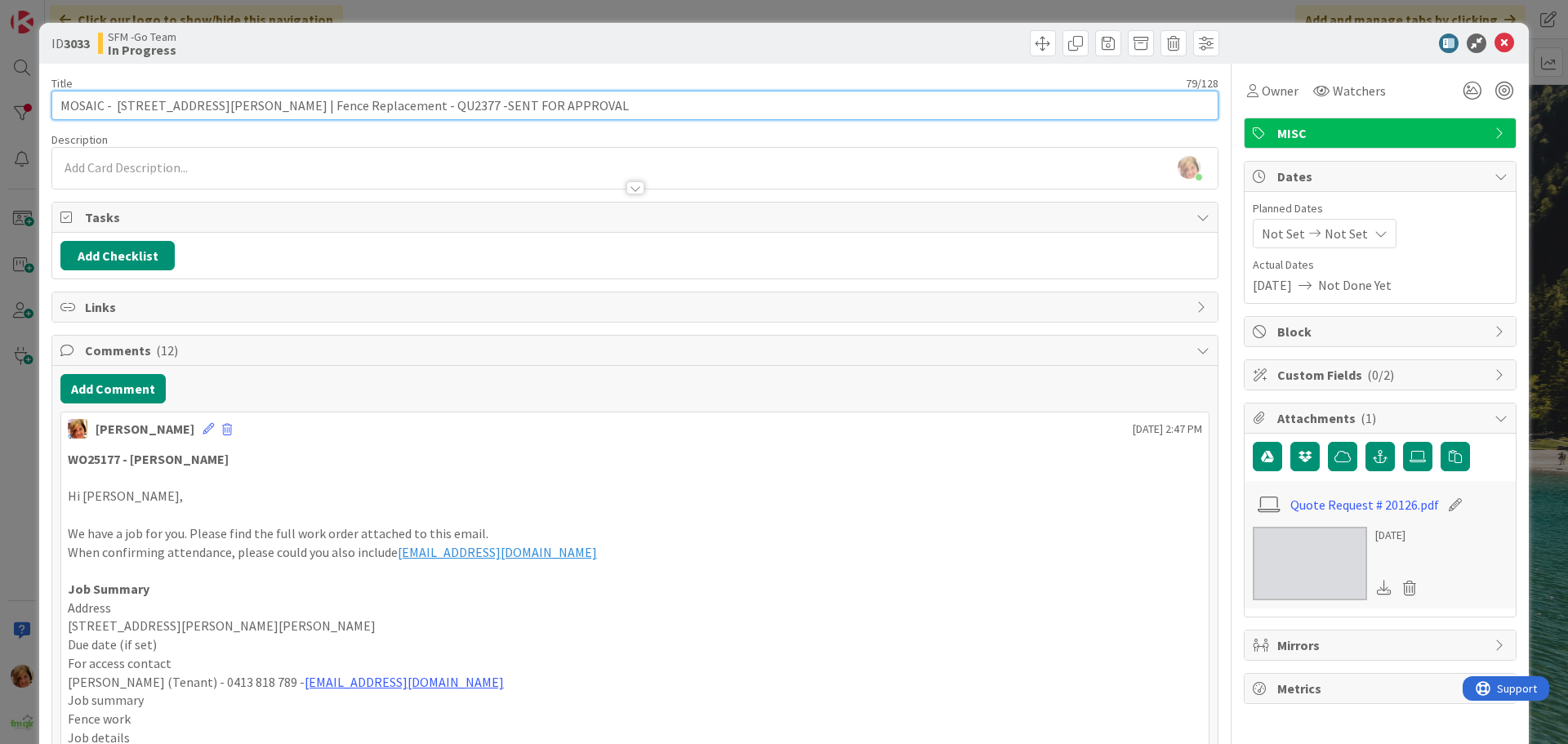
drag, startPoint x: 544, startPoint y: 105, endPoint x: 356, endPoint y: 102, distance: 188.0
click at [356, 102] on input "MOSAIC - [STREET_ADDRESS][PERSON_NAME] | Fence Replacement - QU2377 -SENT FOR A…" at bounding box center [635, 105] width 1167 height 29
type input "MOSAIC - [STREET_ADDRESS][PERSON_NAME] | Fence Replacement - WO25177 - APPROVED"
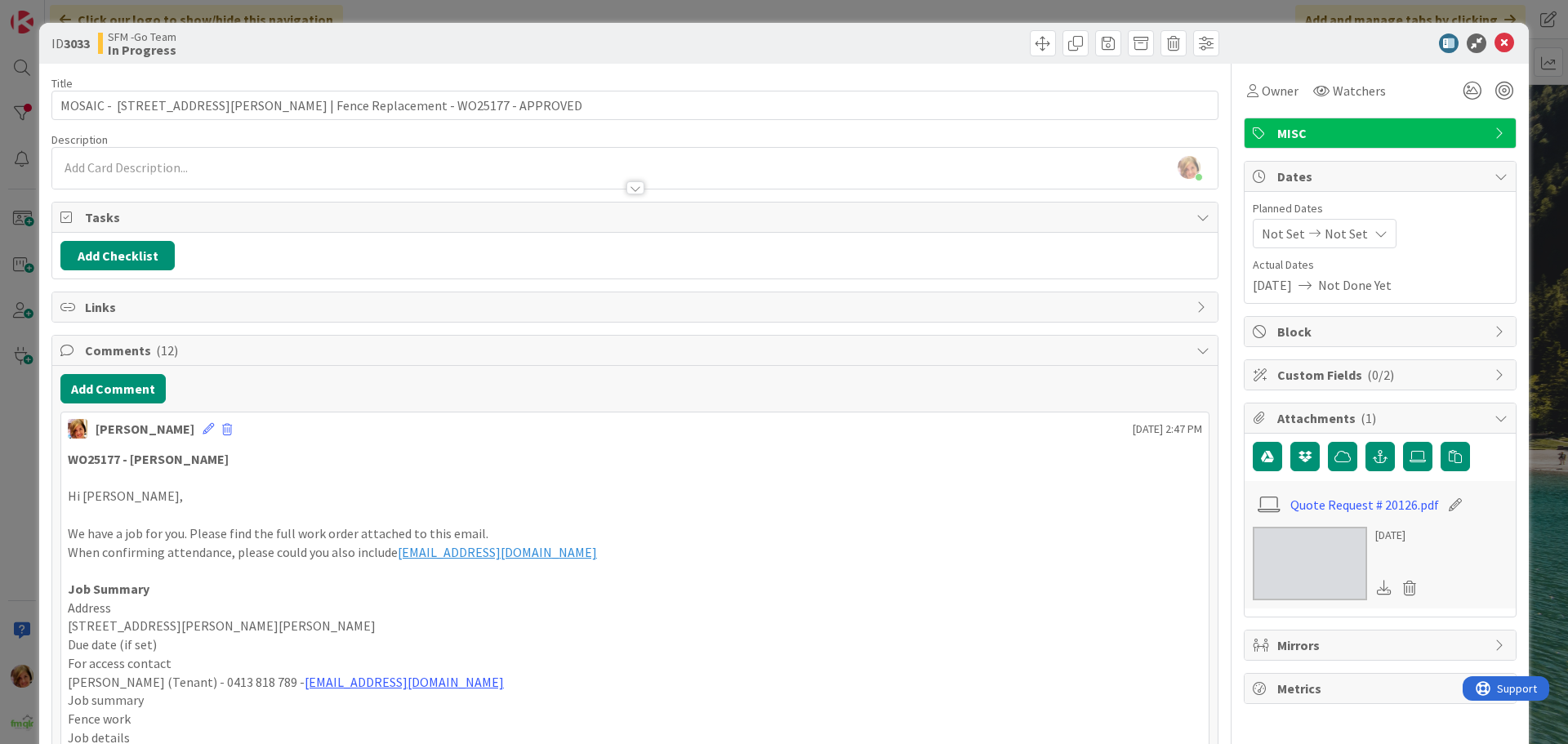
click at [733, 51] on div at bounding box center [929, 43] width 580 height 27
click at [1495, 40] on icon at bounding box center [1504, 43] width 19 height 19
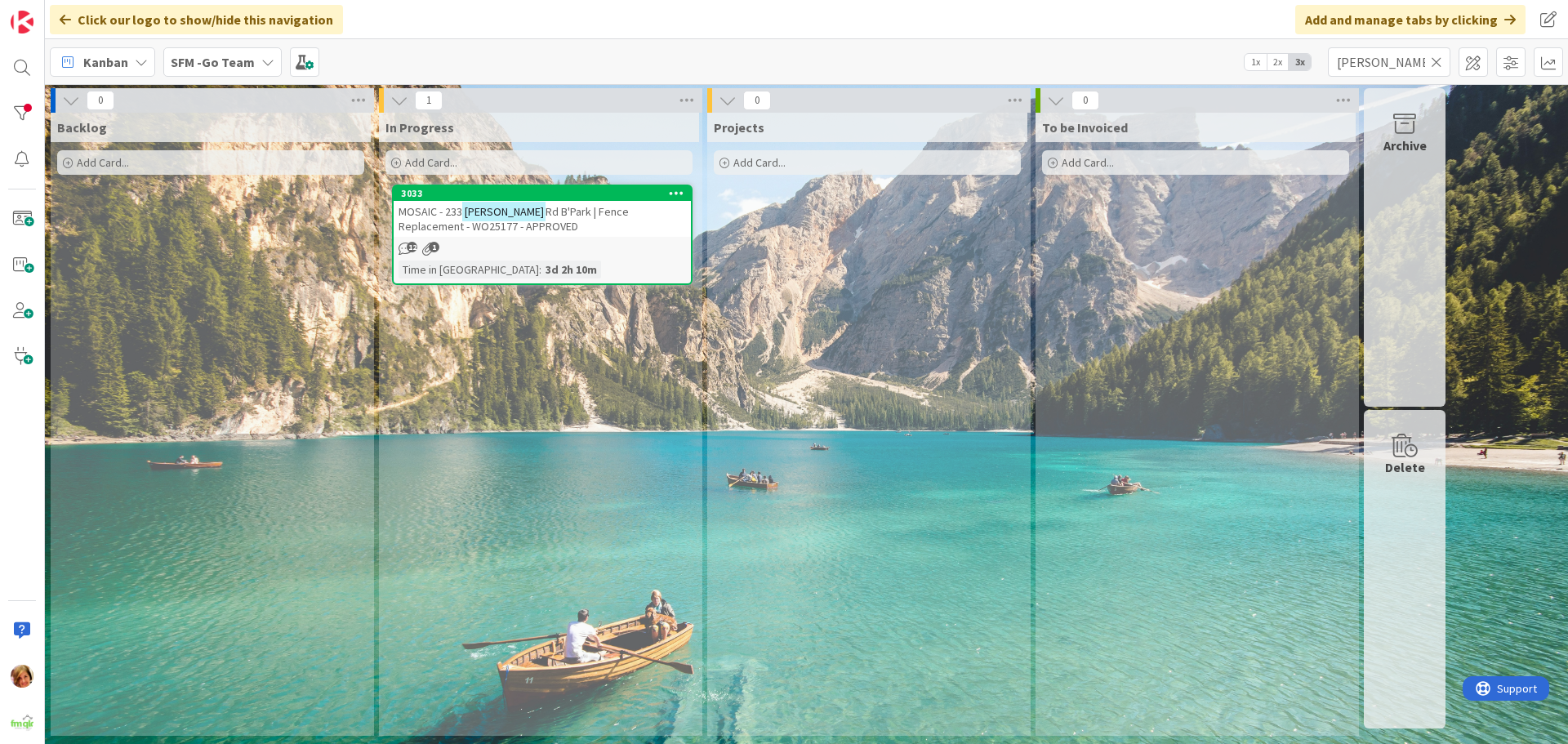
click at [1434, 59] on icon at bounding box center [1436, 62] width 11 height 15
